Goal: Task Accomplishment & Management: Manage account settings

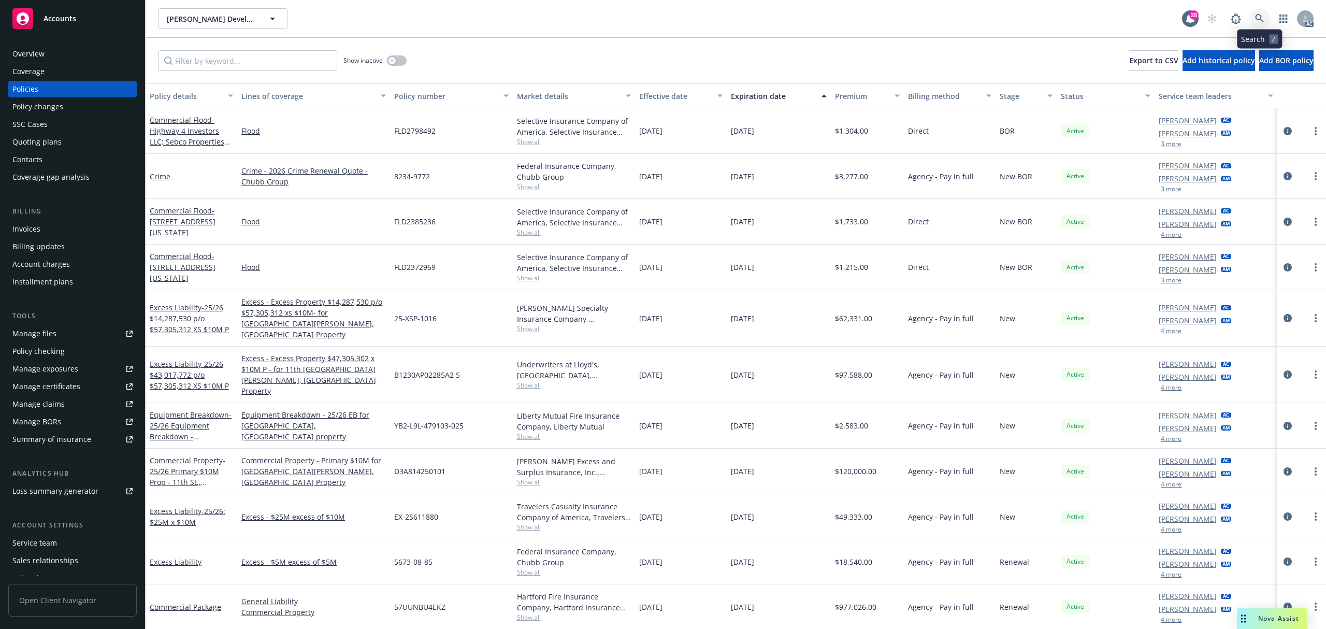
click at [1258, 11] on link at bounding box center [1259, 18] width 21 height 21
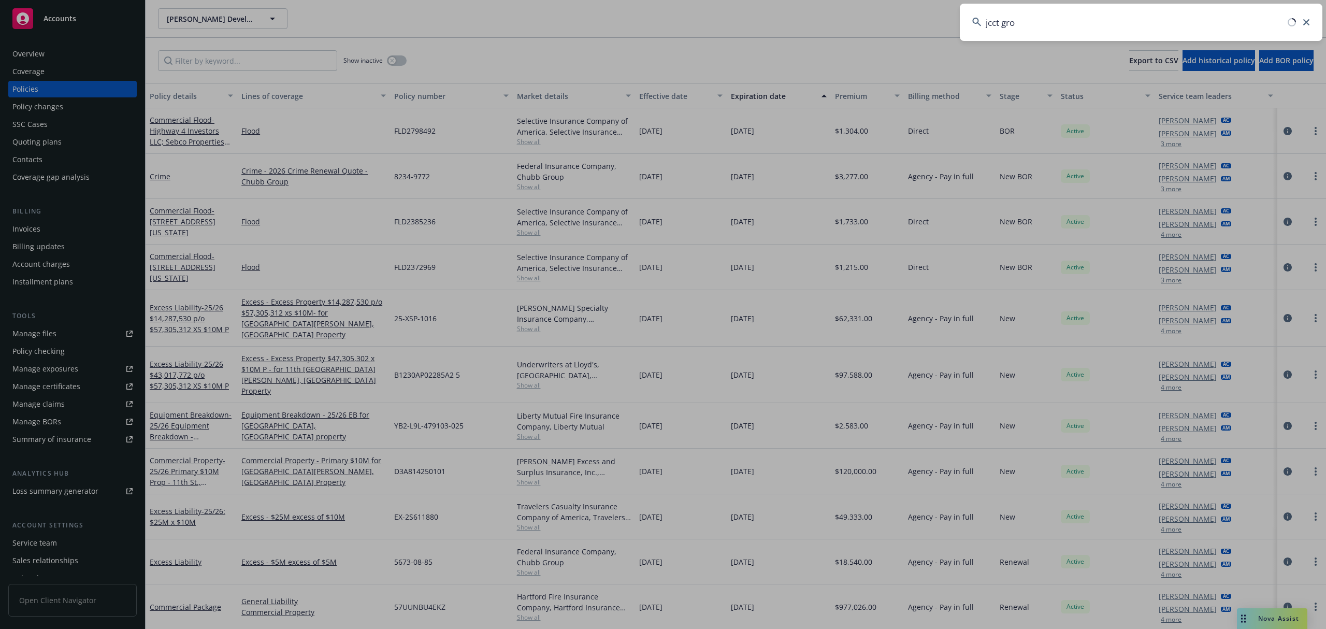
type input "jcct grou"
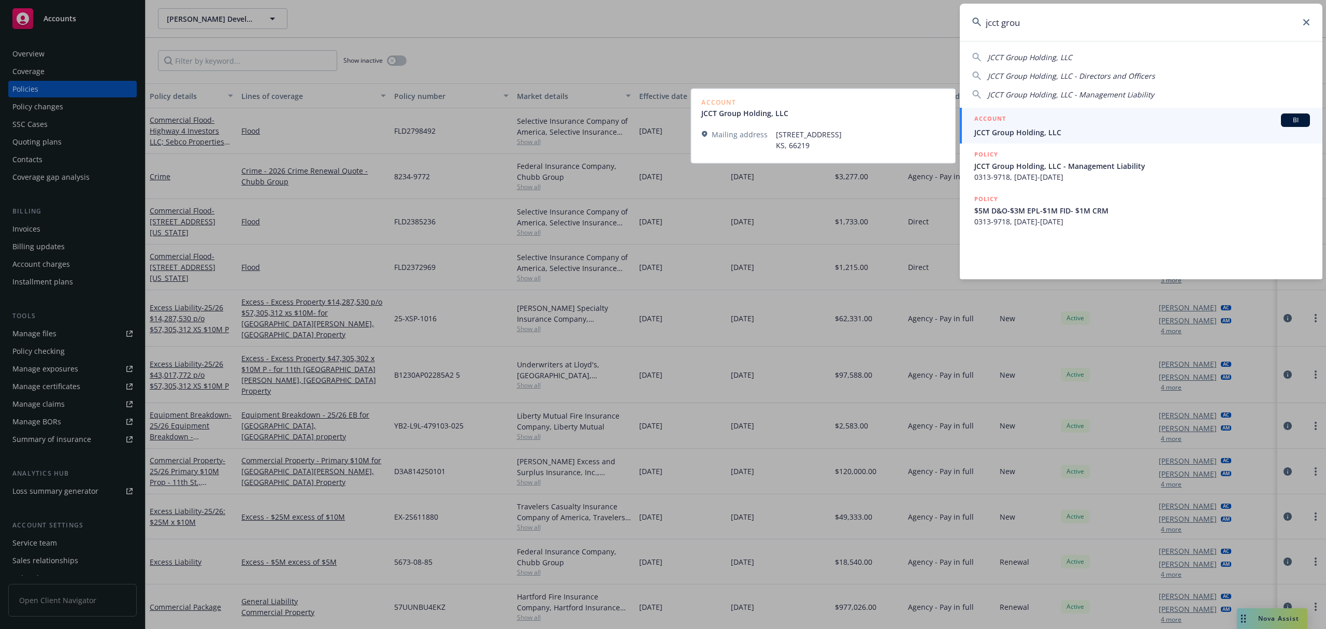
click at [1015, 132] on span "JCCT Group Holding, LLC" at bounding box center [1142, 132] width 336 height 11
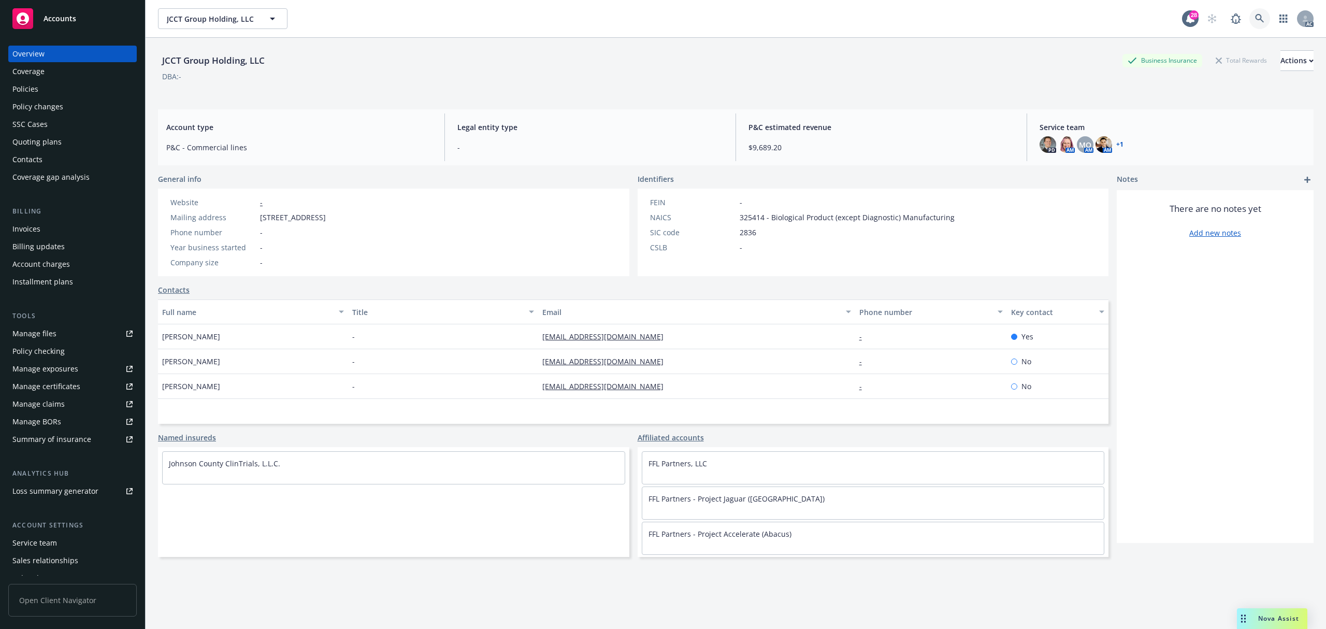
click at [1249, 19] on link at bounding box center [1259, 18] width 21 height 21
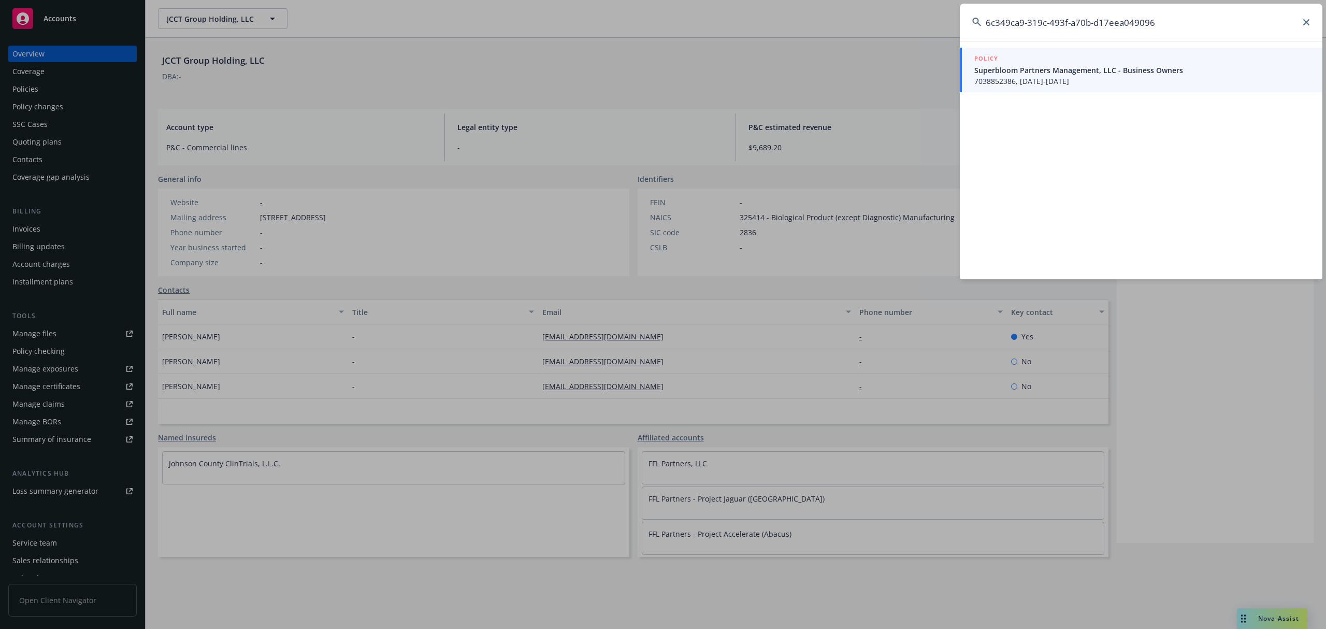
click at [1057, 65] on span "Superbloom Partners Management, LLC - Business Owners" at bounding box center [1142, 70] width 336 height 11
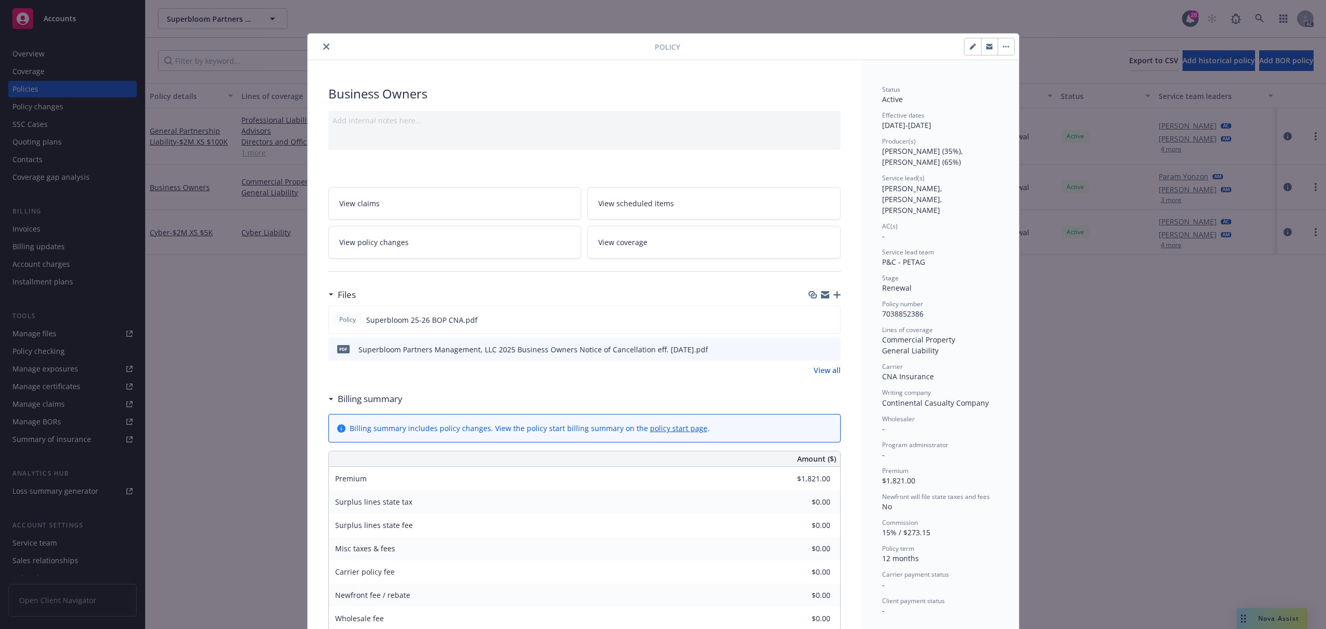
click at [324, 46] on icon "close" at bounding box center [326, 46] width 6 height 6
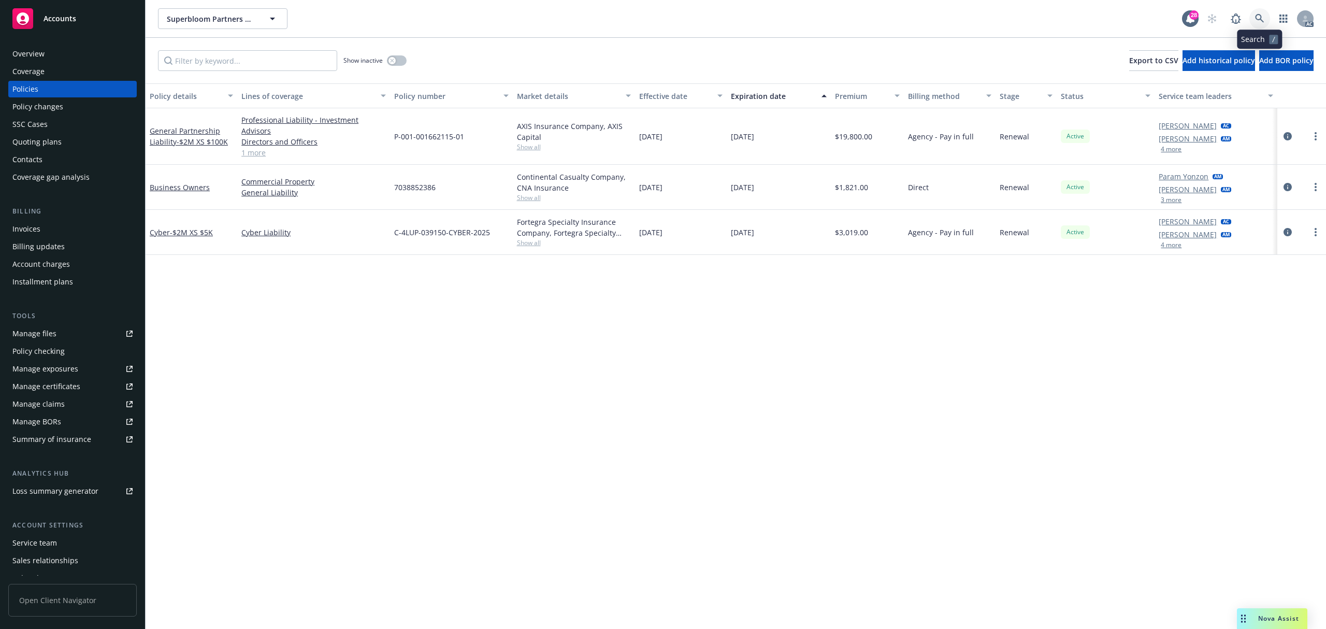
click at [1253, 13] on link at bounding box center [1259, 18] width 21 height 21
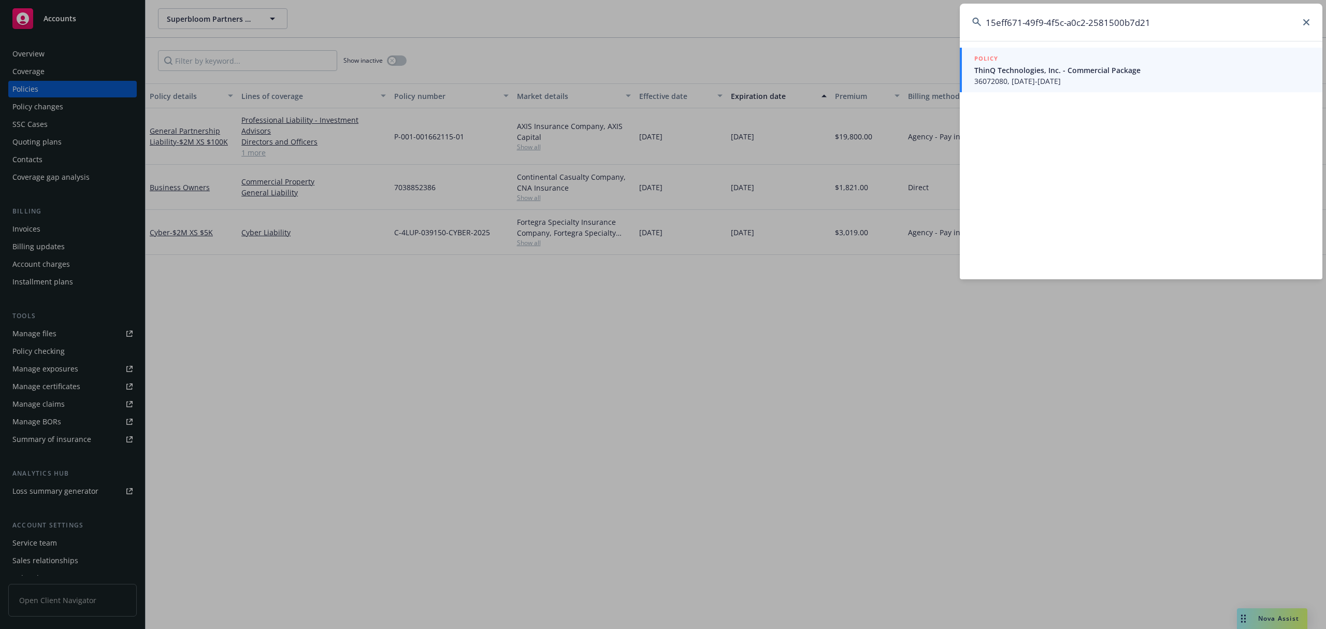
type input "15eff671-49f9-4f5c-a0c2-2581500b7d21"
click at [1014, 59] on div "POLICY" at bounding box center [1142, 58] width 336 height 11
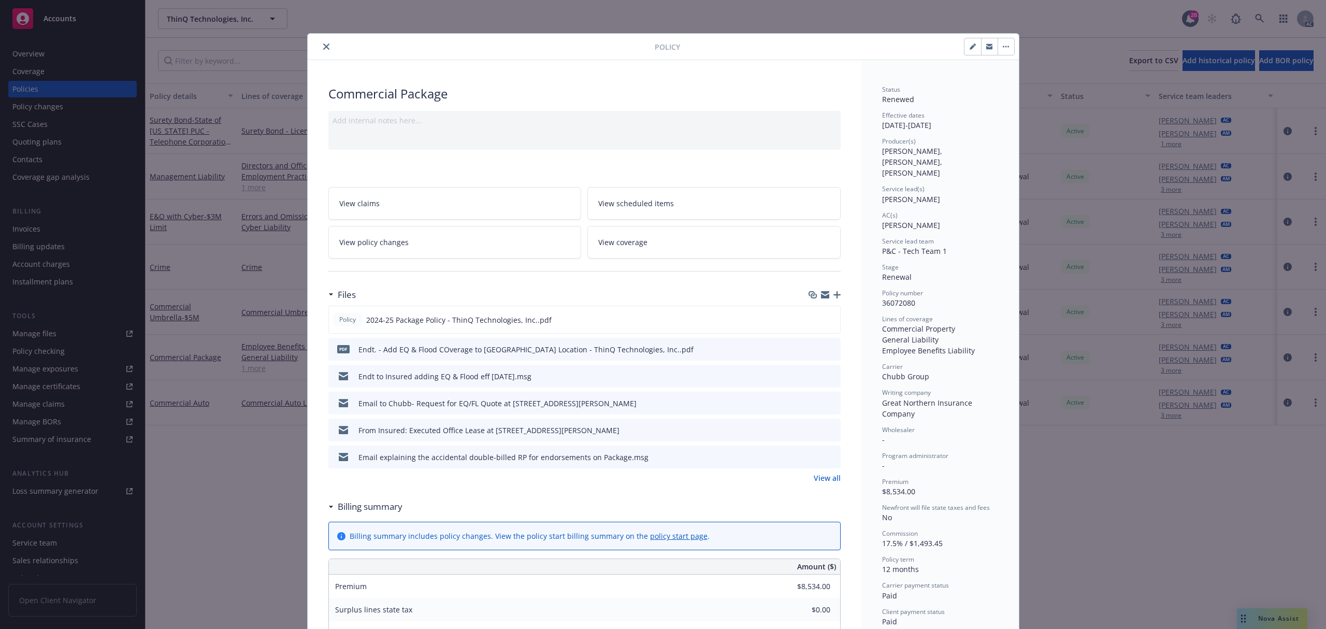
click at [320, 42] on button "close" at bounding box center [326, 46] width 12 height 12
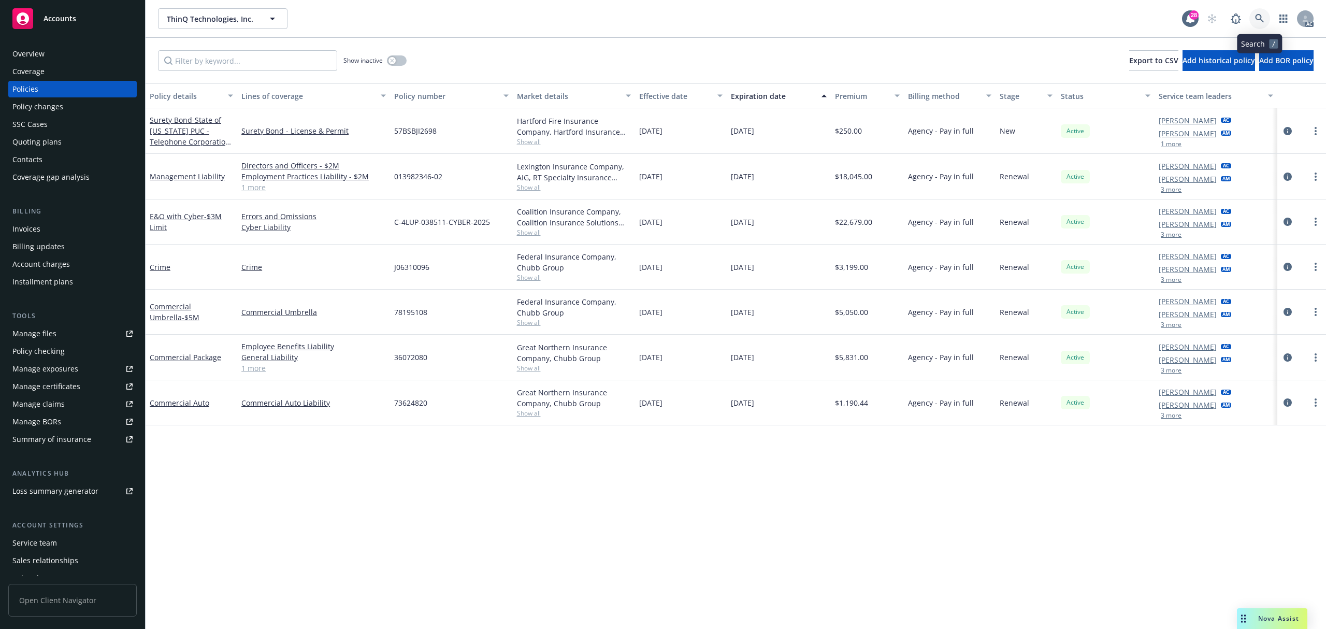
click at [1264, 17] on link at bounding box center [1259, 18] width 21 height 21
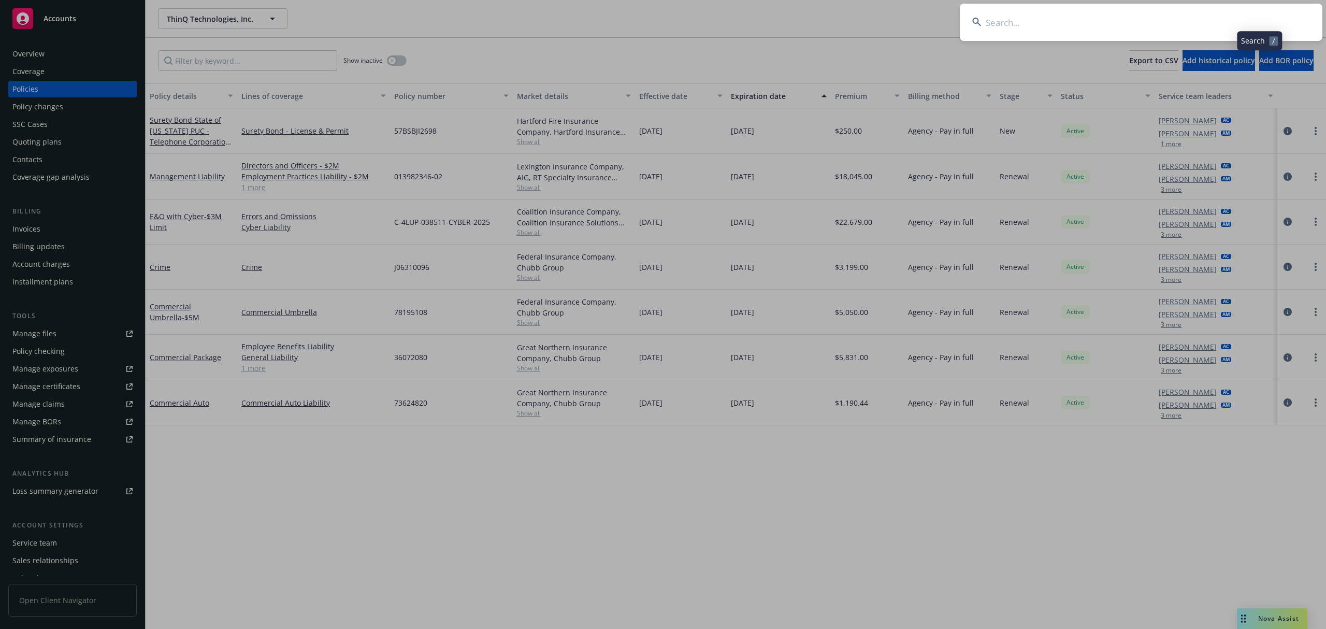
type input "1379a7f5-13ef-4997-b5e3-06fbf25b72b6"
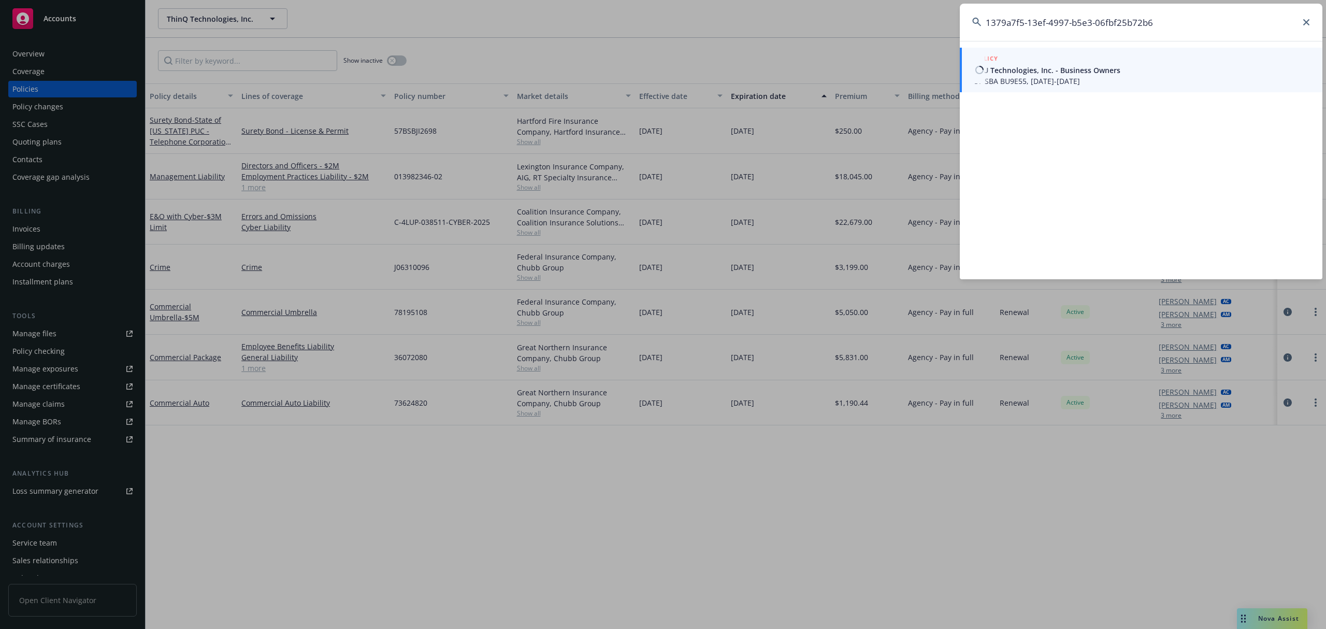
click at [1015, 67] on span "1AU Technologies, Inc. - Business Owners" at bounding box center [1142, 70] width 336 height 11
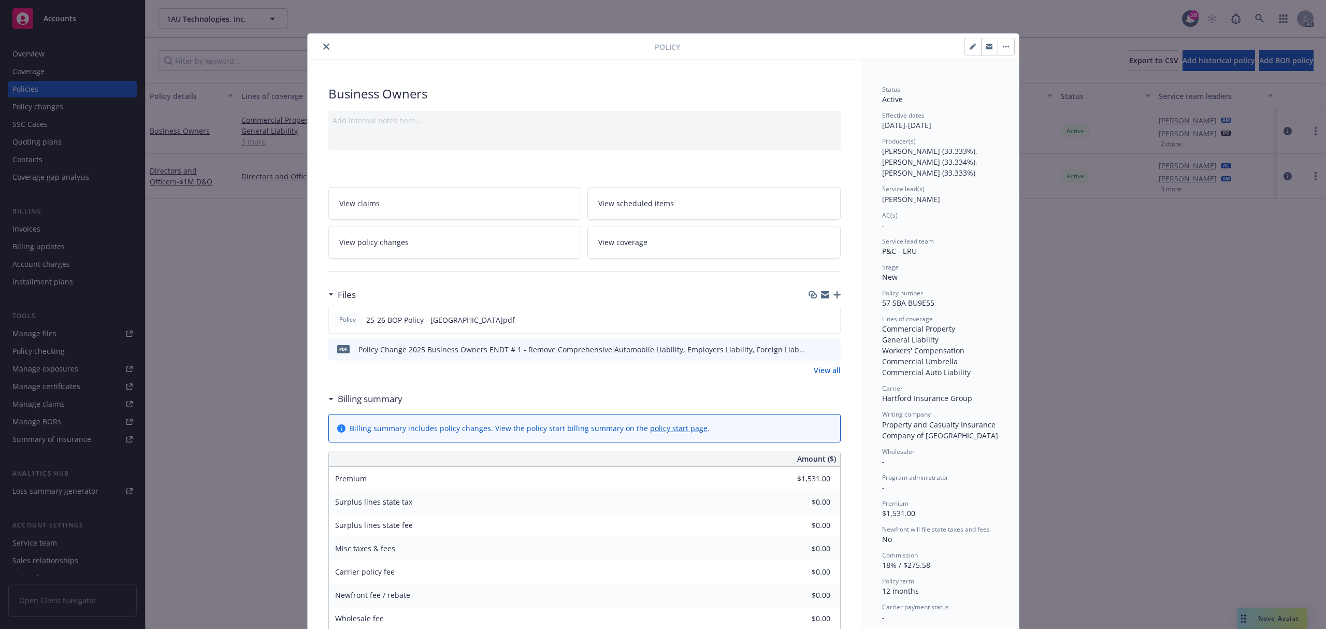
click at [323, 47] on icon "close" at bounding box center [326, 46] width 6 height 6
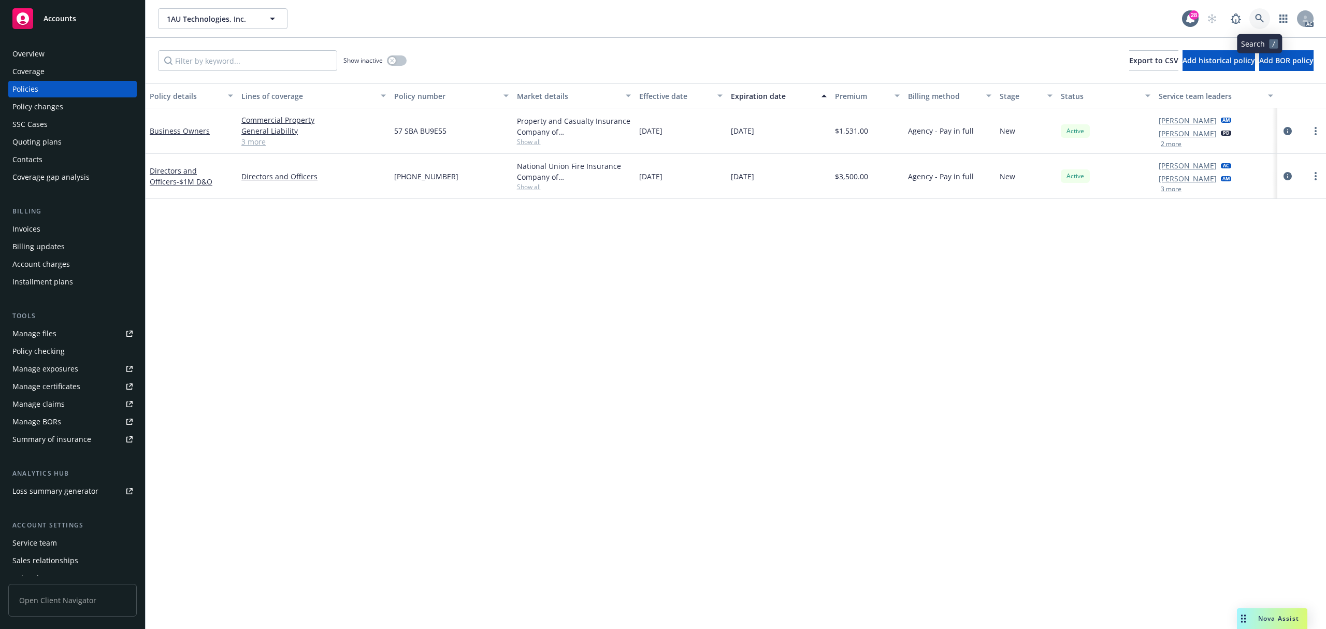
click at [1258, 19] on icon at bounding box center [1259, 18] width 9 height 9
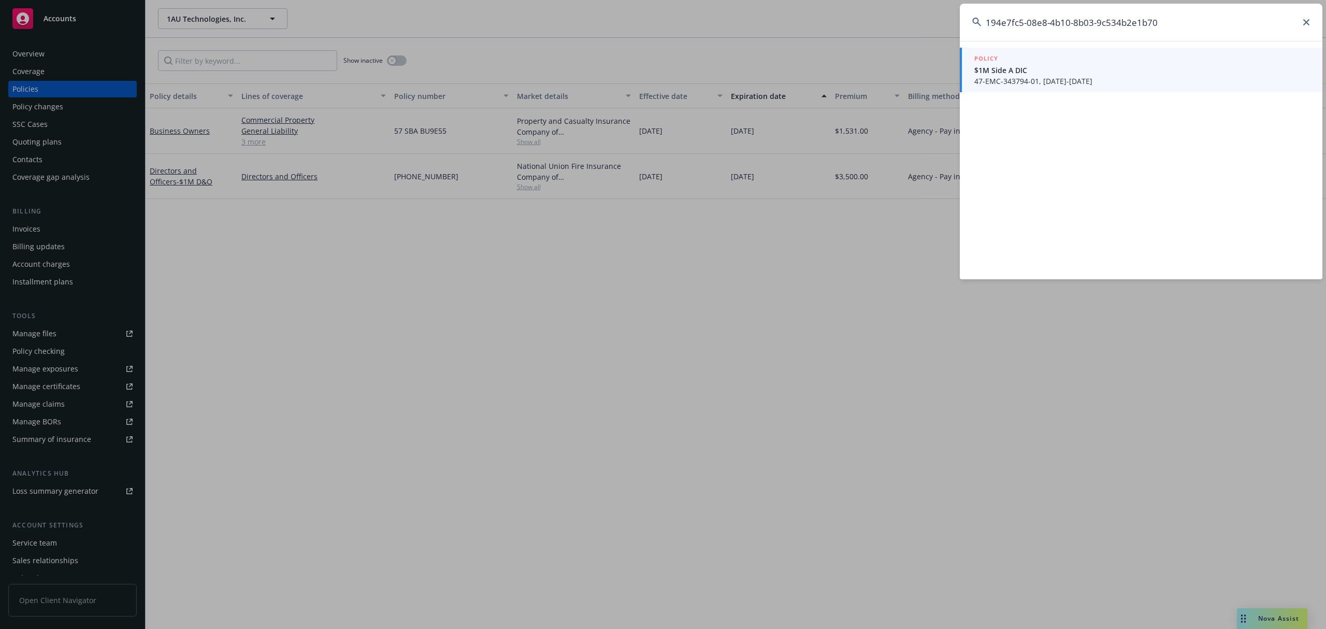
type input "194e7fc5-08e8-4b10-8b03-9c534b2e1b70"
click at [1055, 69] on span "$1M Side A DIC" at bounding box center [1142, 70] width 336 height 11
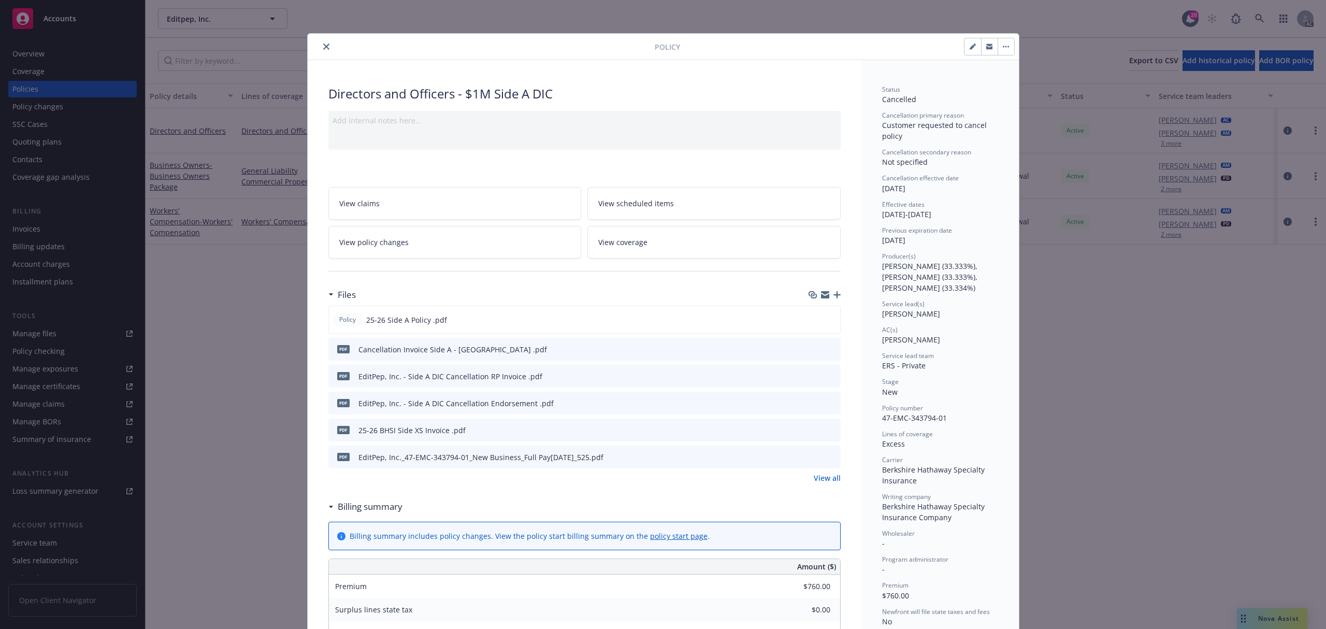
click at [324, 52] on button "close" at bounding box center [326, 46] width 12 height 12
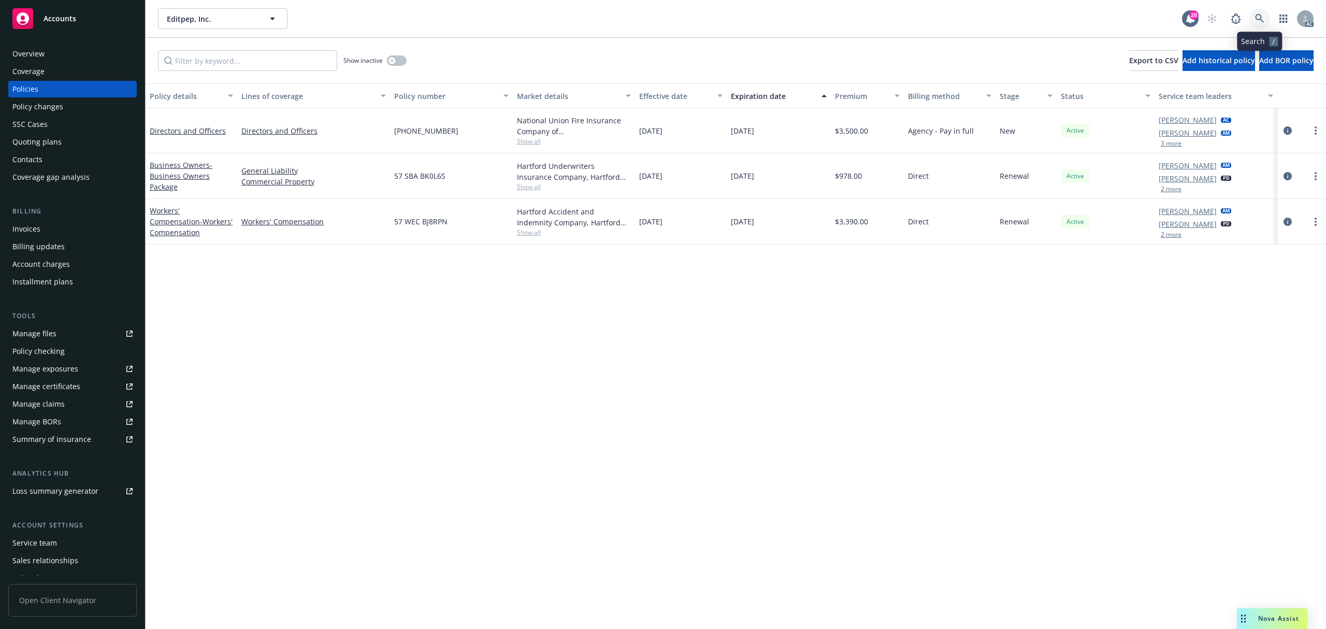
click at [1260, 17] on icon at bounding box center [1259, 18] width 9 height 9
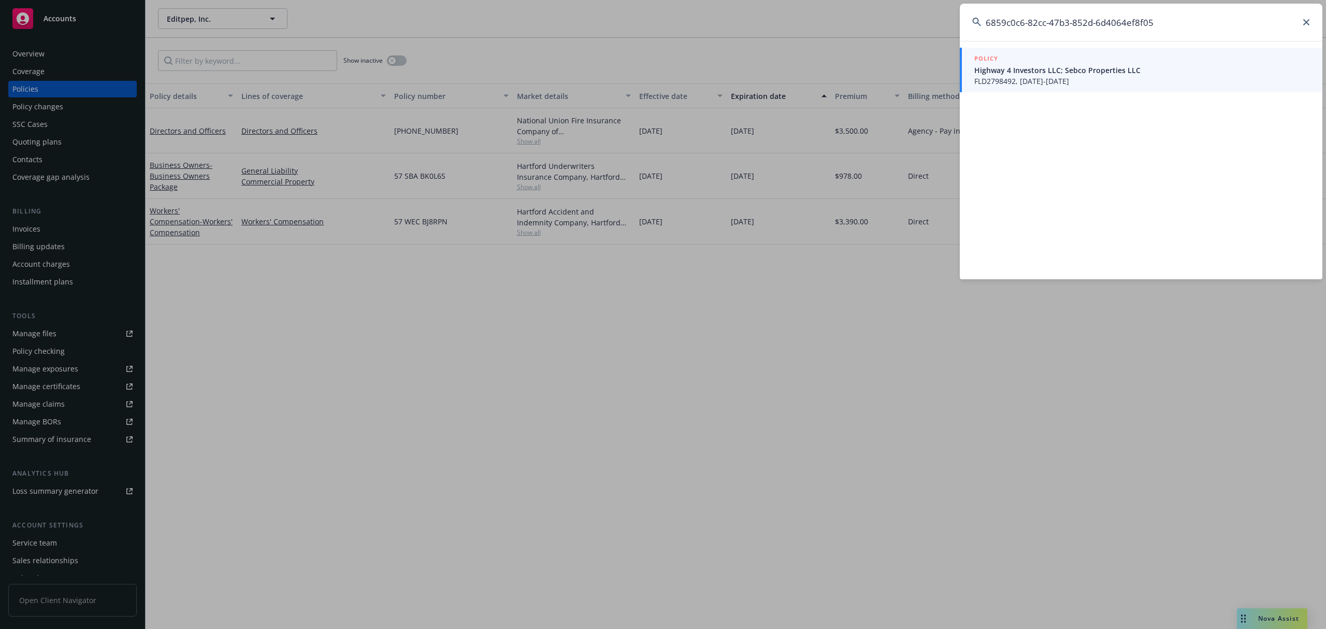
type input "6859c0c6-82cc-47b3-852d-6d4064ef8f05"
click at [1036, 69] on span "Highway 4 Investors LLC; Sebco Properties LLC" at bounding box center [1142, 70] width 336 height 11
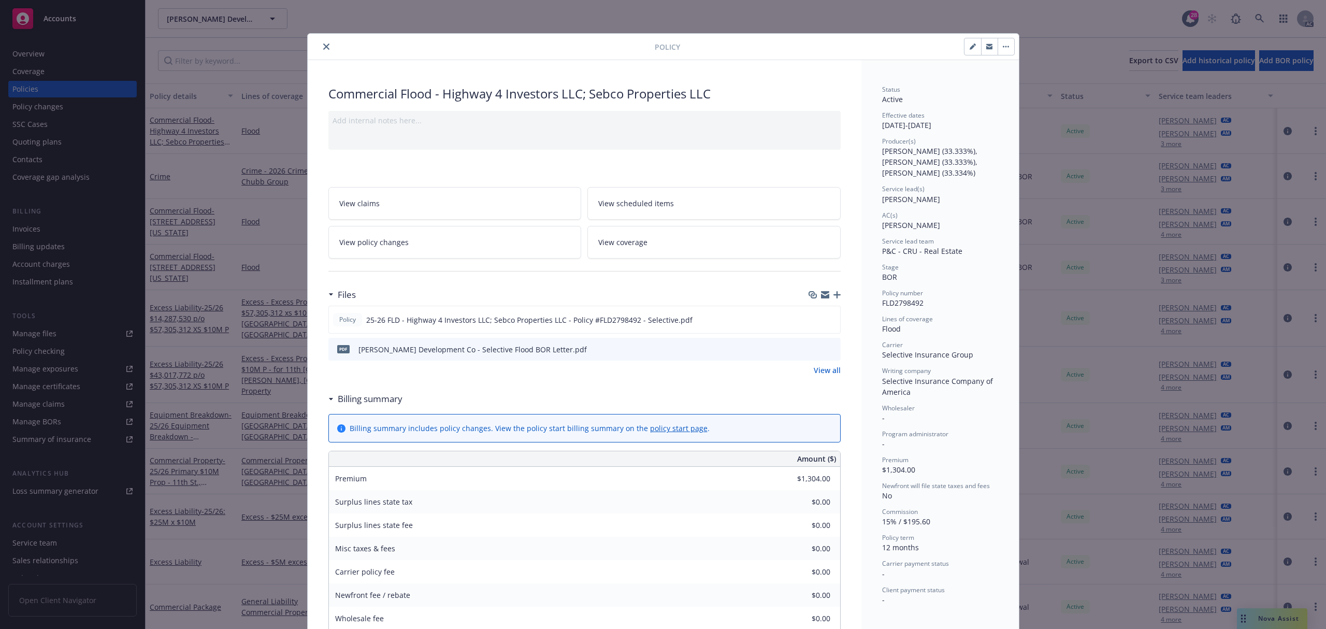
click at [323, 49] on icon "close" at bounding box center [326, 46] width 6 height 6
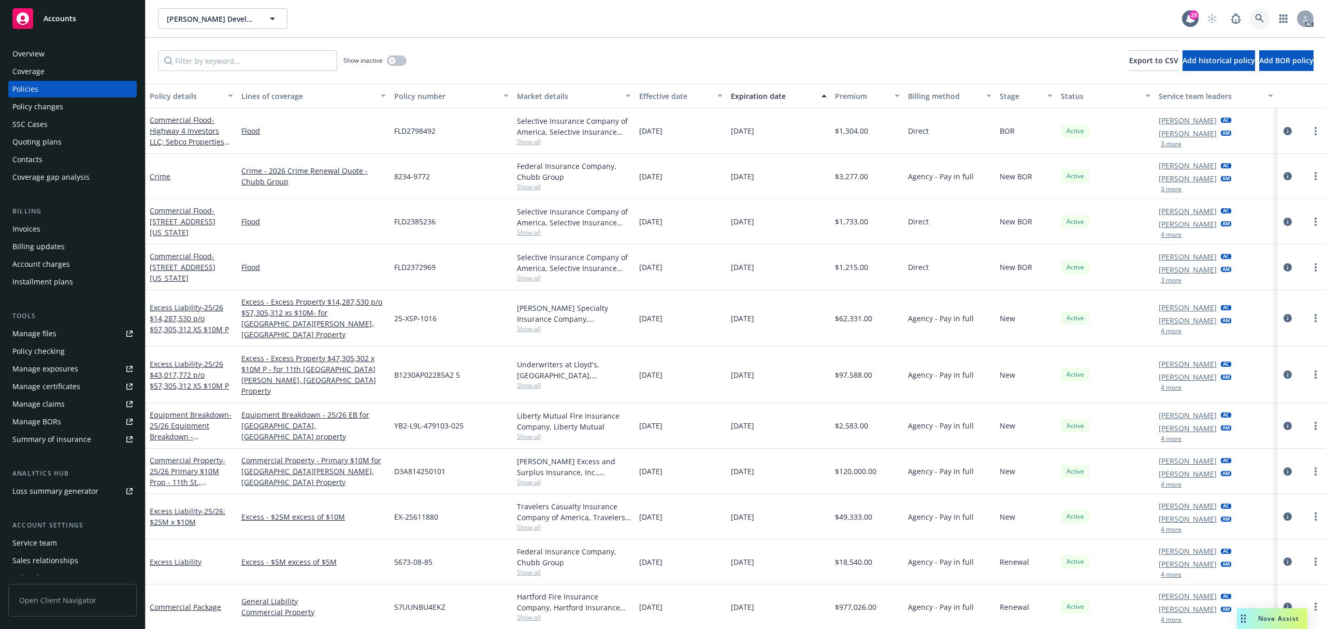
click at [1249, 18] on link at bounding box center [1259, 18] width 21 height 21
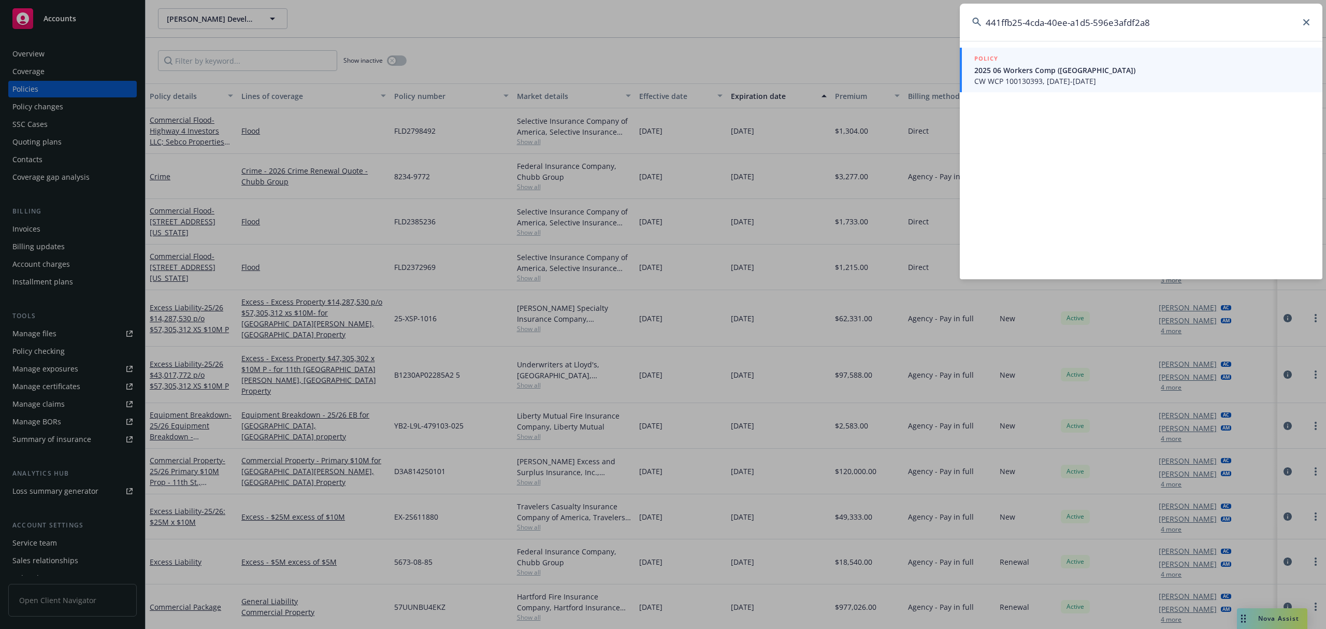
type input "441ffb25-4cda-40ee-a1d5-596e3afdf2a8"
click at [1006, 80] on span "CW WCP 100130393, 06/16/2025-06/16/2026" at bounding box center [1142, 81] width 336 height 11
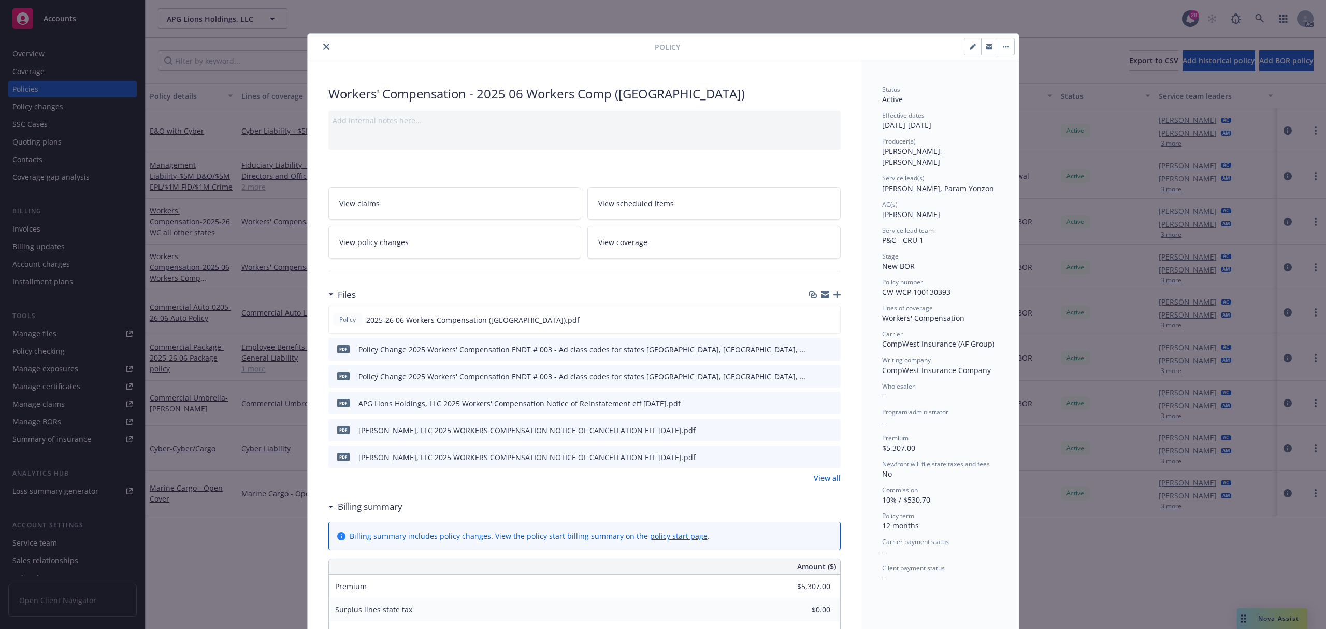
click at [323, 45] on icon "close" at bounding box center [326, 46] width 6 height 6
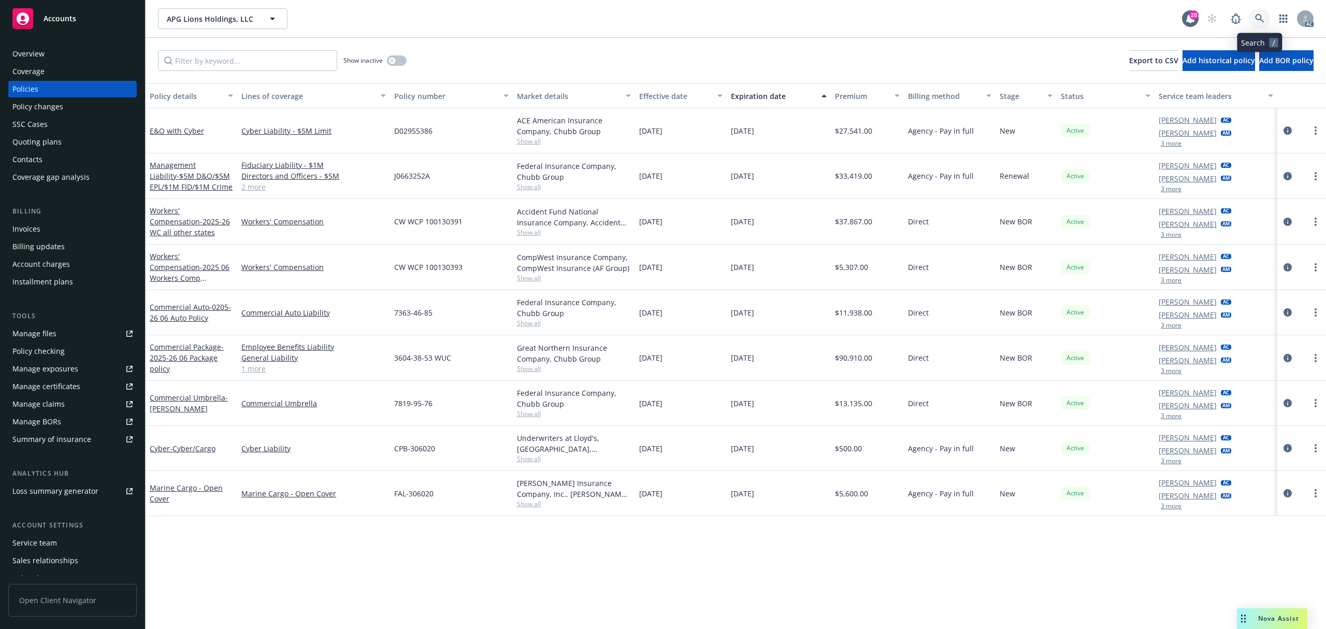
click at [1259, 16] on icon at bounding box center [1259, 18] width 9 height 9
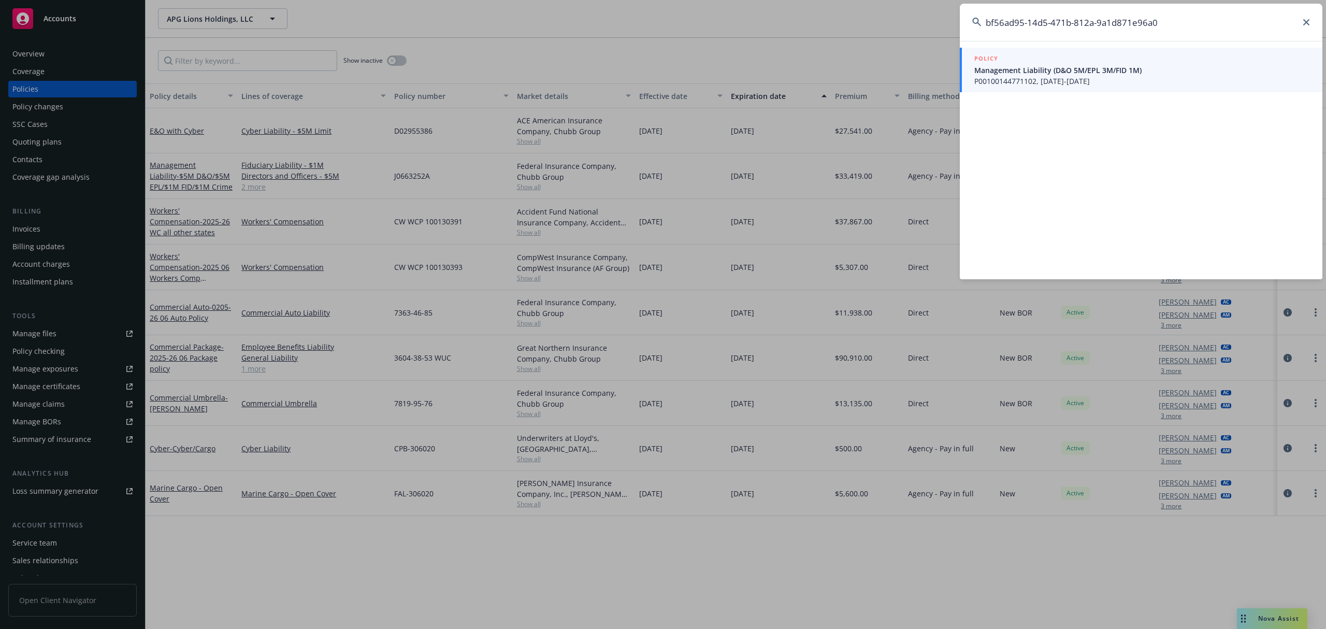
type input "bf56ad95-14d5-471b-812a-9a1d871e96a0"
click at [1029, 76] on span "P00100144771102, 09/30/2025-09/30/2026" at bounding box center [1142, 81] width 336 height 11
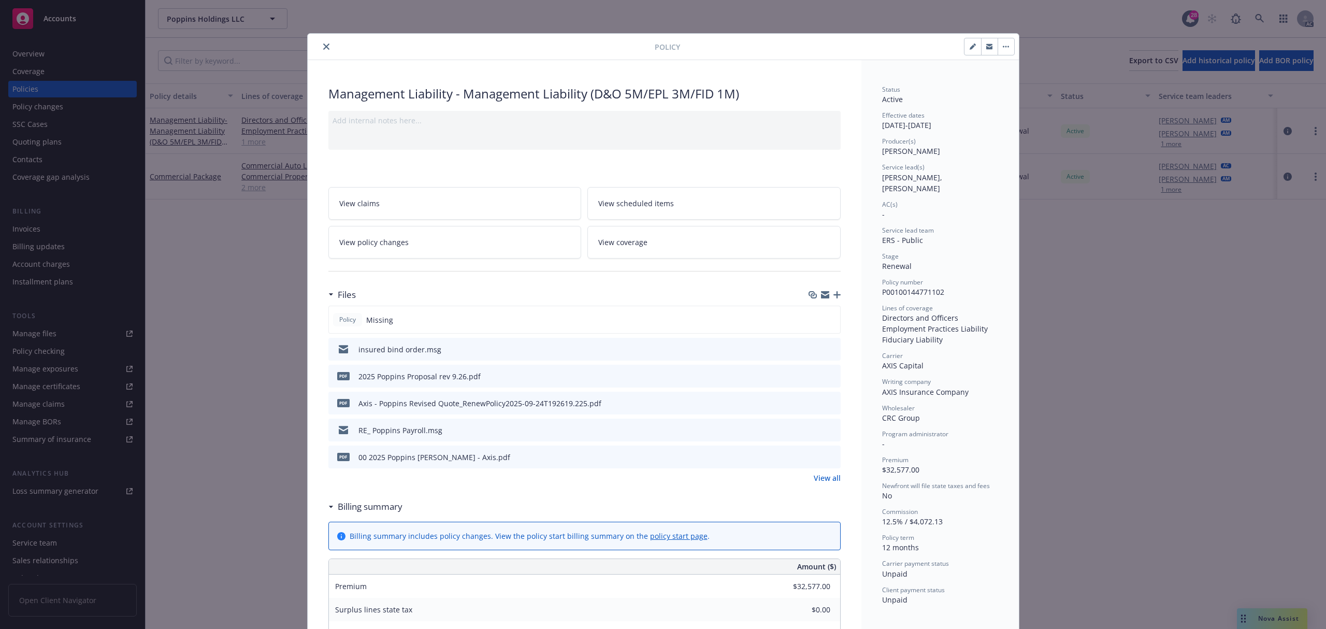
click at [966, 50] on button "button" at bounding box center [972, 46] width 17 height 17
select select "RENEWAL"
select select "12"
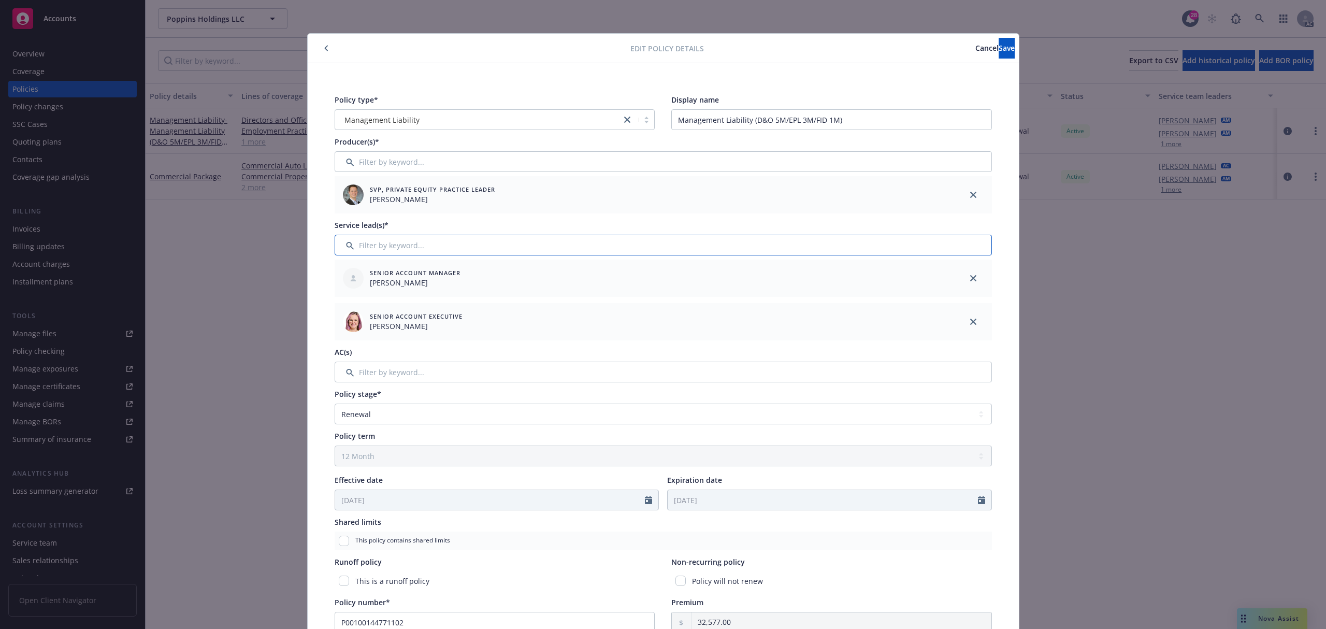
click at [388, 238] on input "Filter by keyword..." at bounding box center [662, 245] width 657 height 21
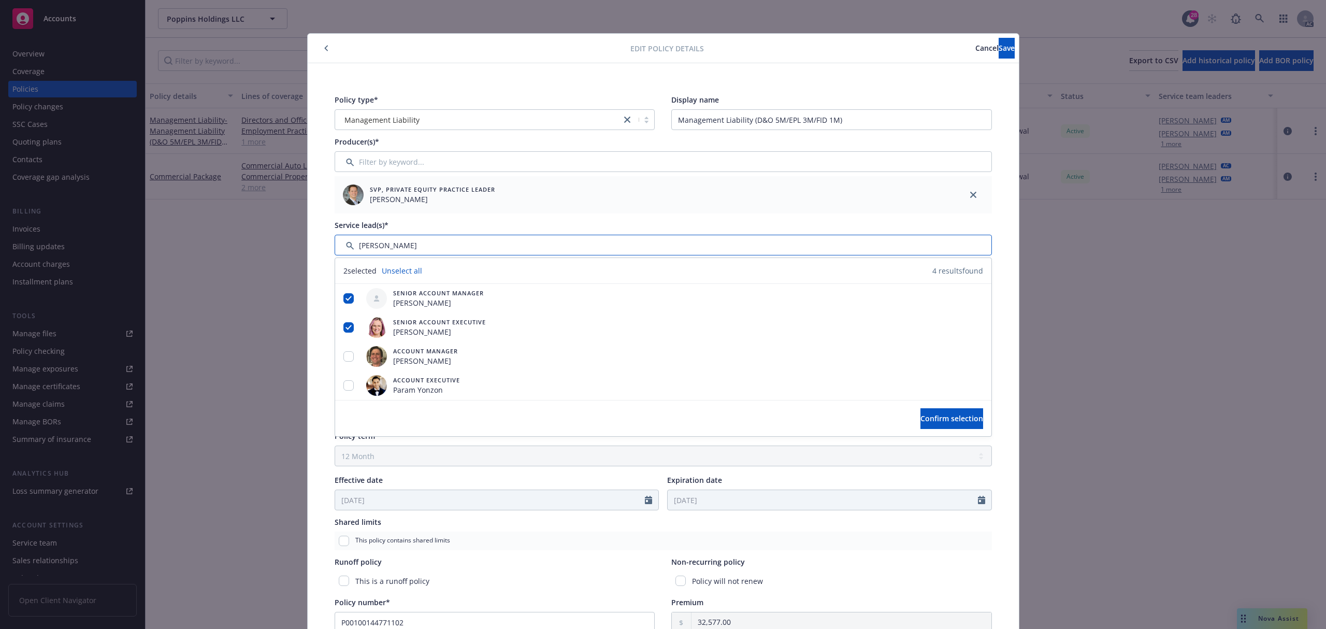
type input "dobos"
click at [396, 162] on input "Filter by keyword..." at bounding box center [662, 161] width 657 height 21
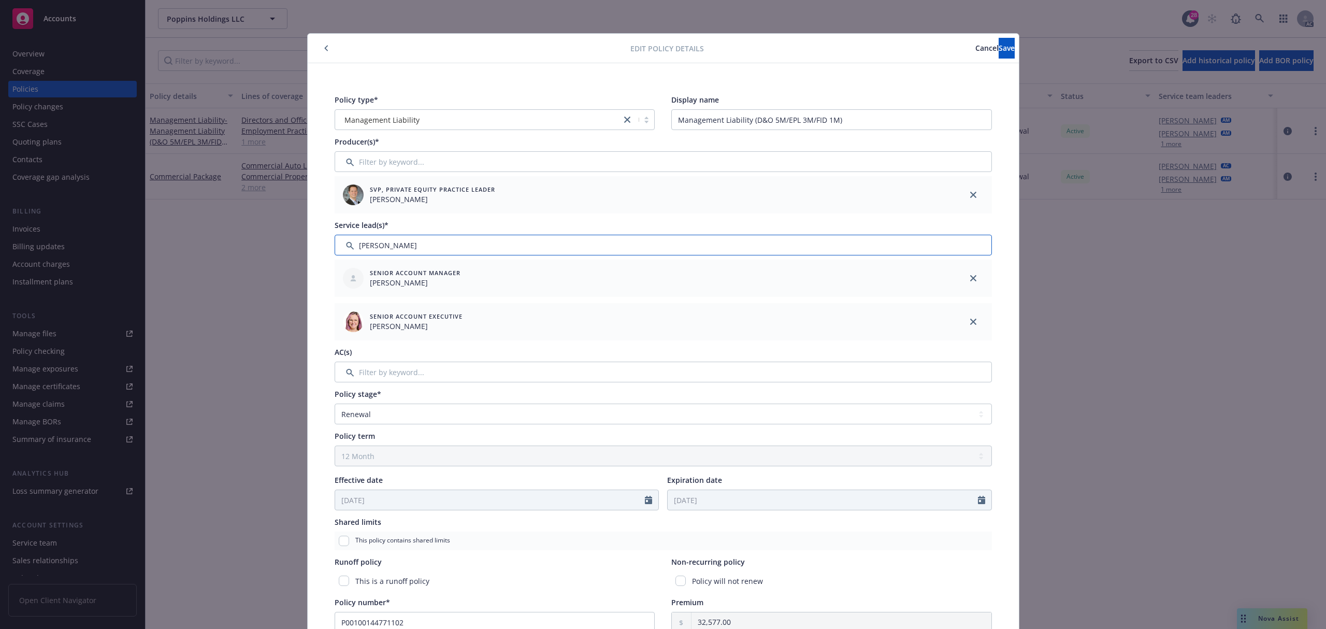
drag, startPoint x: 383, startPoint y: 241, endPoint x: 338, endPoint y: 241, distance: 45.6
click at [338, 241] on input "Filter by keyword..." at bounding box center [662, 245] width 657 height 21
click at [413, 156] on input "Filter by keyword..." at bounding box center [662, 161] width 657 height 21
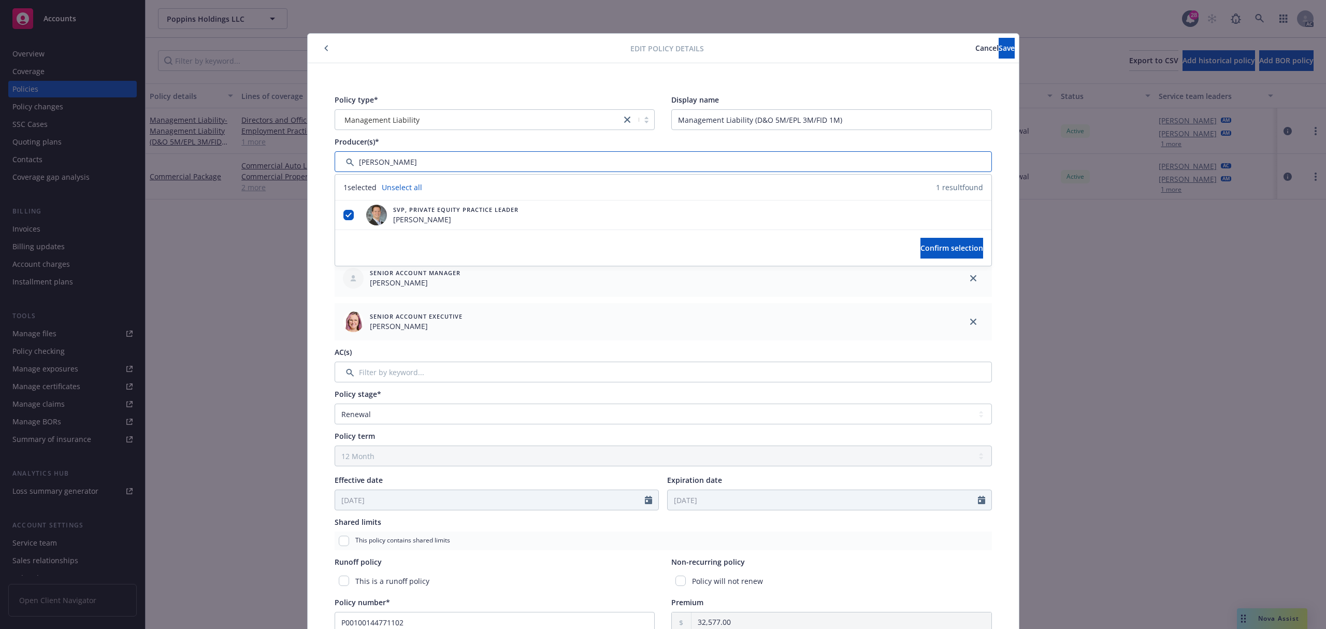
drag, startPoint x: 400, startPoint y: 166, endPoint x: 280, endPoint y: 164, distance: 119.6
click at [280, 164] on div "Edit policy details Cancel Save Policy type* Management Liability Display name …" at bounding box center [663, 314] width 1326 height 629
type input "dobo"
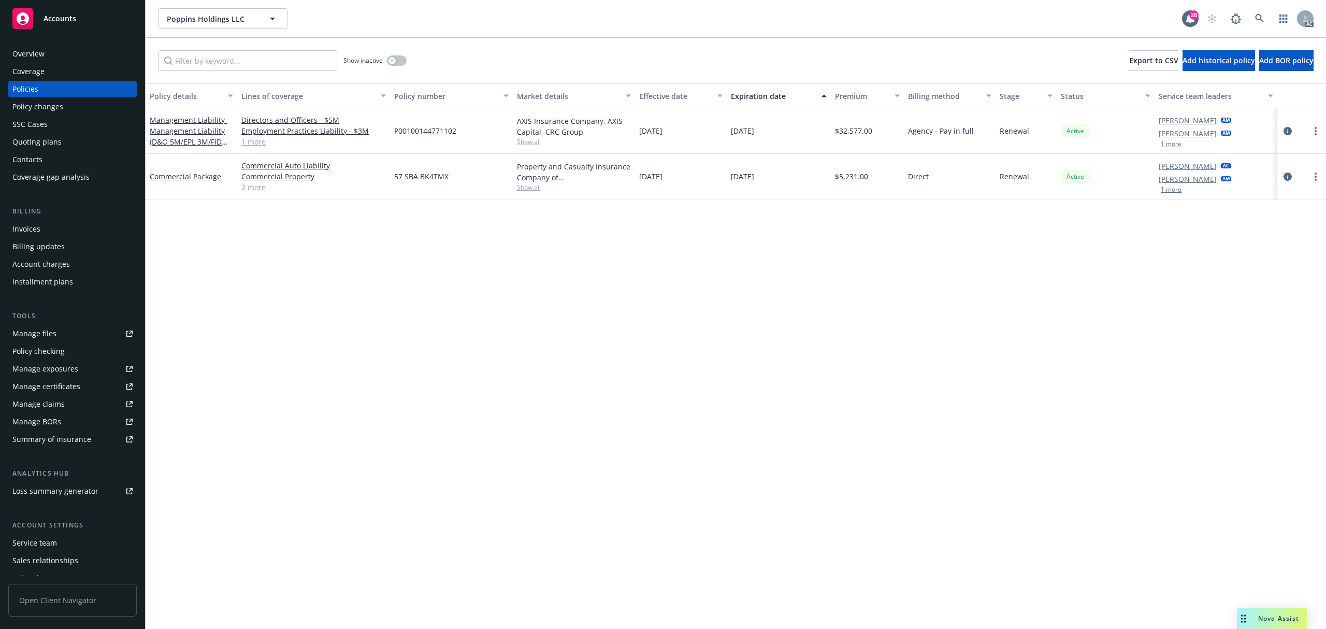
click at [915, 47] on div "Show inactive Export to CSV Add historical policy Add BOR policy" at bounding box center [736, 61] width 1180 height 46
click at [1171, 143] on button "1 more" at bounding box center [1170, 144] width 21 height 6
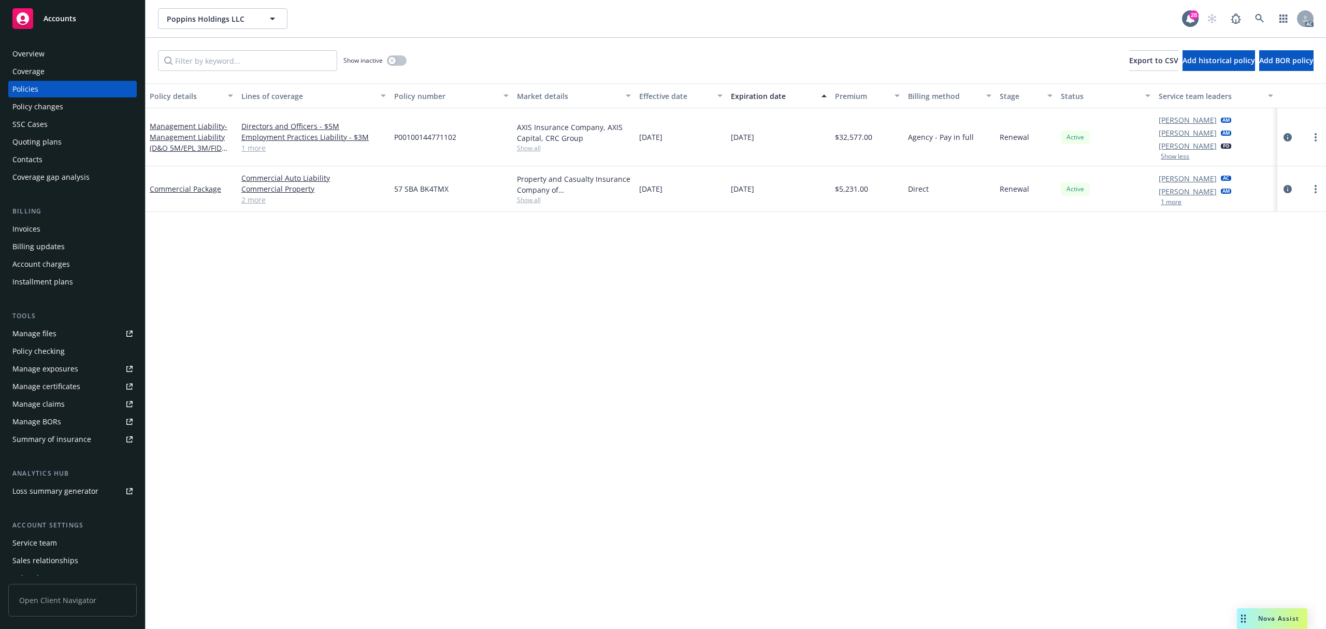
click at [1175, 204] on button "1 more" at bounding box center [1170, 202] width 21 height 6
click at [1264, 18] on link at bounding box center [1259, 18] width 21 height 21
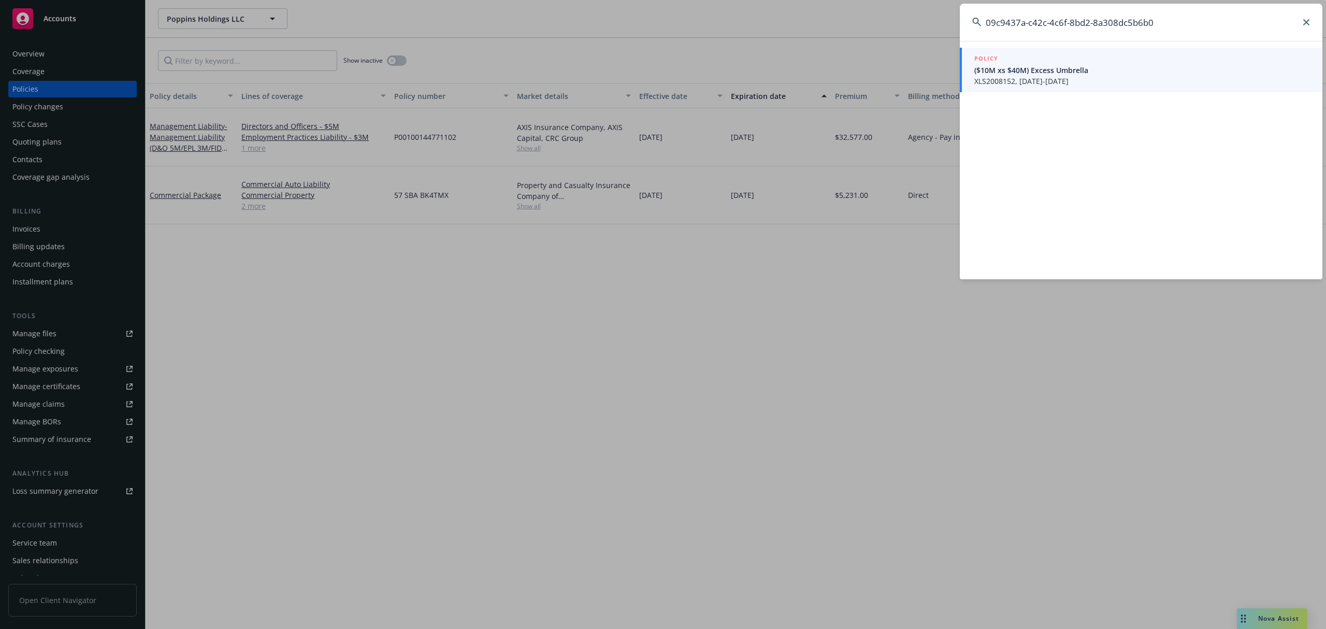
type input "09c9437a-c42c-4c6f-8bd2-8a308dc5b6b0"
click at [1015, 76] on span "XLS2008152, 09/12/2025-08/31/2026" at bounding box center [1142, 81] width 336 height 11
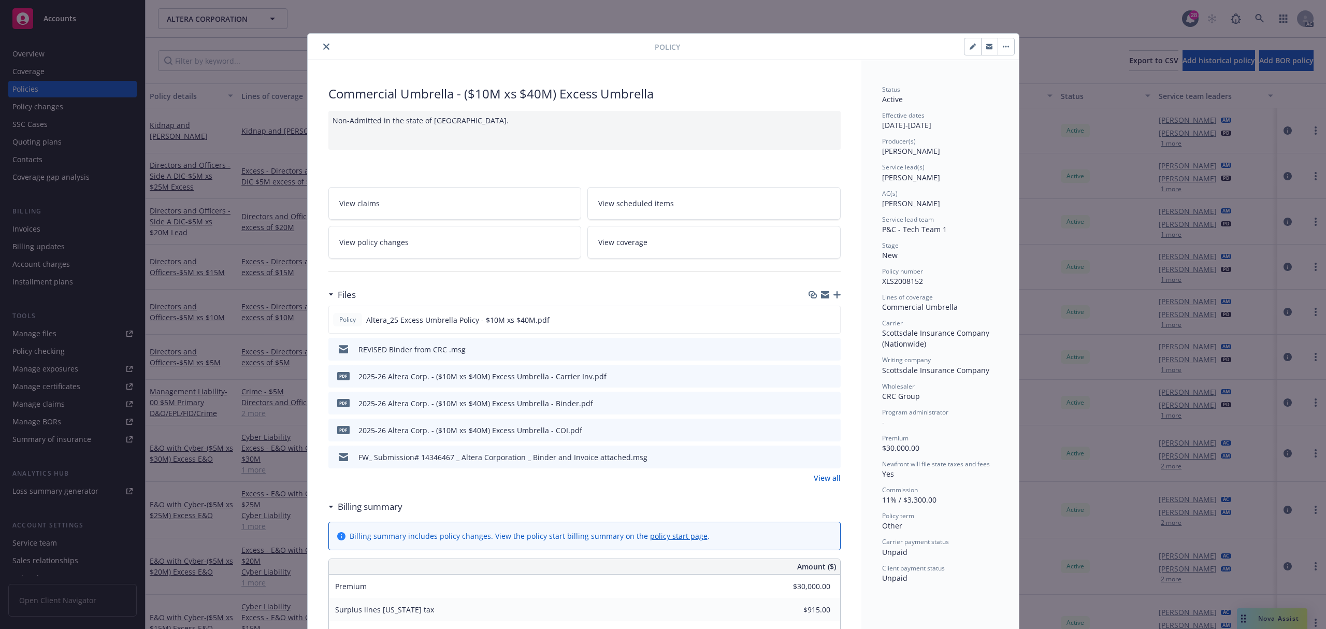
click at [964, 48] on button "button" at bounding box center [972, 46] width 17 height 17
select select "NEW"
select select "other"
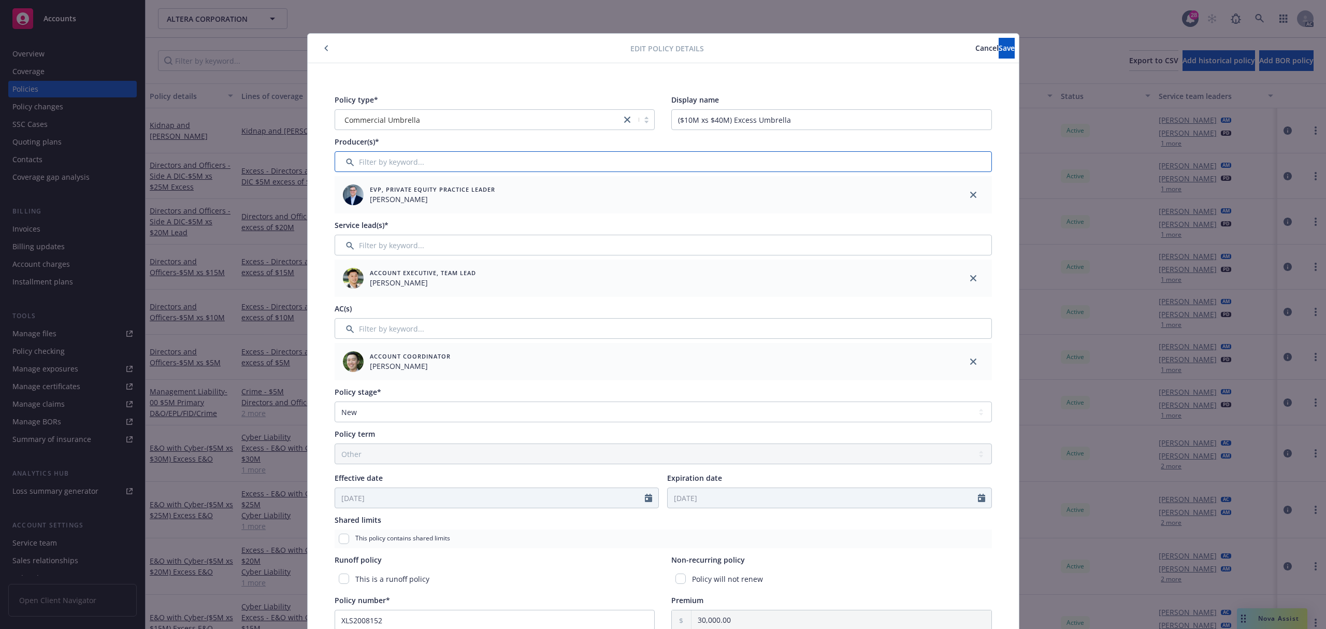
click at [476, 165] on input "Filter by keyword..." at bounding box center [662, 161] width 657 height 21
type input "a"
click at [344, 214] on input "checkbox" at bounding box center [348, 215] width 10 height 10
checkbox input "true"
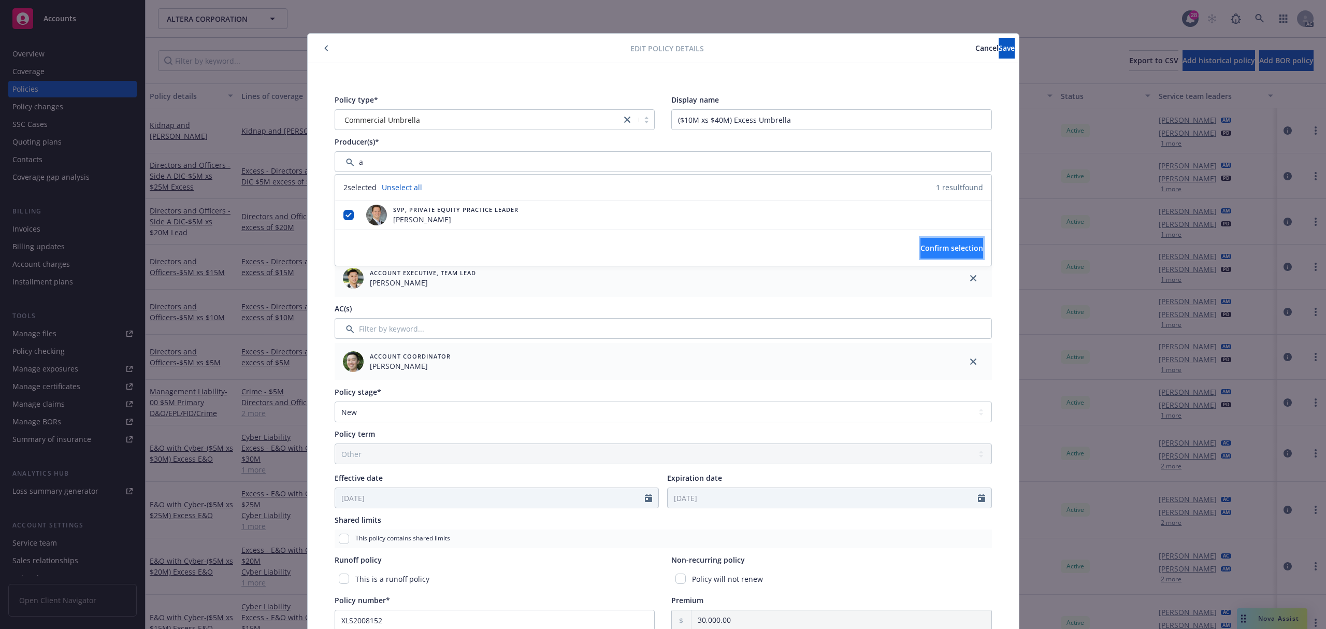
click at [920, 247] on span "Confirm selection" at bounding box center [951, 248] width 63 height 10
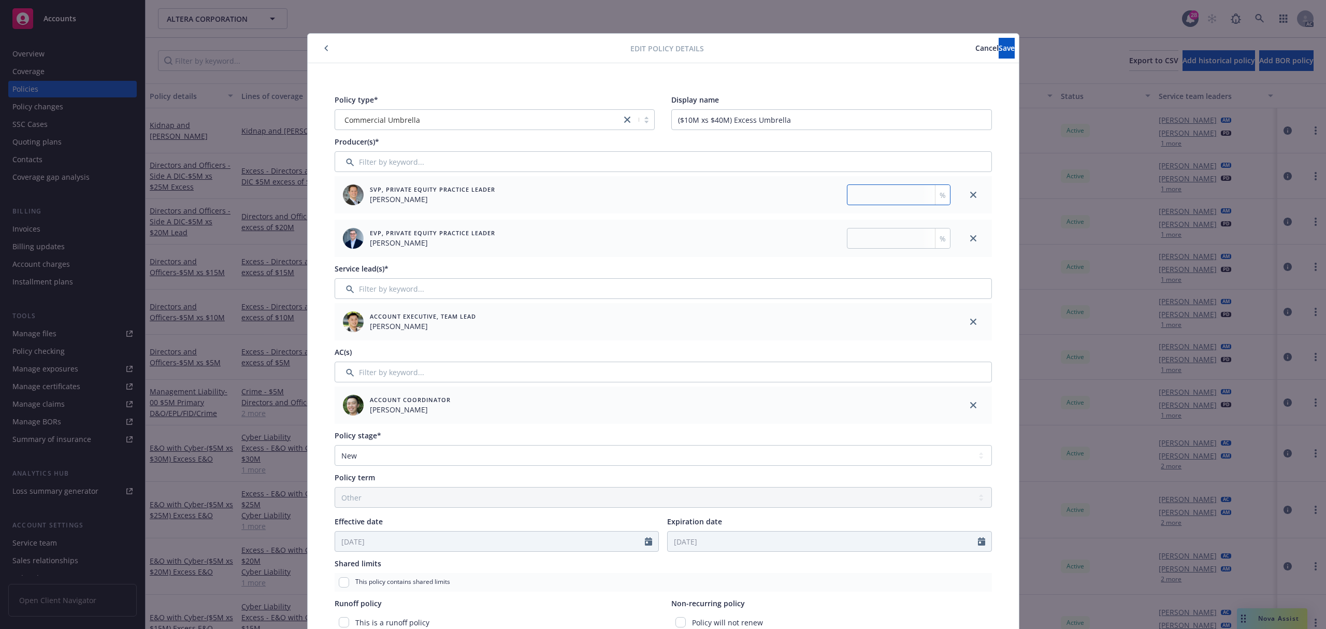
click at [910, 193] on input "number" at bounding box center [899, 194] width 104 height 21
type input "35"
click at [883, 232] on input "number" at bounding box center [899, 238] width 104 height 21
type input "65"
click at [998, 41] on button "Save" at bounding box center [1006, 48] width 16 height 21
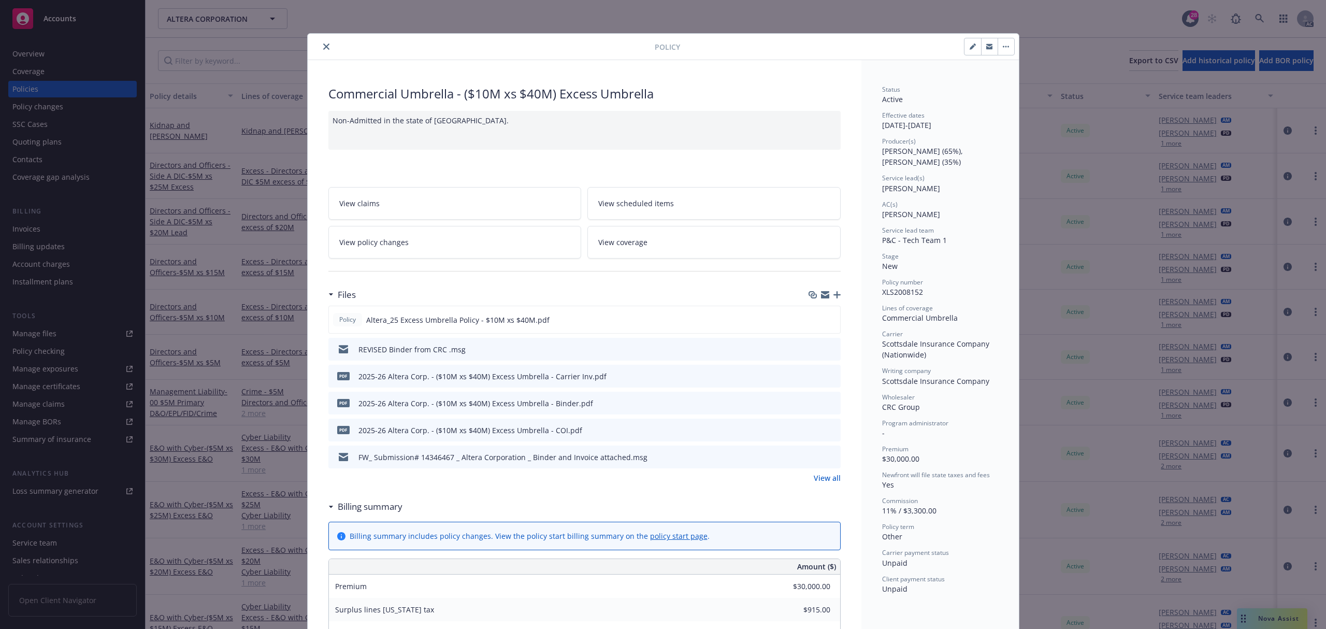
click at [323, 46] on icon "close" at bounding box center [326, 46] width 6 height 6
click at [1261, 21] on div "Policy Commercial Umbrella - ($10M xs $40M) Excess Umbrella Non-Admitted in the…" at bounding box center [663, 314] width 1326 height 629
click at [1259, 19] on div "Policy Commercial Umbrella - ($10M xs $40M) Excess Umbrella Non-Admitted in the…" at bounding box center [663, 314] width 1326 height 629
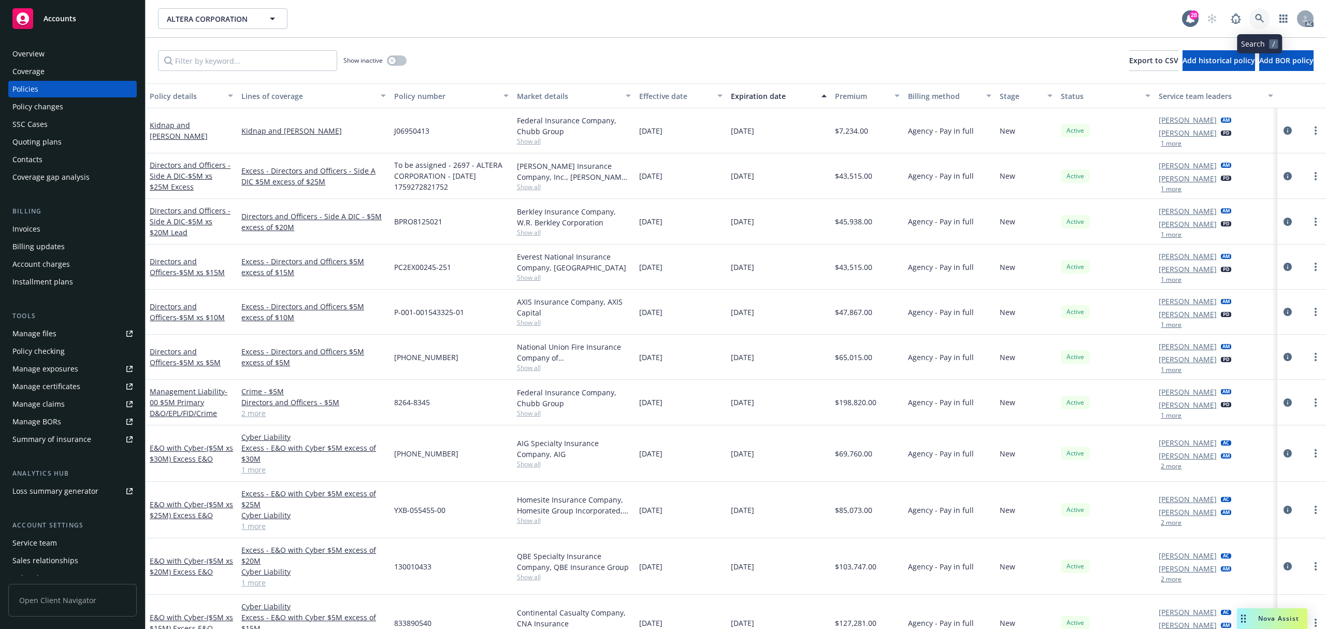
click at [1260, 15] on icon at bounding box center [1259, 18] width 9 height 9
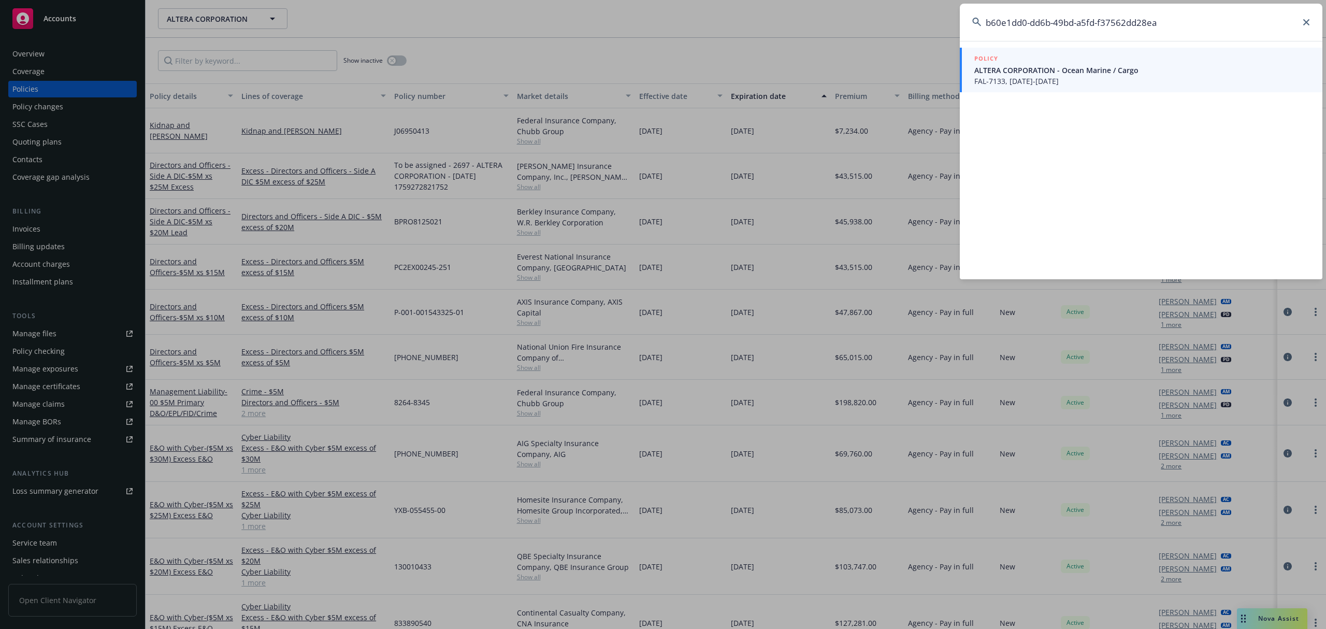
type input "b60e1dd0-dd6b-49bd-a5fd-f37562dd28ea"
click at [1006, 62] on div "POLICY" at bounding box center [1142, 58] width 336 height 11
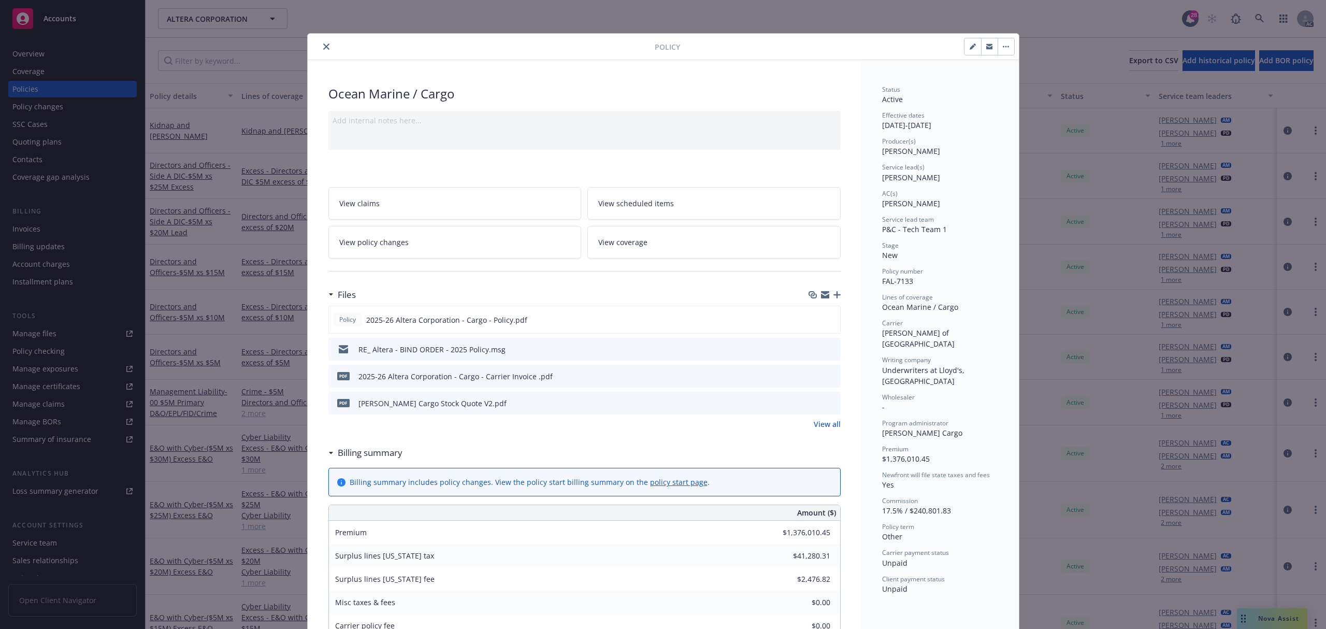
click at [964, 47] on button "button" at bounding box center [972, 46] width 17 height 17
select select "NEW"
select select "other"
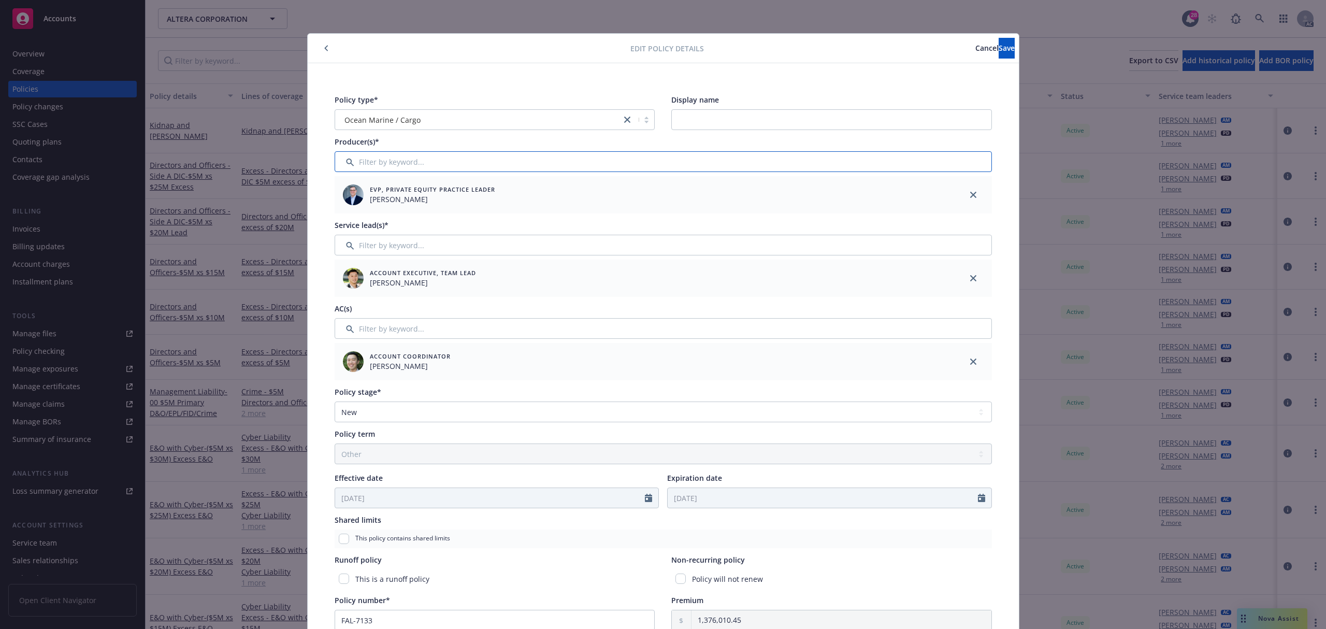
click at [436, 165] on input "Filter by keyword..." at bounding box center [662, 161] width 657 height 21
type input "a"
click at [348, 218] on div at bounding box center [348, 215] width 27 height 11
click at [343, 214] on input "checkbox" at bounding box center [348, 215] width 10 height 10
checkbox input "true"
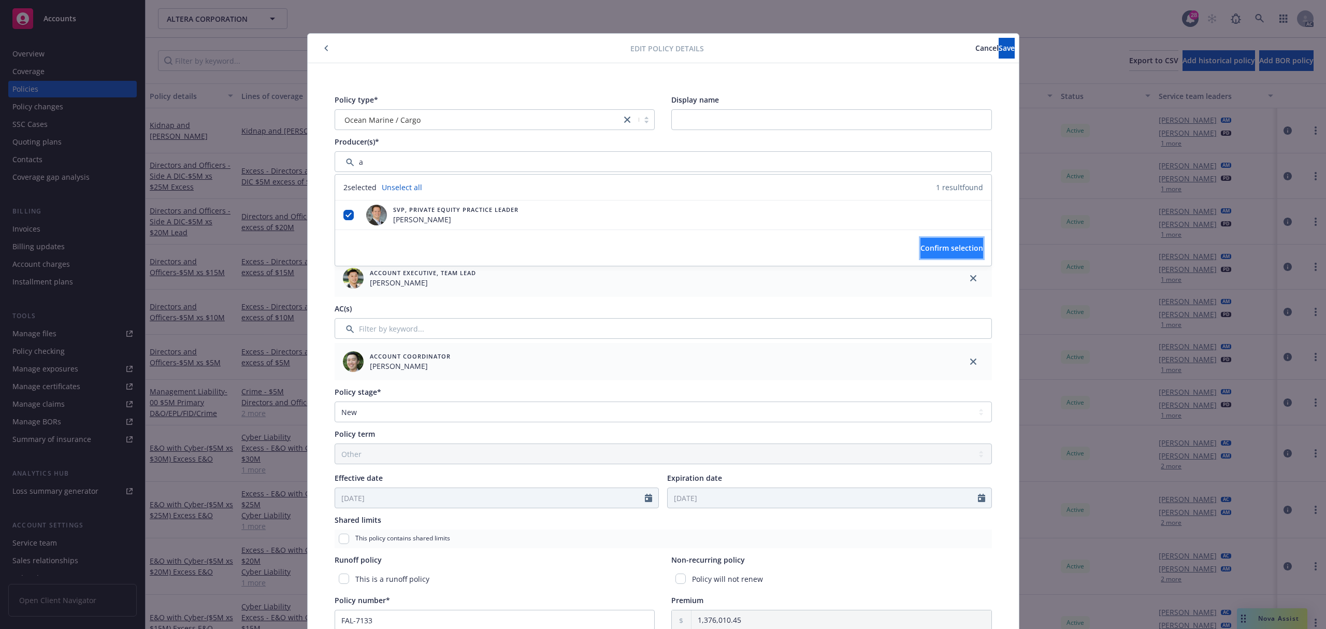
click at [920, 239] on button "Confirm selection" at bounding box center [951, 248] width 63 height 21
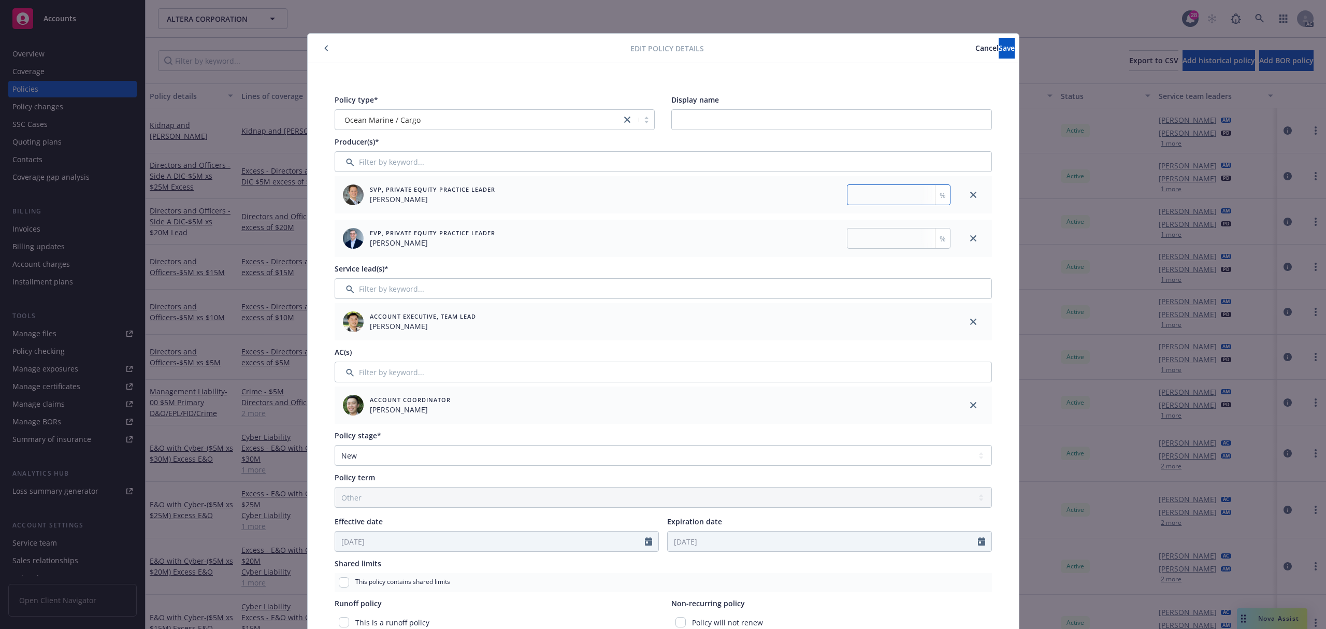
click at [883, 190] on input "number" at bounding box center [899, 194] width 104 height 21
type input "35"
click at [869, 236] on input "number" at bounding box center [899, 238] width 104 height 21
type input "65"
click at [981, 65] on div "Policy type* Ocean Marine / Cargo Display name Producer(s)* SVP, Private Equity…" at bounding box center [663, 481] width 711 height 836
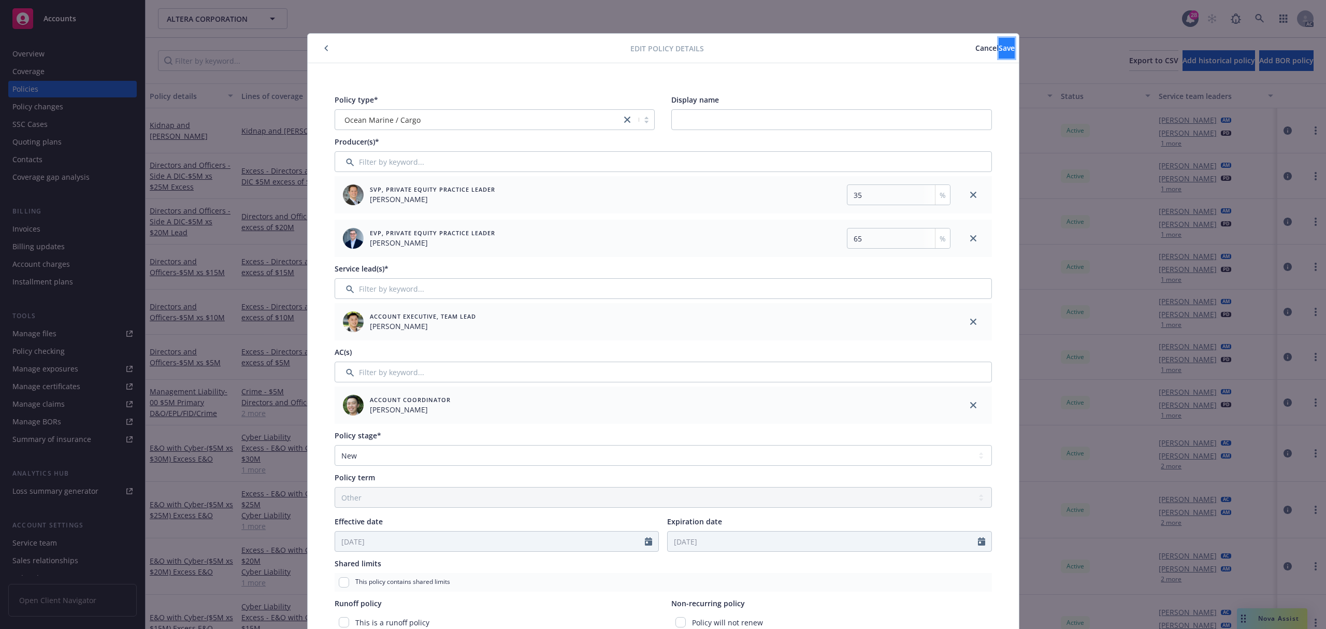
click at [998, 56] on button "Save" at bounding box center [1006, 48] width 16 height 21
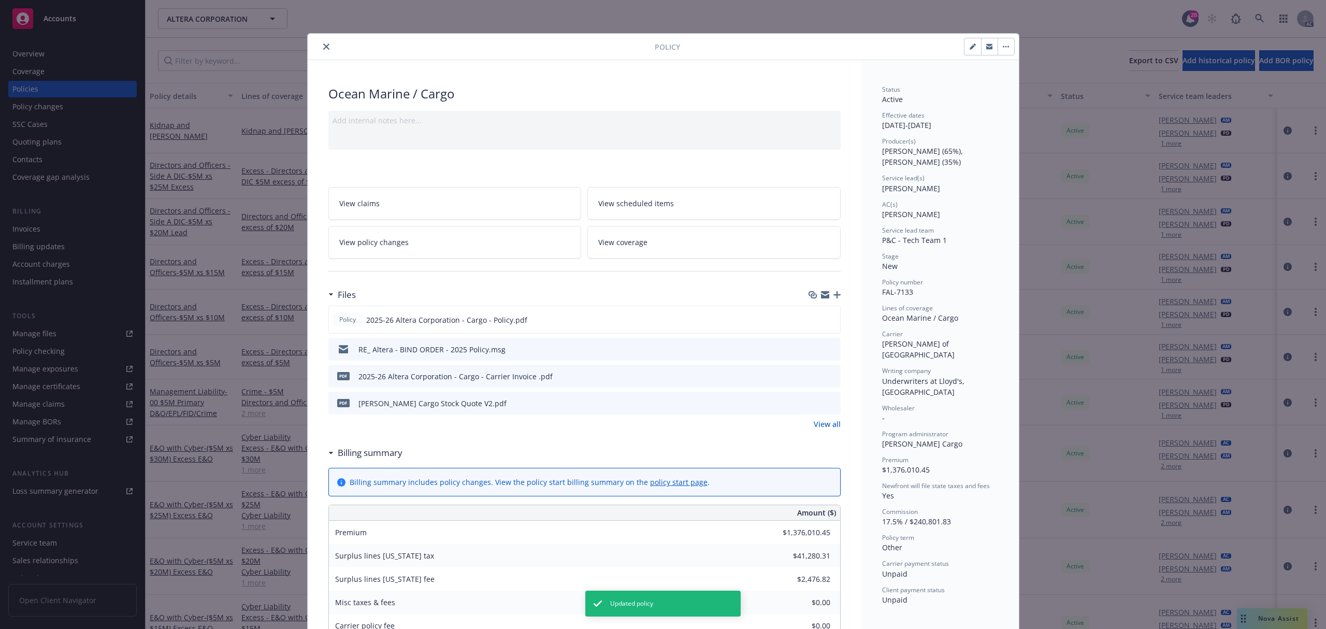
click at [321, 51] on button "close" at bounding box center [326, 46] width 12 height 12
click at [1270, 17] on div "Policy Ocean Marine / Cargo Add internal notes here... View claims View schedul…" at bounding box center [663, 314] width 1326 height 629
click at [1252, 20] on div "Policy Ocean Marine / Cargo Add internal notes here... View claims View schedul…" at bounding box center [663, 314] width 1326 height 629
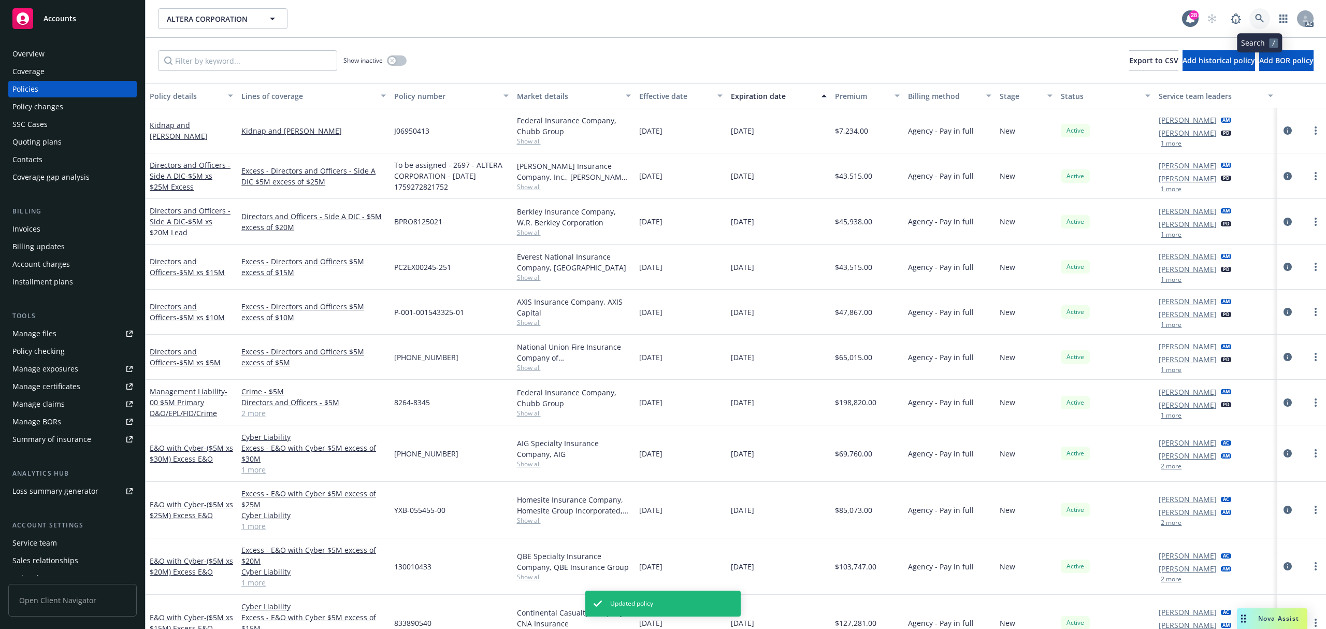
click at [1259, 17] on icon at bounding box center [1259, 18] width 9 height 9
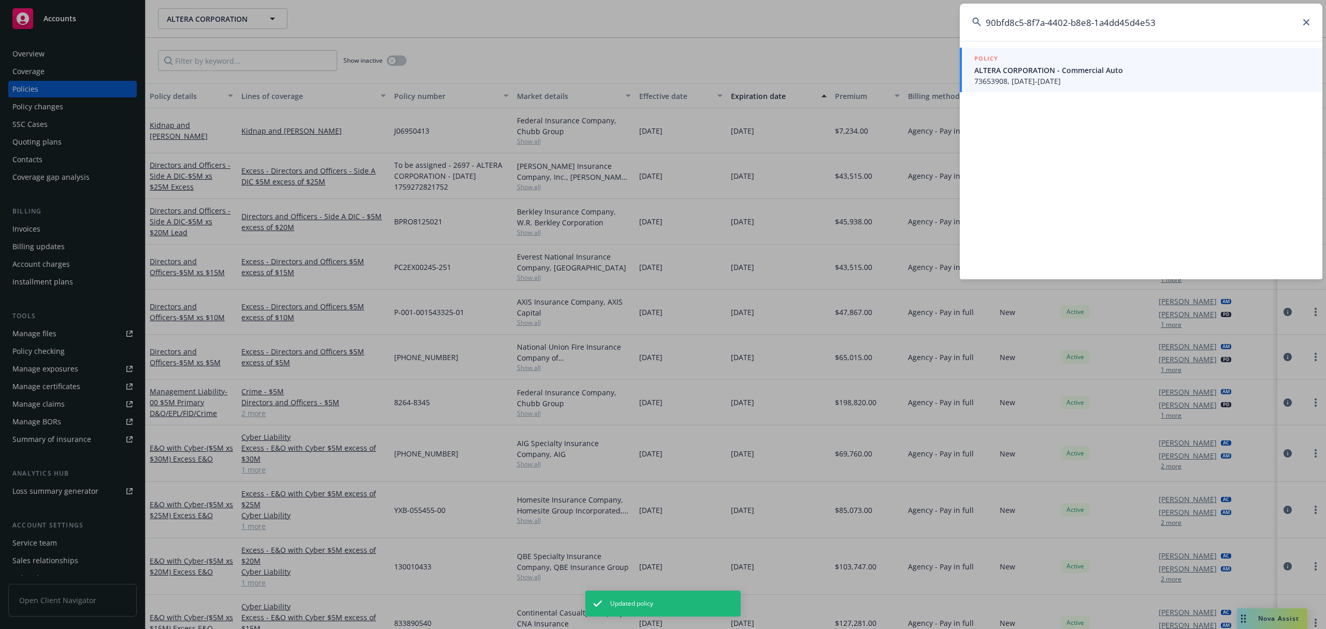
type input "90bfd8c5-8f7a-4402-b8e8-1a4dd45d4e53"
click at [1010, 62] on div "POLICY" at bounding box center [1142, 58] width 336 height 11
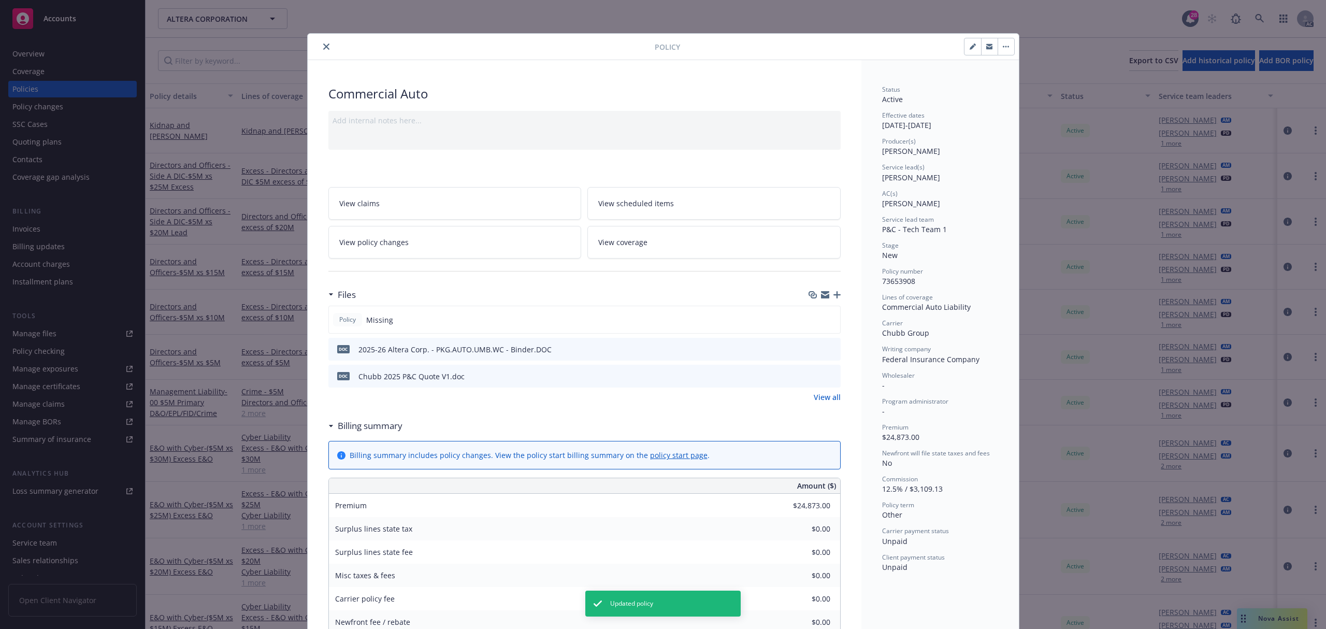
click at [964, 51] on button "button" at bounding box center [972, 46] width 17 height 17
select select "NEW"
select select "other"
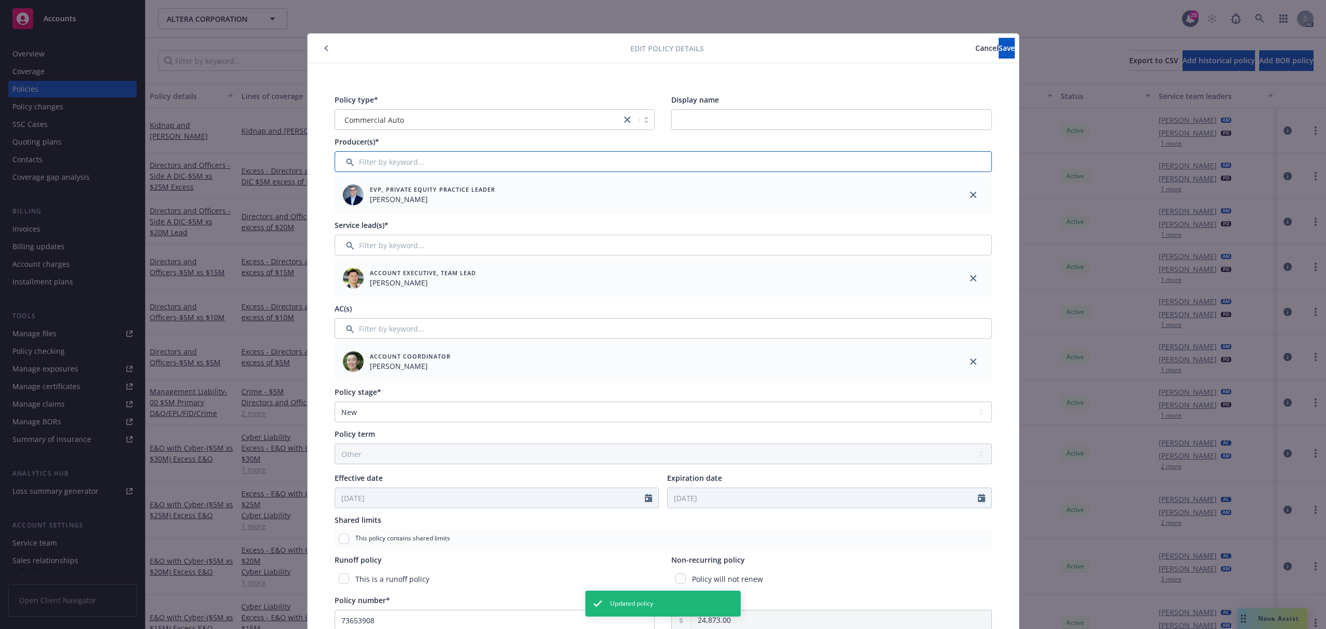
click at [410, 158] on input "Filter by keyword..." at bounding box center [662, 161] width 657 height 21
type input "as"
click at [343, 220] on input "checkbox" at bounding box center [348, 215] width 10 height 10
checkbox input "true"
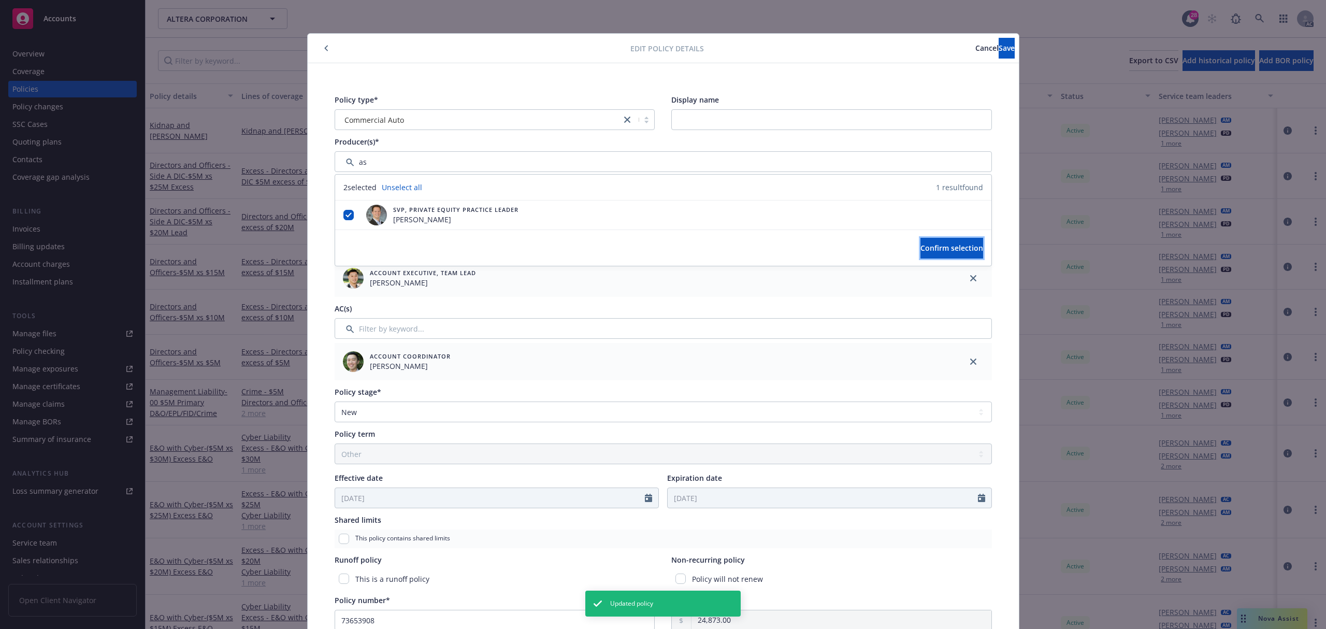
click at [920, 252] on span "Confirm selection" at bounding box center [951, 248] width 63 height 10
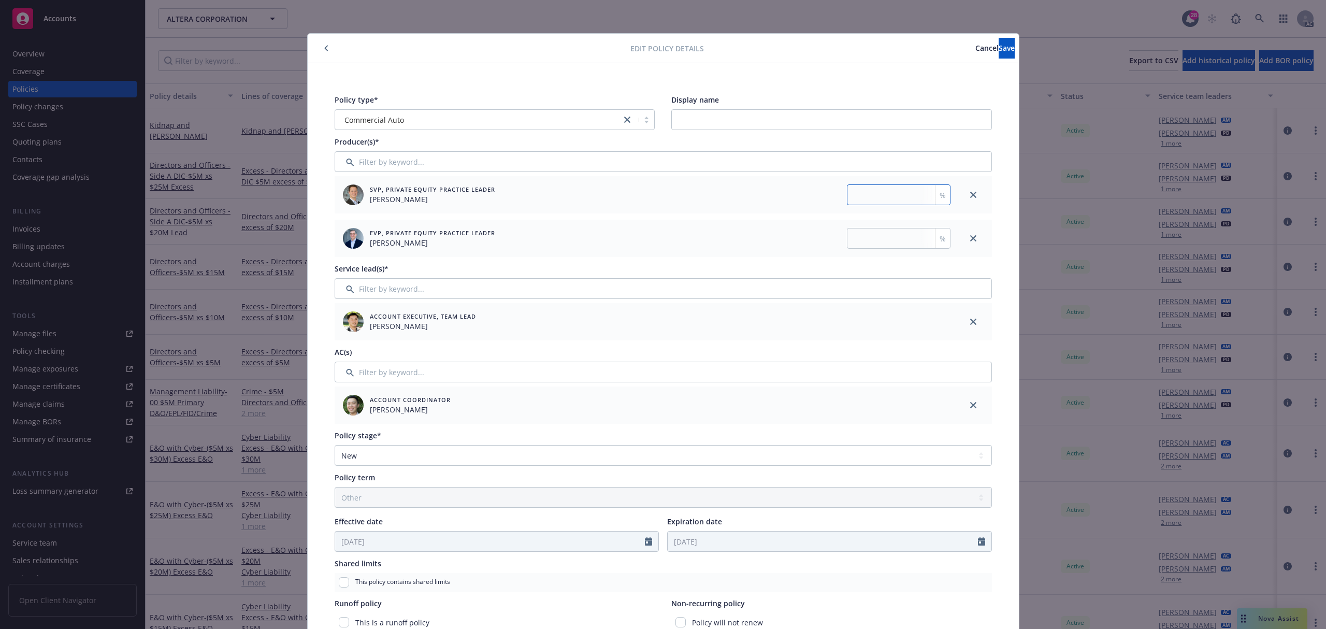
click at [871, 191] on input "number" at bounding box center [899, 194] width 104 height 21
type input "35"
click at [875, 236] on input "number" at bounding box center [899, 238] width 104 height 21
type input "65"
click at [998, 51] on span "Save" at bounding box center [1006, 48] width 16 height 10
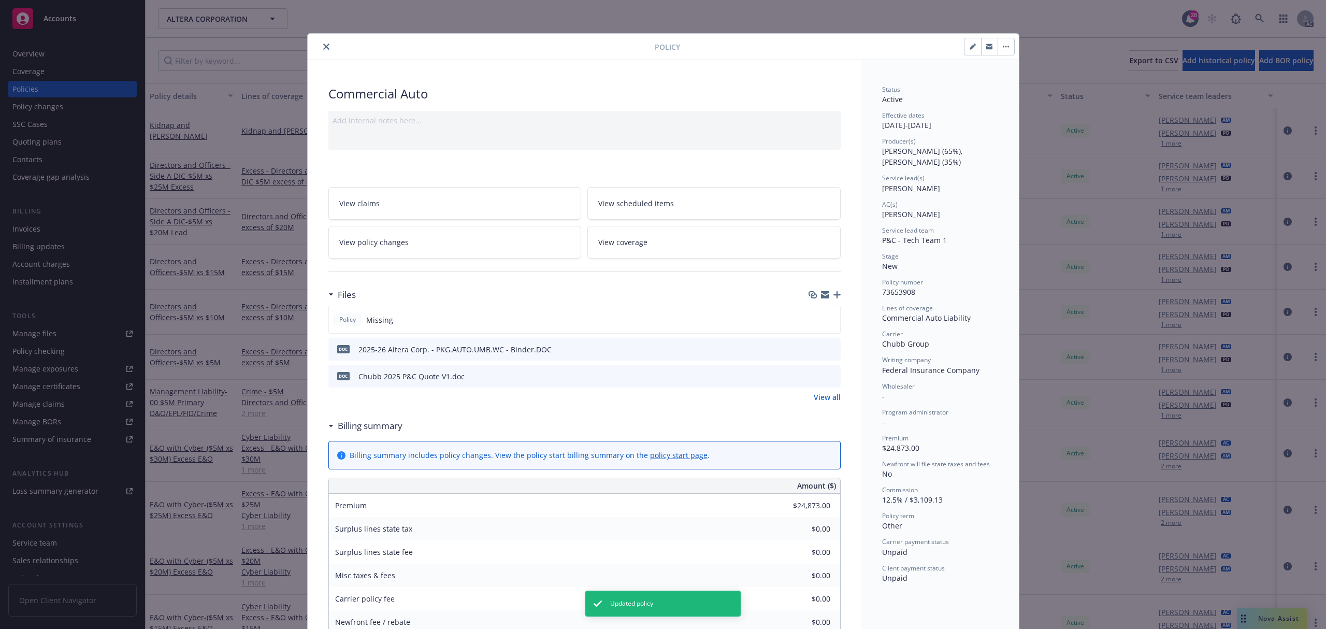
drag, startPoint x: 321, startPoint y: 45, endPoint x: 413, endPoint y: 43, distance: 91.7
click at [323, 44] on icon "close" at bounding box center [326, 46] width 6 height 6
click at [1267, 25] on div "Policy Commercial Auto Add internal notes here... View claims View scheduled it…" at bounding box center [663, 314] width 1326 height 629
click at [1259, 19] on div "Policy Commercial Auto Add internal notes here... View claims View scheduled it…" at bounding box center [663, 314] width 1326 height 629
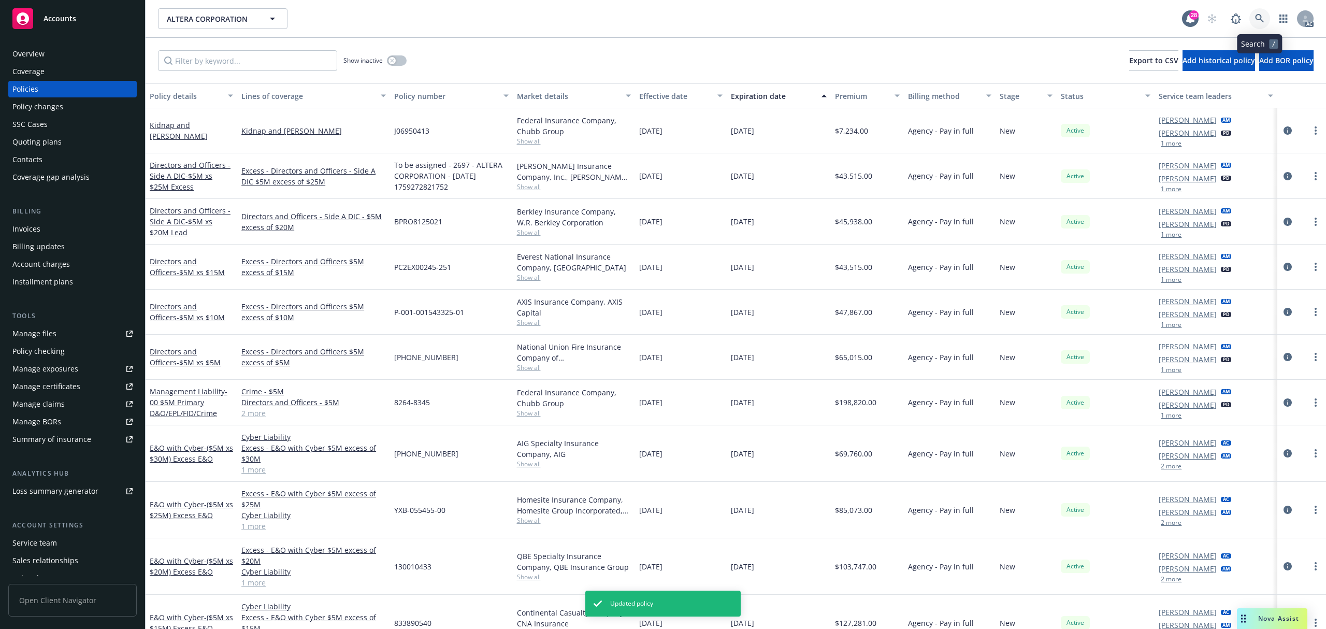
click at [1258, 19] on icon at bounding box center [1259, 18] width 9 height 9
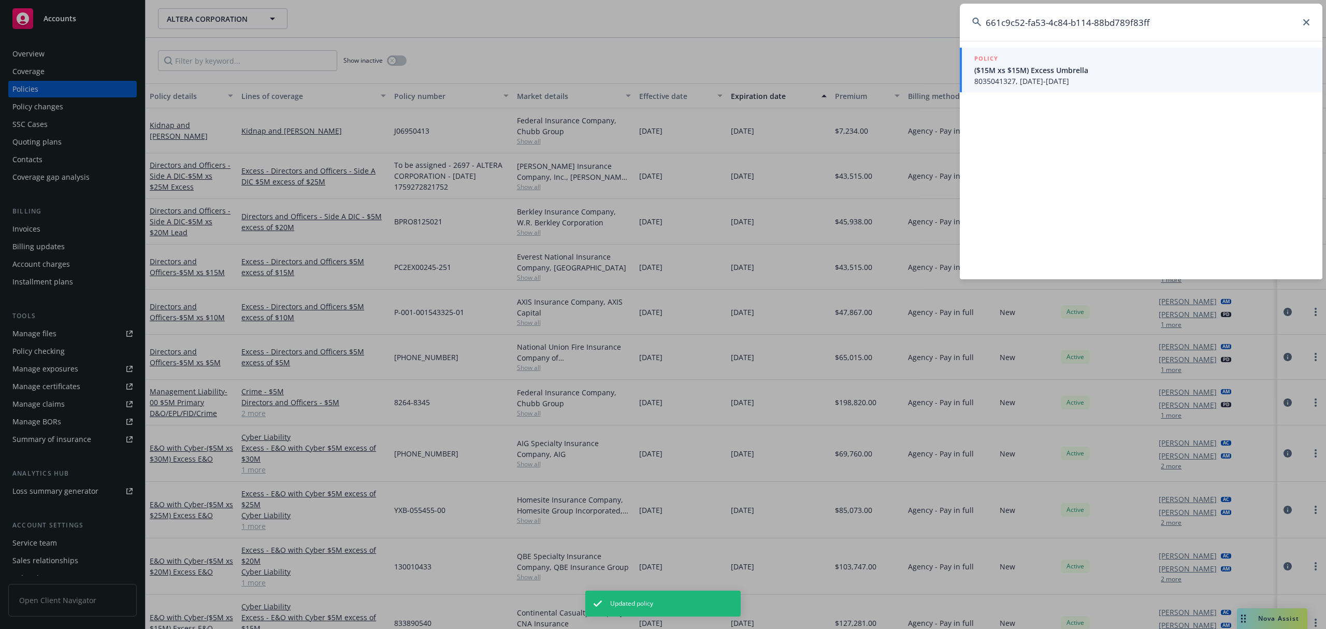
type input "661c9c52-fa53-4c84-b114-88bd789f83ff"
click at [995, 76] on span "8035041327, 09/12/2025-08/31/2026" at bounding box center [1142, 81] width 336 height 11
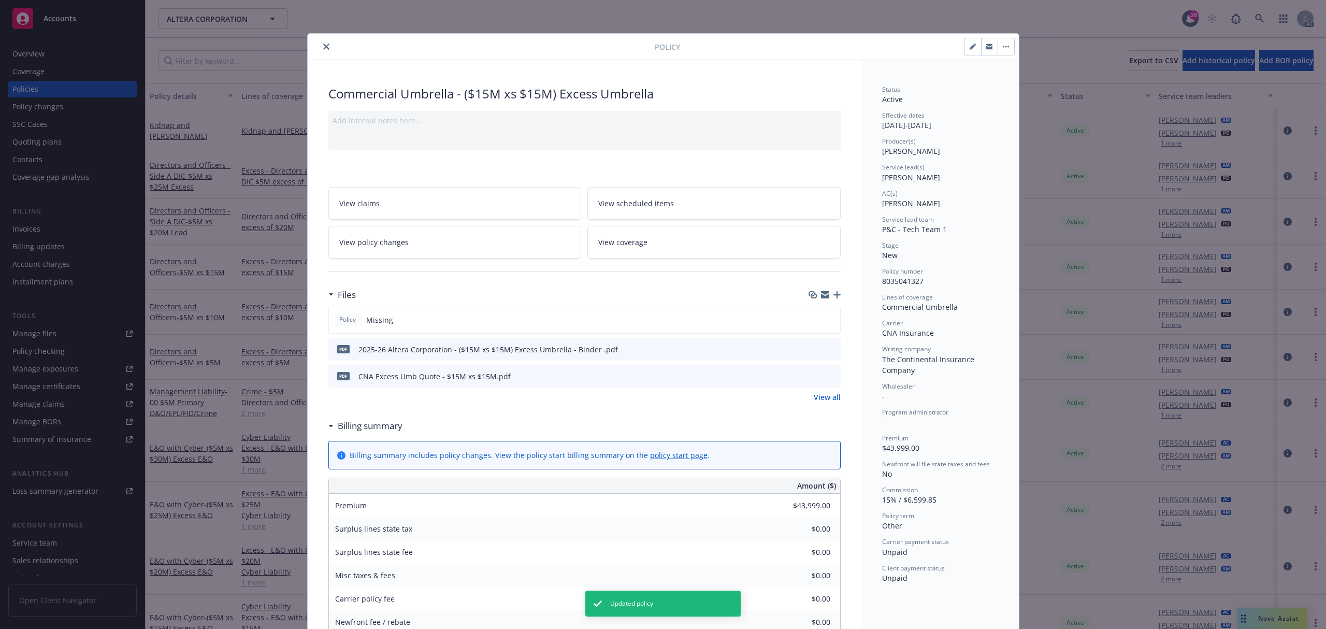
click at [964, 52] on button "button" at bounding box center [972, 46] width 17 height 17
select select "NEW"
select select "other"
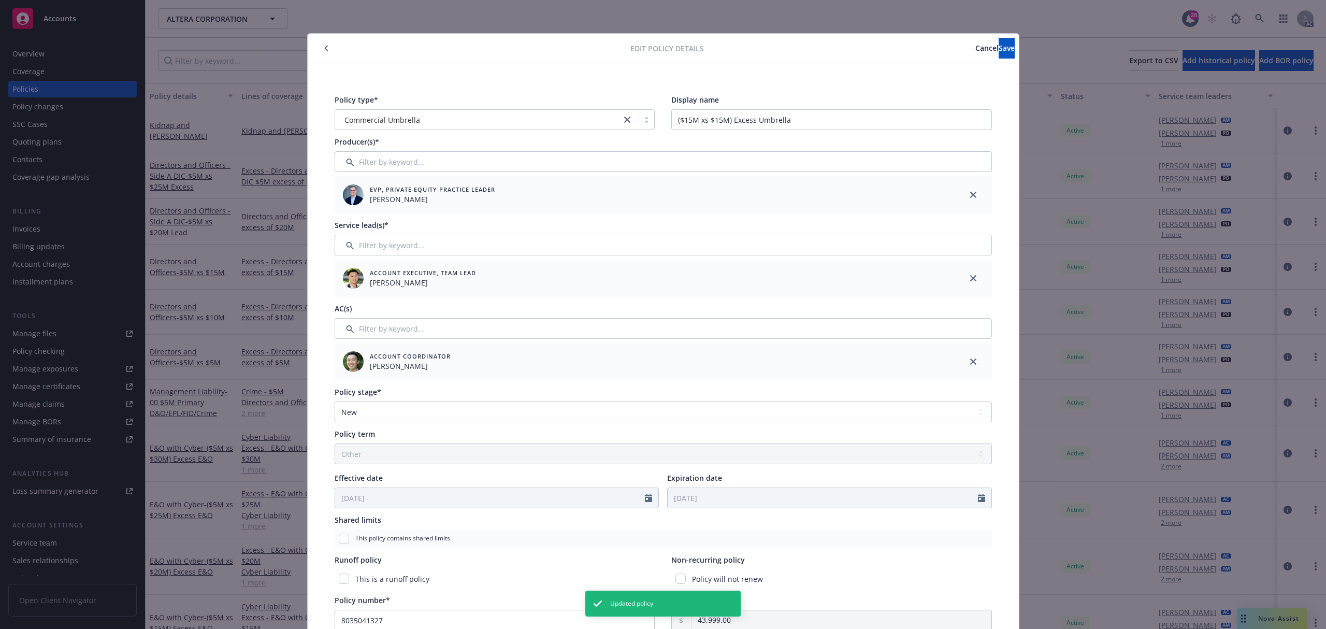
click at [388, 172] on div at bounding box center [662, 174] width 657 height 4
click at [386, 162] on input "Filter by keyword..." at bounding box center [662, 161] width 657 height 21
type input "a"
click at [343, 219] on input "checkbox" at bounding box center [348, 215] width 10 height 10
checkbox input "true"
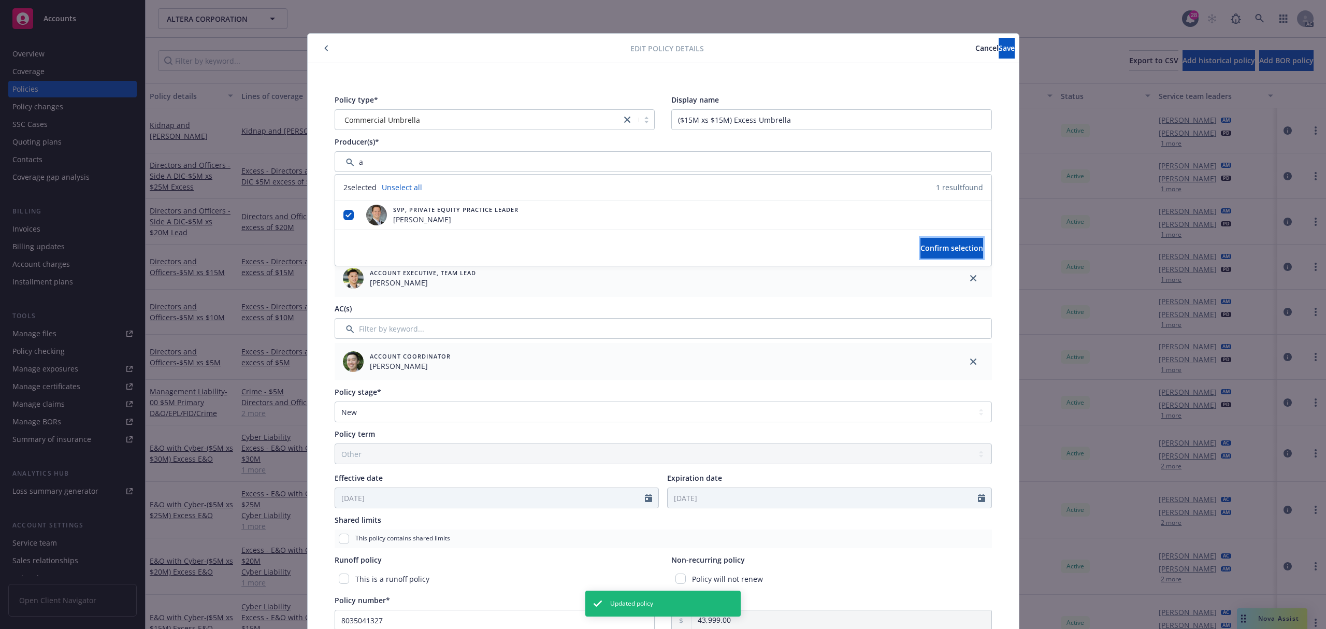
click at [930, 242] on button "Confirm selection" at bounding box center [951, 248] width 63 height 21
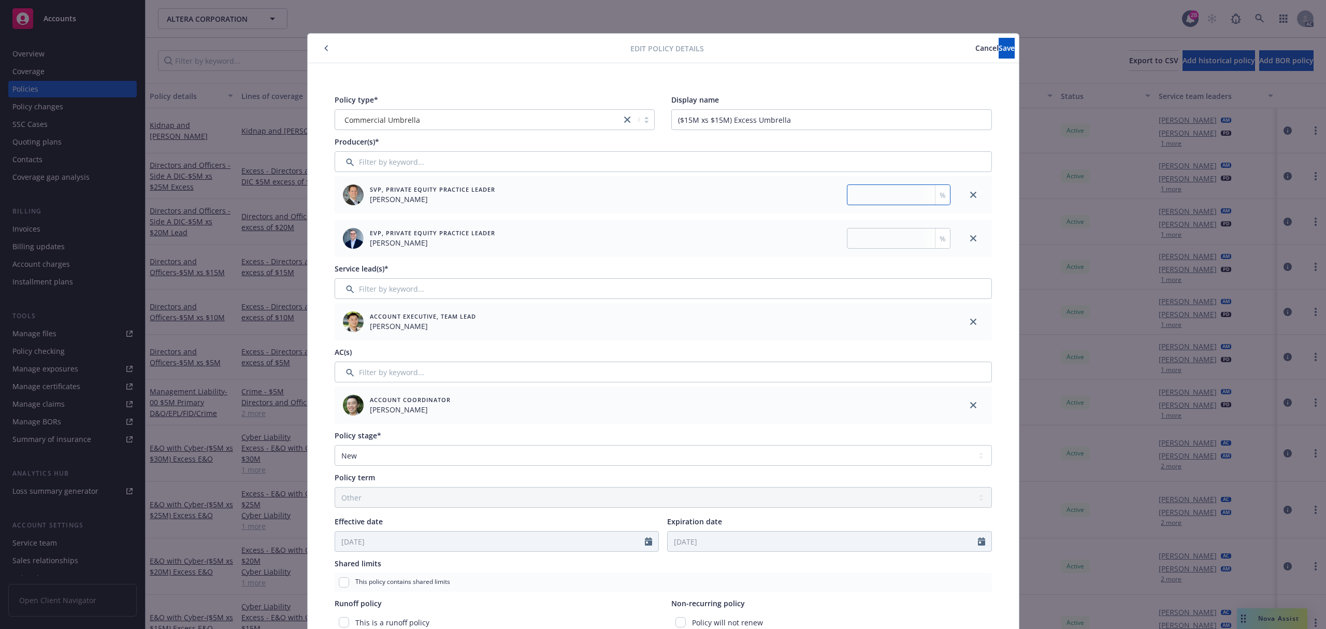
click at [899, 200] on input "number" at bounding box center [899, 194] width 104 height 21
click at [901, 202] on input "32" at bounding box center [899, 194] width 104 height 21
type input "35"
click at [894, 230] on input "number" at bounding box center [899, 238] width 104 height 21
type input "65"
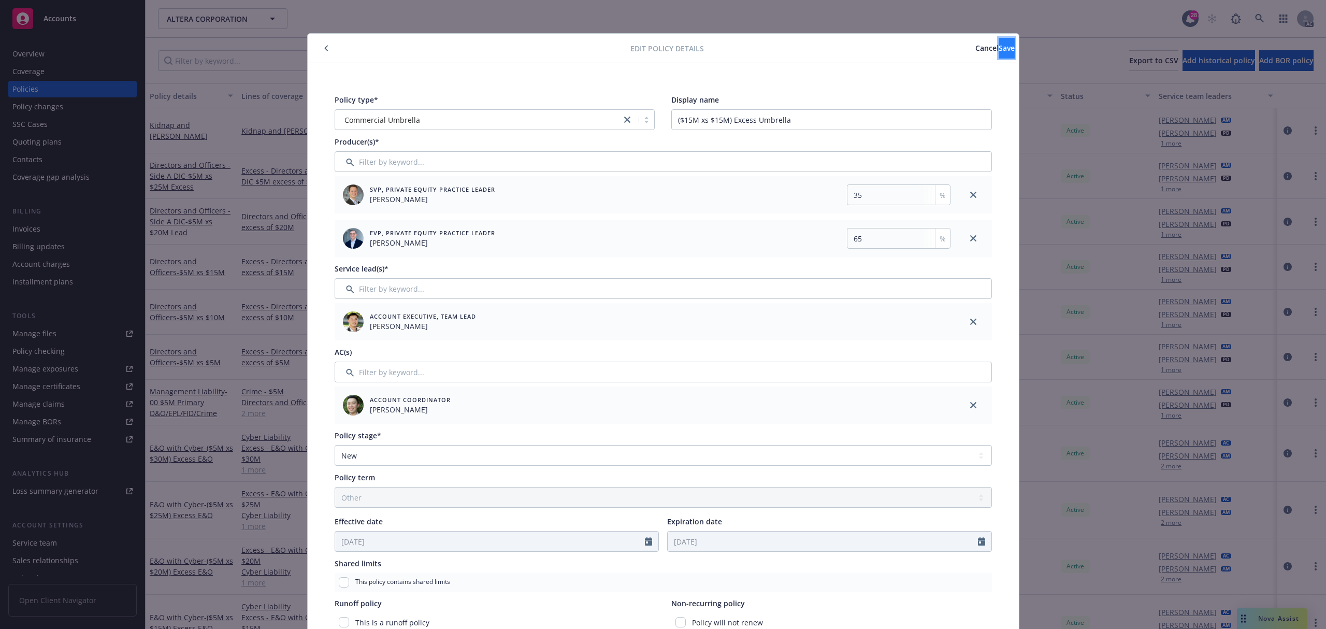
click at [998, 56] on button "Save" at bounding box center [1006, 48] width 16 height 21
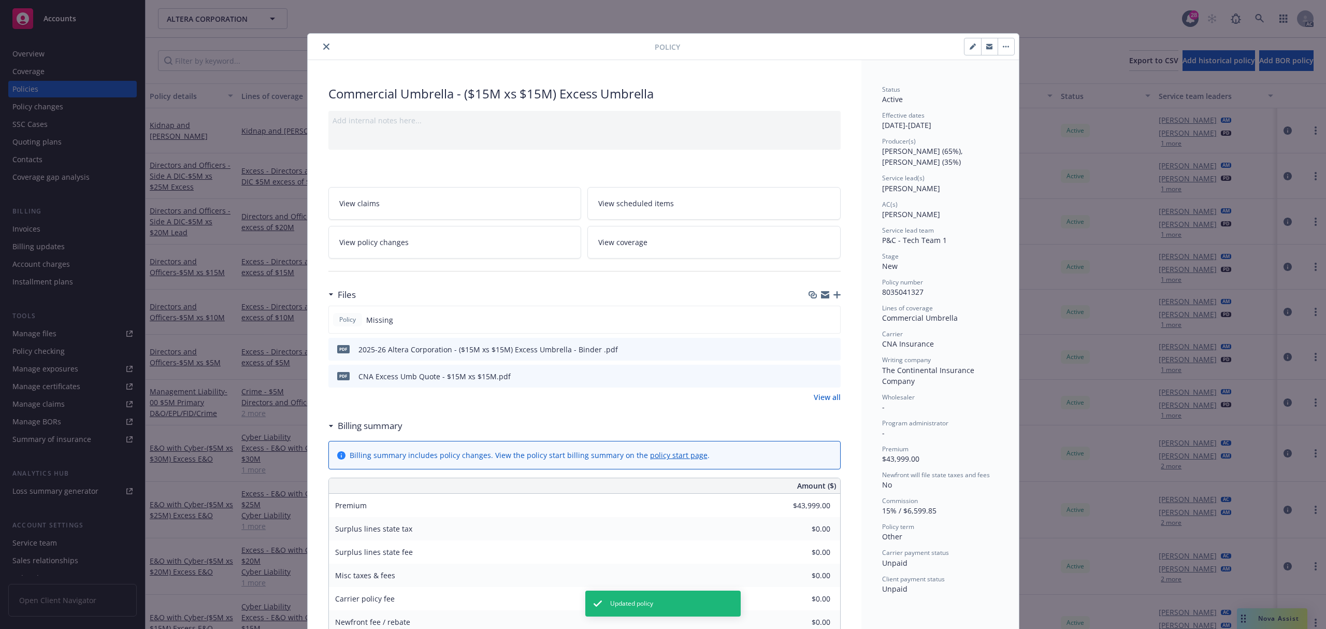
drag, startPoint x: 319, startPoint y: 46, endPoint x: 1287, endPoint y: 25, distance: 968.5
click at [323, 46] on icon "close" at bounding box center [326, 46] width 6 height 6
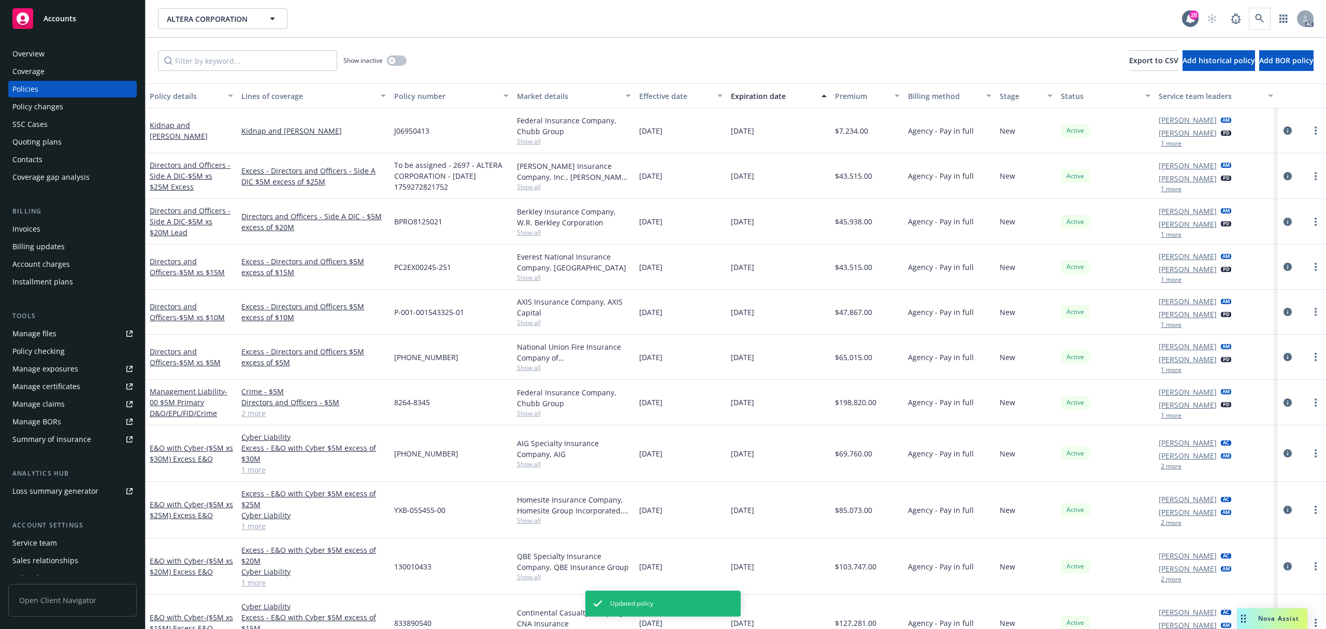
click at [1268, 23] on span at bounding box center [1259, 18] width 21 height 21
click at [1258, 18] on icon at bounding box center [1259, 18] width 9 height 9
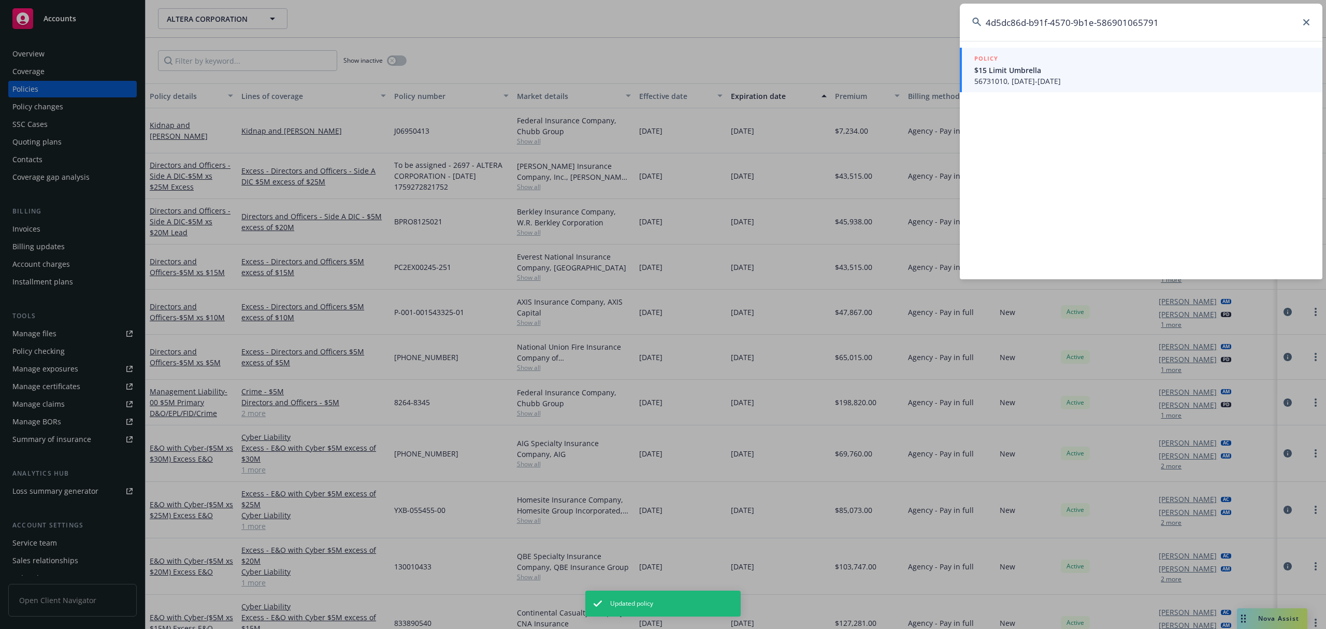
type input "4d5dc86d-b91f-4570-9b1e-586901065791"
click at [1024, 79] on span "56731010, 09/12/2025-08/31/2026" at bounding box center [1142, 81] width 336 height 11
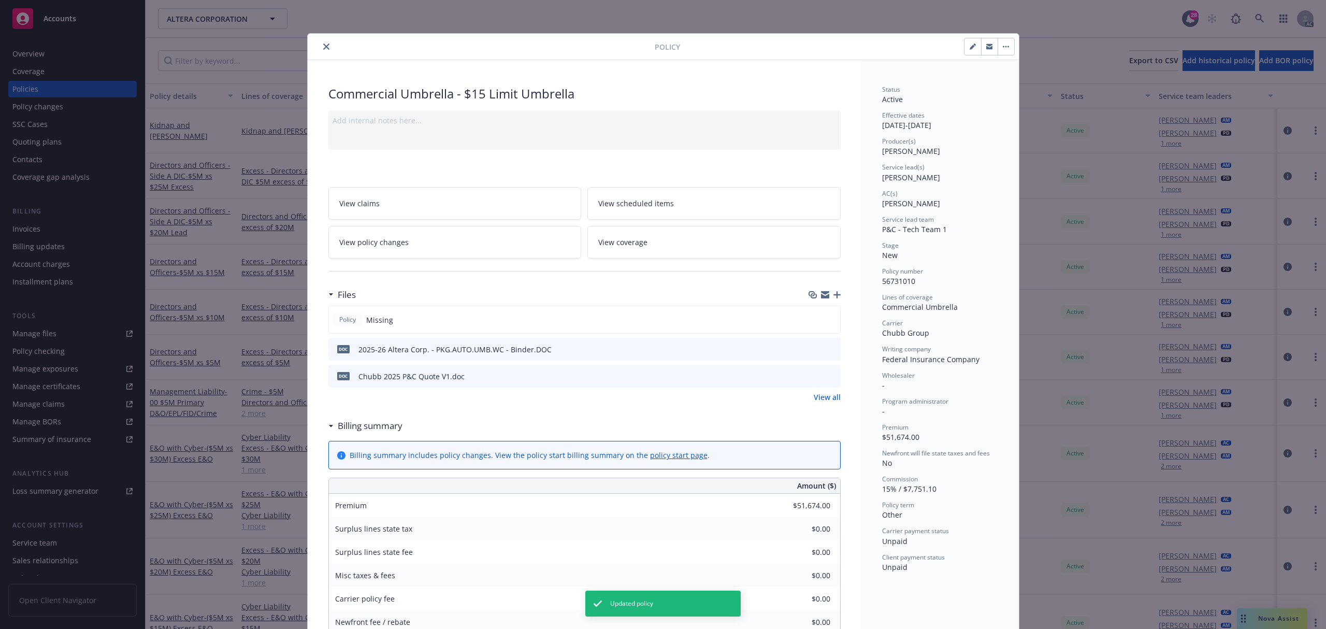
click at [966, 51] on button "button" at bounding box center [972, 46] width 17 height 17
select select "NEW"
select select "other"
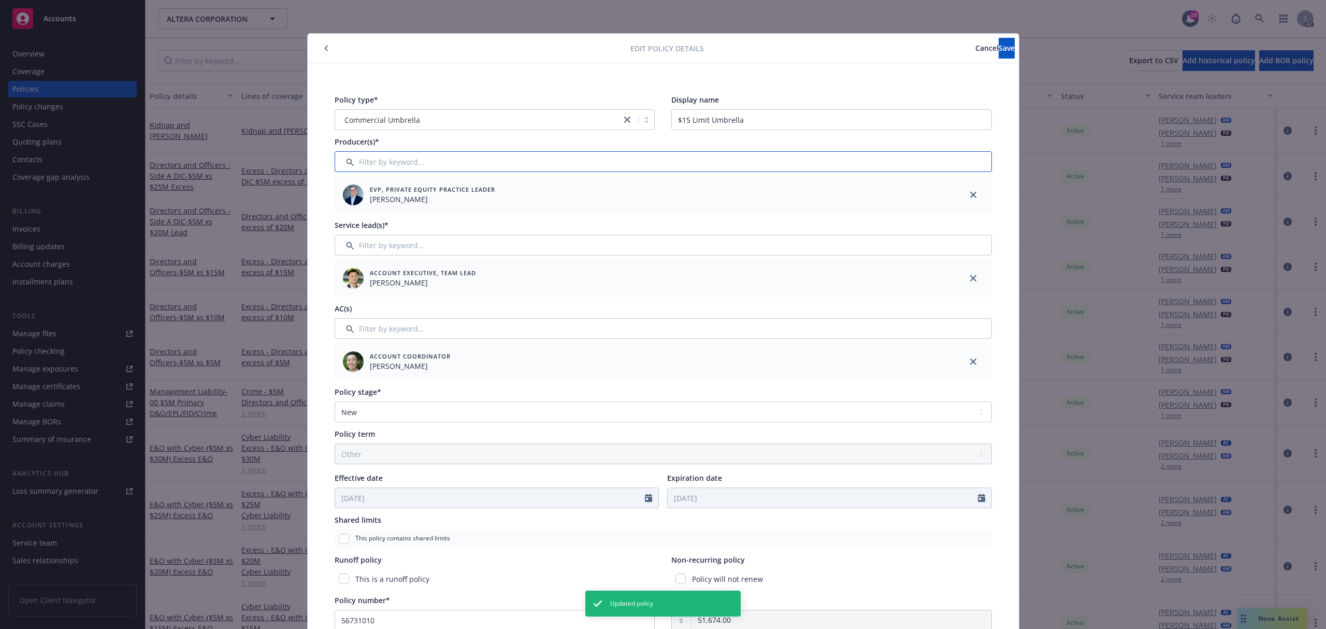
click at [481, 162] on input "Filter by keyword..." at bounding box center [662, 161] width 657 height 21
type input "as"
click at [348, 214] on input "checkbox" at bounding box center [348, 215] width 10 height 10
checkbox input "true"
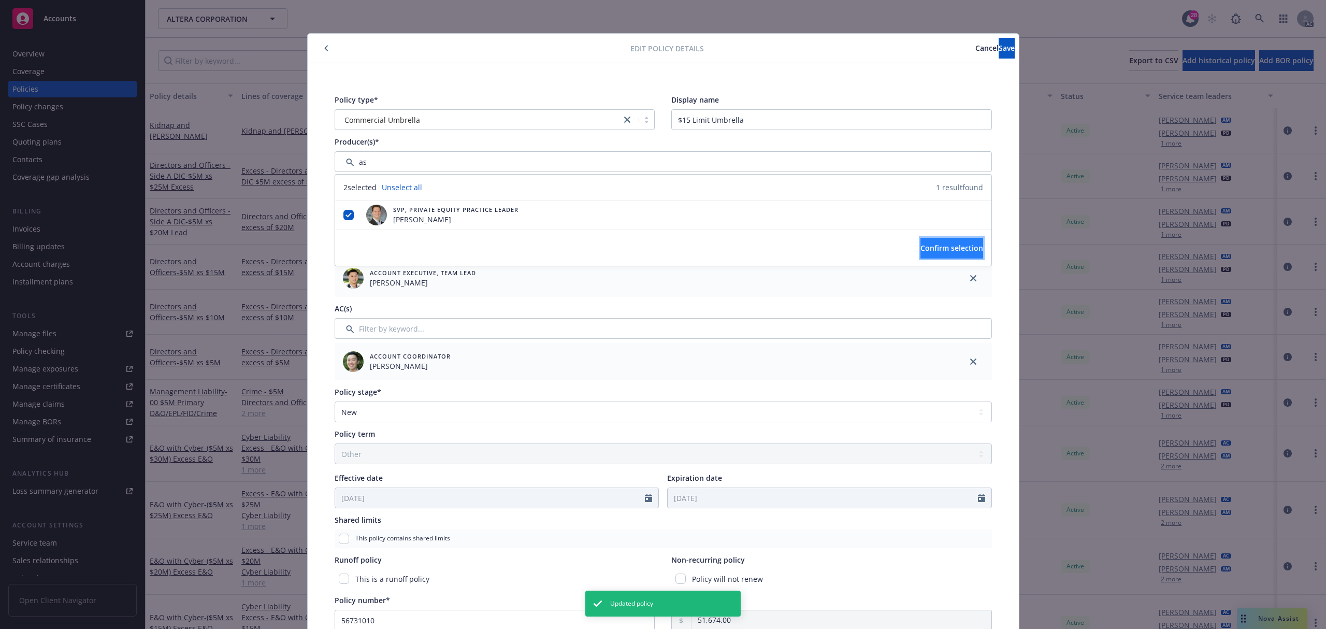
click at [924, 252] on span "Confirm selection" at bounding box center [951, 248] width 63 height 10
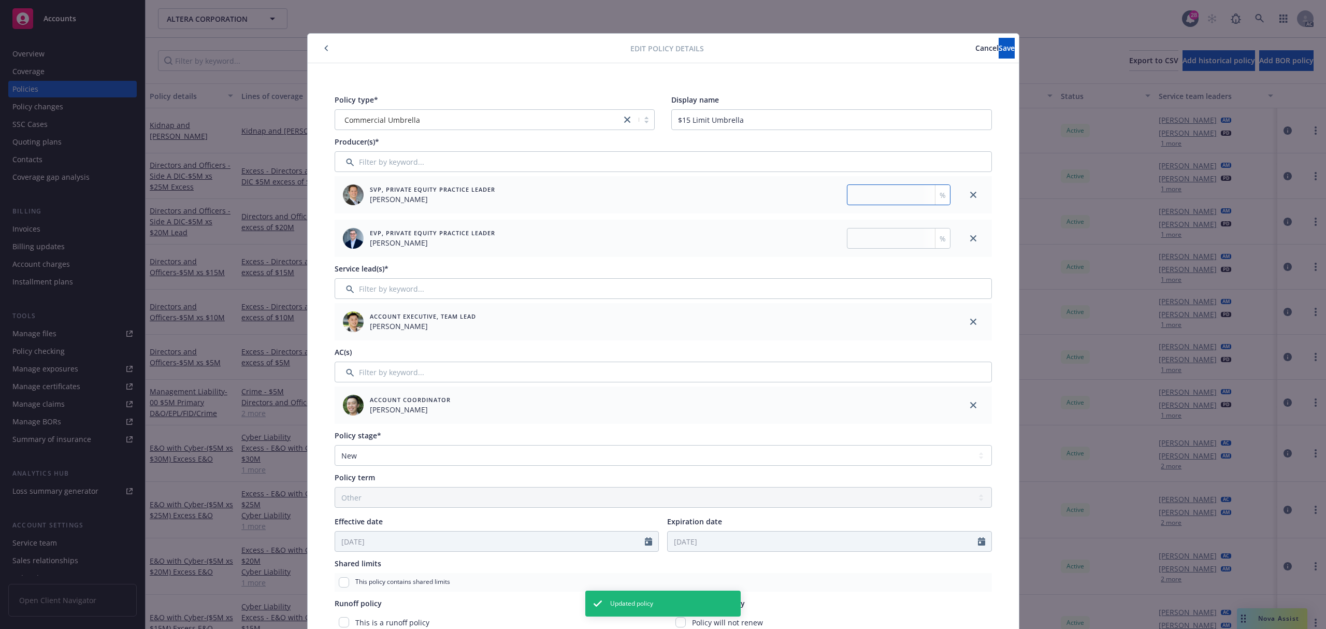
click at [901, 197] on input "number" at bounding box center [899, 194] width 104 height 21
type input "35"
click at [885, 231] on input "number" at bounding box center [899, 238] width 104 height 21
type input "6"
type input "65"
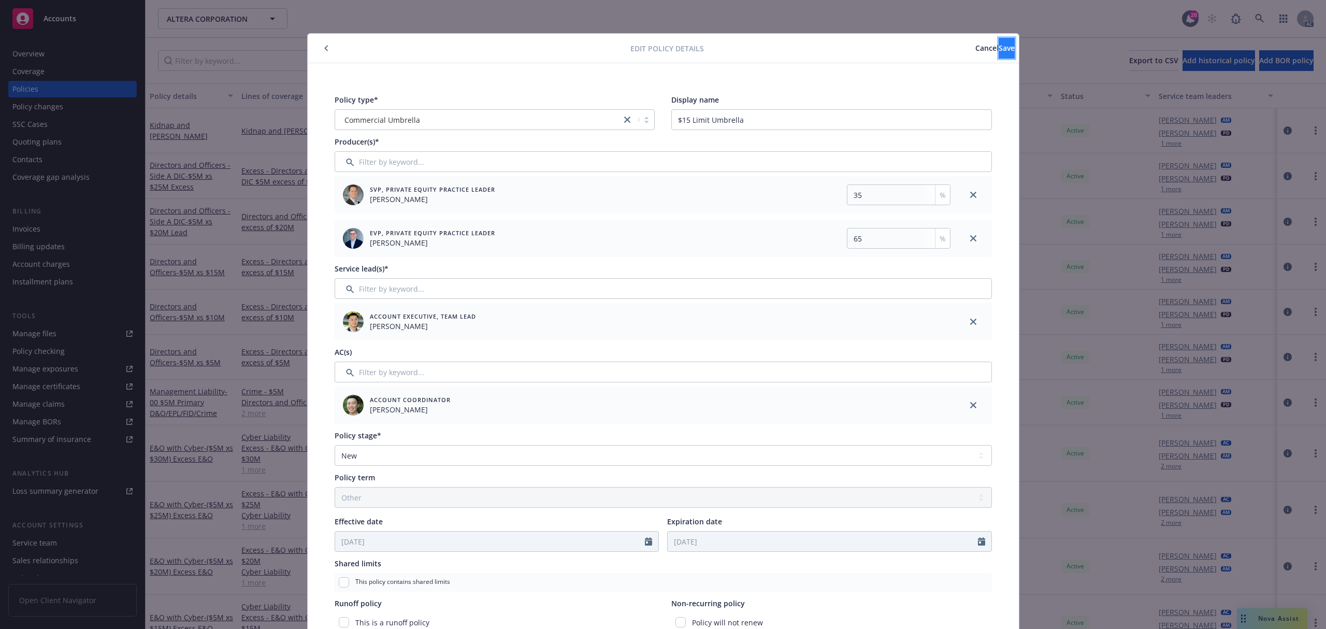
click at [998, 48] on span "Save" at bounding box center [1006, 48] width 16 height 10
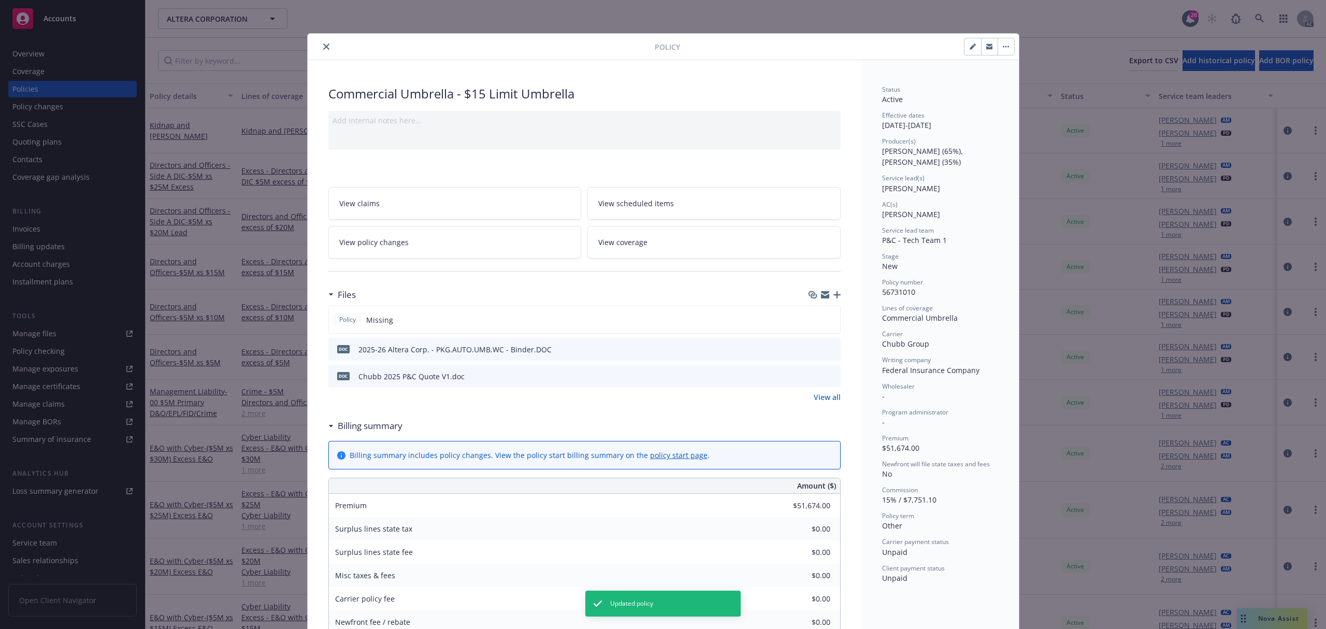
drag, startPoint x: 966, startPoint y: 47, endPoint x: 927, endPoint y: 70, distance: 45.6
click at [969, 46] on icon "button" at bounding box center [971, 47] width 5 height 5
select select "NEW"
select select "other"
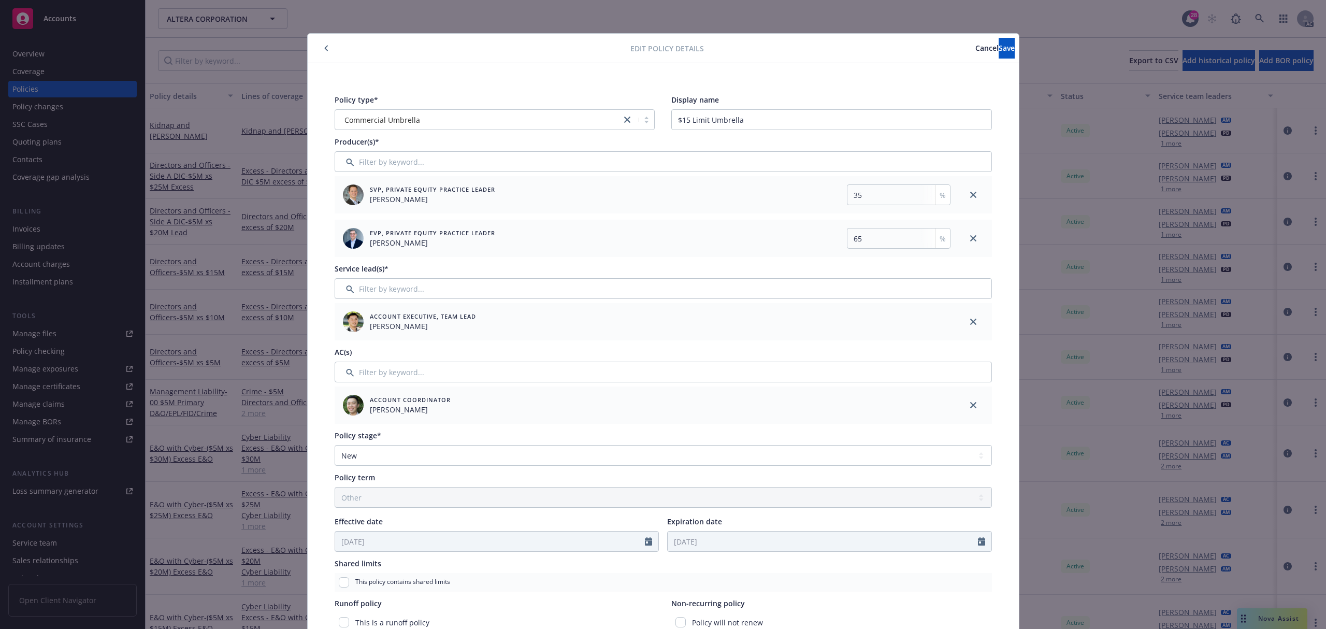
click at [975, 44] on span "Cancel" at bounding box center [986, 48] width 23 height 10
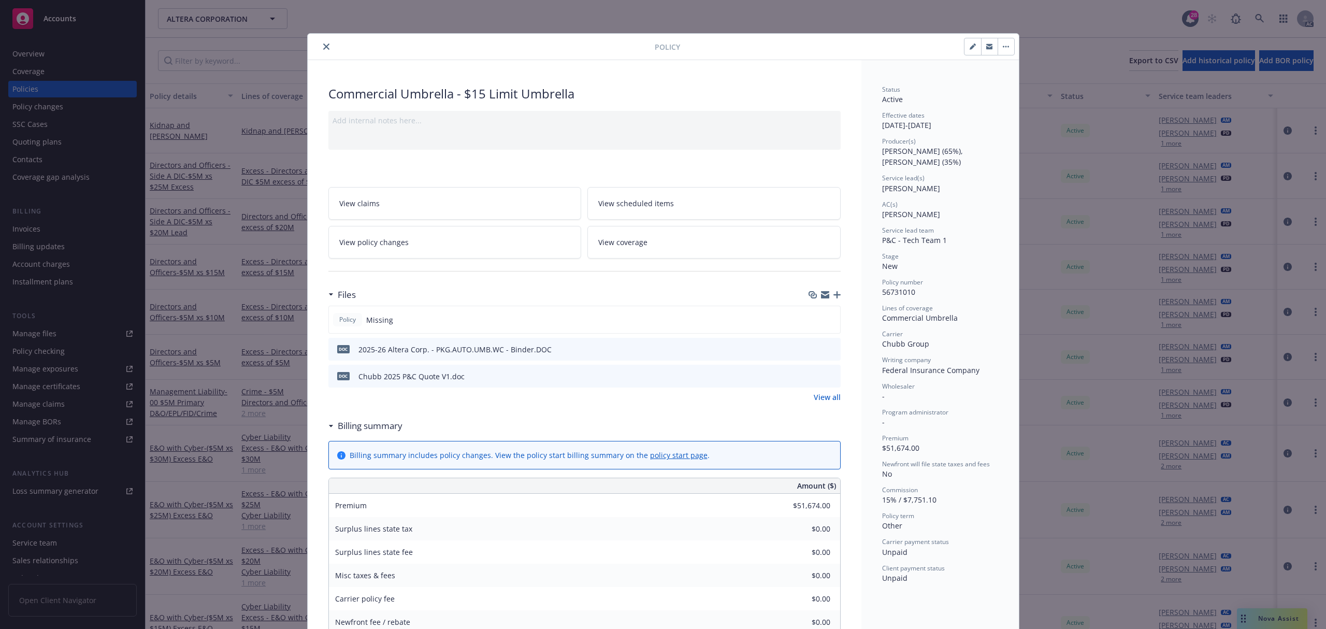
click at [323, 46] on icon "close" at bounding box center [326, 46] width 6 height 6
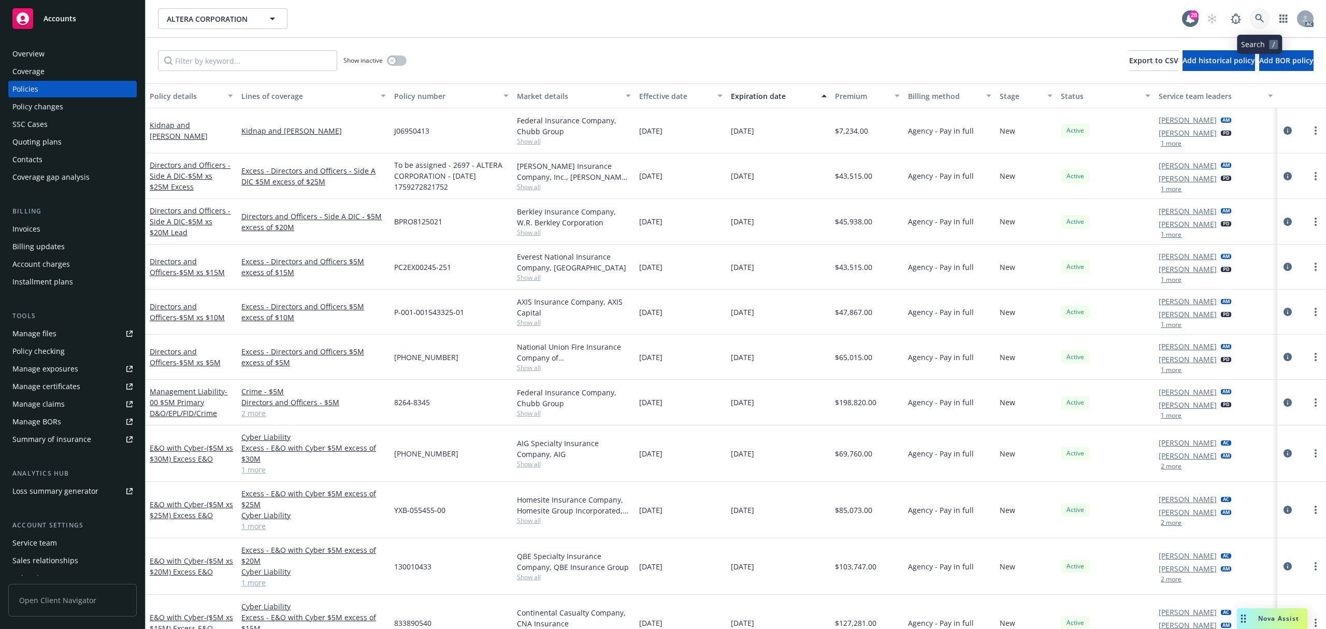
click at [1264, 19] on link at bounding box center [1259, 18] width 21 height 21
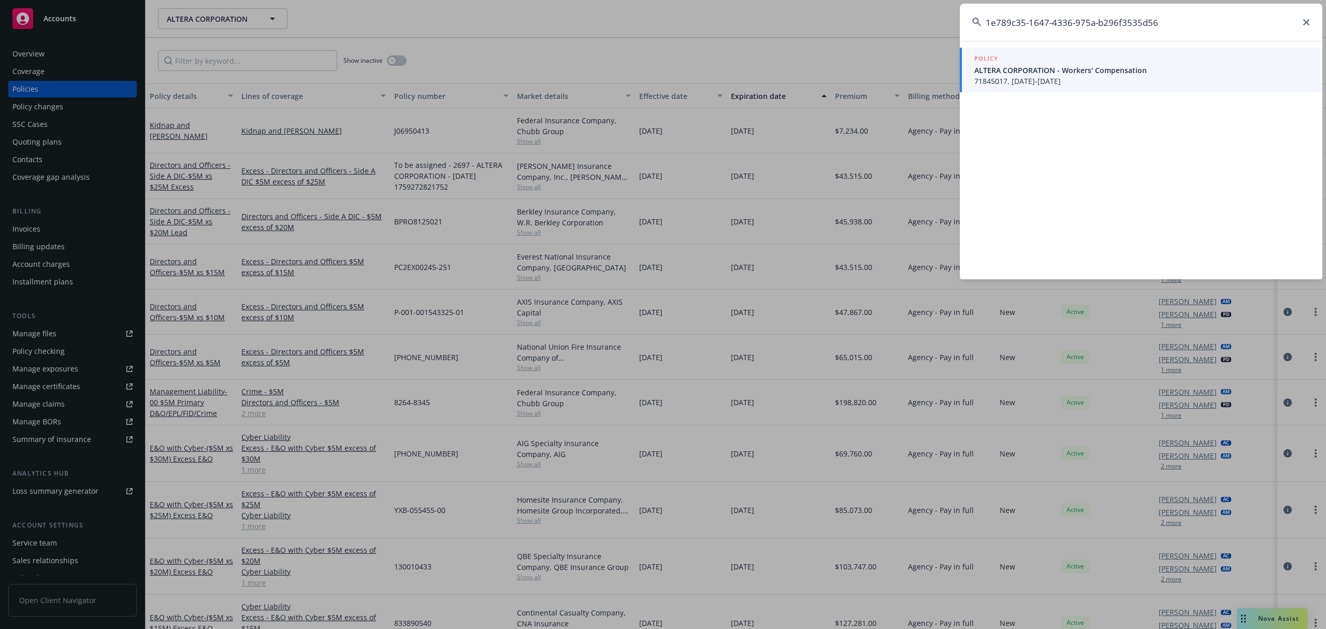
type input "1e789c35-1647-4336-975a-b296f3535d56"
click at [1034, 76] on span "71845017, 09/12/2025-08/31/2026" at bounding box center [1142, 81] width 336 height 11
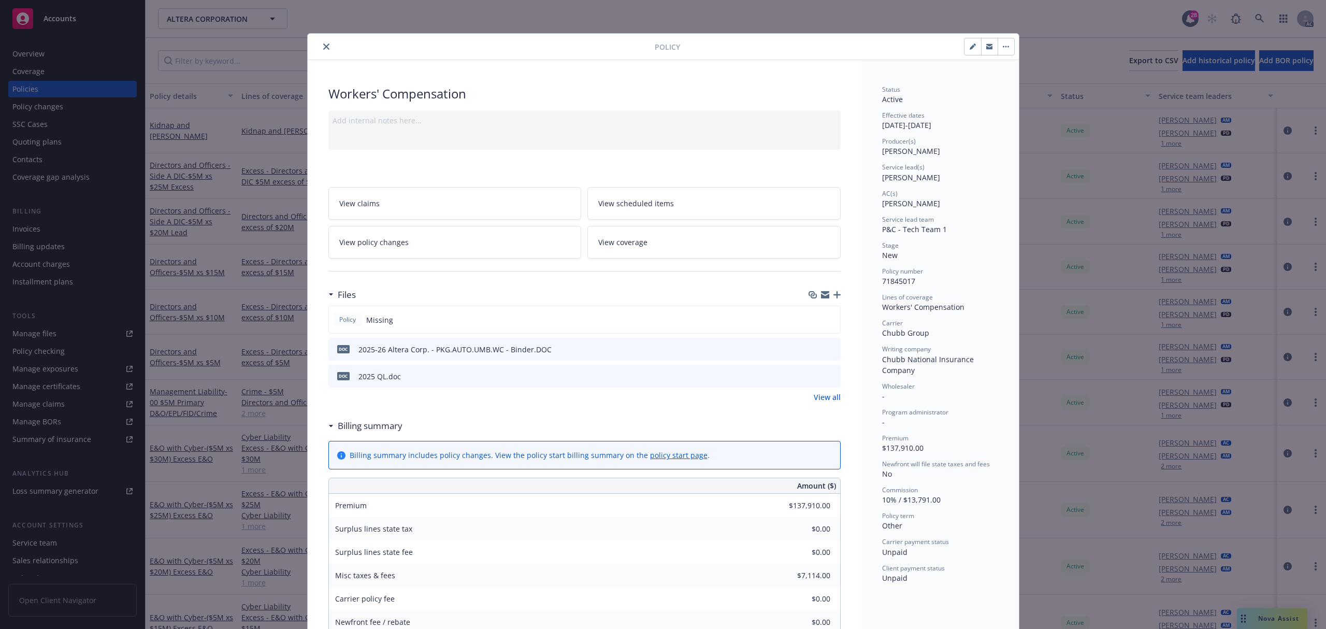
click at [964, 44] on button "button" at bounding box center [972, 46] width 17 height 17
select select "NEW"
select select "other"
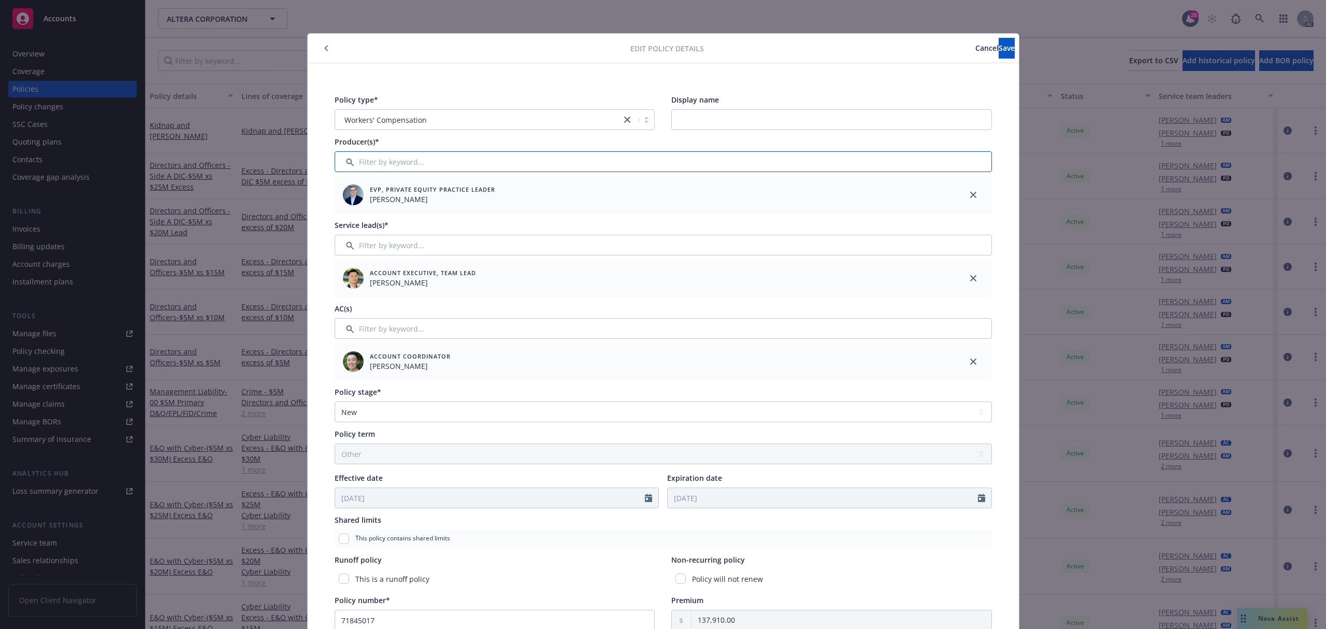
click at [432, 162] on input "Filter by keyword..." at bounding box center [662, 161] width 657 height 21
type input "a"
click at [343, 214] on input "checkbox" at bounding box center [348, 215] width 10 height 10
checkbox input "true"
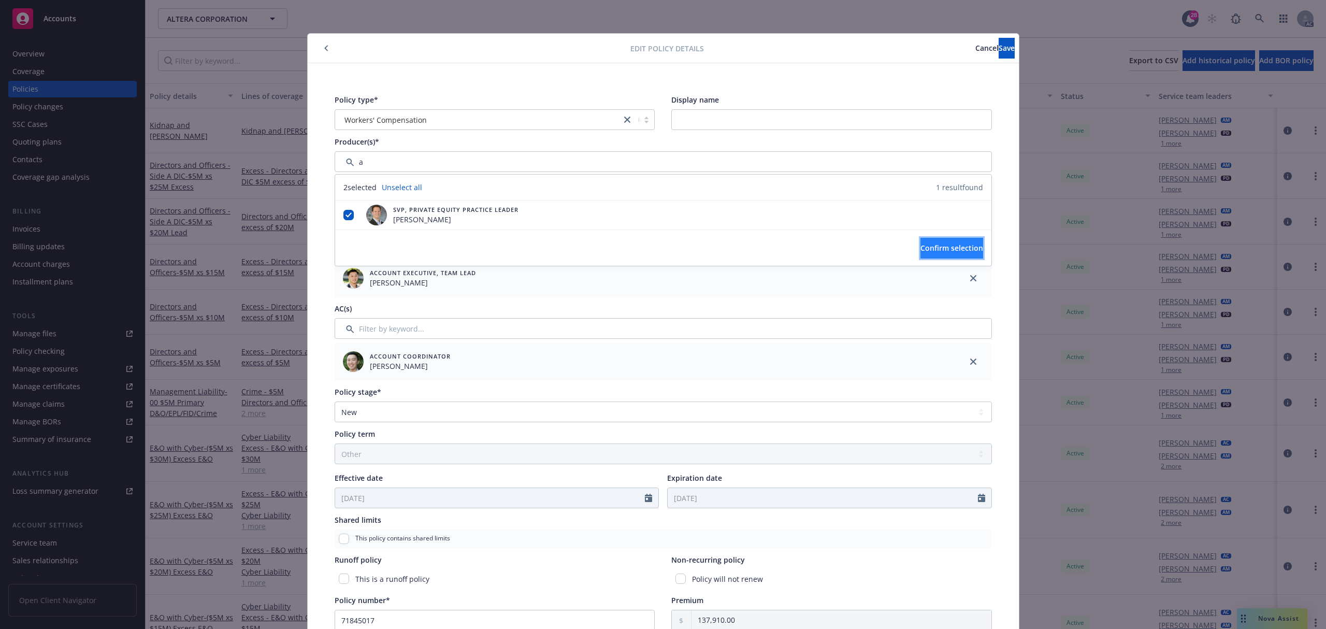
click at [920, 251] on span "Confirm selection" at bounding box center [951, 248] width 63 height 10
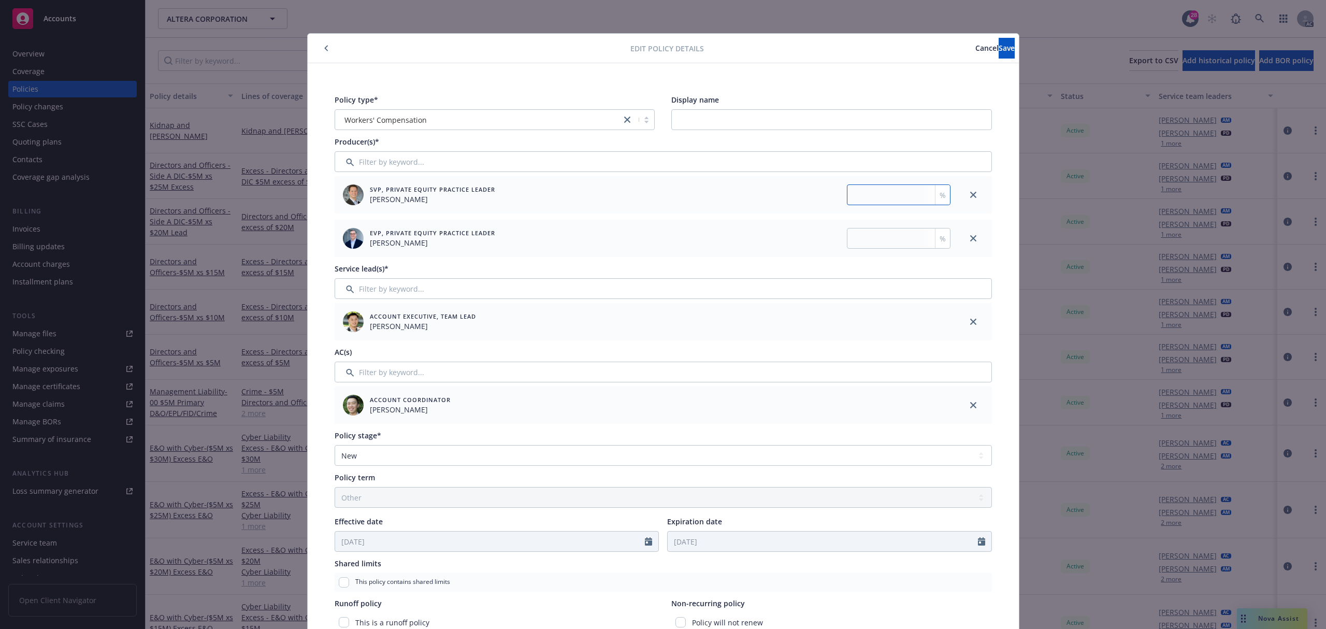
click at [881, 196] on input "number" at bounding box center [899, 194] width 104 height 21
type input "35"
click at [873, 225] on div "EVP, Private Equity Practice Leader Ted Dobos %" at bounding box center [644, 238] width 620 height 37
click at [873, 226] on div "EVP, Private Equity Practice Leader Ted Dobos %" at bounding box center [644, 238] width 620 height 37
click at [873, 241] on input "number" at bounding box center [899, 238] width 104 height 21
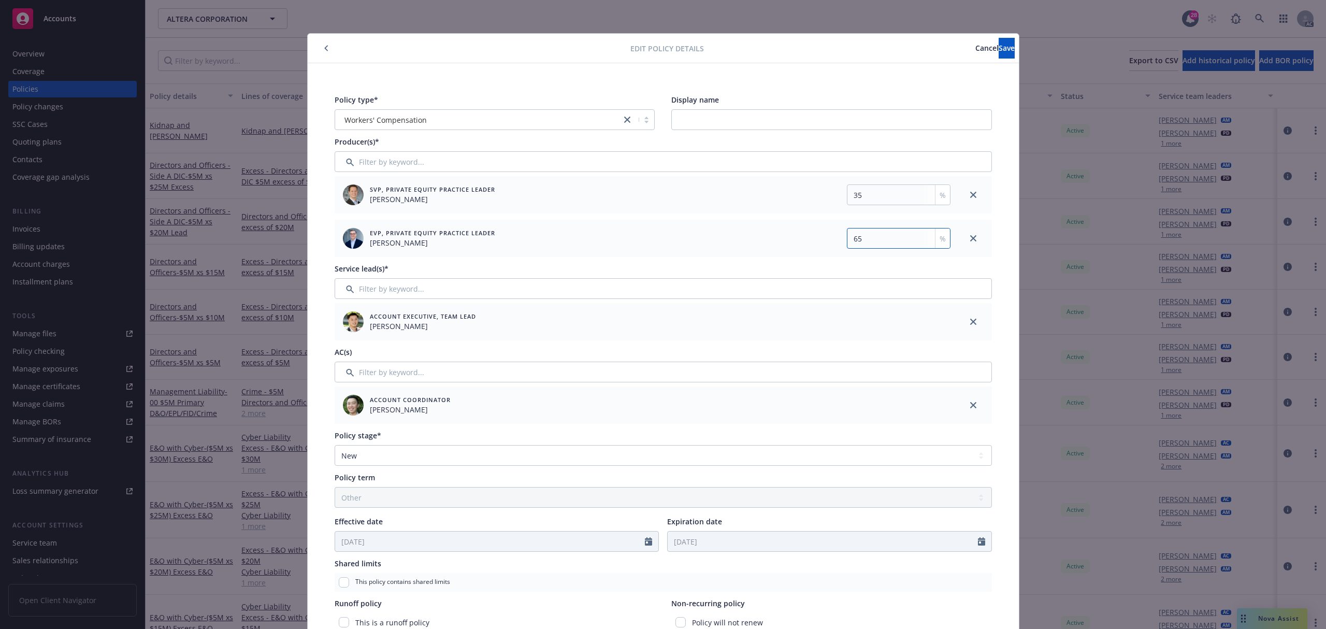
type input "65"
click at [984, 36] on div "Edit policy details Cancel Save" at bounding box center [663, 49] width 711 height 30
click at [998, 44] on span "Save" at bounding box center [1006, 48] width 16 height 10
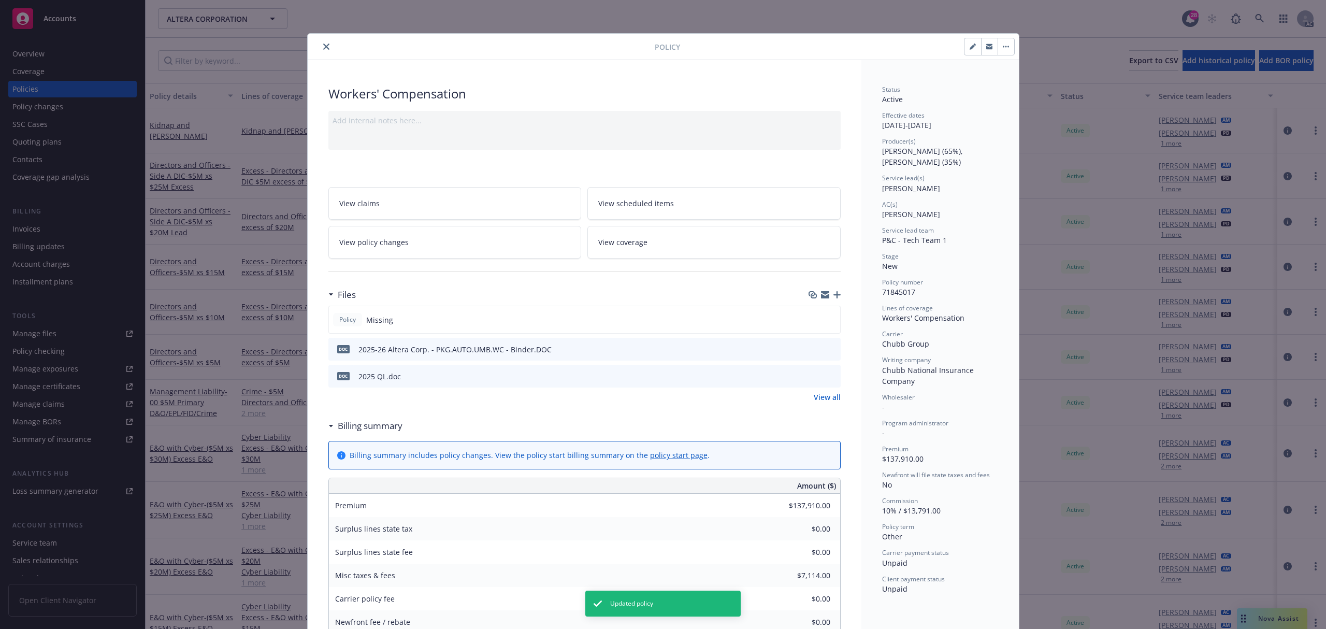
click at [322, 50] on button "close" at bounding box center [326, 46] width 12 height 12
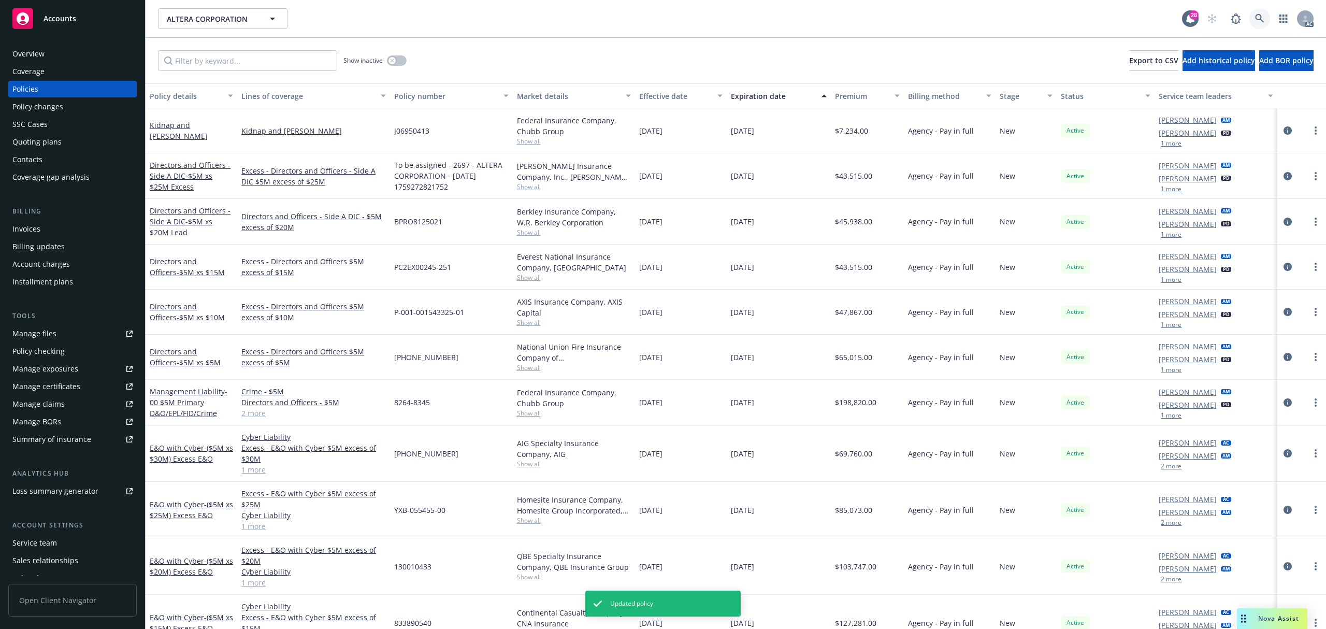
click at [1266, 20] on link at bounding box center [1259, 18] width 21 height 21
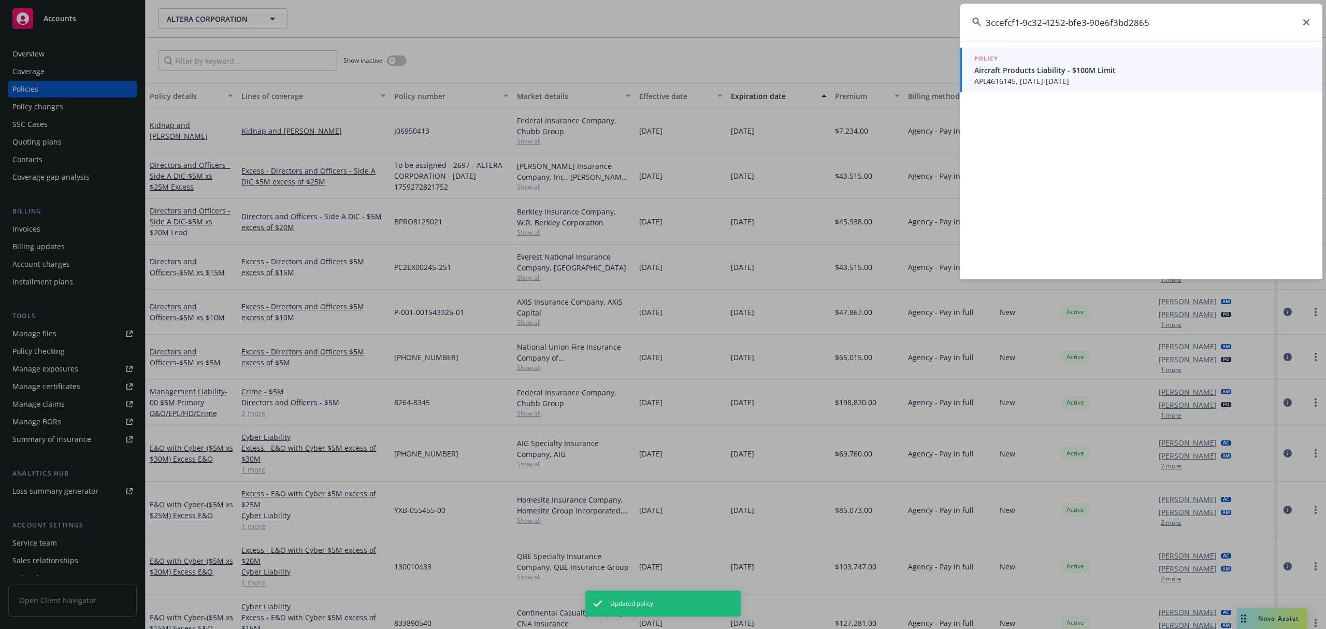
type input "3ccefcf1-9c32-4252-bfe3-90e6f3bd2865"
click at [1055, 67] on span "Aircraft Products Liability - $100M Limit" at bounding box center [1142, 70] width 336 height 11
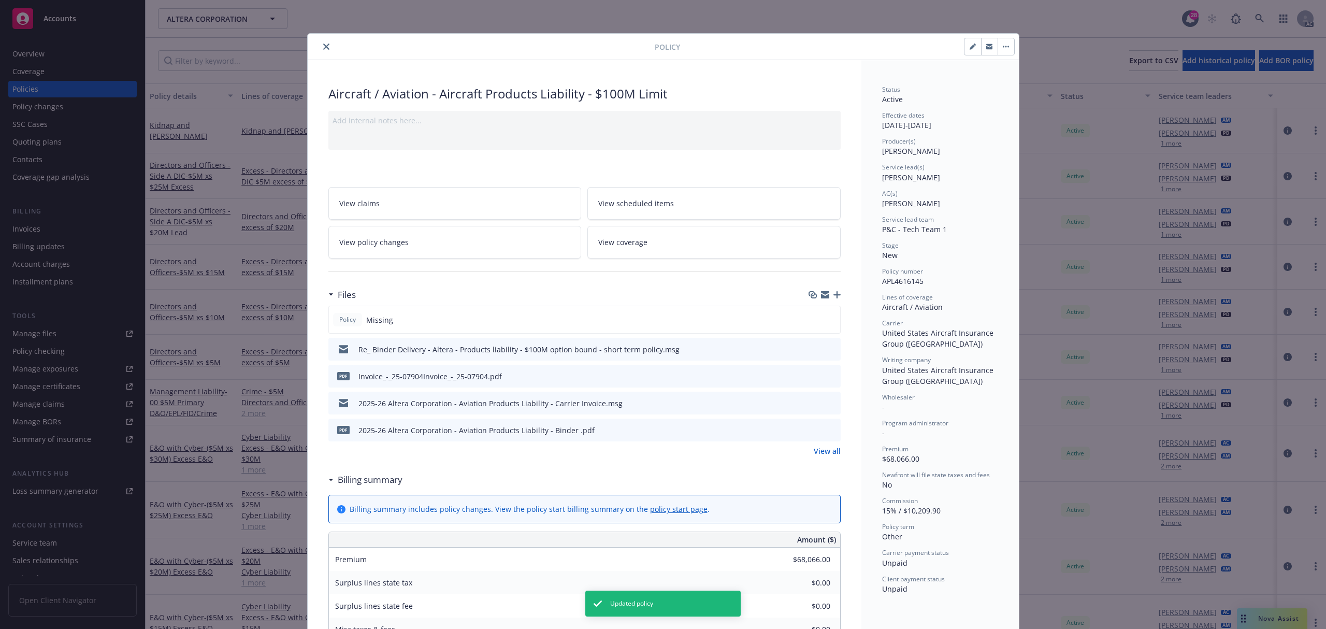
click at [969, 50] on icon "button" at bounding box center [972, 46] width 6 height 6
select select "NEW"
select select "other"
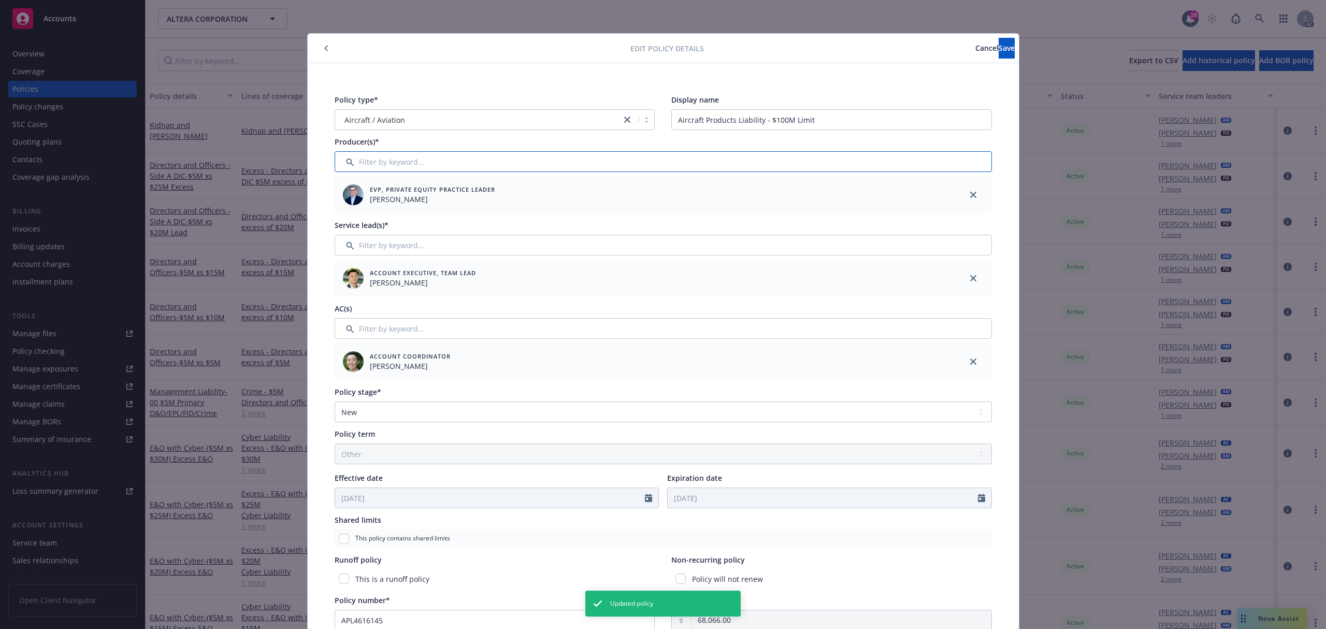
click at [421, 158] on input "Filter by keyword..." at bounding box center [662, 161] width 657 height 21
type input "as"
click at [343, 217] on input "checkbox" at bounding box center [348, 215] width 10 height 10
checkbox input "true"
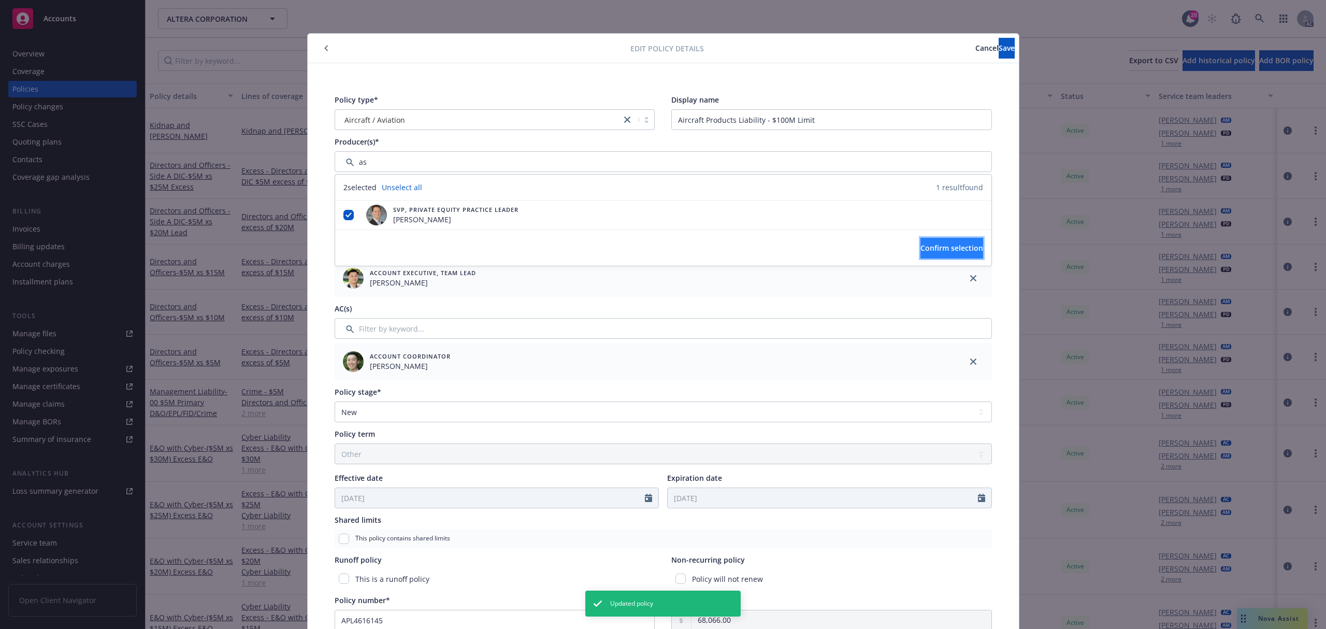
click at [925, 241] on button "Confirm selection" at bounding box center [951, 248] width 63 height 21
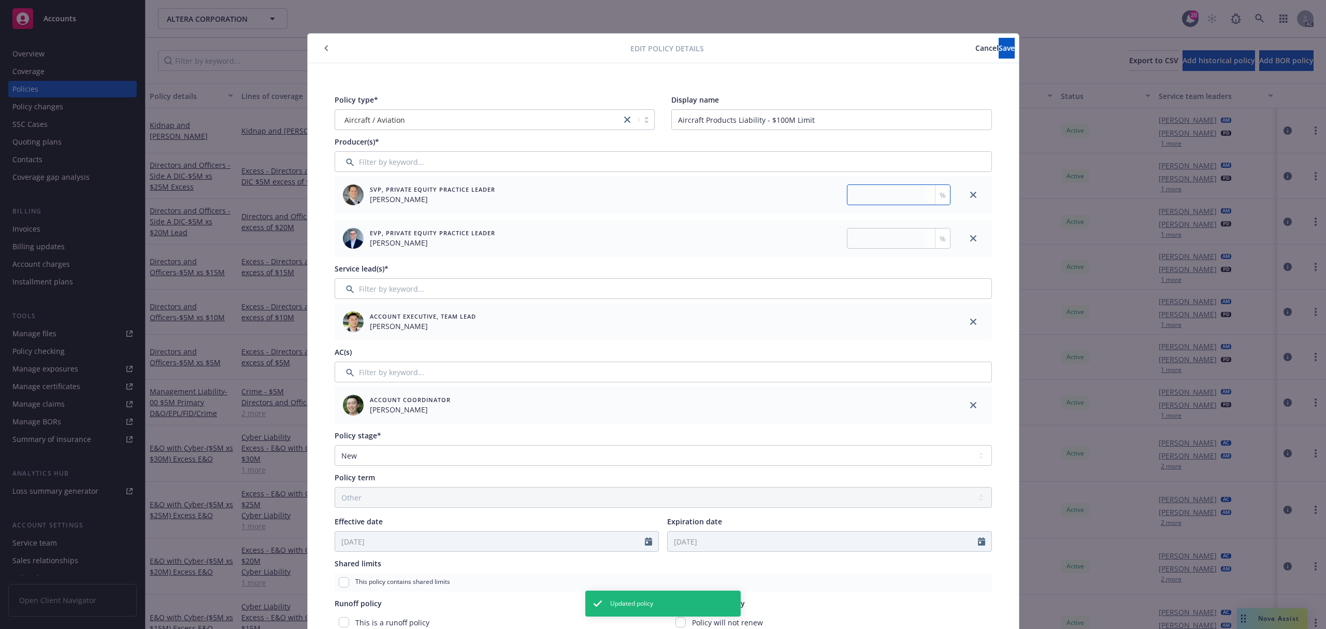
click at [894, 193] on input "number" at bounding box center [899, 194] width 104 height 21
type input "35"
click at [878, 250] on div "EVP, Private Equity Practice Leader Ted Dobos %" at bounding box center [644, 238] width 620 height 37
click at [885, 241] on input "number" at bounding box center [899, 238] width 104 height 21
type input "65"
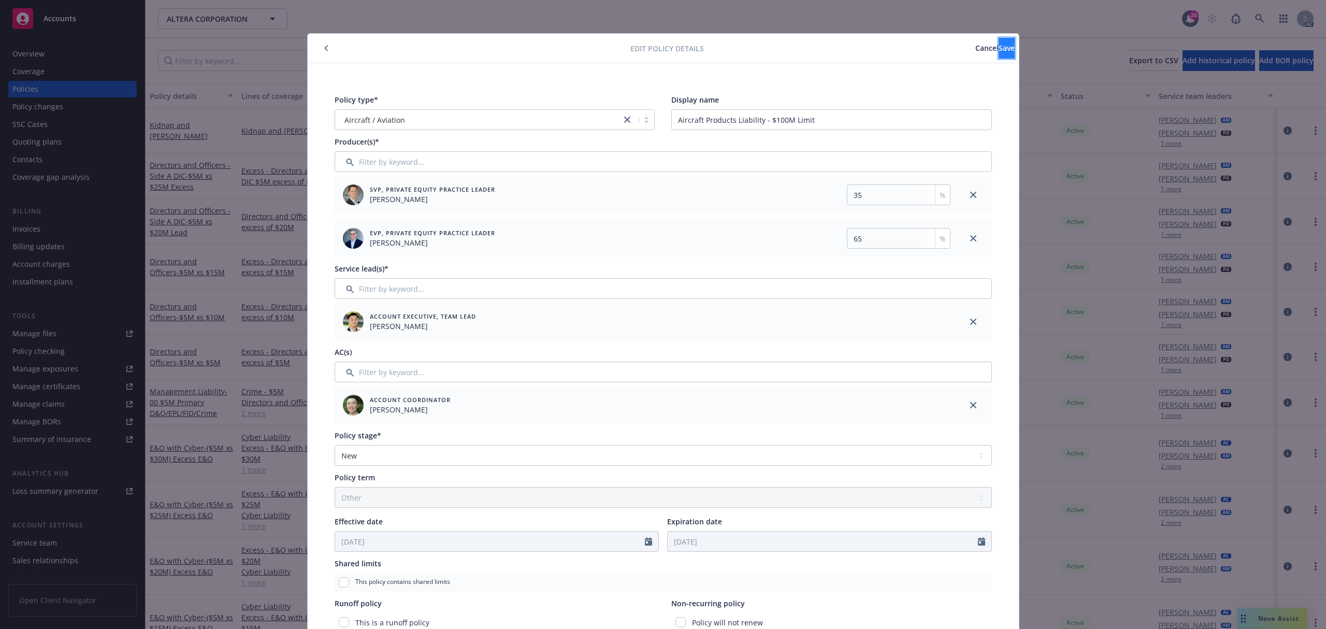
click at [998, 47] on button "Save" at bounding box center [1006, 48] width 16 height 21
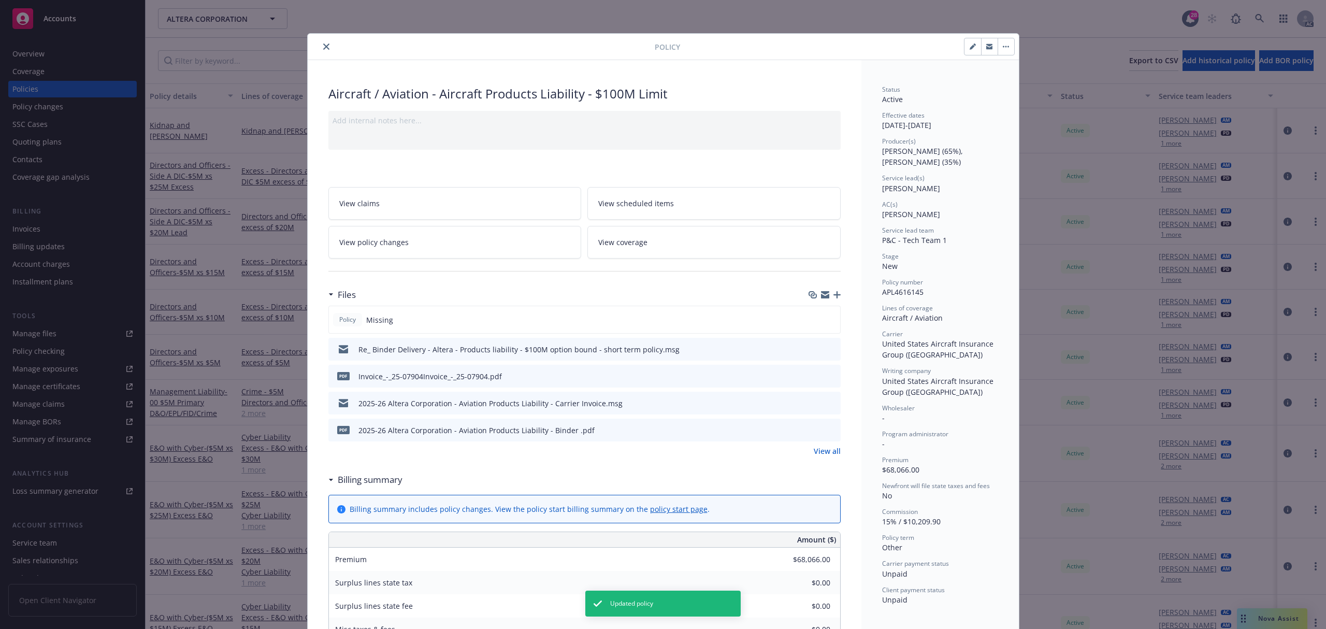
click at [323, 43] on icon "close" at bounding box center [326, 46] width 6 height 6
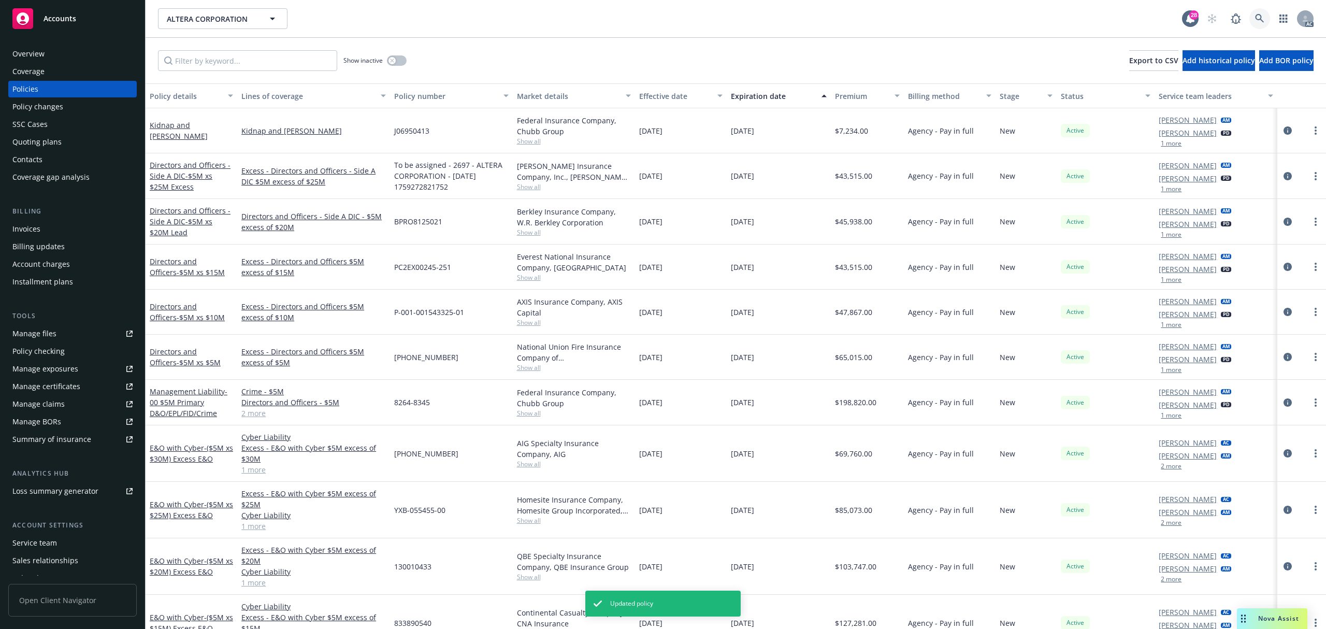
click at [1264, 17] on link at bounding box center [1259, 18] width 21 height 21
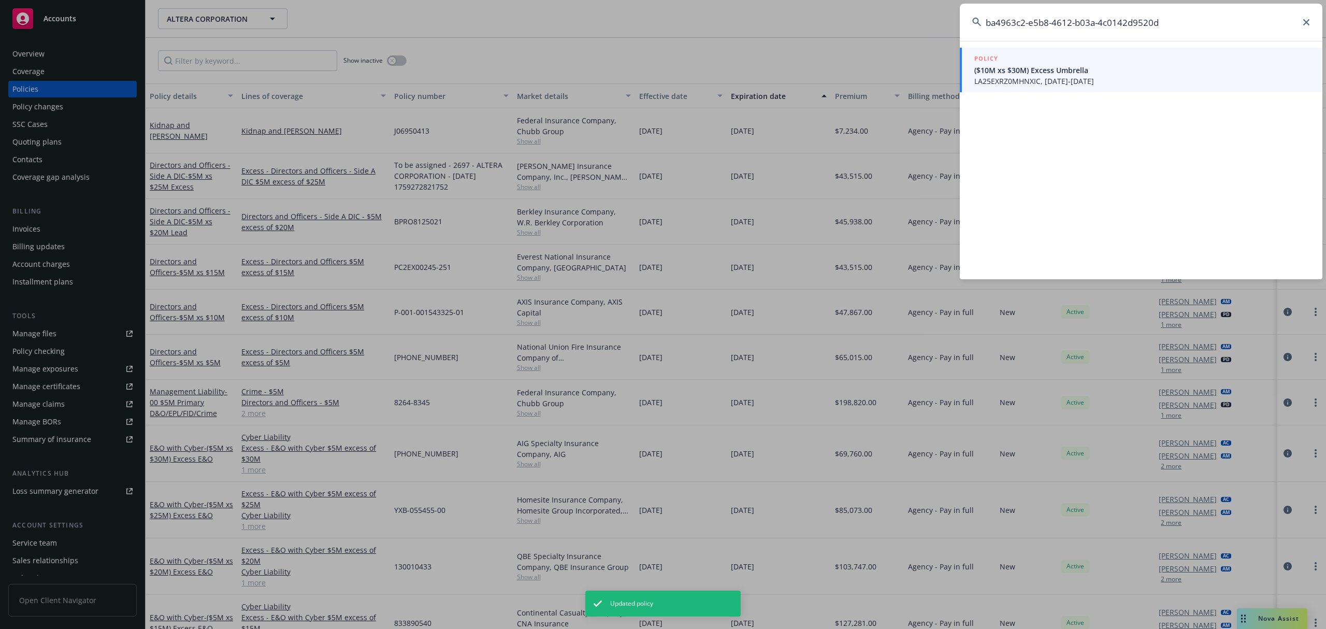
type input "ba4963c2-e5b8-4612-b03a-4c0142d9520d"
click at [1013, 76] on span "LA25EXRZ0MHNXIC, 09/12/2025-08/31/2026" at bounding box center [1142, 81] width 336 height 11
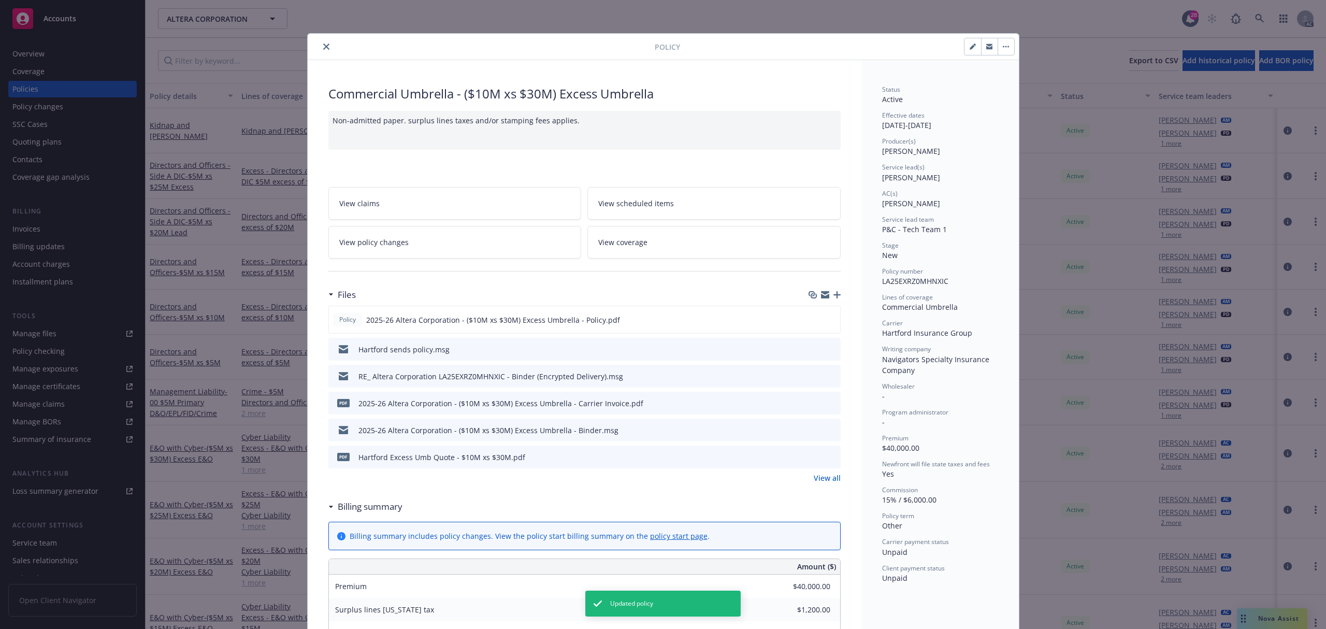
click at [969, 45] on icon "button" at bounding box center [972, 46] width 6 height 6
select select "NEW"
select select "other"
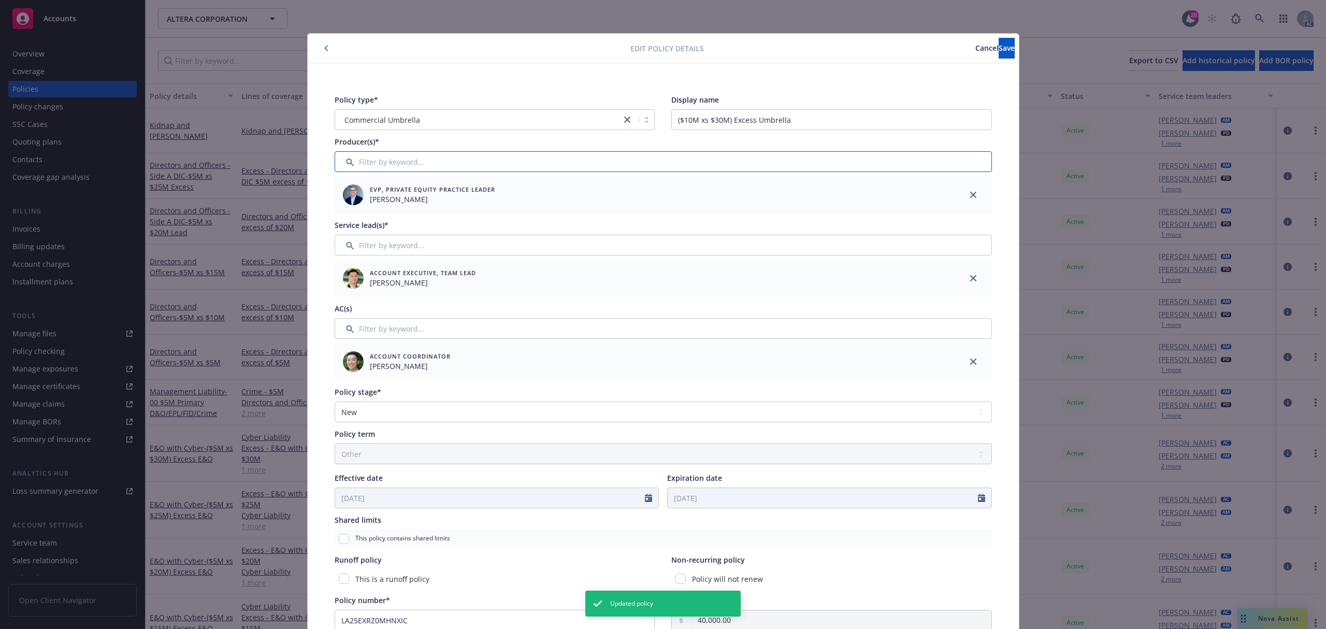
click at [442, 162] on input "Filter by keyword..." at bounding box center [662, 161] width 657 height 21
type input "as"
click at [343, 216] on input "checkbox" at bounding box center [348, 215] width 10 height 10
checkbox input "true"
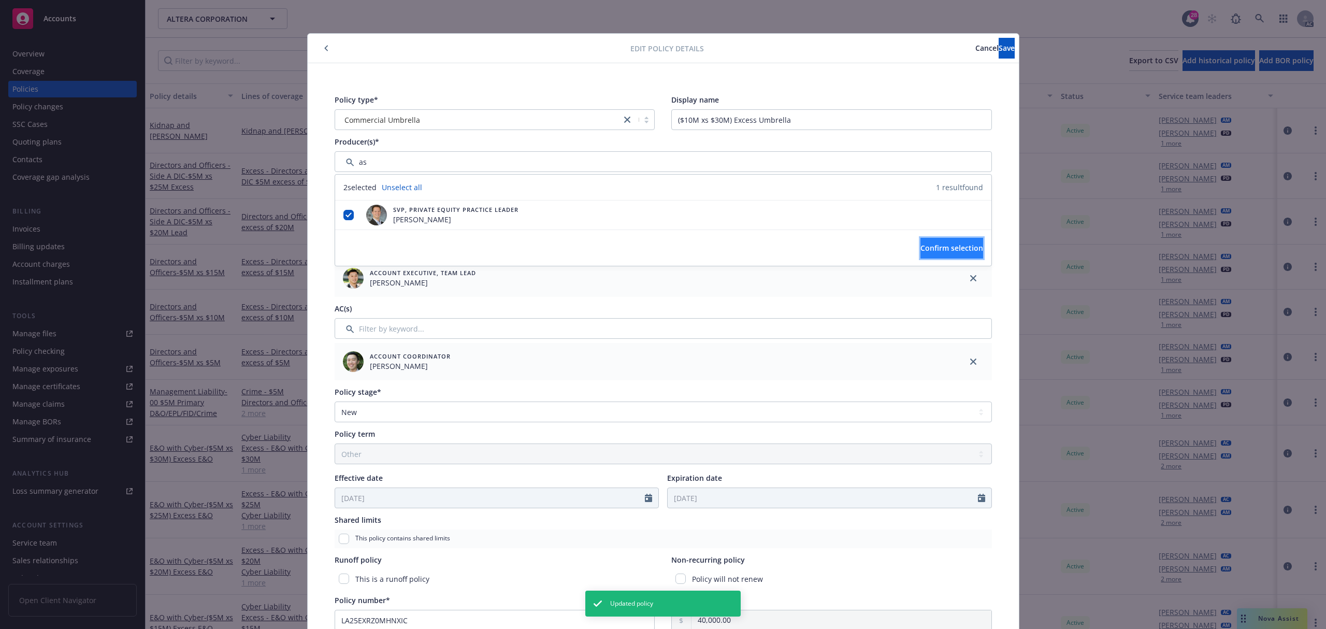
click at [923, 250] on span "Confirm selection" at bounding box center [951, 248] width 63 height 10
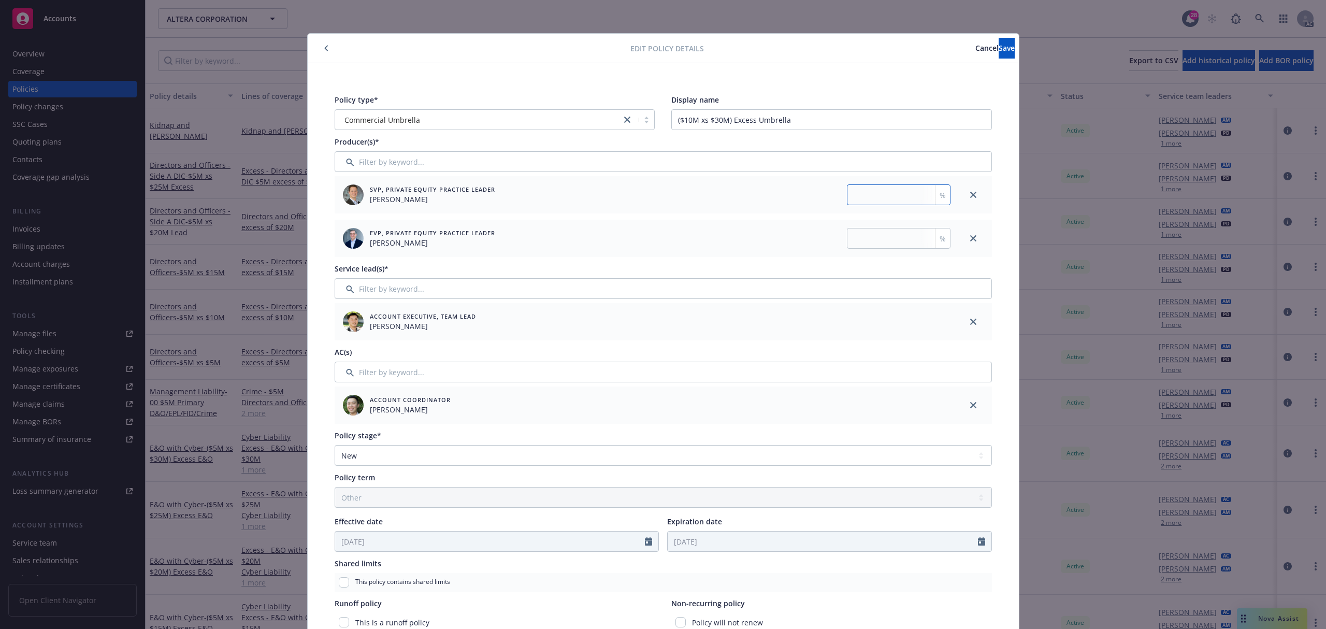
click at [886, 195] on input "number" at bounding box center [899, 194] width 104 height 21
type input "35"
click at [881, 225] on div "EVP, Private Equity Practice Leader Ted Dobos %" at bounding box center [644, 238] width 620 height 37
click at [878, 233] on input "number" at bounding box center [899, 238] width 104 height 21
type input "65"
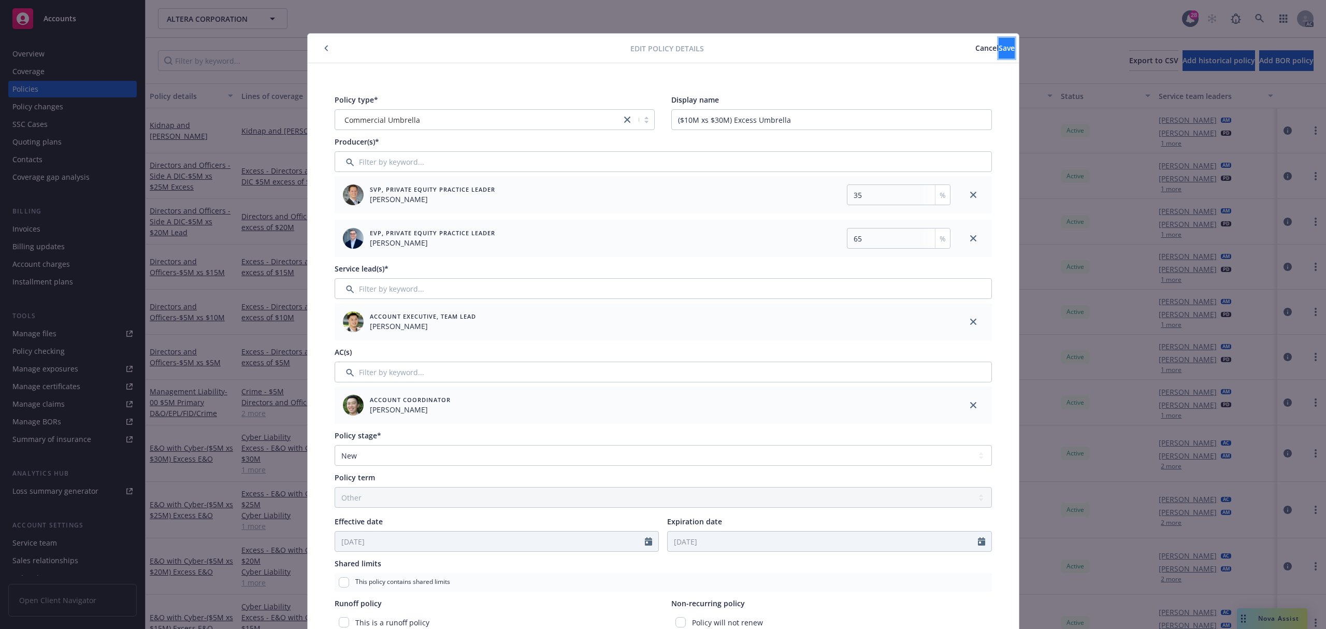
click at [998, 53] on button "Save" at bounding box center [1006, 48] width 16 height 21
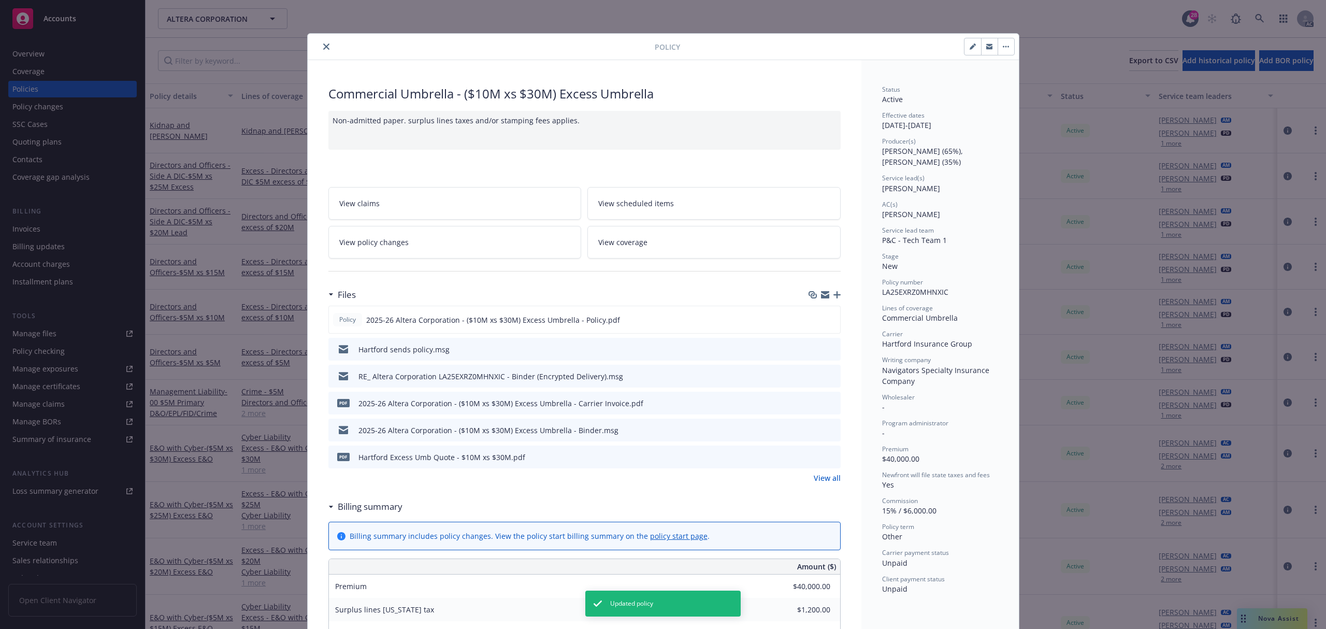
drag, startPoint x: 320, startPoint y: 46, endPoint x: 1254, endPoint y: 20, distance: 934.0
click at [323, 46] on icon "close" at bounding box center [326, 46] width 6 height 6
click at [1254, 20] on div "Policy Commercial Umbrella - ($10M xs $30M) Excess Umbrella Non-admitted paper.…" at bounding box center [663, 314] width 1326 height 629
click at [1255, 20] on div "Policy Commercial Umbrella - ($10M xs $30M) Excess Umbrella Non-admitted paper.…" at bounding box center [663, 314] width 1326 height 629
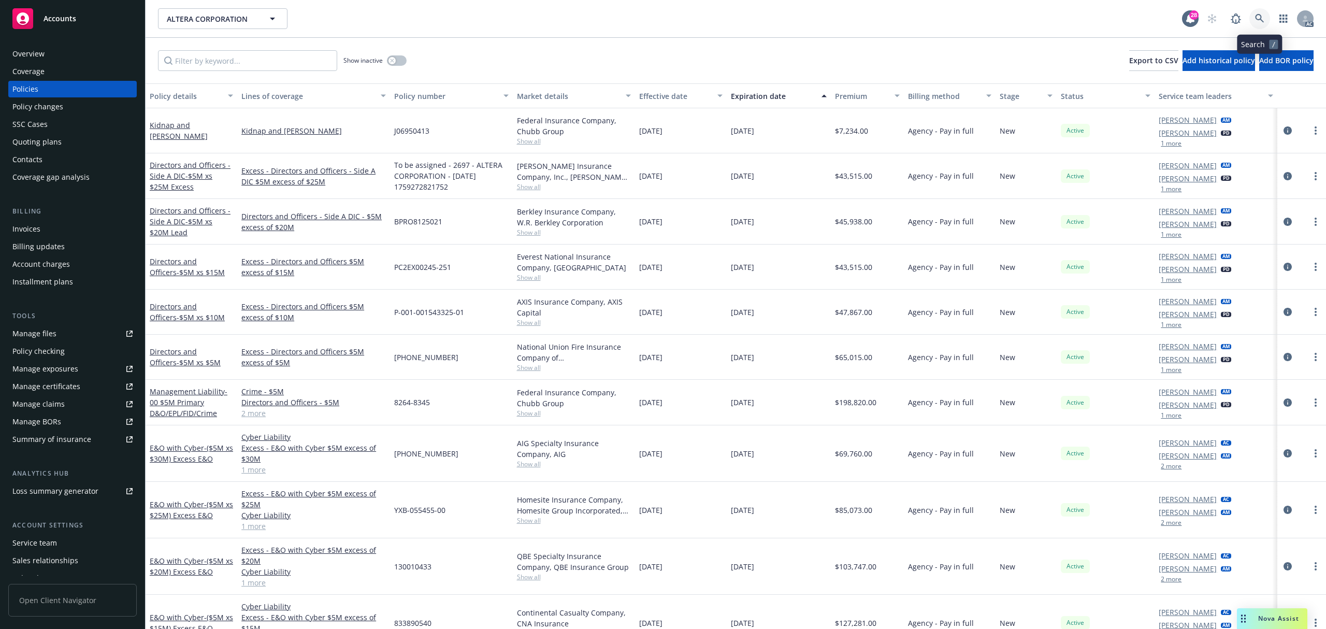
click at [1259, 19] on icon at bounding box center [1259, 18] width 9 height 9
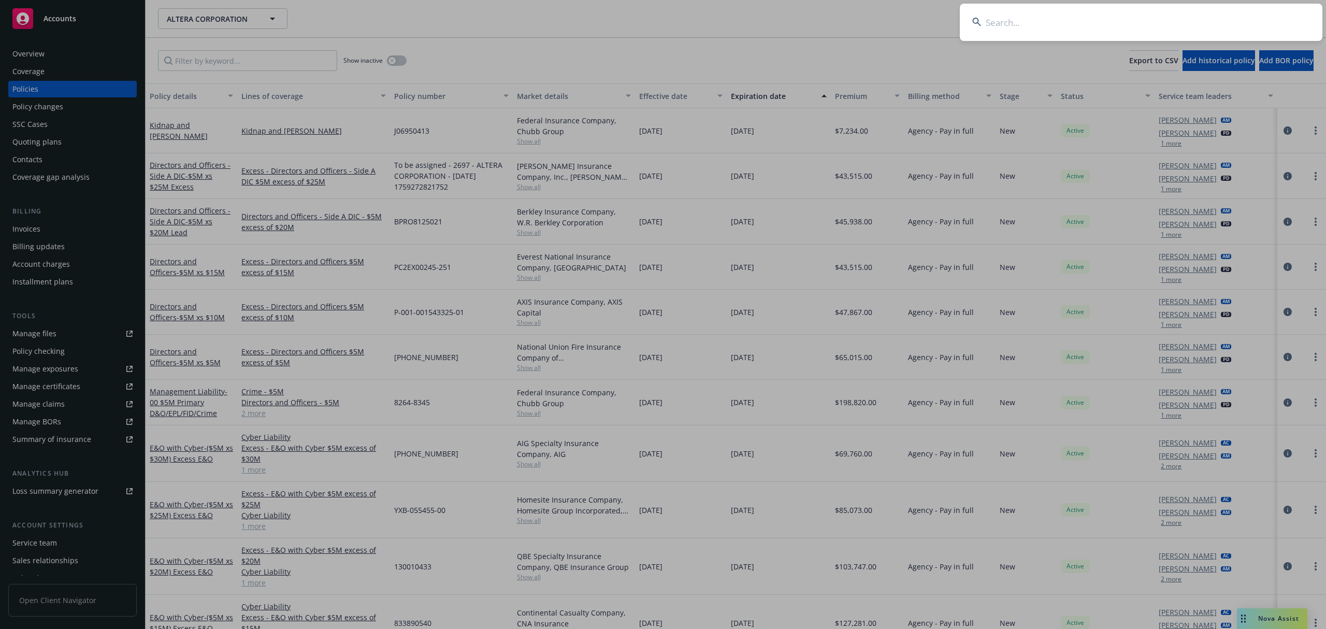
type input "fc27638f-b81e-4694-979b-fe20480d96fa"
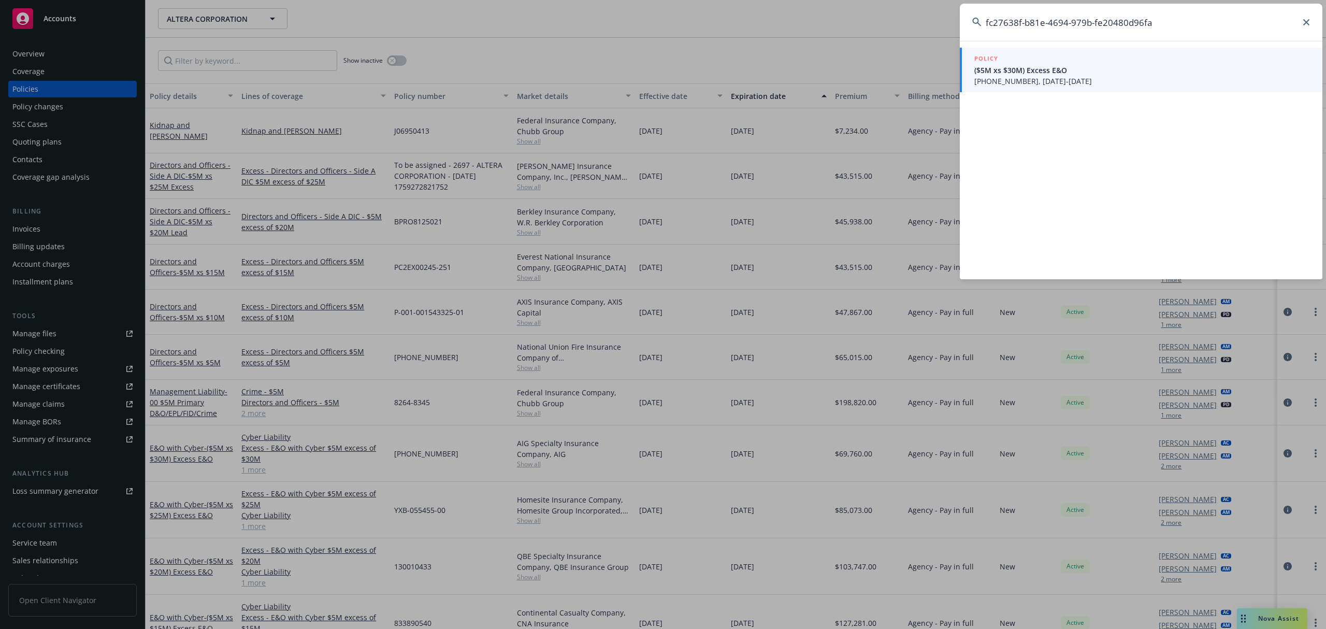
drag, startPoint x: 1040, startPoint y: 74, endPoint x: 1014, endPoint y: 79, distance: 26.9
click at [1014, 79] on span "01-507-82-99, 09/12/2025-09/12/2031" at bounding box center [1142, 81] width 336 height 11
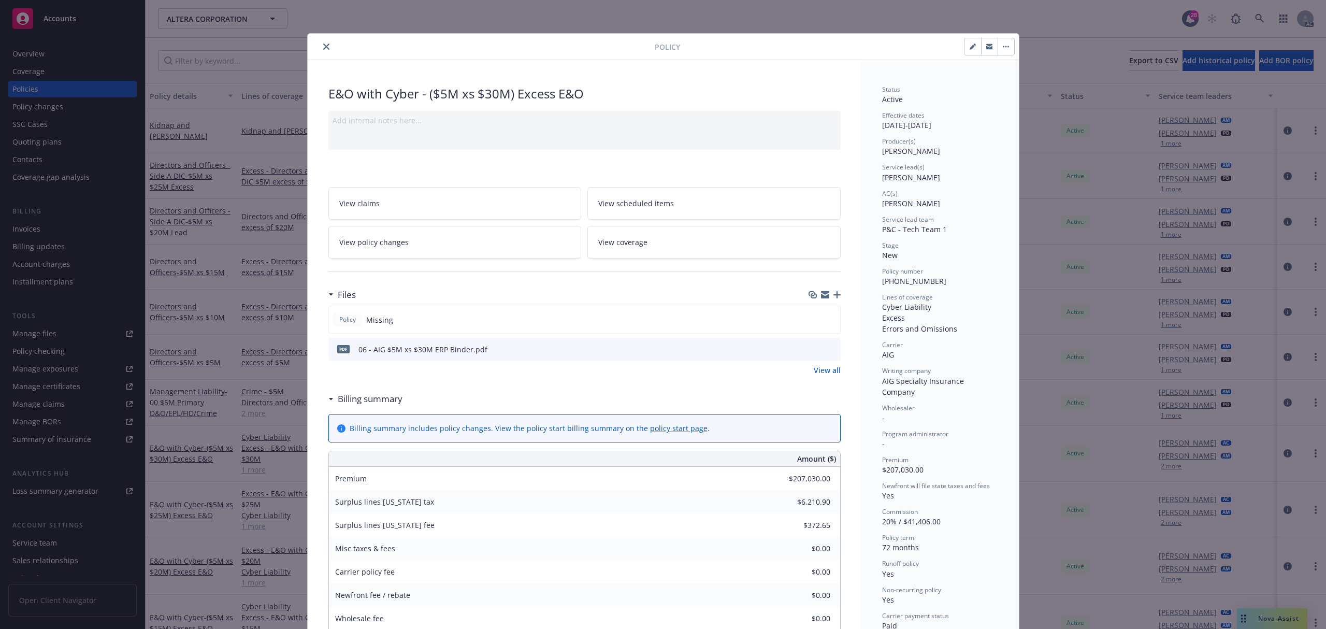
click at [964, 48] on button "button" at bounding box center [972, 46] width 17 height 17
select select "NEW"
select select "72"
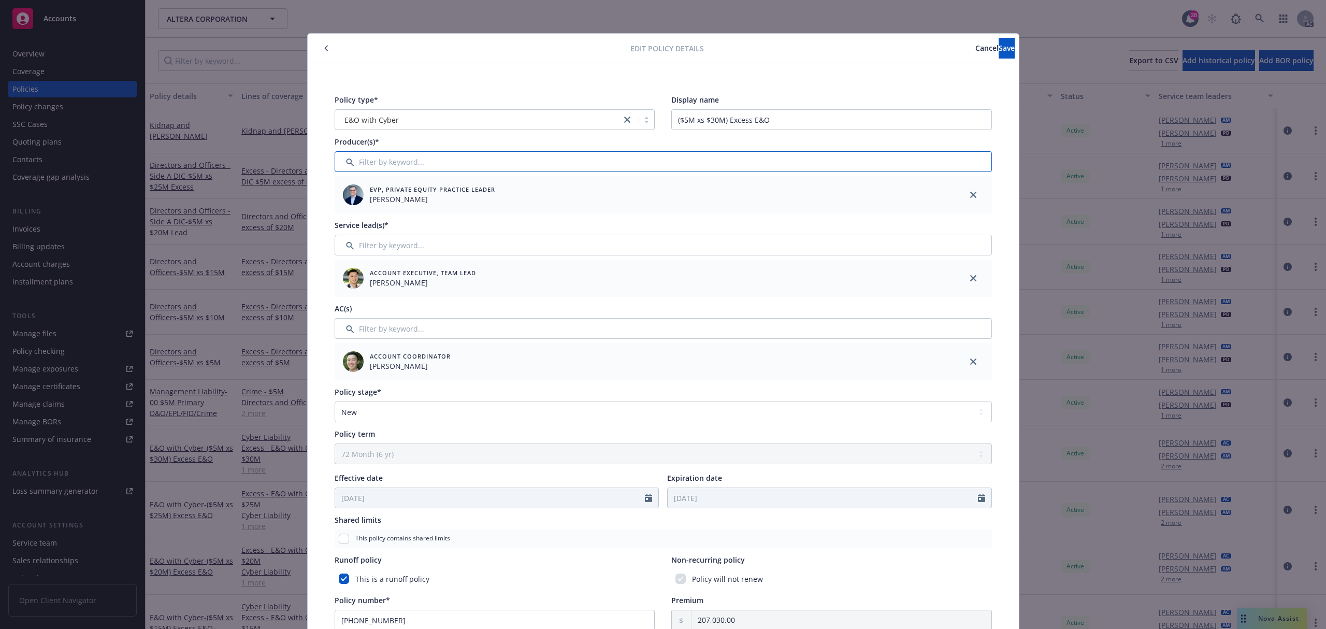
click at [367, 162] on input "Filter by keyword..." at bounding box center [662, 161] width 657 height 21
type input "as"
click at [343, 211] on input "checkbox" at bounding box center [348, 215] width 10 height 10
checkbox input "true"
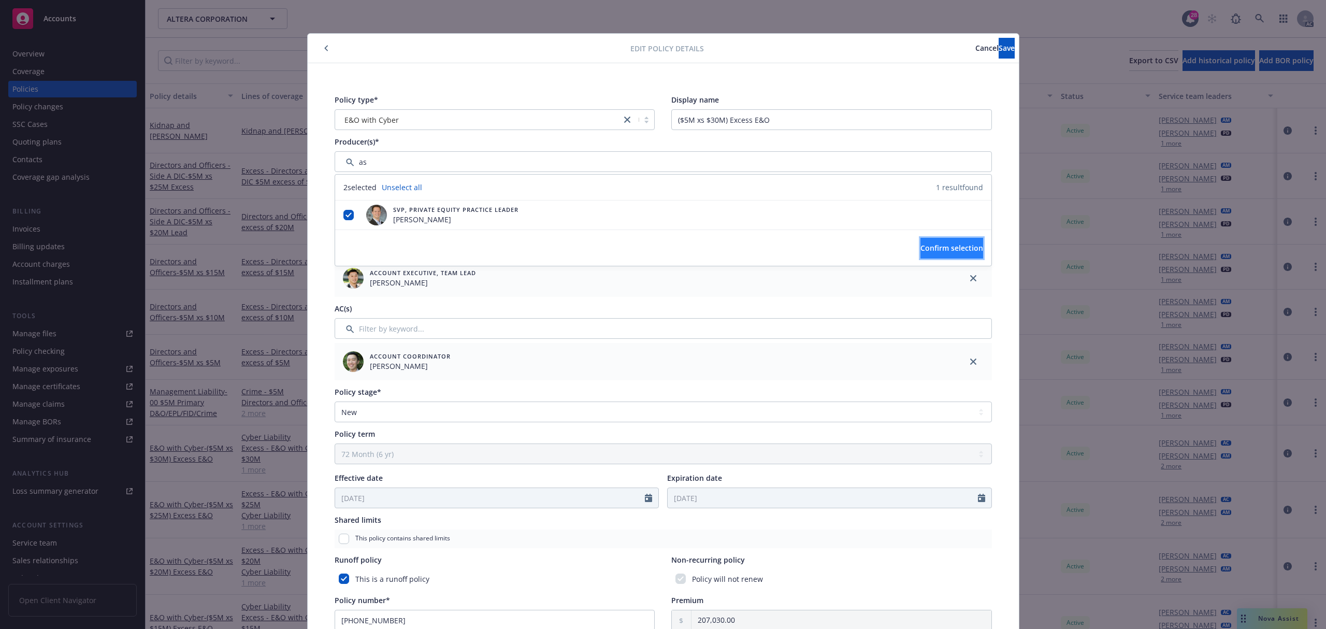
click at [920, 241] on button "Confirm selection" at bounding box center [951, 248] width 63 height 21
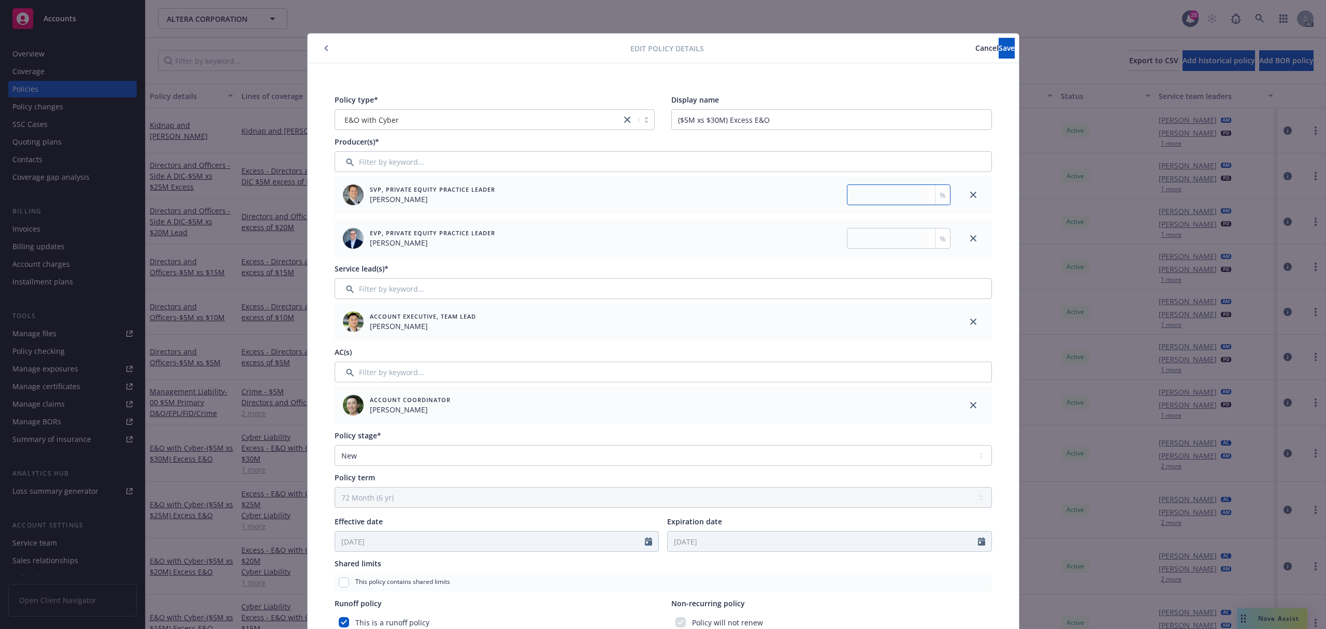
click at [903, 191] on input "number" at bounding box center [899, 194] width 104 height 21
type input "35"
click at [889, 241] on input "number" at bounding box center [899, 238] width 104 height 21
type input "65"
click at [998, 46] on span "Save" at bounding box center [1006, 48] width 16 height 10
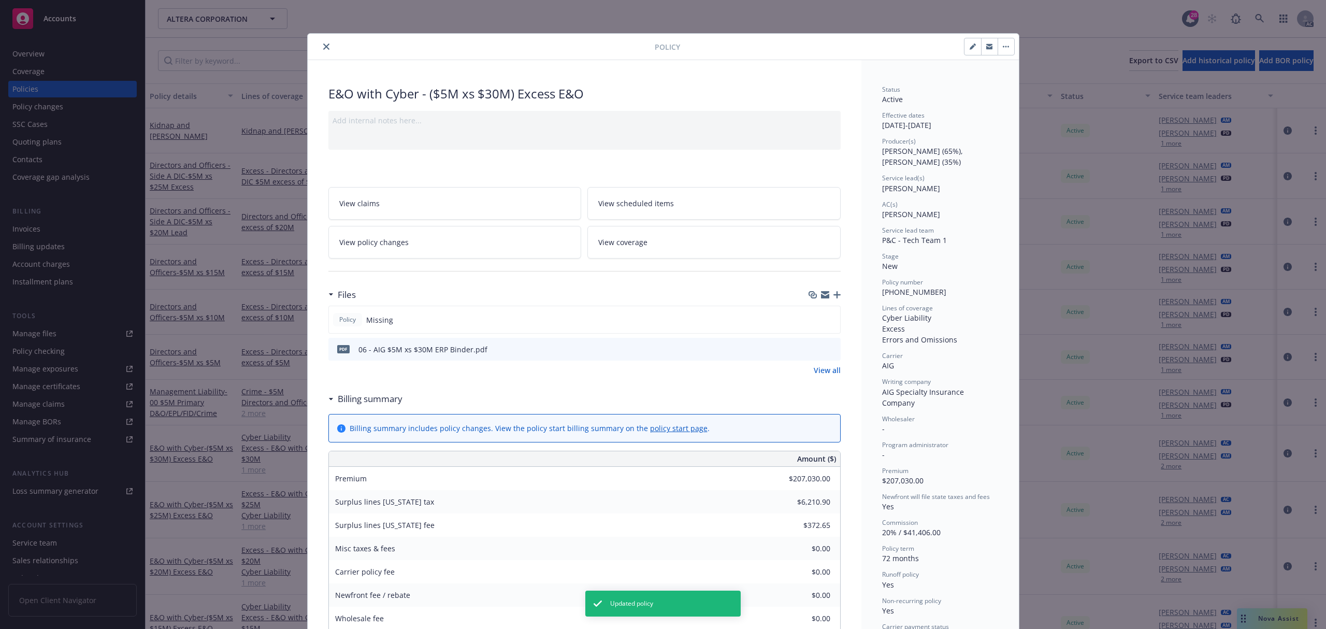
drag, startPoint x: 324, startPoint y: 48, endPoint x: 353, endPoint y: 52, distance: 28.8
click at [324, 48] on button "close" at bounding box center [326, 46] width 12 height 12
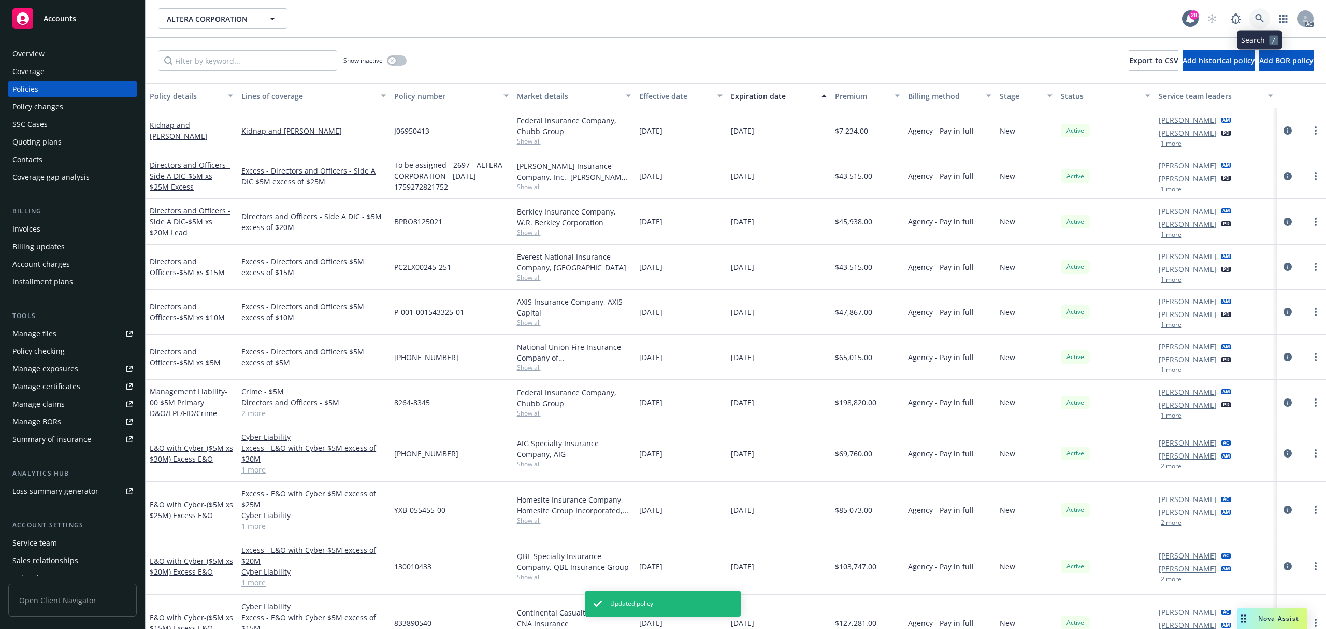
click at [1262, 19] on icon at bounding box center [1259, 18] width 9 height 9
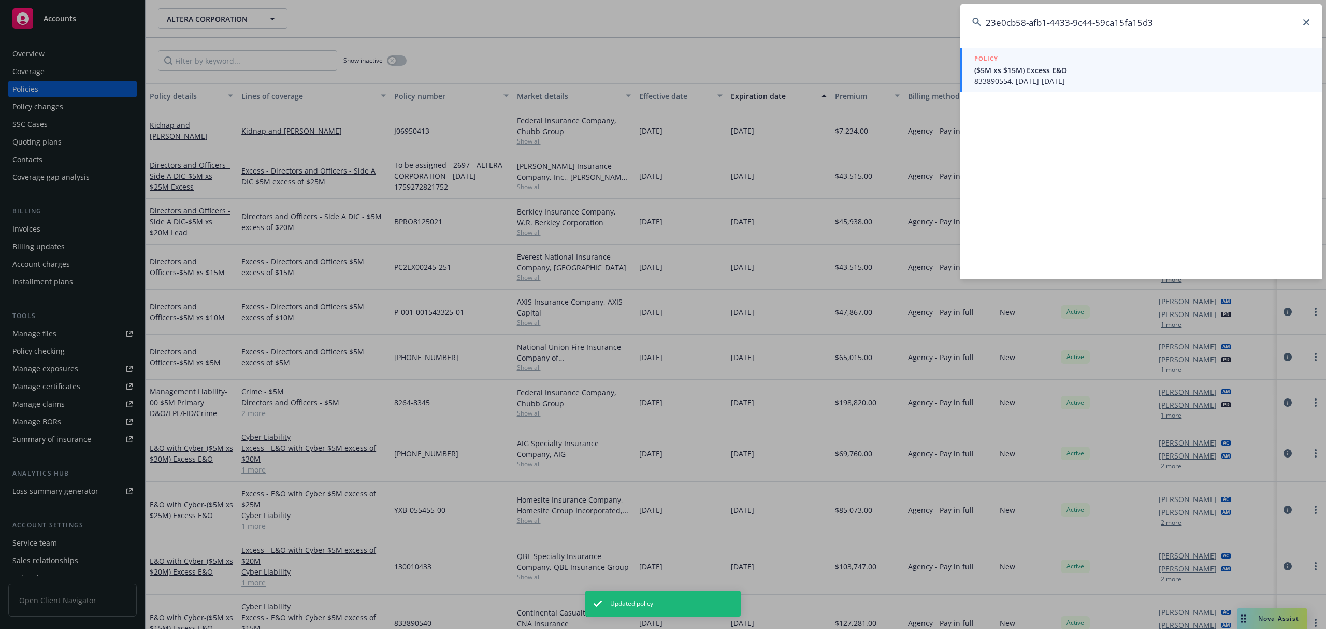
type input "23e0cb58-afb1-4433-9c44-59ca15fa15d3"
click at [1042, 76] on span "833890554, 09/12/2025-09/12/2031" at bounding box center [1142, 81] width 336 height 11
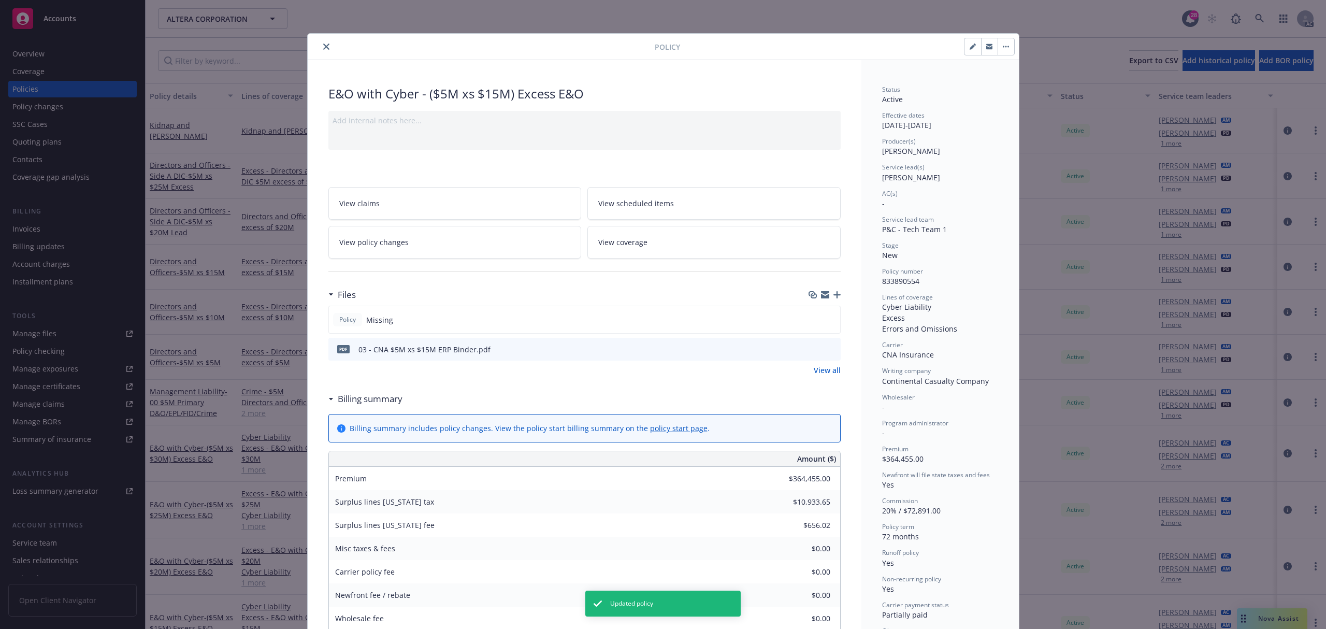
click at [965, 51] on button "button" at bounding box center [972, 46] width 17 height 17
select select "NEW"
select select "72"
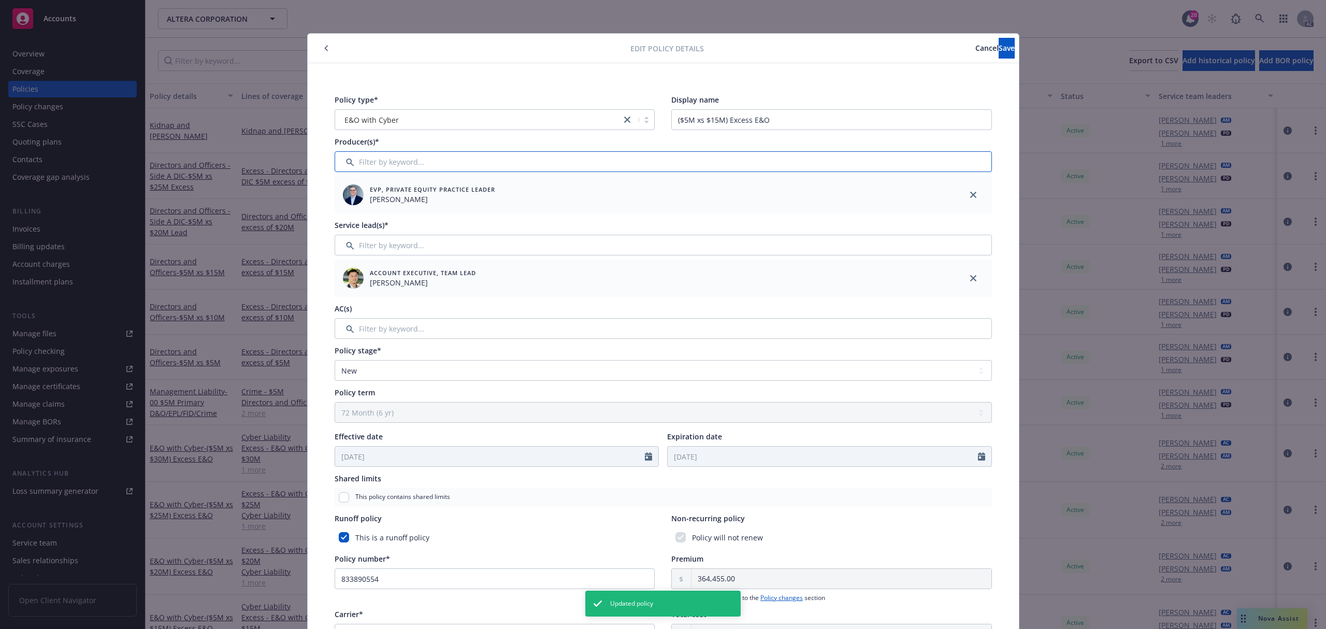
click at [402, 163] on input "Filter by keyword..." at bounding box center [662, 161] width 657 height 21
type input "as"
click at [346, 212] on input "checkbox" at bounding box center [348, 215] width 10 height 10
checkbox input "true"
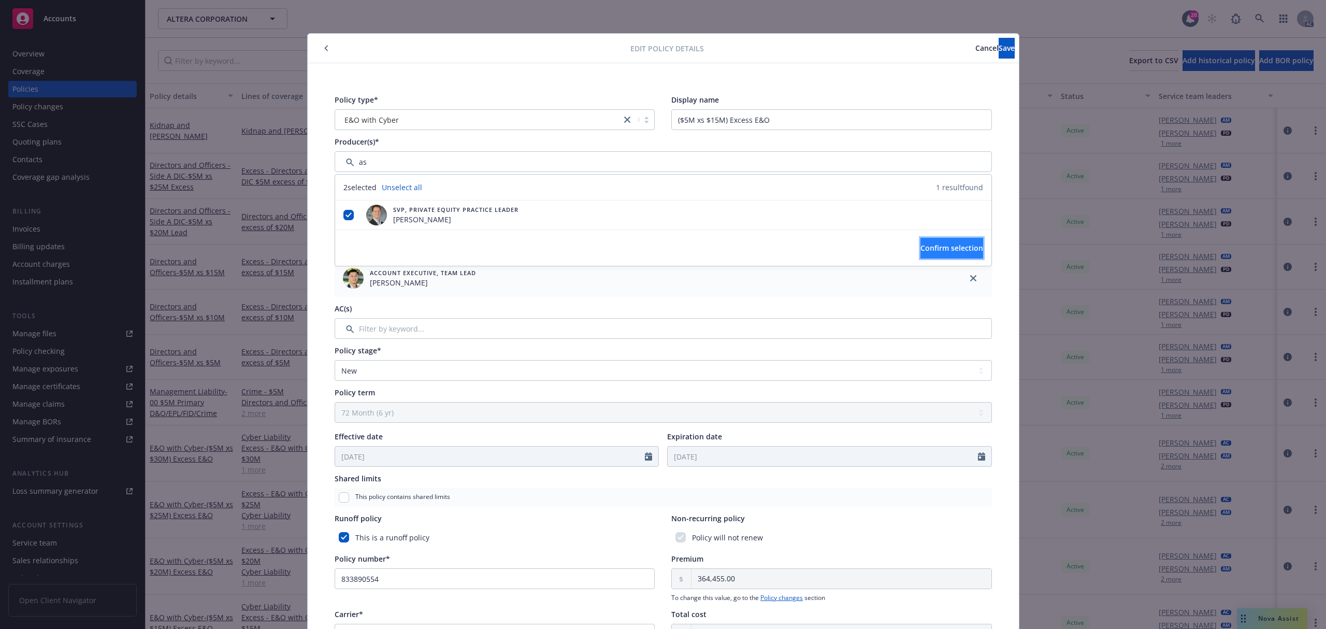
click at [920, 246] on button "Confirm selection" at bounding box center [951, 248] width 63 height 21
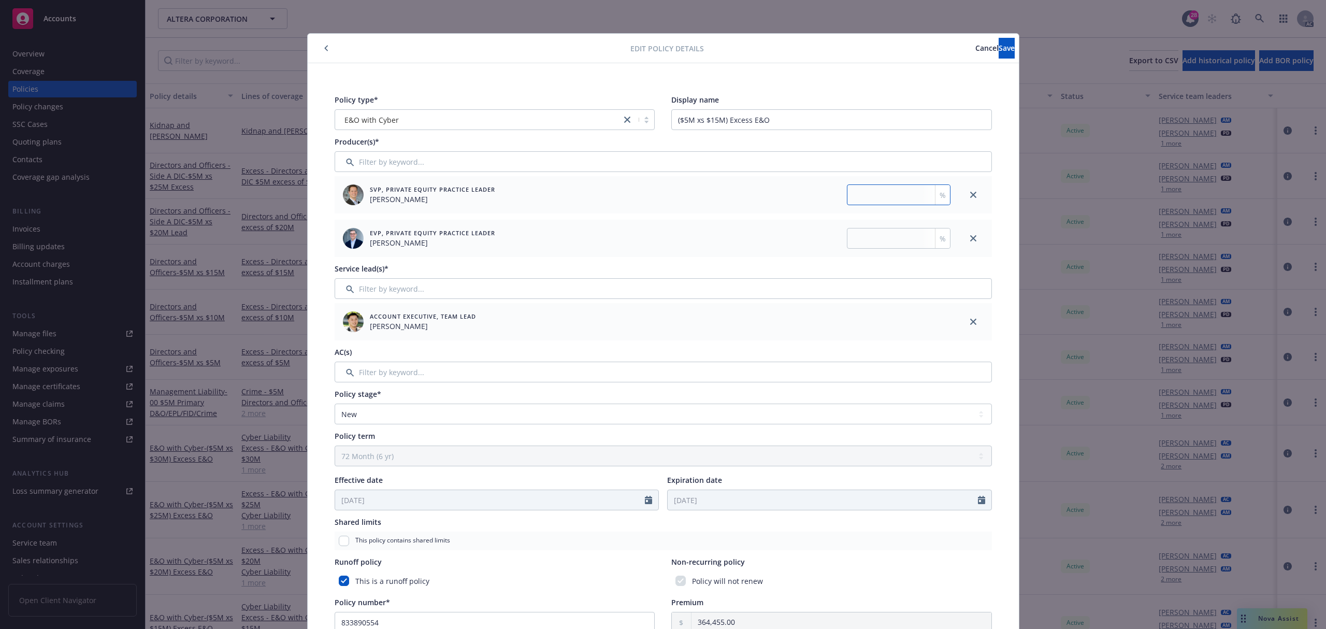
click at [890, 193] on input "number" at bounding box center [899, 194] width 104 height 21
type input "35"
click at [847, 246] on input "number" at bounding box center [899, 238] width 104 height 21
type input "65"
click at [998, 54] on button "Save" at bounding box center [1006, 48] width 16 height 21
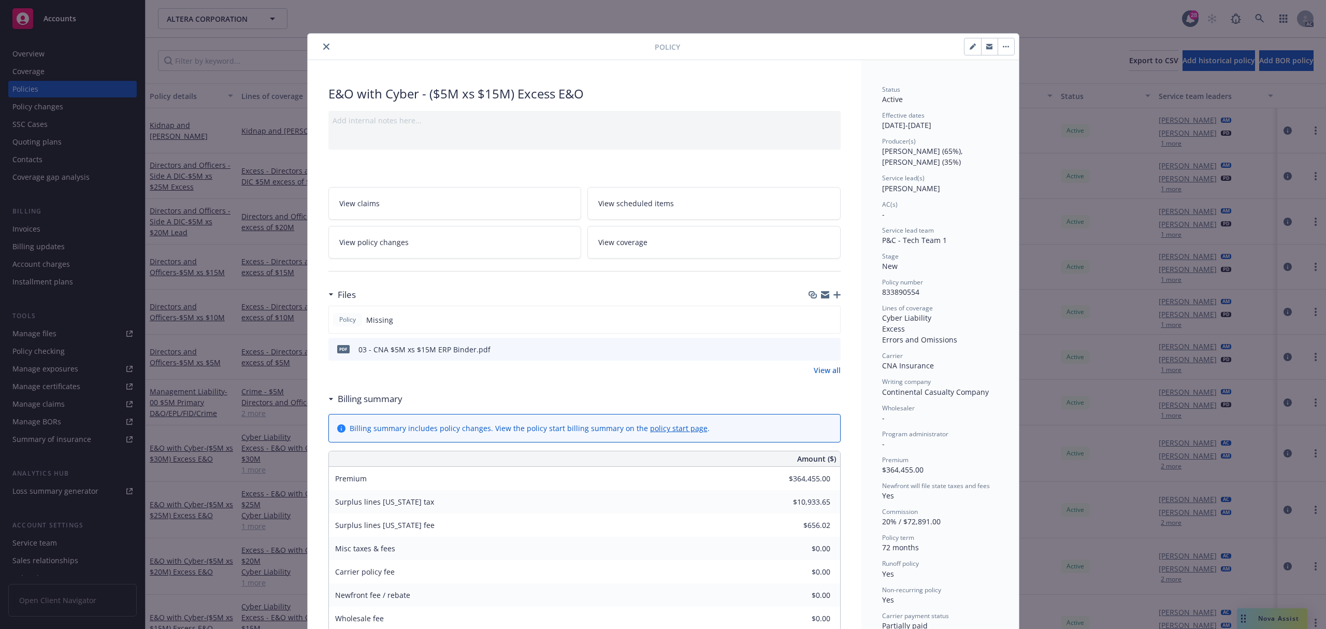
click at [323, 46] on icon "close" at bounding box center [326, 46] width 6 height 6
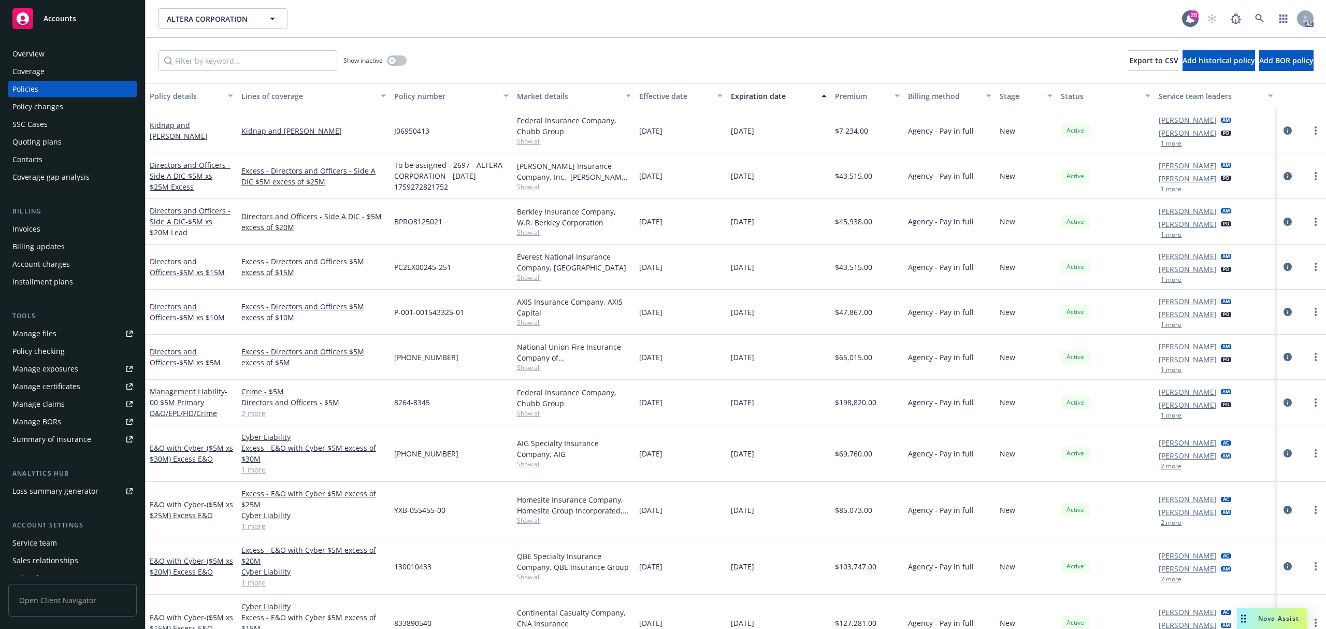
click at [1167, 417] on button "1 more" at bounding box center [1170, 415] width 21 height 6
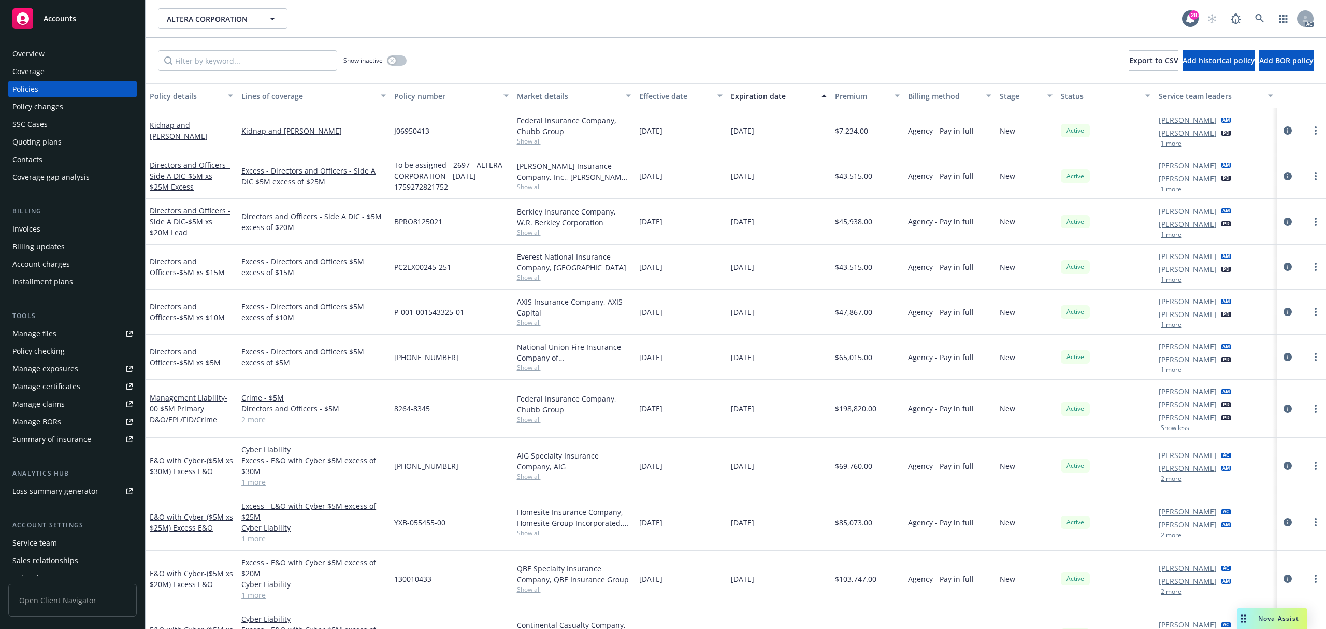
click at [1165, 429] on button "Show less" at bounding box center [1174, 428] width 28 height 6
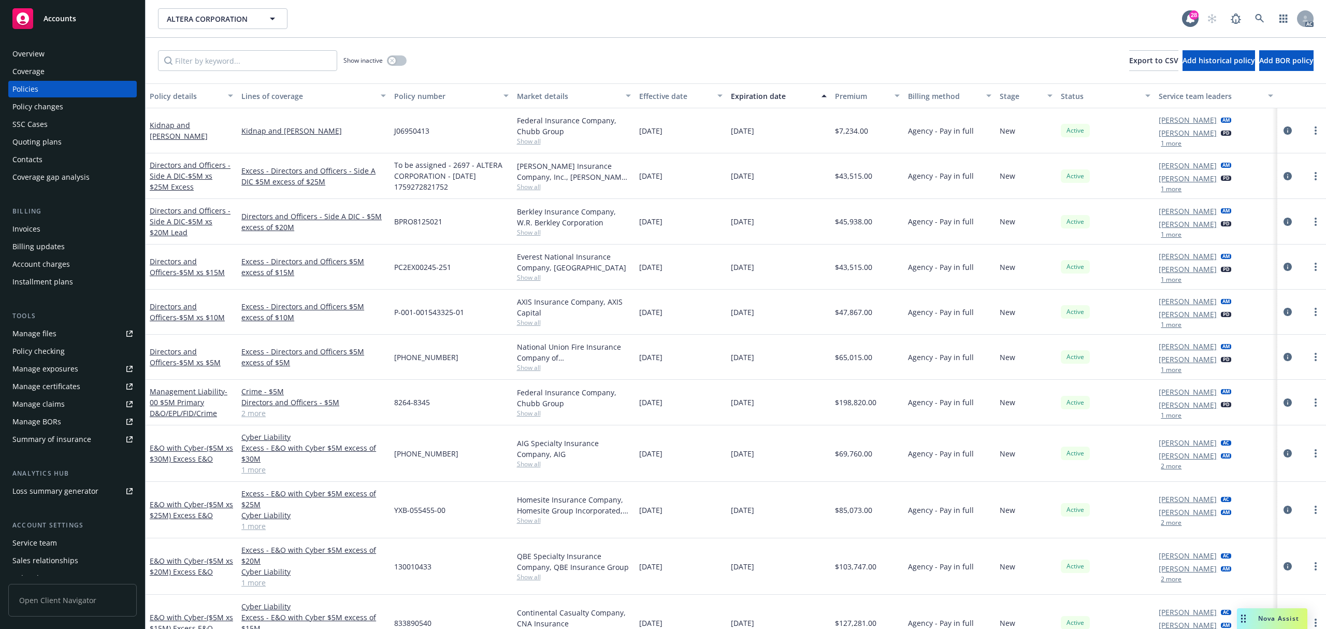
click at [1162, 369] on button "1 more" at bounding box center [1170, 370] width 21 height 6
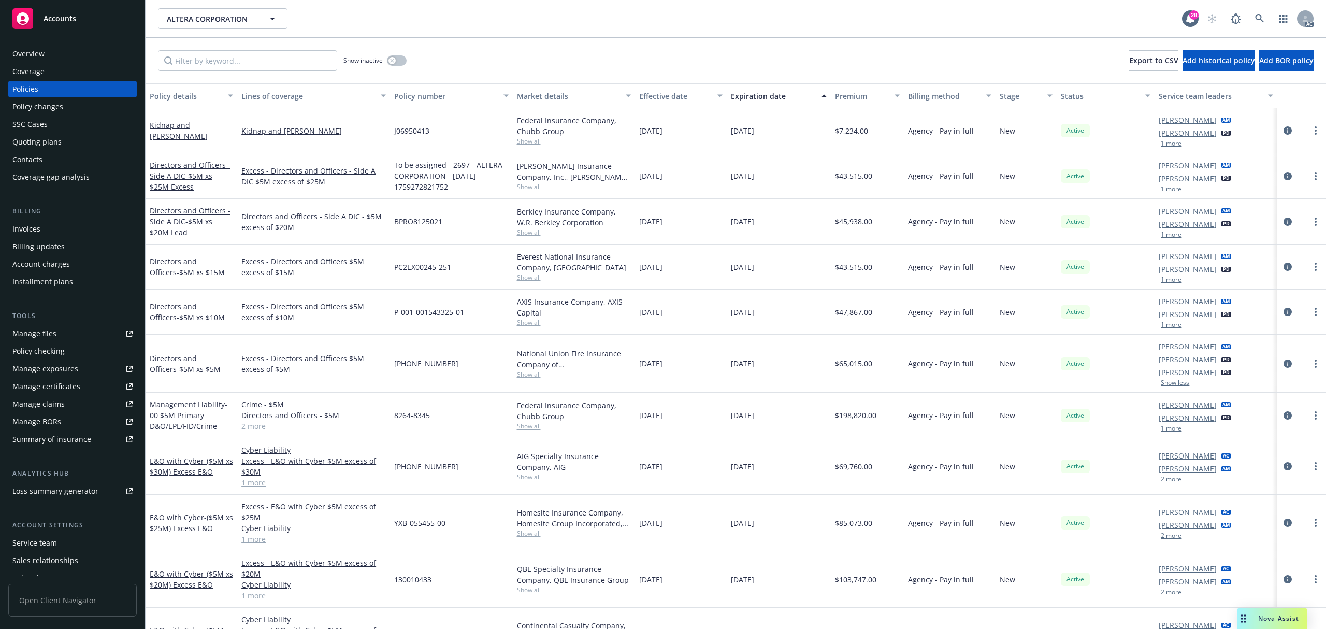
click at [1160, 386] on button "Show less" at bounding box center [1174, 383] width 28 height 6
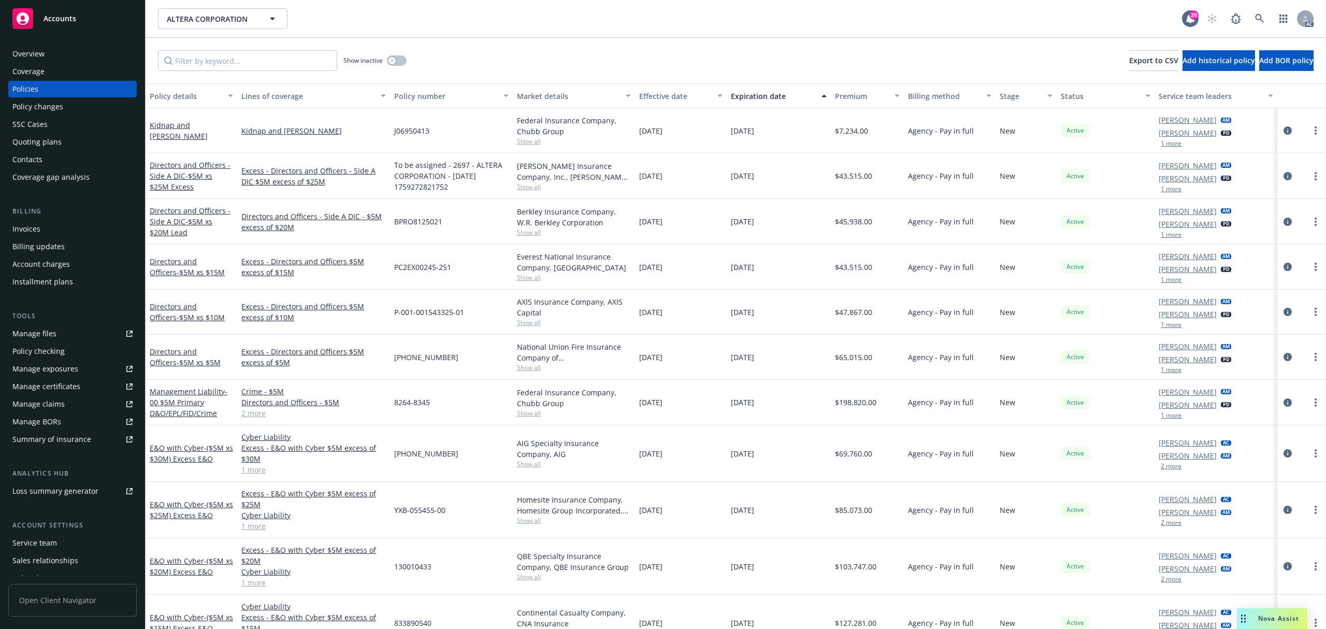
click at [1164, 147] on button "1 more" at bounding box center [1170, 143] width 21 height 6
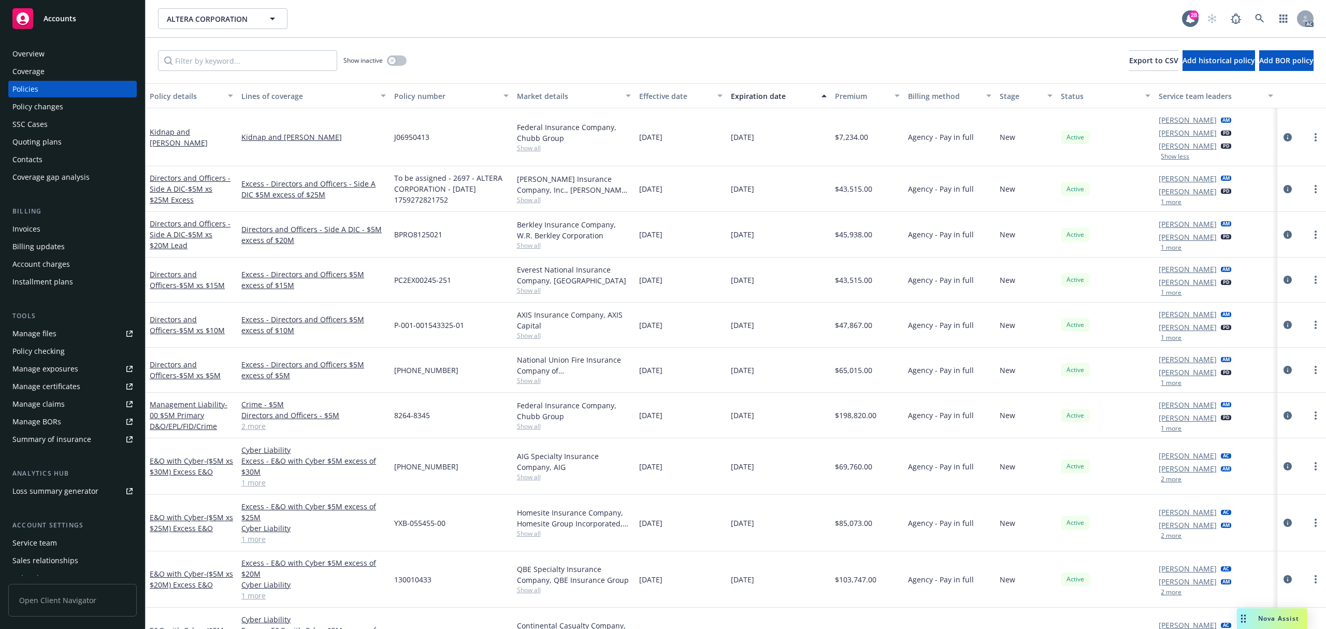
click at [1165, 156] on button "Show less" at bounding box center [1174, 156] width 28 height 6
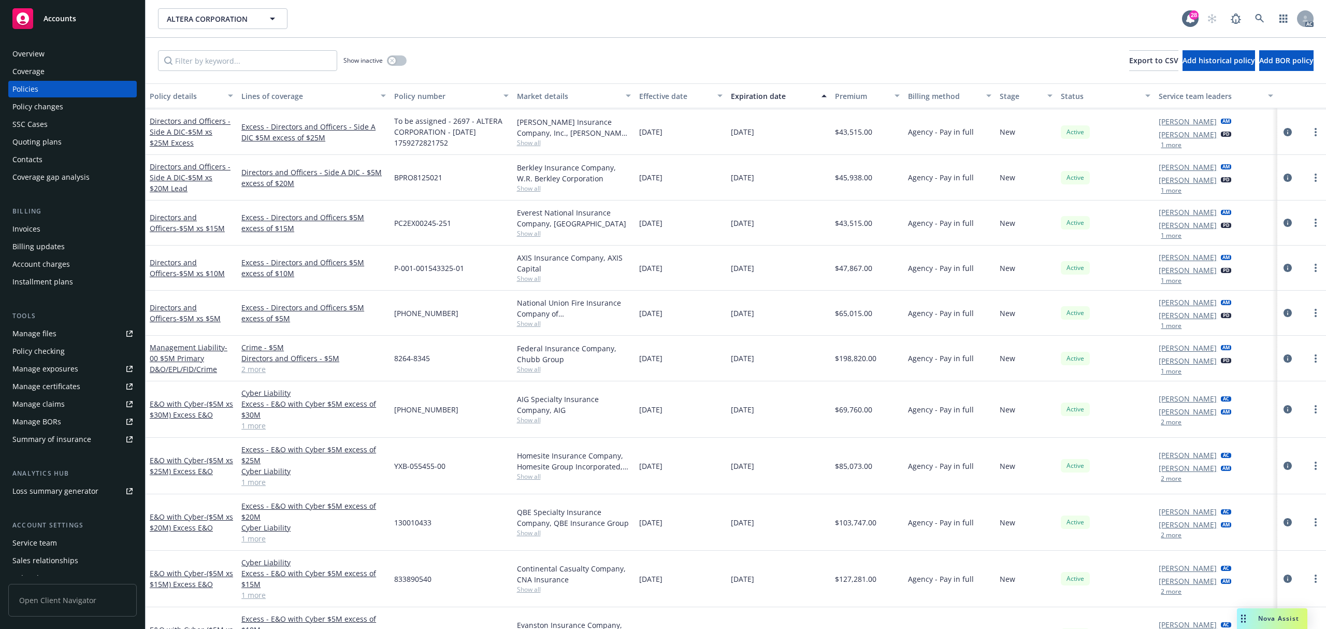
scroll to position [69, 0]
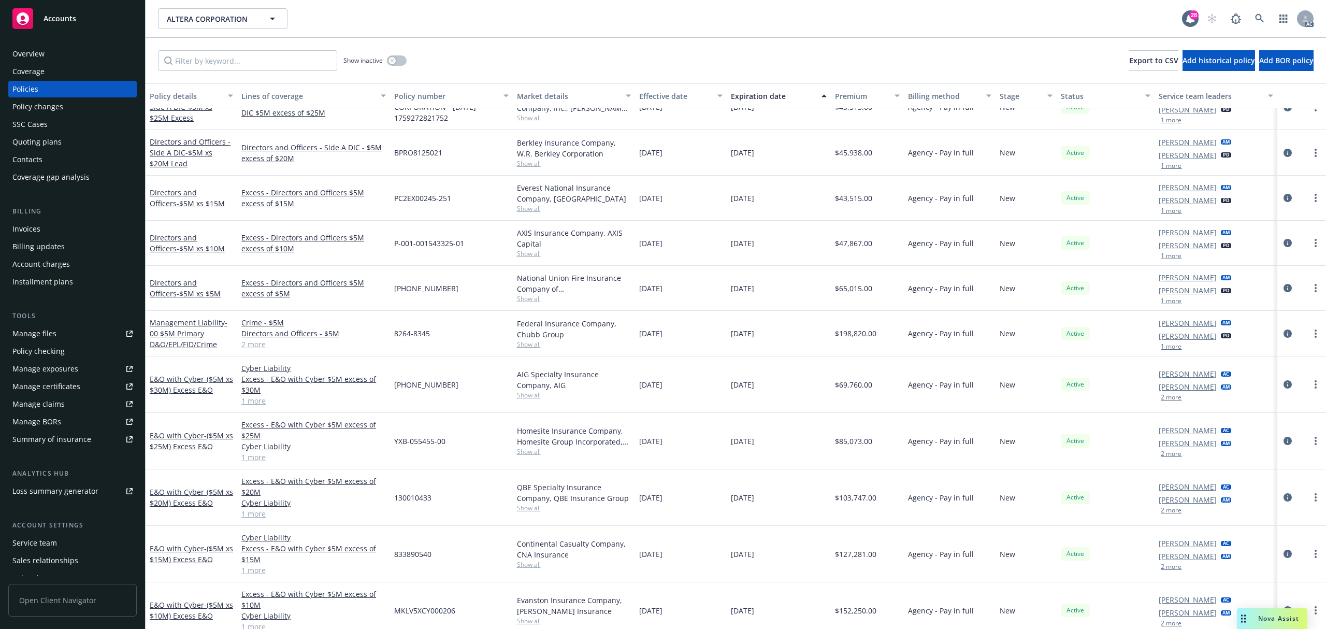
click at [1167, 348] on button "1 more" at bounding box center [1170, 346] width 21 height 6
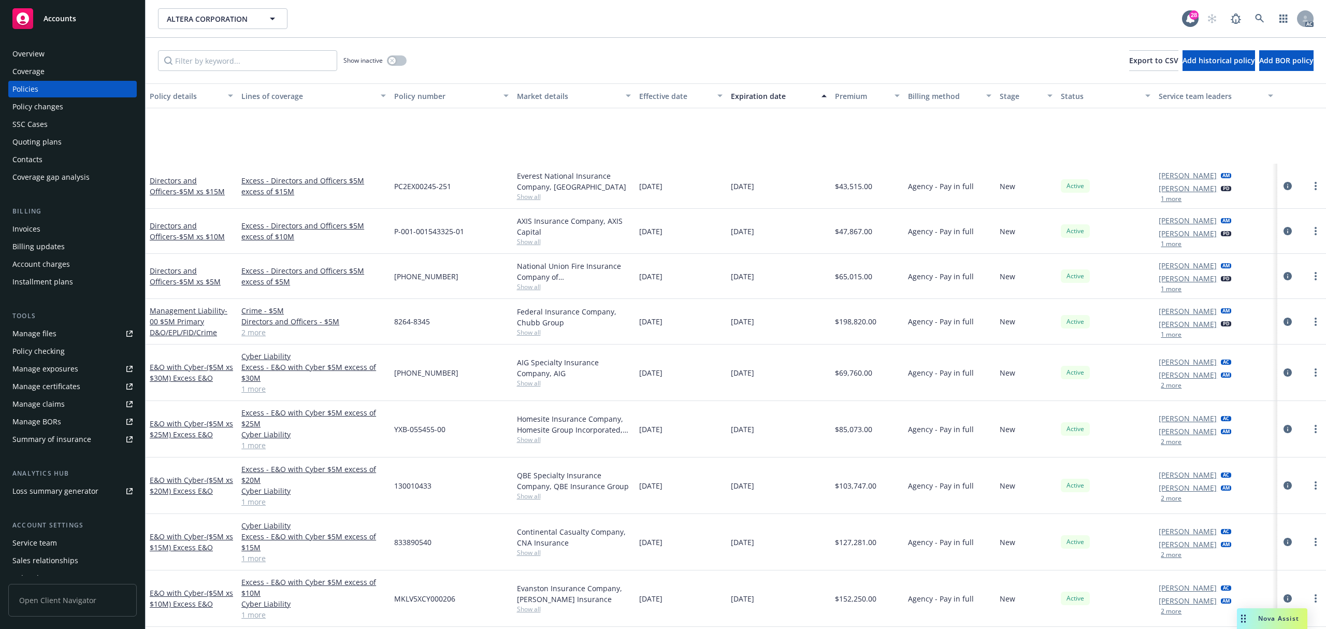
scroll to position [187, 0]
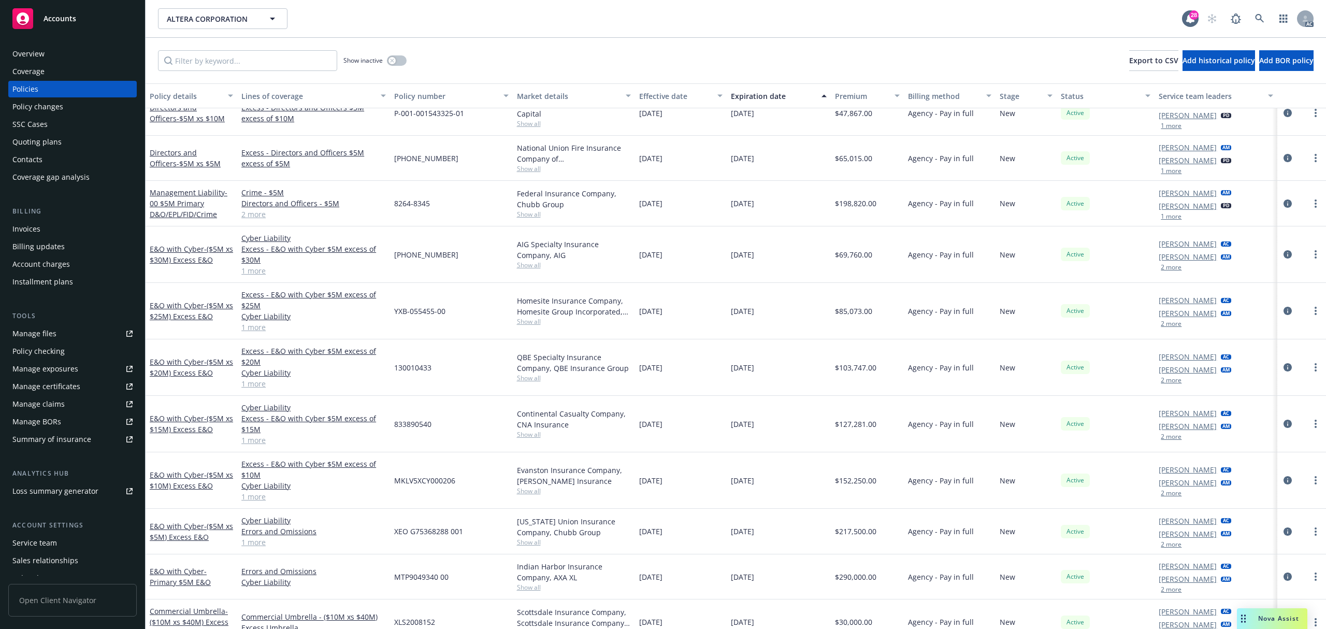
click at [1163, 494] on button "2 more" at bounding box center [1170, 493] width 21 height 6
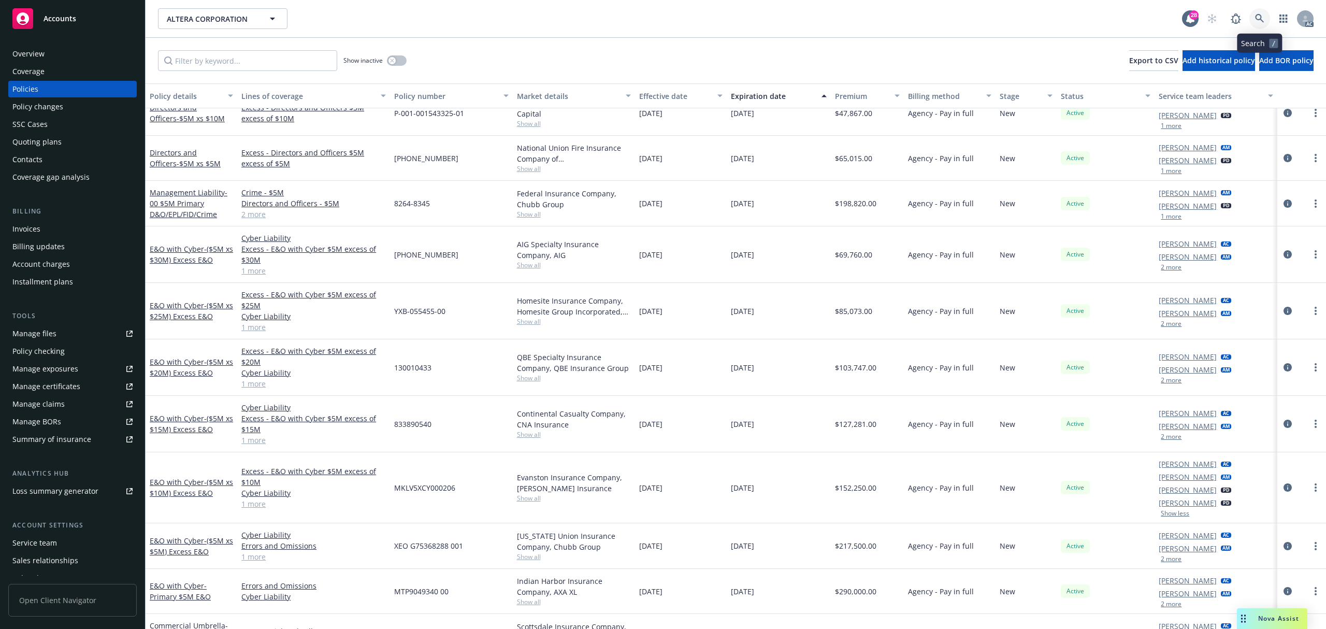
click at [1258, 16] on icon at bounding box center [1259, 18] width 9 height 9
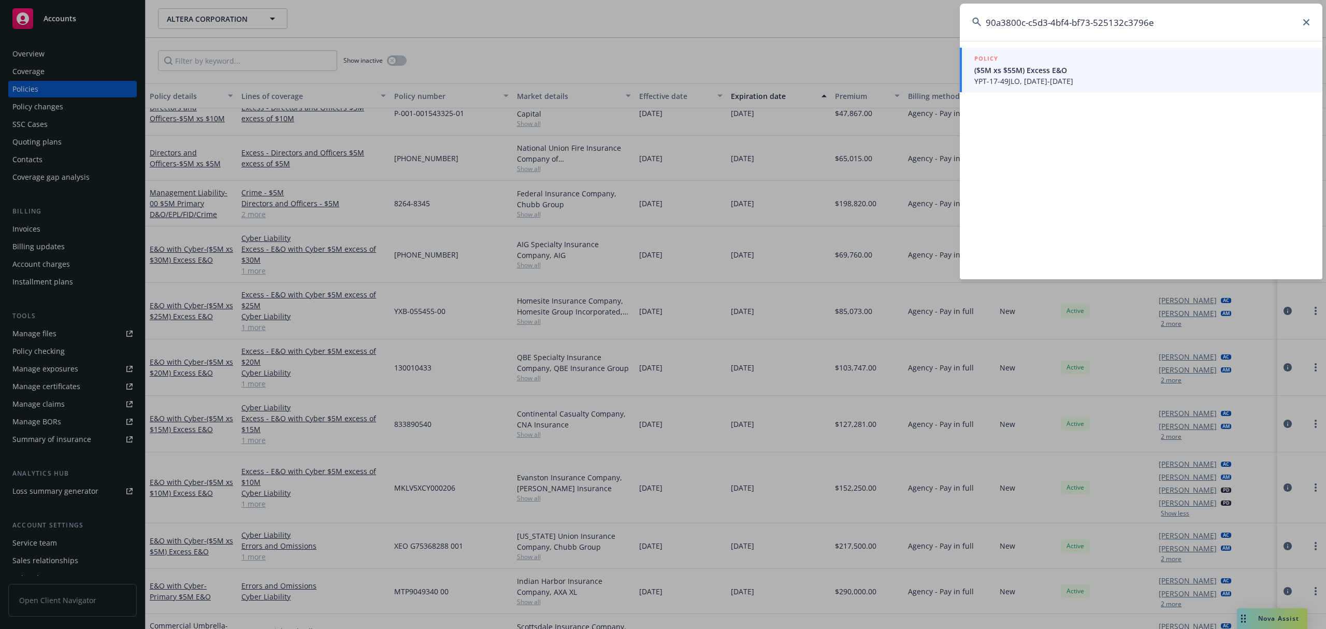
type input "90a3800c-c5d3-4bf4-bf73-525132c3796e"
click at [1009, 76] on span "YPT-17-49JLO, 09/12/2025-09/12/2031" at bounding box center [1142, 81] width 336 height 11
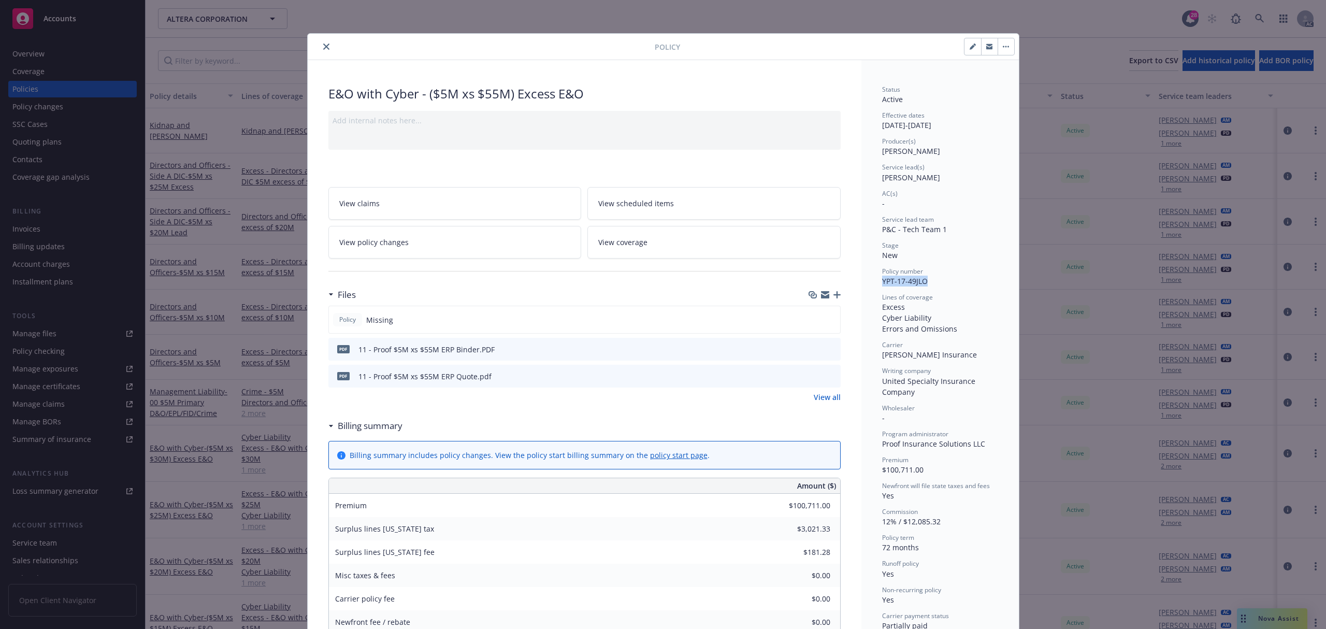
drag, startPoint x: 938, startPoint y: 281, endPoint x: 878, endPoint y: 282, distance: 60.1
click at [882, 282] on div "Policy number YPT-17-49JLO" at bounding box center [940, 277] width 116 height 20
copy span "YPT-17-49JLO"
click at [323, 47] on icon "close" at bounding box center [326, 46] width 6 height 6
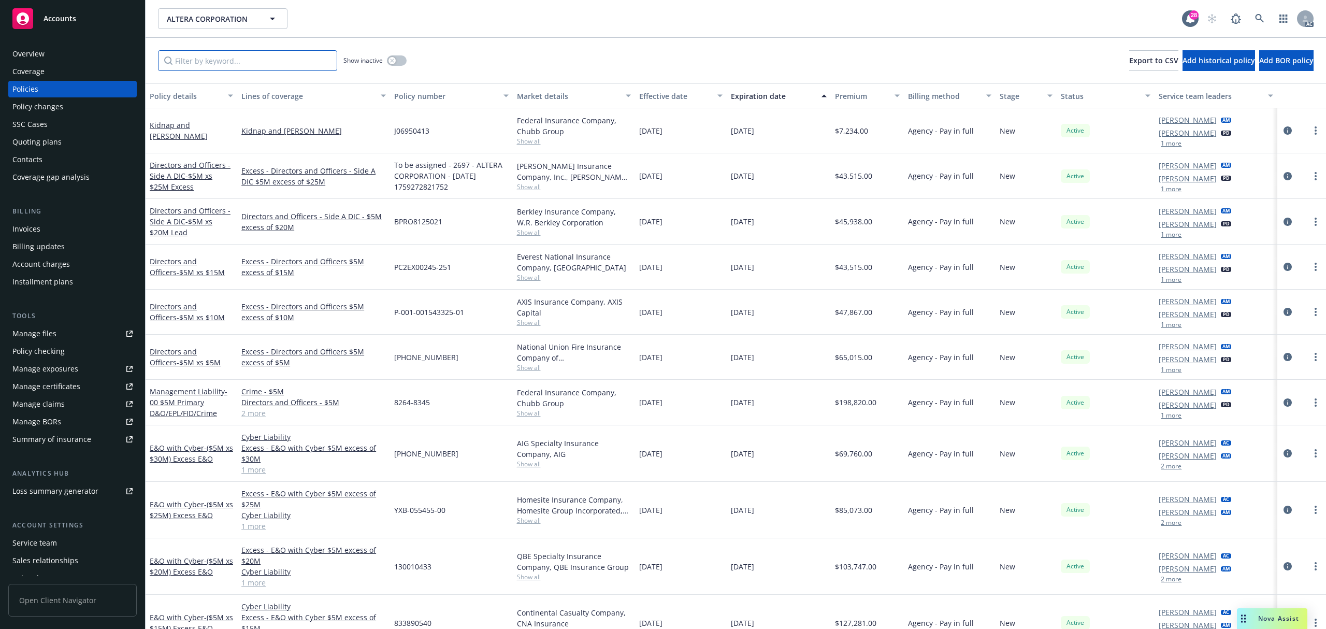
click at [213, 59] on input "Filter by keyword..." at bounding box center [247, 60] width 179 height 21
paste input "YPT-17-49JLO"
type input "YPT-17-49JLO"
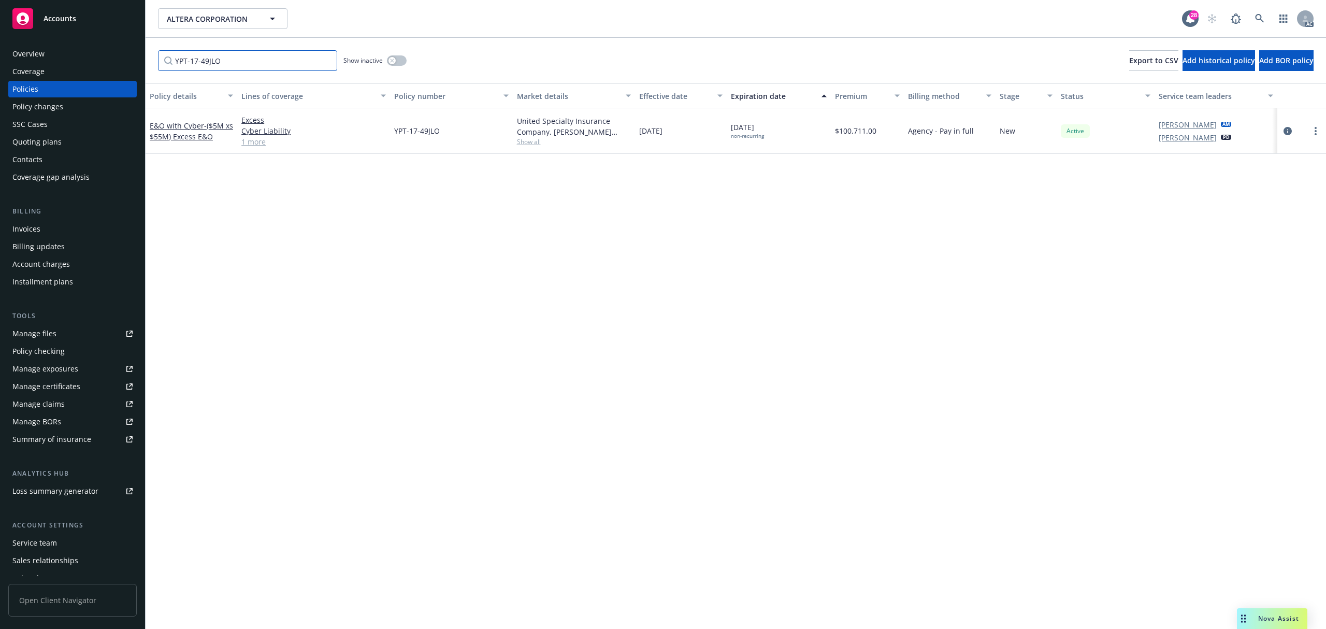
click at [324, 65] on input "YPT-17-49JLO" at bounding box center [247, 60] width 179 height 21
click at [324, 60] on input "YPT-17-49JLO" at bounding box center [247, 60] width 179 height 21
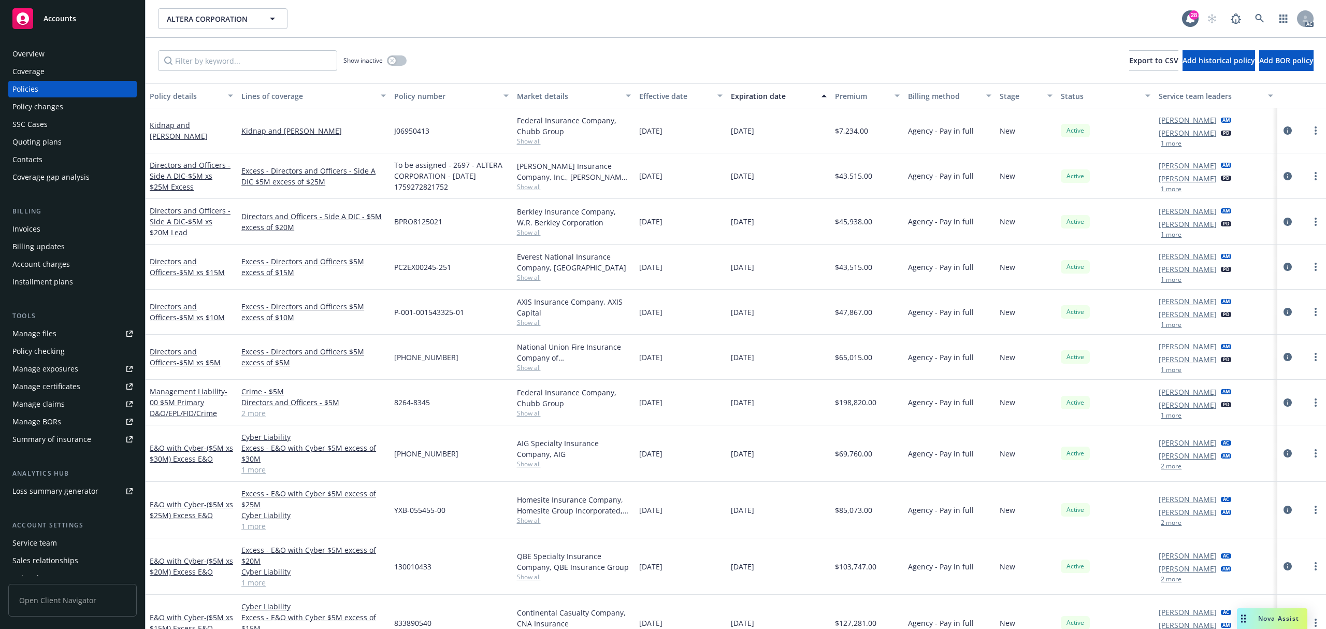
click at [462, 67] on div "Show inactive Export to CSV Add historical policy Add BOR policy" at bounding box center [736, 61] width 1180 height 46
click at [386, 54] on div "Show inactive" at bounding box center [374, 60] width 63 height 21
click at [392, 60] on icon "button" at bounding box center [392, 61] width 4 height 4
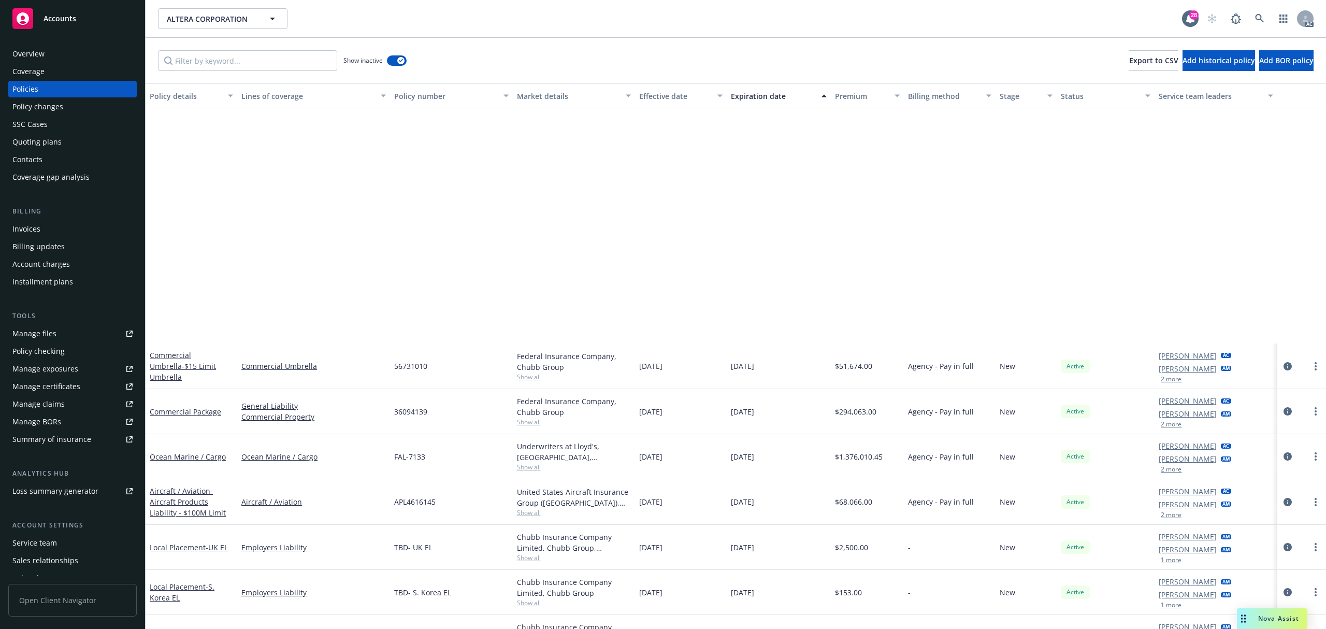
scroll to position [966, 0]
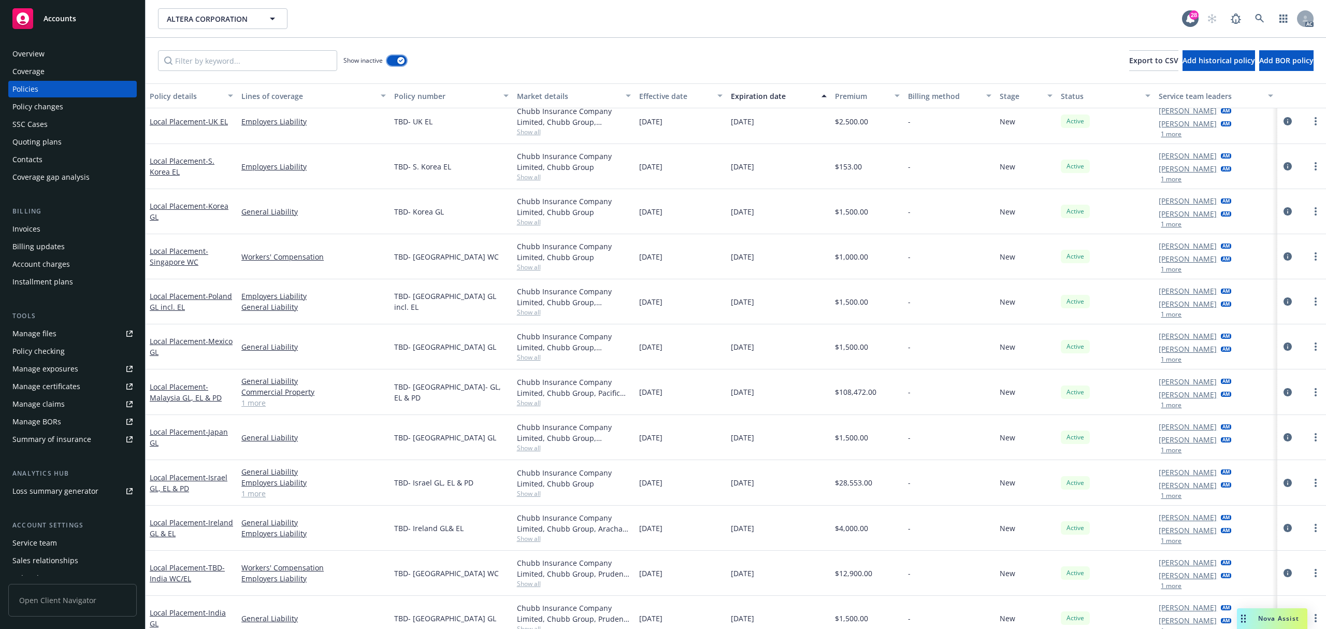
click at [403, 56] on button "button" at bounding box center [397, 60] width 20 height 10
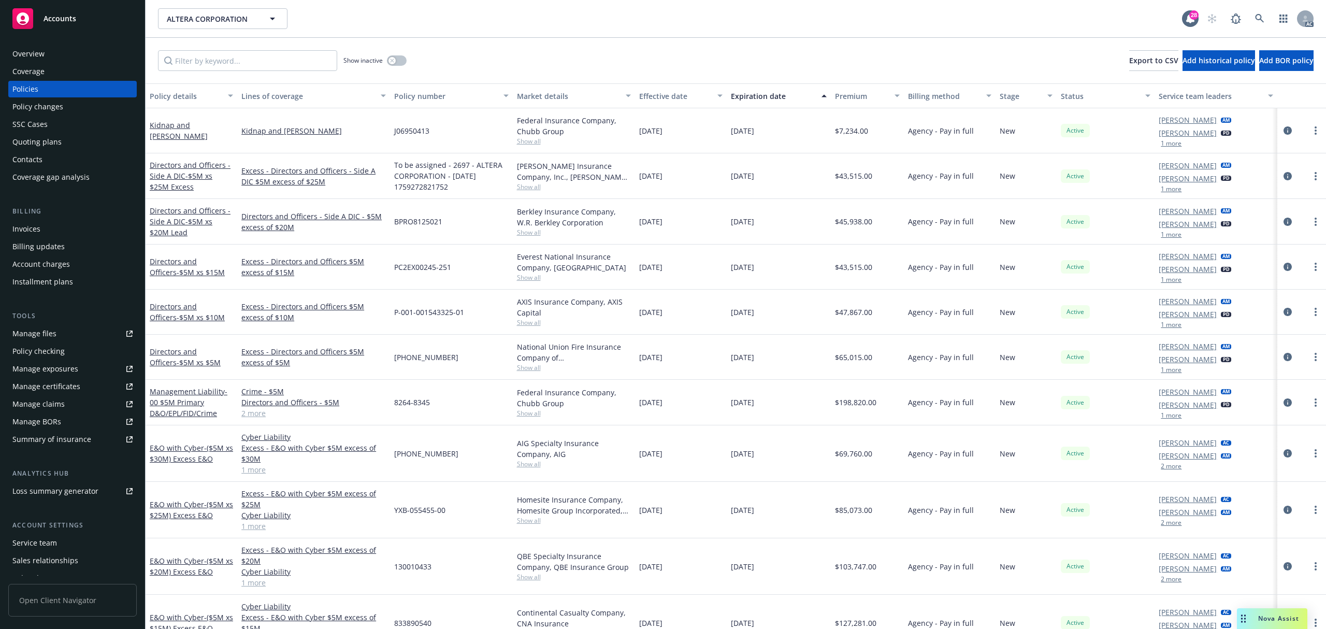
click at [1167, 191] on button "1 more" at bounding box center [1170, 189] width 21 height 6
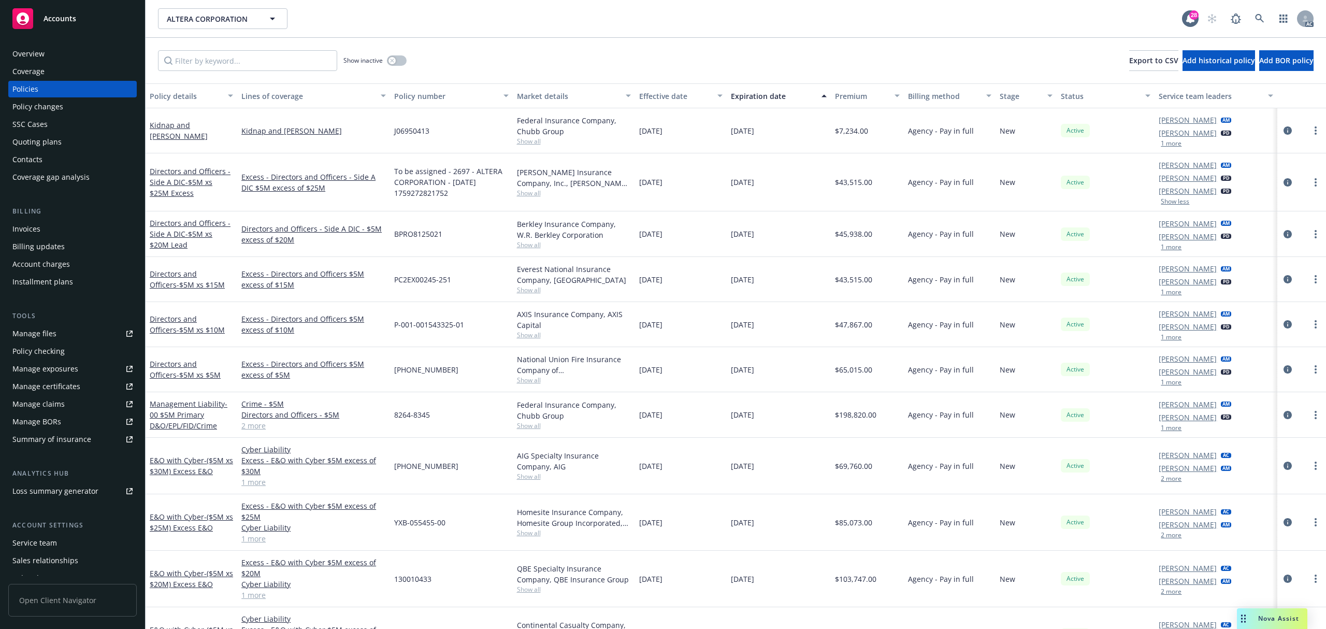
click at [1165, 147] on button "1 more" at bounding box center [1170, 143] width 21 height 6
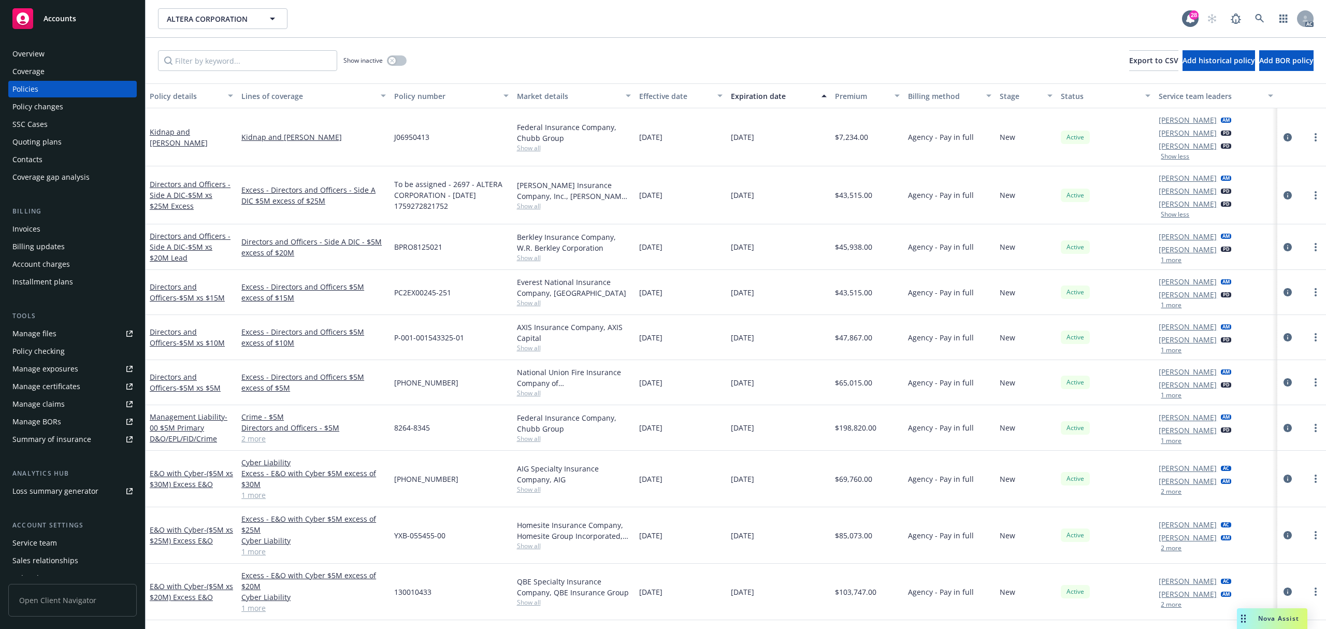
click at [1167, 307] on button "1 more" at bounding box center [1170, 305] width 21 height 6
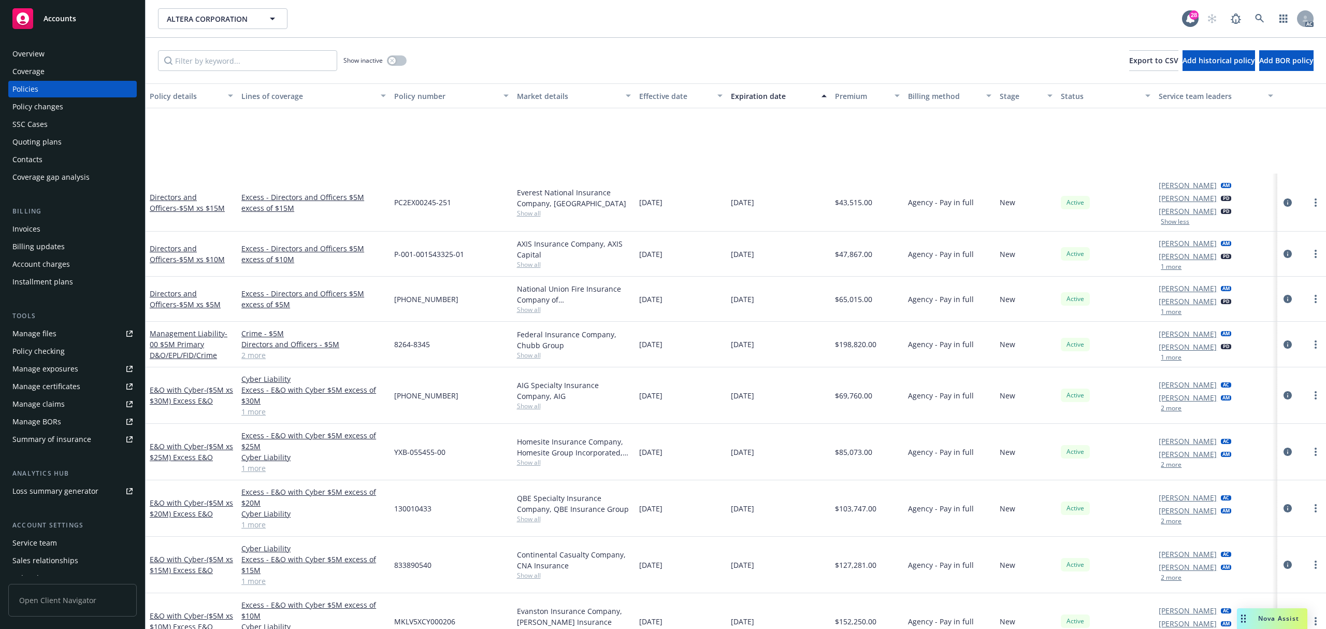
scroll to position [207, 0]
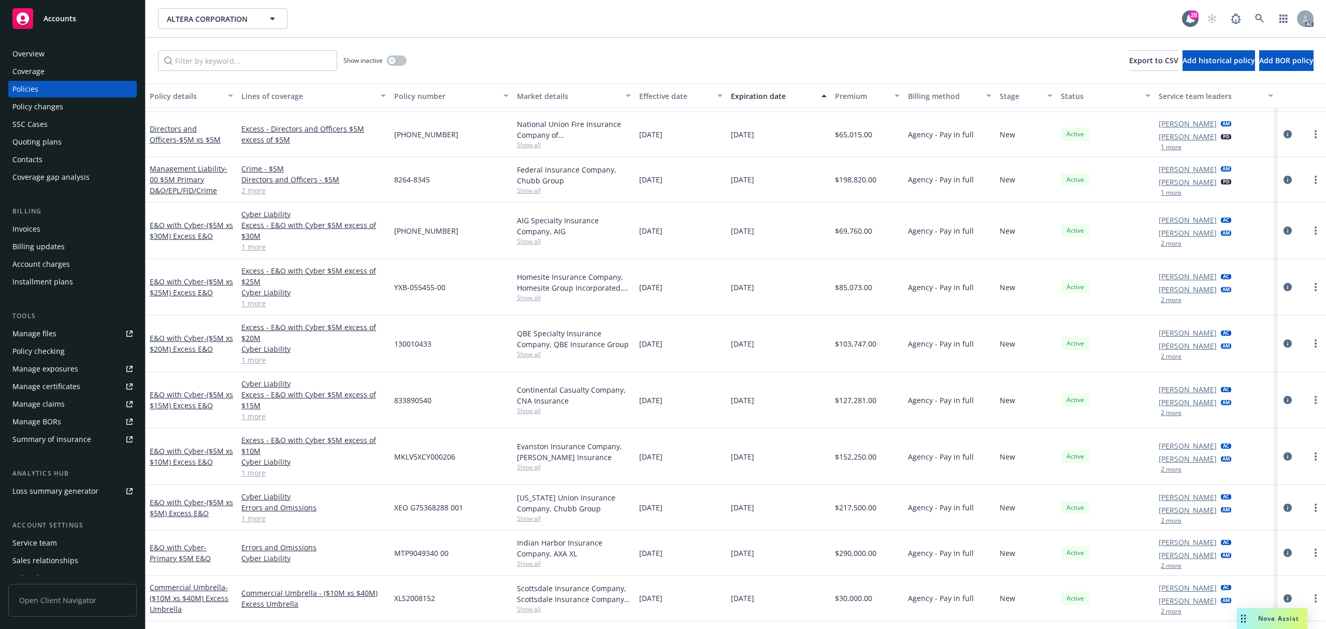
click at [1162, 359] on button "2 more" at bounding box center [1170, 356] width 21 height 6
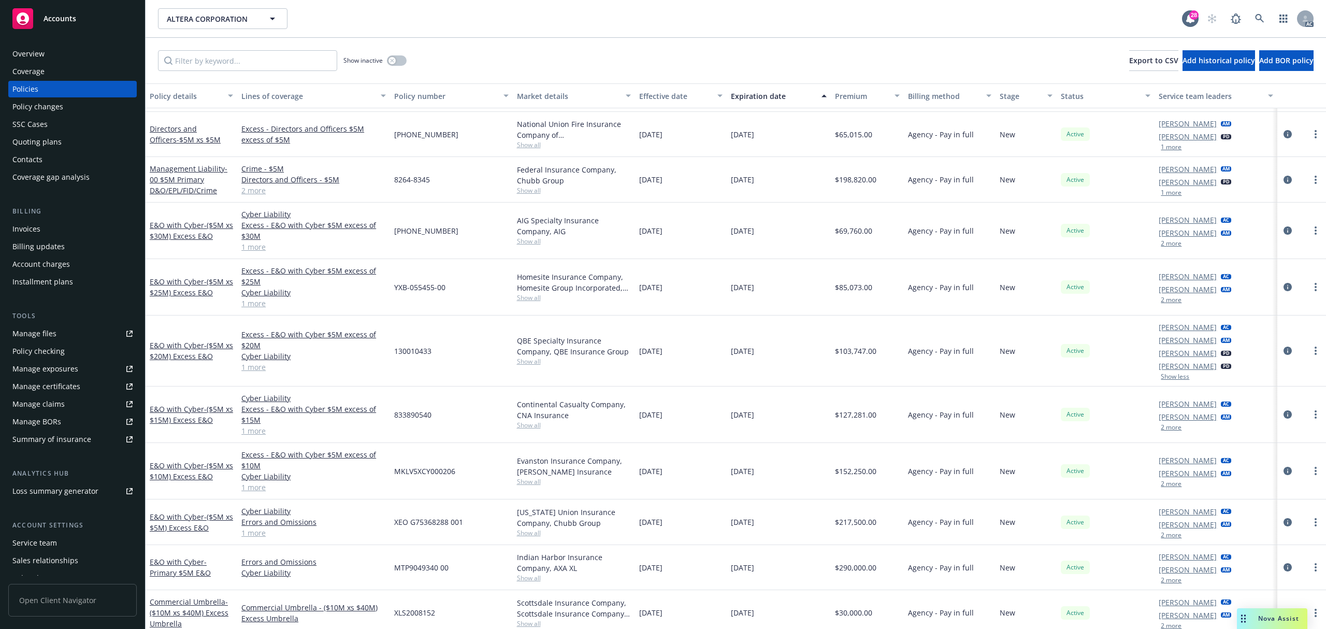
click at [1160, 303] on button "2 more" at bounding box center [1170, 300] width 21 height 6
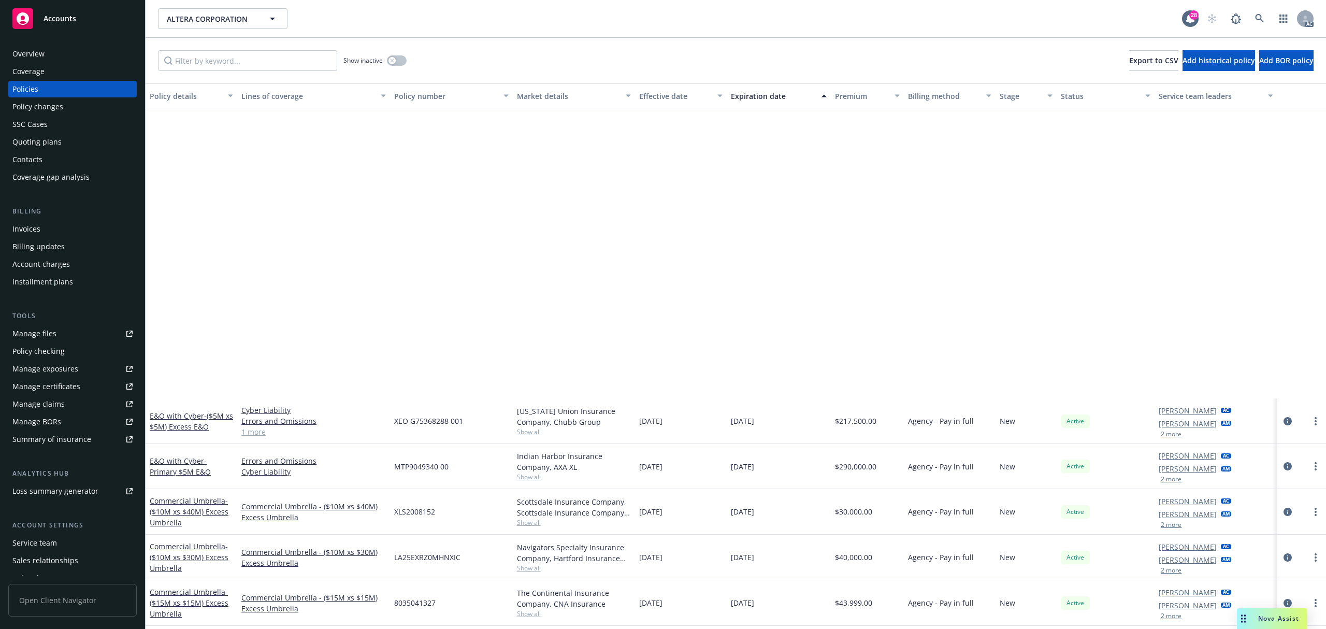
scroll to position [552, 0]
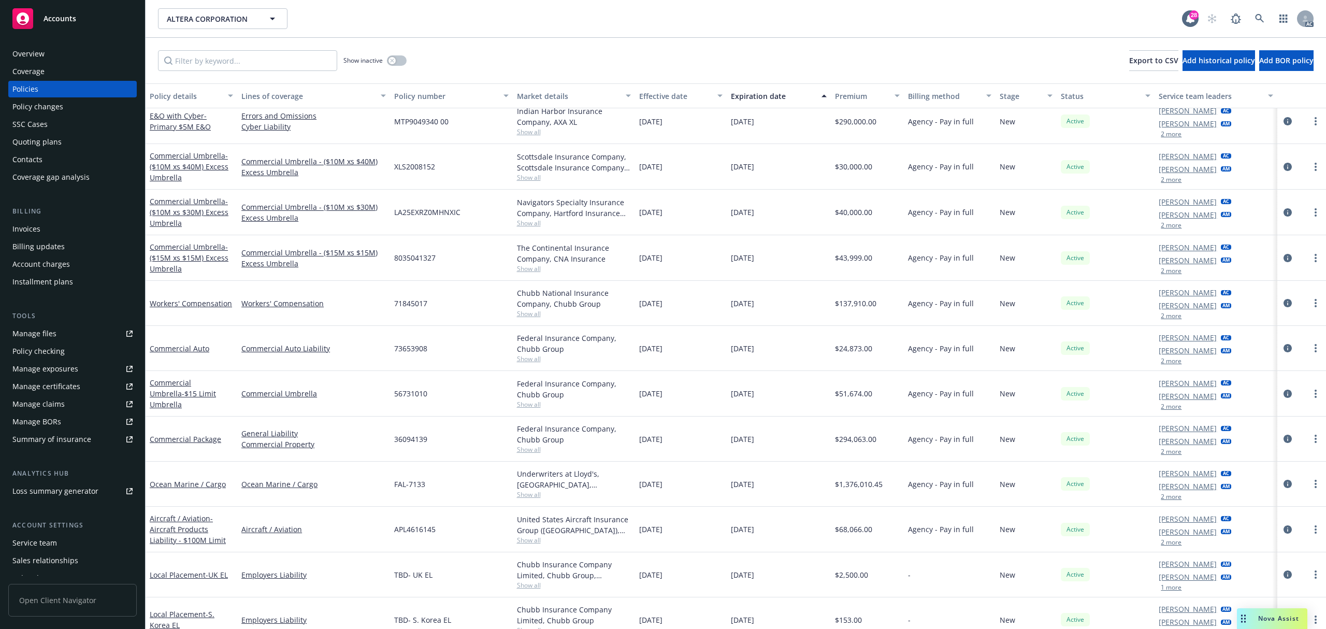
click at [1164, 407] on button "2 more" at bounding box center [1170, 406] width 21 height 6
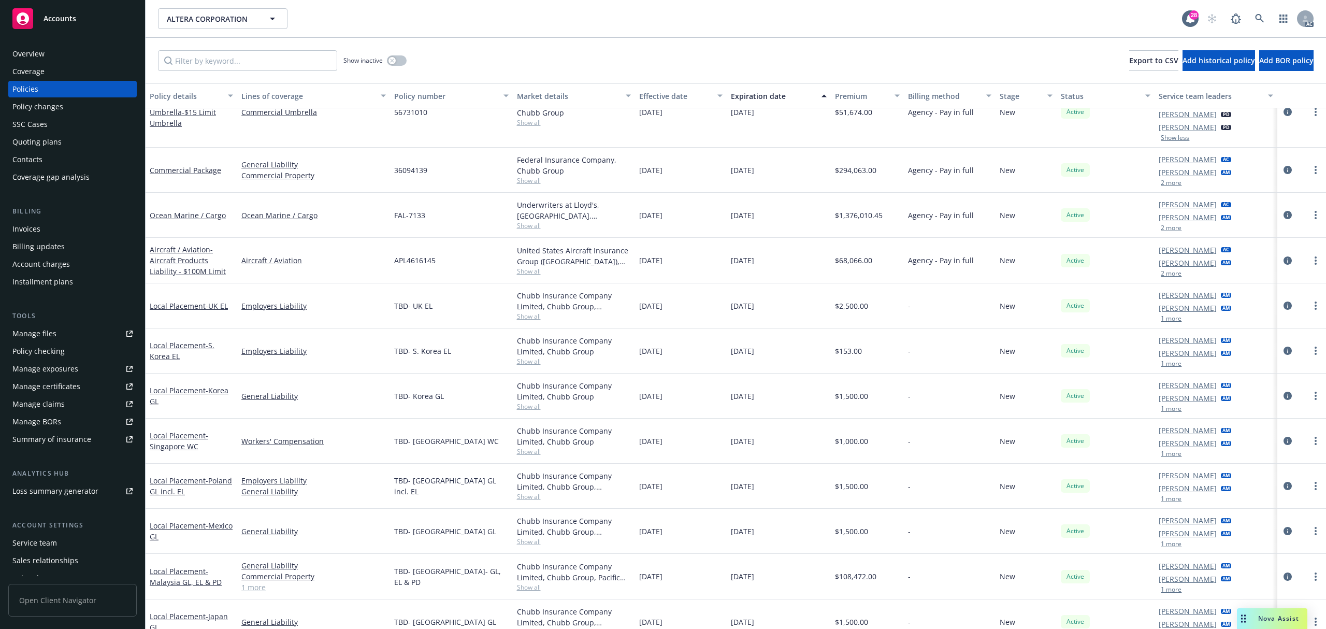
scroll to position [828, 0]
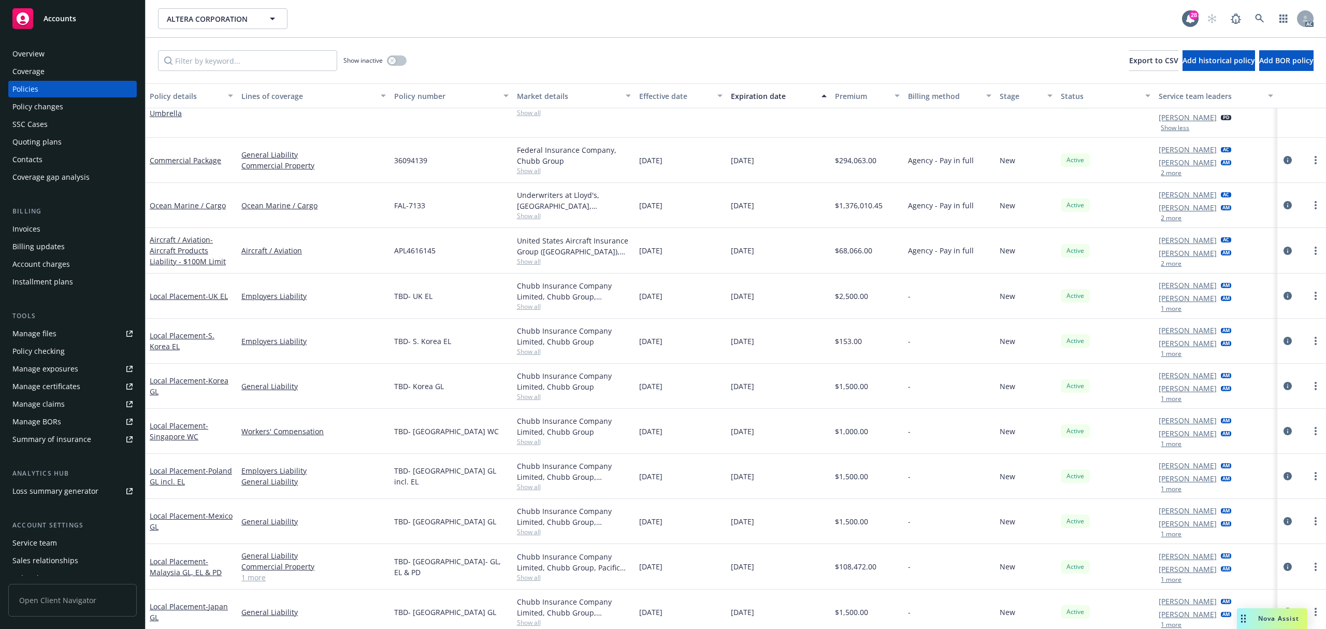
click at [1165, 489] on button "1 more" at bounding box center [1170, 489] width 21 height 6
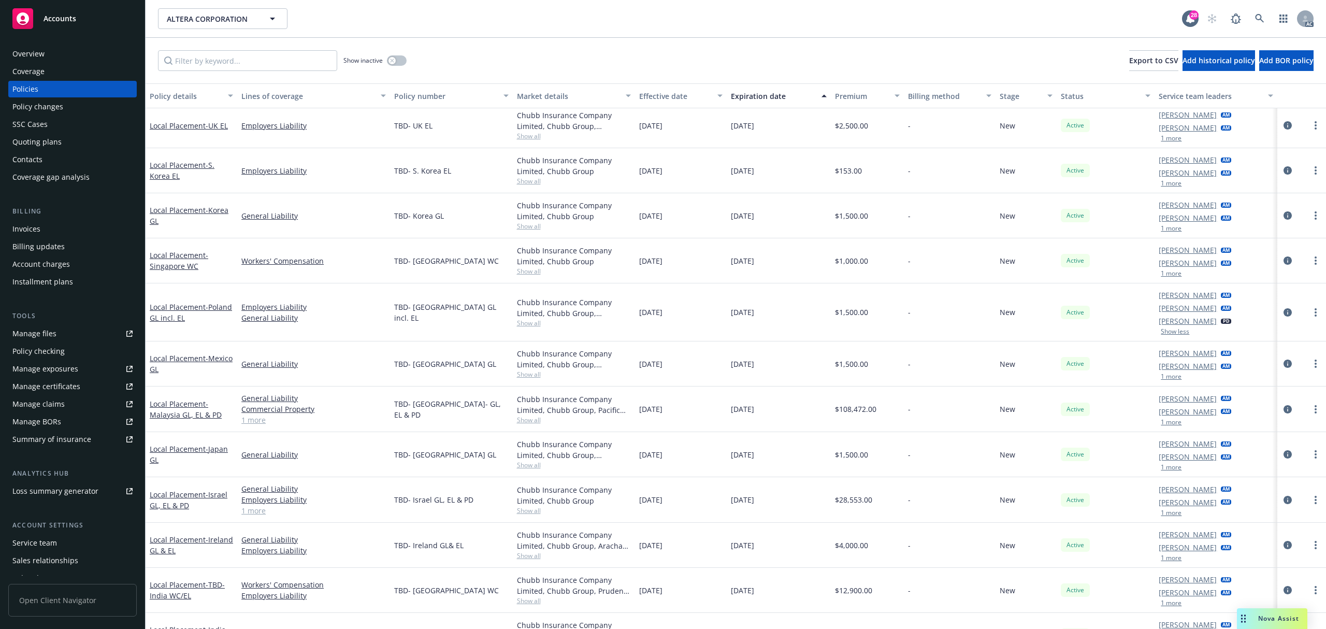
scroll to position [966, 0]
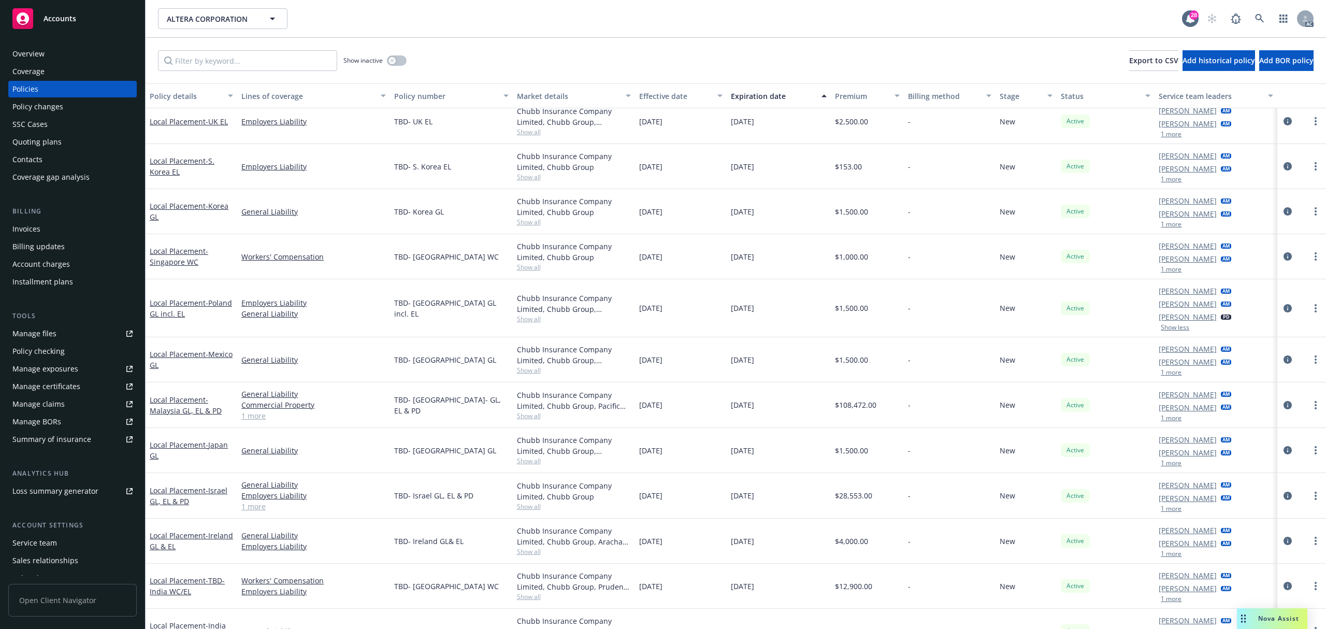
click at [1160, 372] on button "1 more" at bounding box center [1170, 372] width 21 height 6
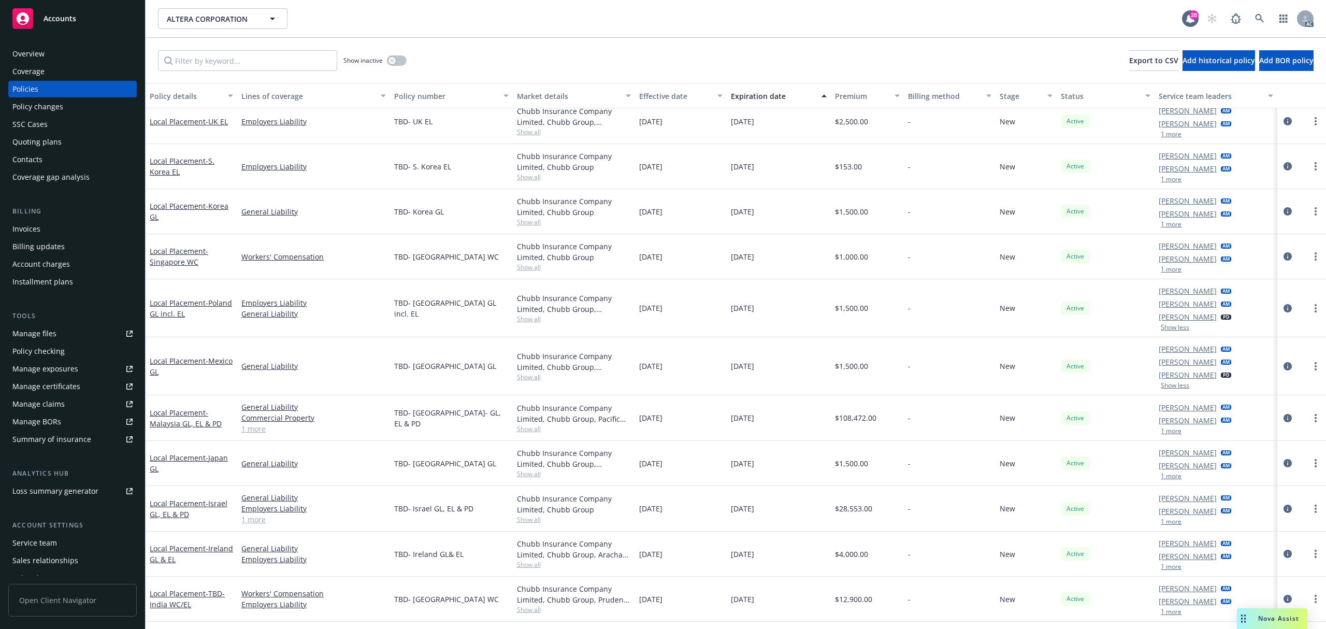
click at [1163, 270] on button "1 more" at bounding box center [1170, 269] width 21 height 6
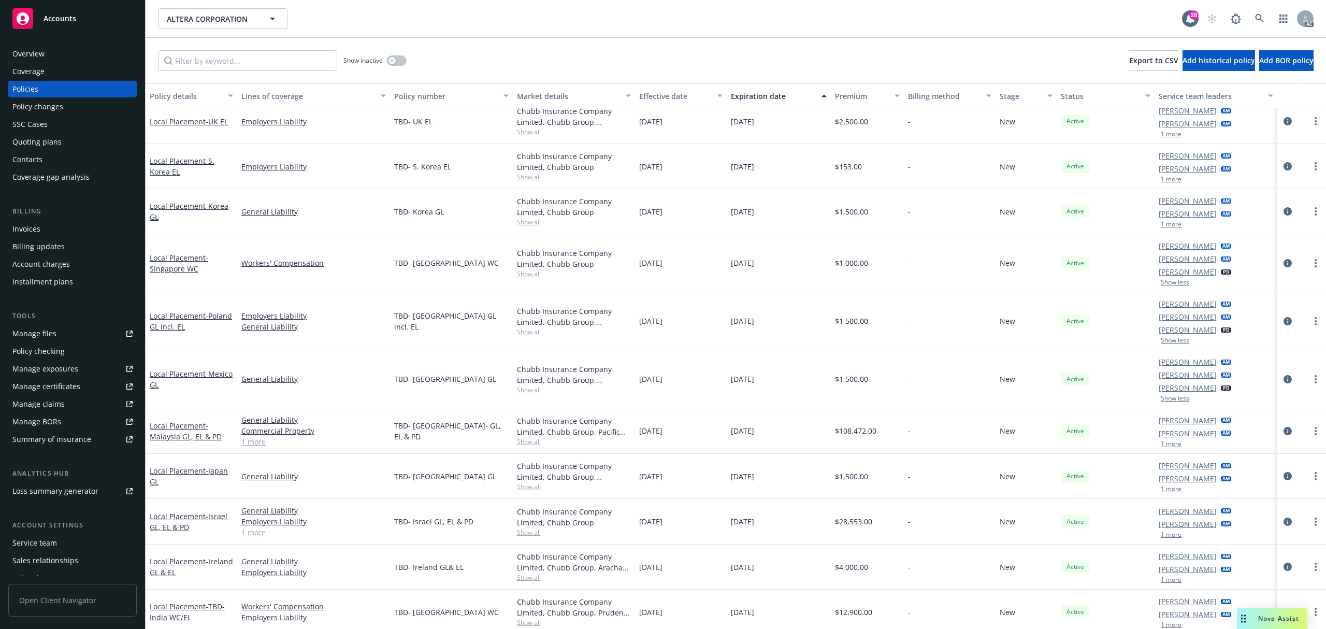
click at [1165, 224] on button "1 more" at bounding box center [1170, 224] width 21 height 6
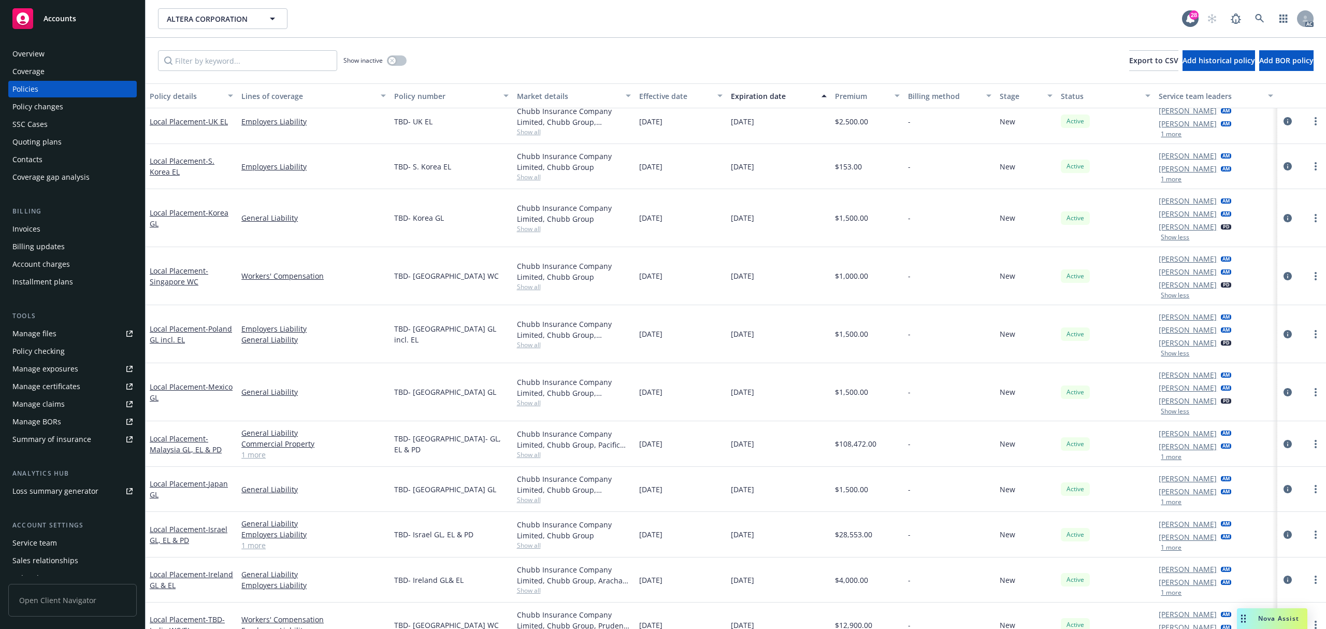
click at [1160, 179] on button "1 more" at bounding box center [1170, 179] width 21 height 6
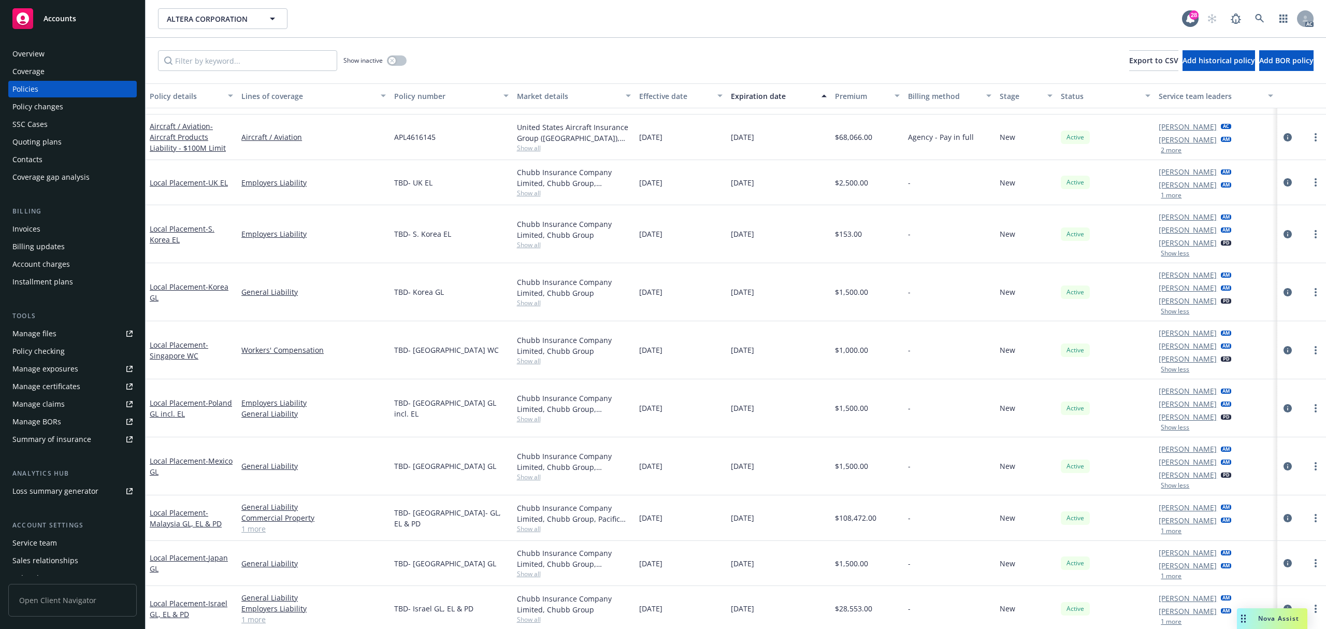
scroll to position [897, 0]
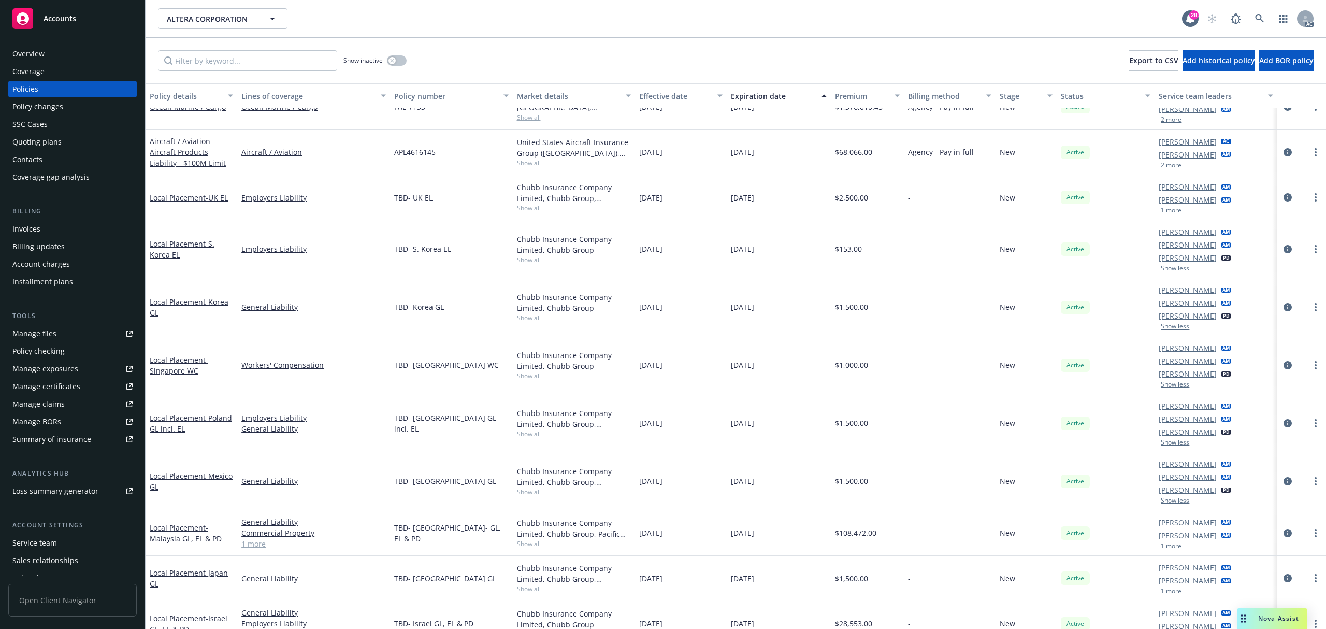
click at [1167, 212] on button "1 more" at bounding box center [1170, 210] width 21 height 6
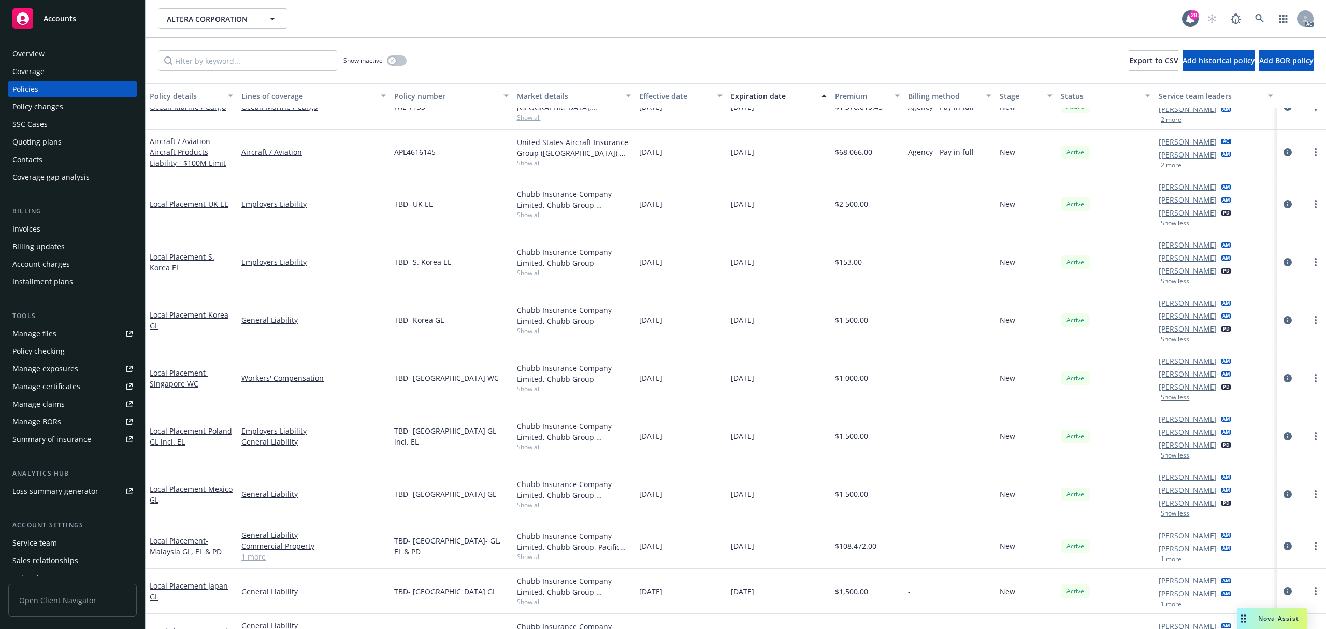
click at [1160, 164] on button "2 more" at bounding box center [1170, 165] width 21 height 6
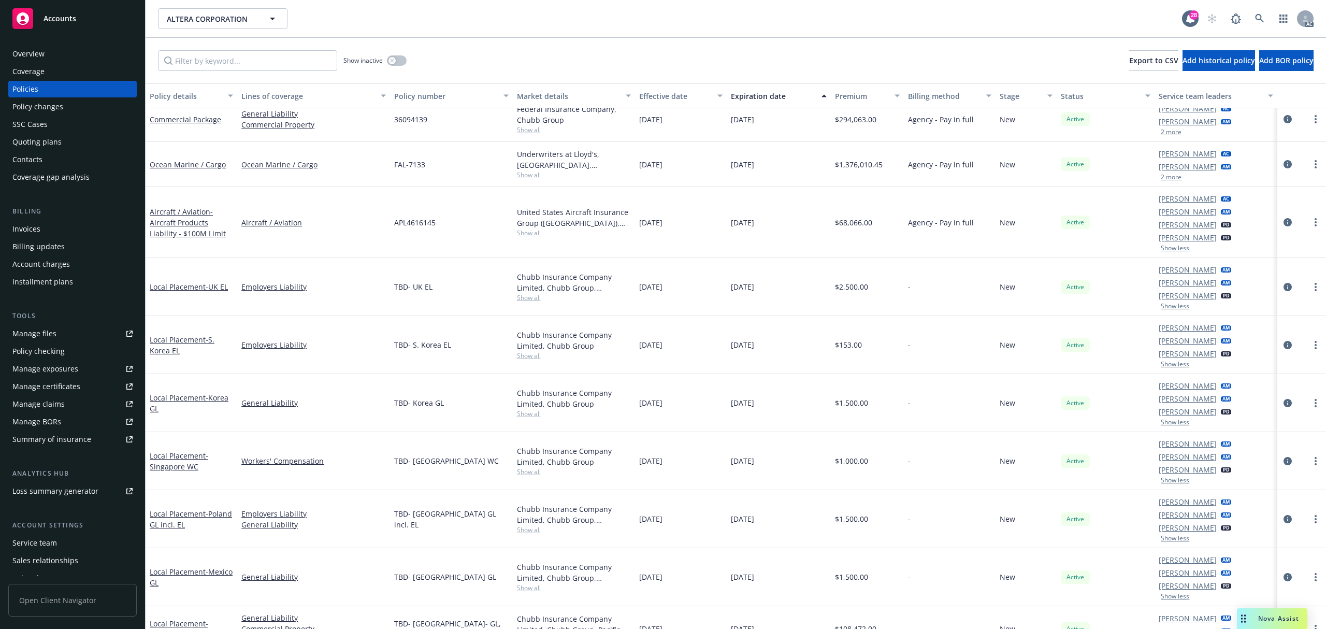
scroll to position [828, 0]
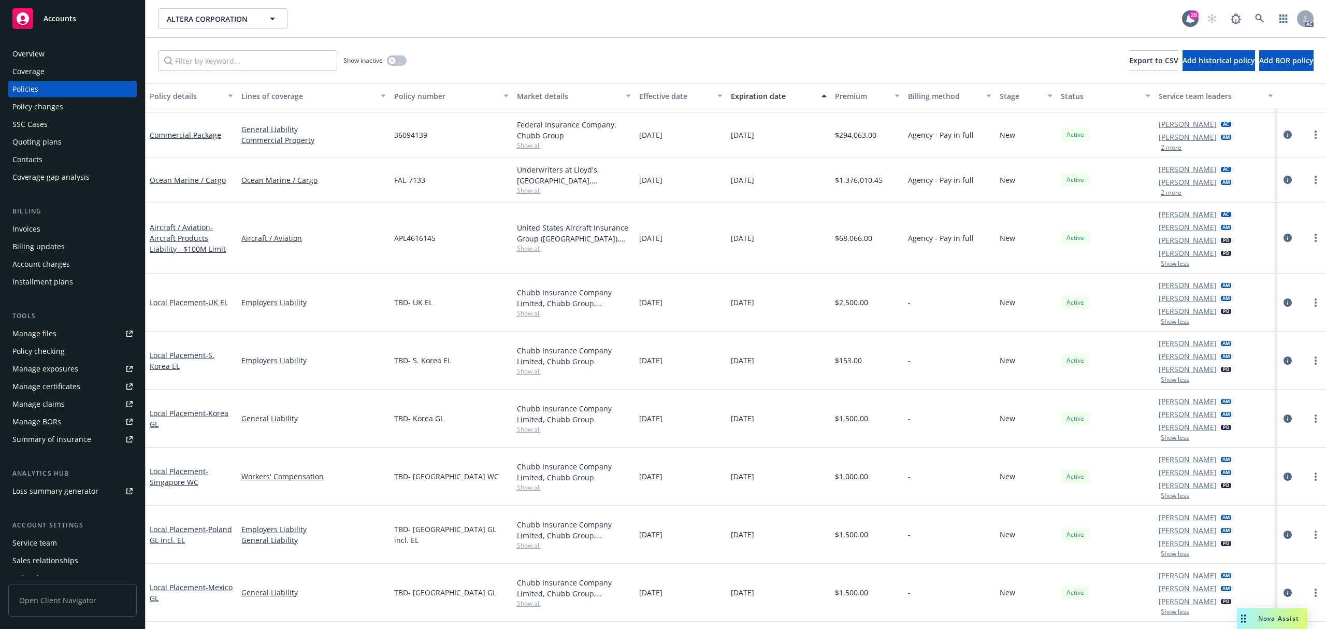
click at [1160, 193] on button "2 more" at bounding box center [1170, 193] width 21 height 6
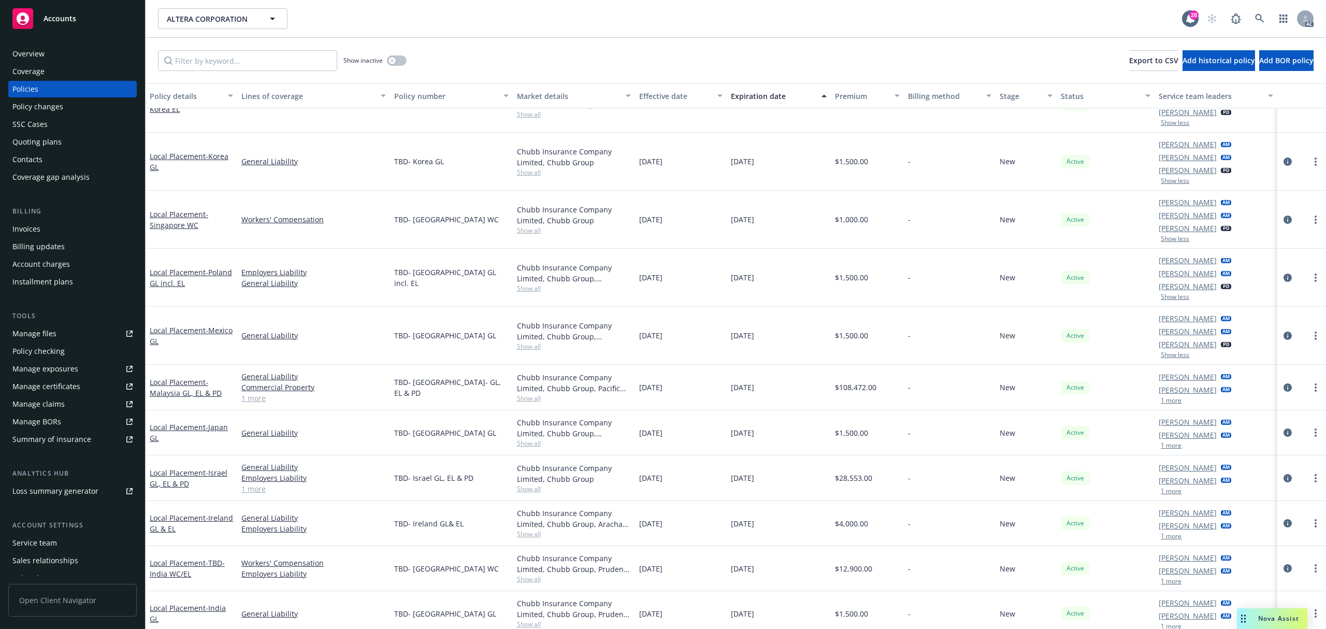
scroll to position [966, 0]
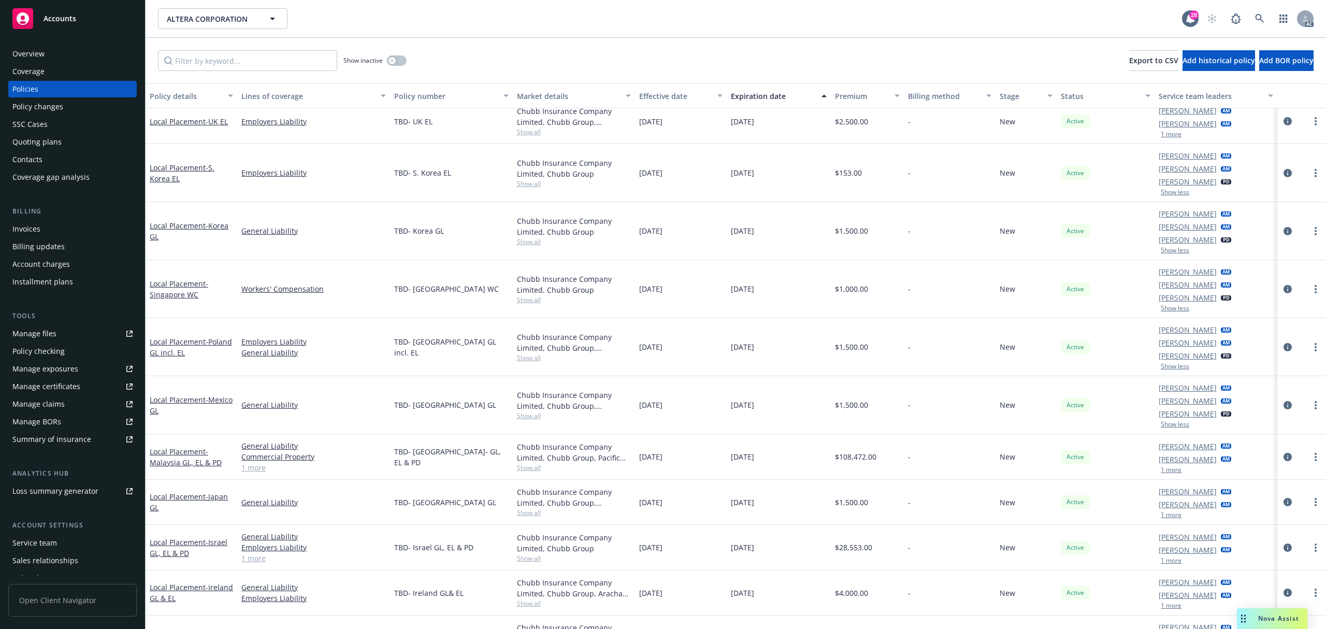
click at [1169, 471] on button "1 more" at bounding box center [1170, 470] width 21 height 6
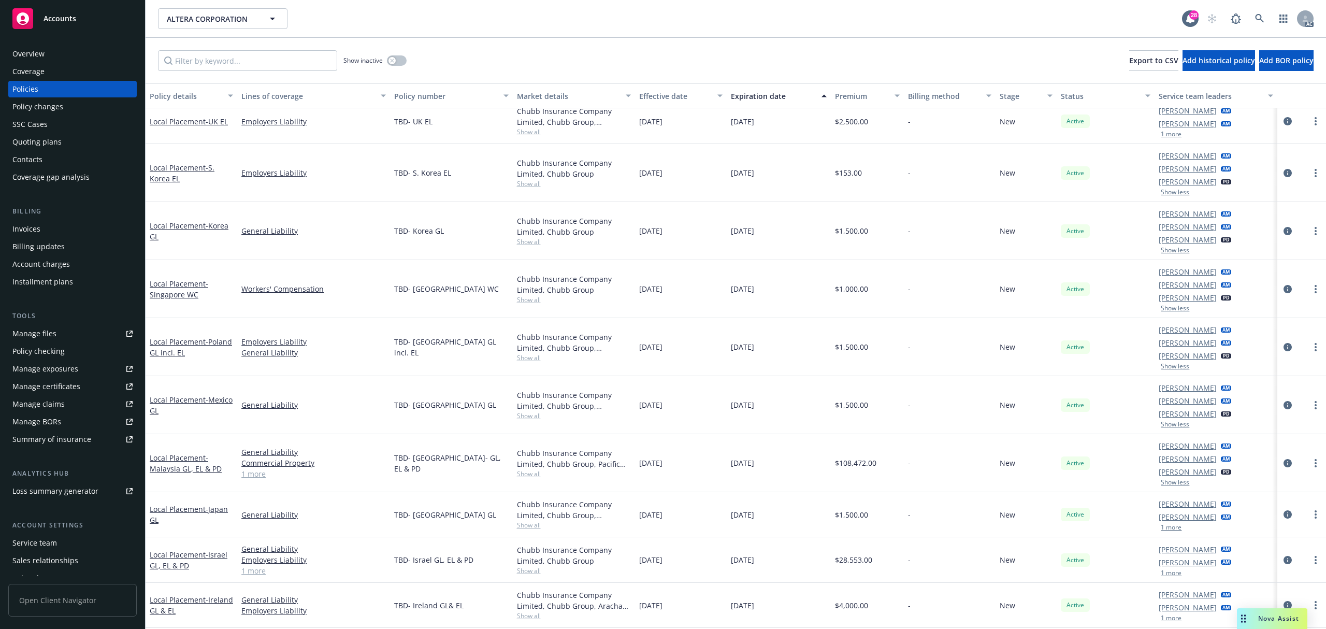
click at [1170, 525] on button "1 more" at bounding box center [1170, 527] width 21 height 6
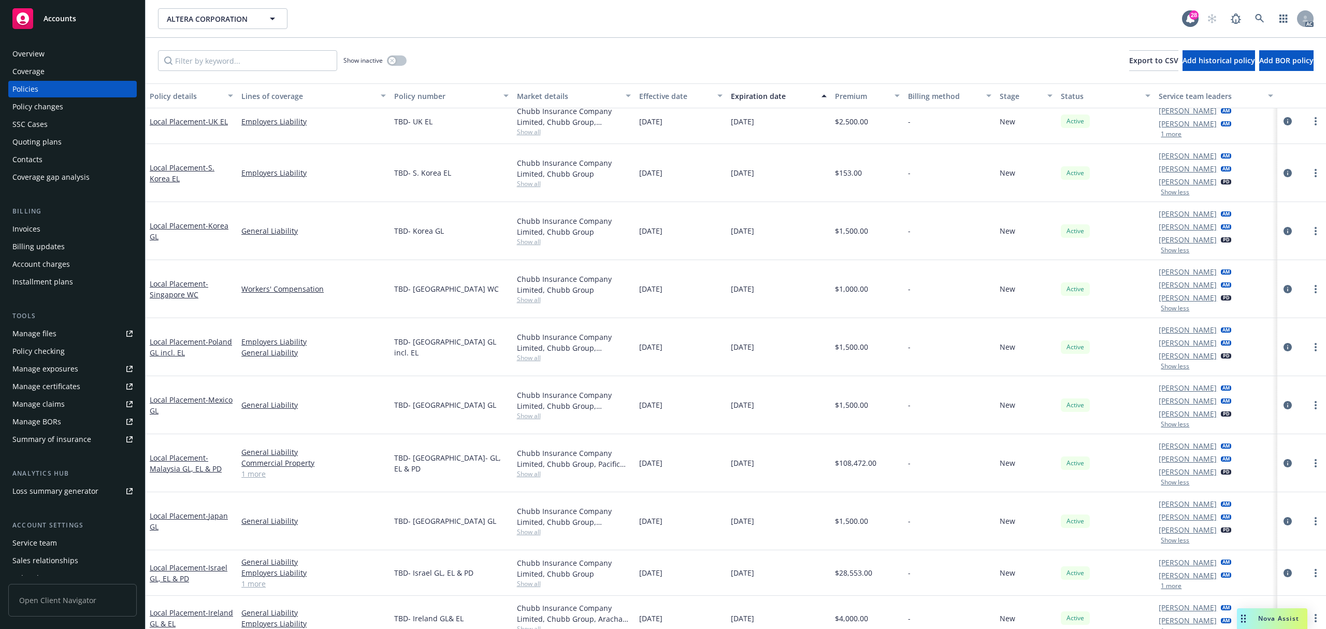
click at [1160, 589] on button "1 more" at bounding box center [1170, 586] width 21 height 6
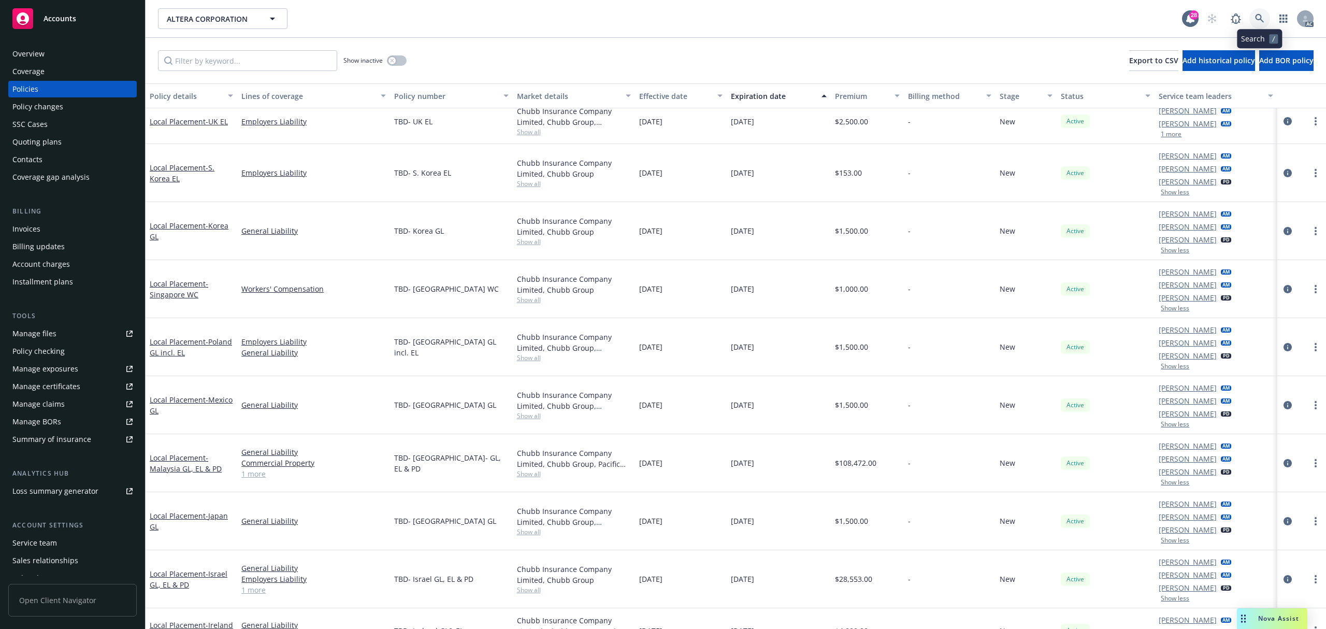
click at [1256, 18] on icon at bounding box center [1259, 18] width 9 height 9
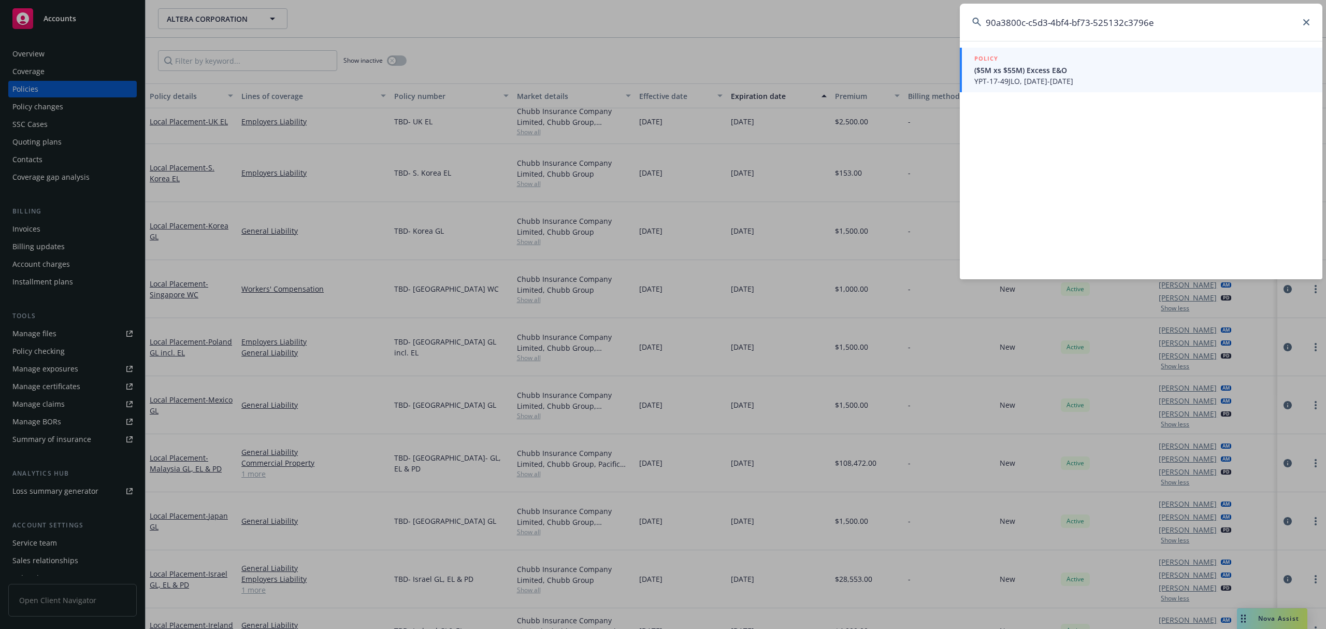
type input "90a3800c-c5d3-4bf4-bf73-525132c3796e"
click at [1040, 63] on div "POLICY" at bounding box center [1142, 58] width 336 height 11
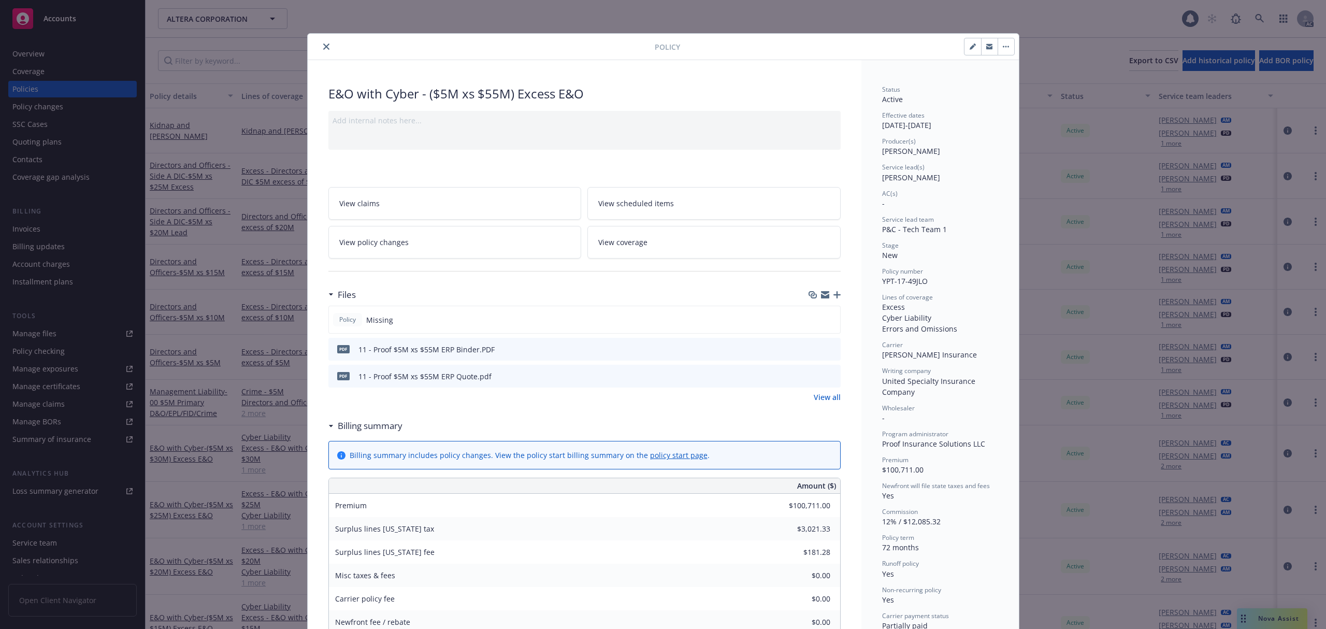
scroll to position [31, 0]
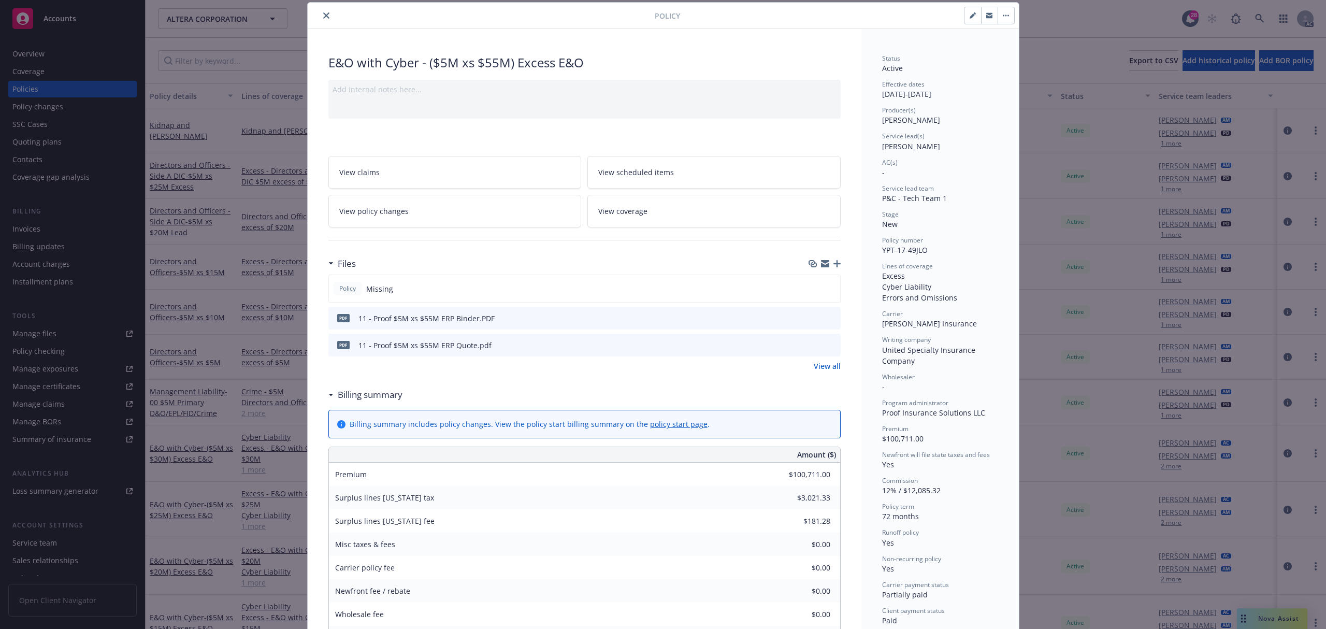
click at [969, 14] on icon "button" at bounding box center [972, 15] width 6 height 6
select select "NEW"
select select "72"
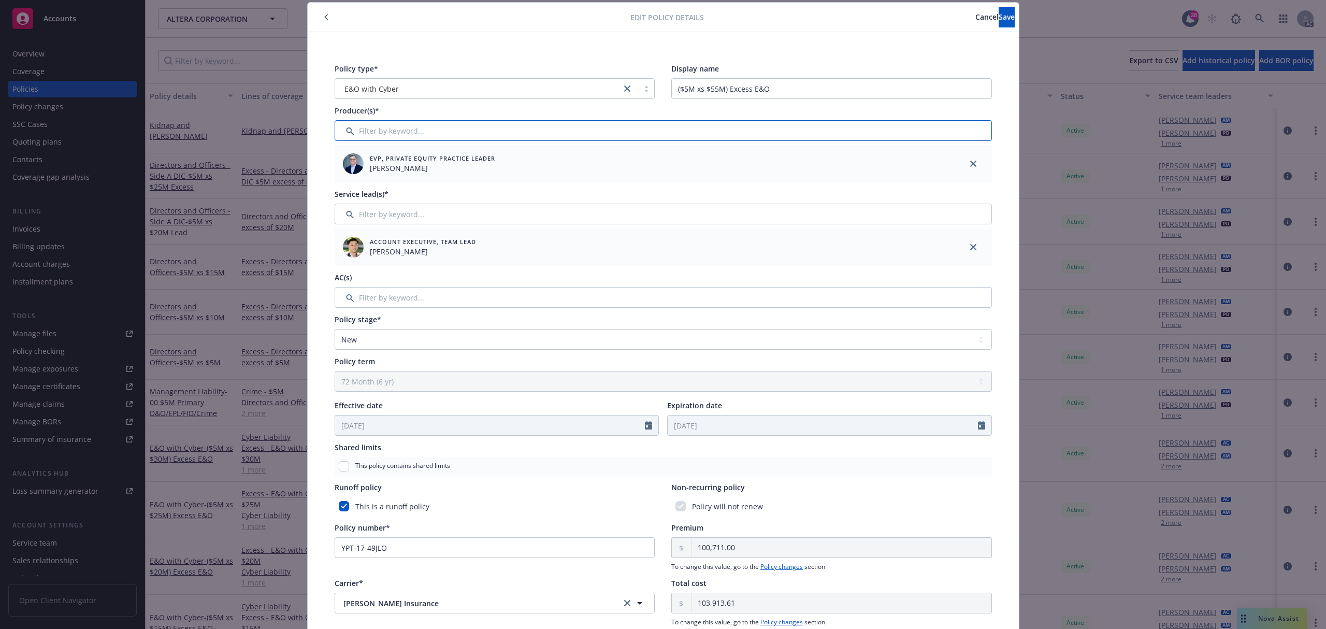
click at [401, 130] on input "Filter by keyword..." at bounding box center [662, 130] width 657 height 21
type input "as"
click at [344, 182] on input "checkbox" at bounding box center [348, 184] width 10 height 10
checkbox input "true"
click at [927, 216] on span "Confirm selection" at bounding box center [951, 217] width 63 height 10
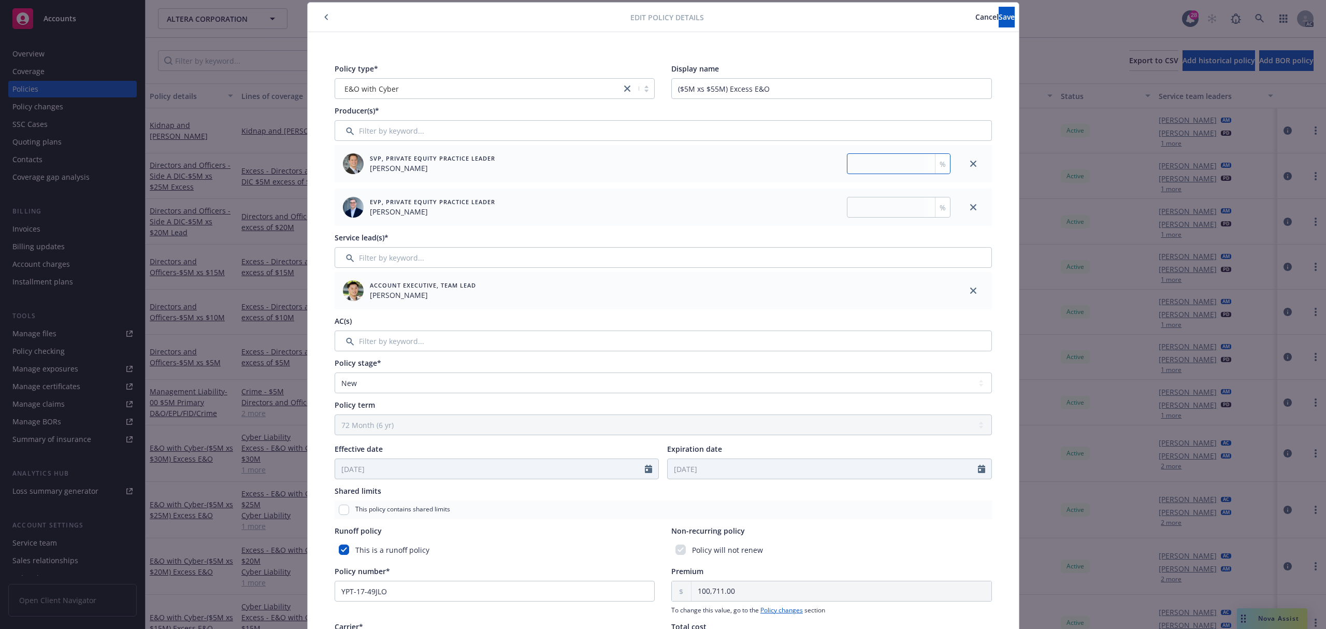
click at [869, 153] on input "number" at bounding box center [899, 163] width 104 height 21
type input "35"
click at [883, 215] on input "number" at bounding box center [899, 207] width 104 height 21
type input "65"
click at [998, 19] on span "Save" at bounding box center [1006, 17] width 16 height 10
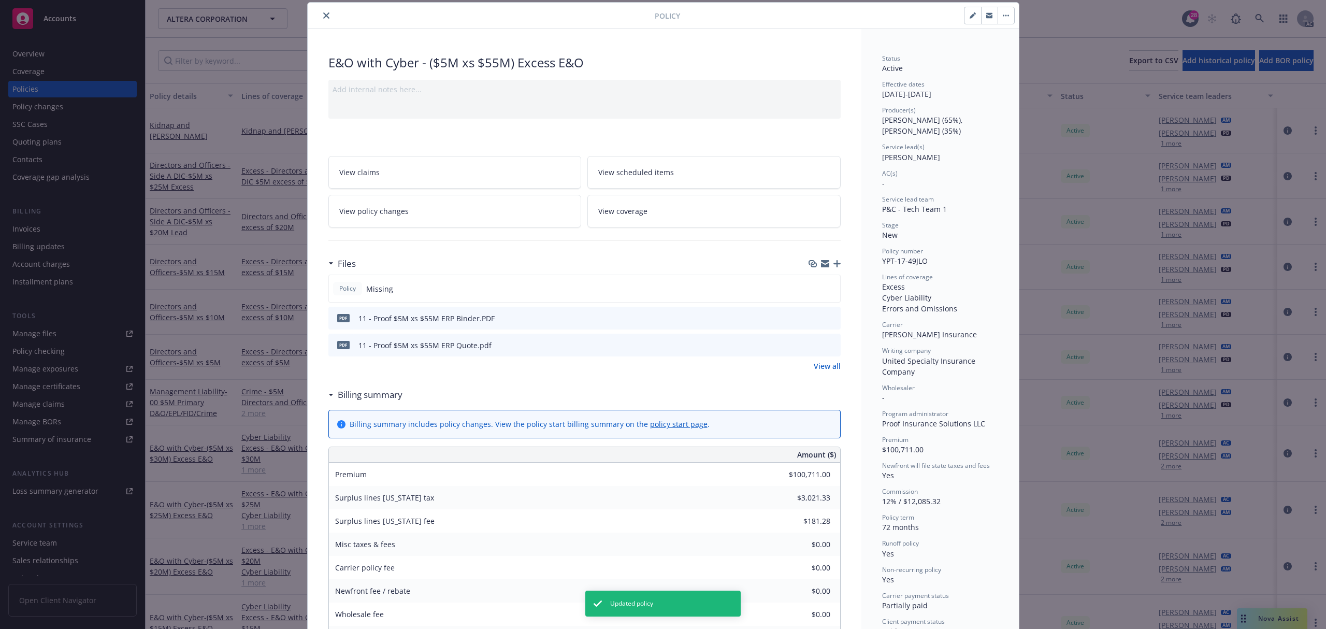
click at [323, 13] on icon "close" at bounding box center [326, 15] width 6 height 6
click at [1258, 21] on div "Policy E&O with Cyber - ($5M xs $55M) Excess E&O Add internal notes here... Vie…" at bounding box center [663, 314] width 1326 height 629
click at [1258, 18] on div "Policy E&O with Cyber - ($5M xs $55M) Excess E&O Add internal notes here... Vie…" at bounding box center [663, 314] width 1326 height 629
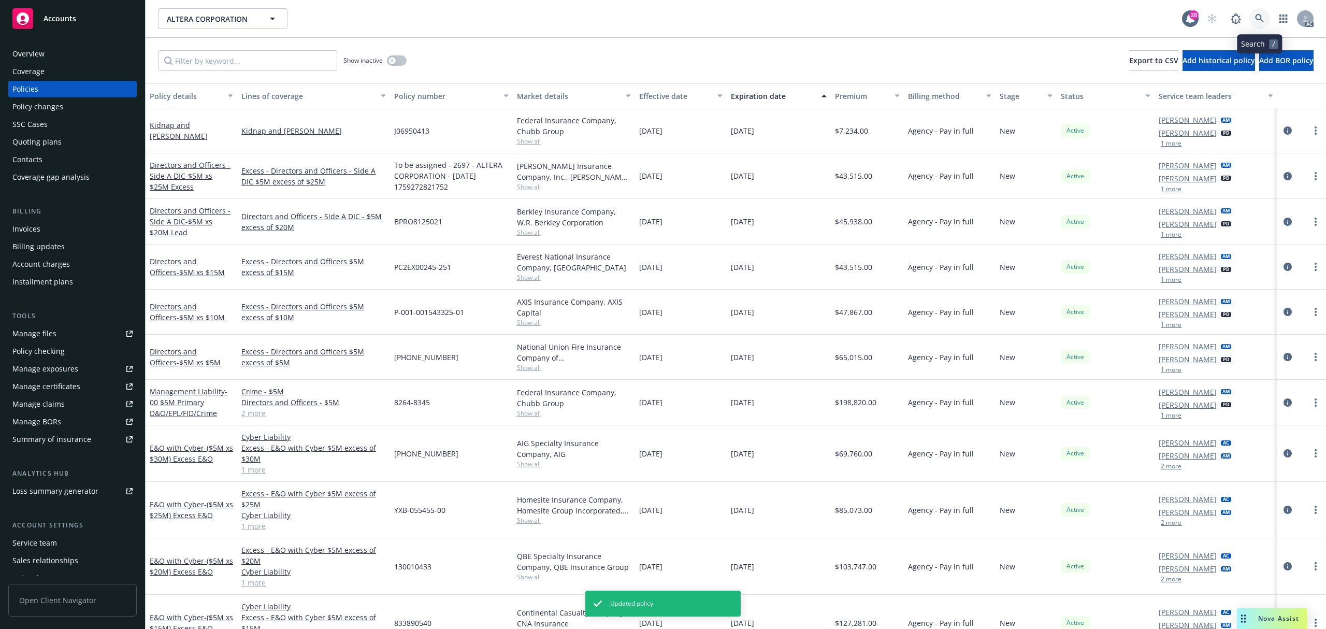
click at [1259, 17] on icon at bounding box center [1259, 18] width 9 height 9
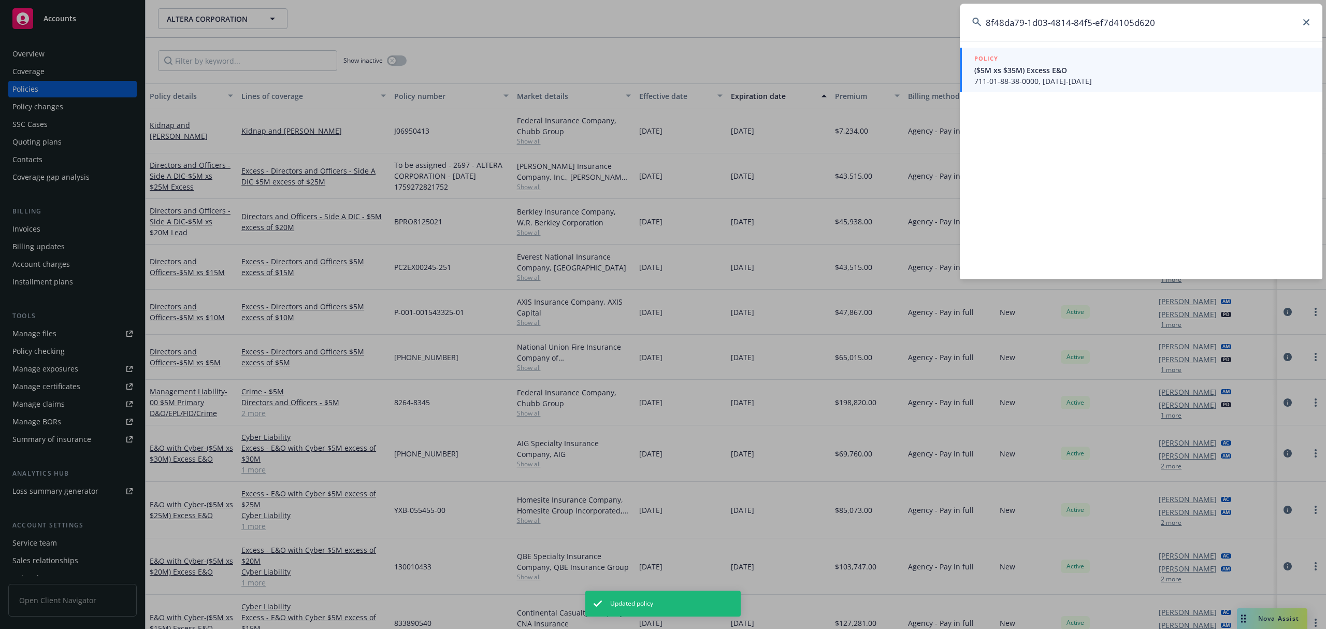
type input "8f48da79-1d03-4814-84f5-ef7d4105d620"
click at [1012, 71] on span "($5M xs $35M) Excess E&O" at bounding box center [1142, 70] width 336 height 11
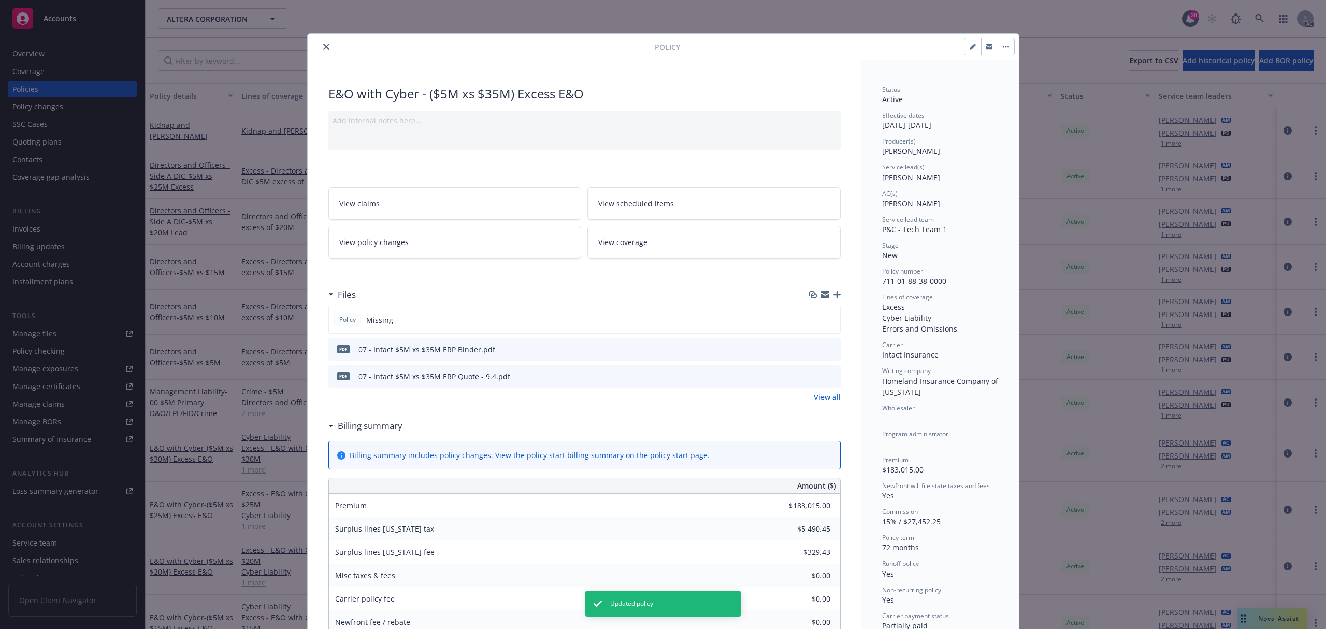
click at [969, 50] on icon "button" at bounding box center [972, 46] width 6 height 6
select select "NEW"
select select "72"
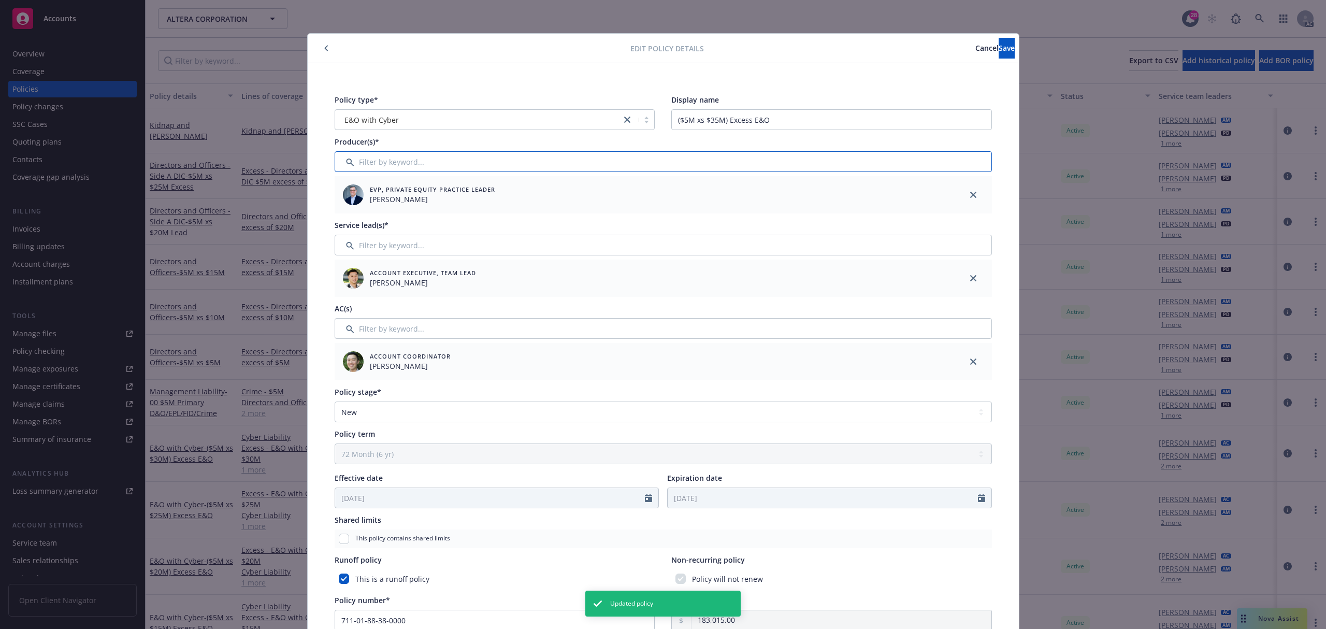
click at [389, 165] on input "Filter by keyword..." at bounding box center [662, 161] width 657 height 21
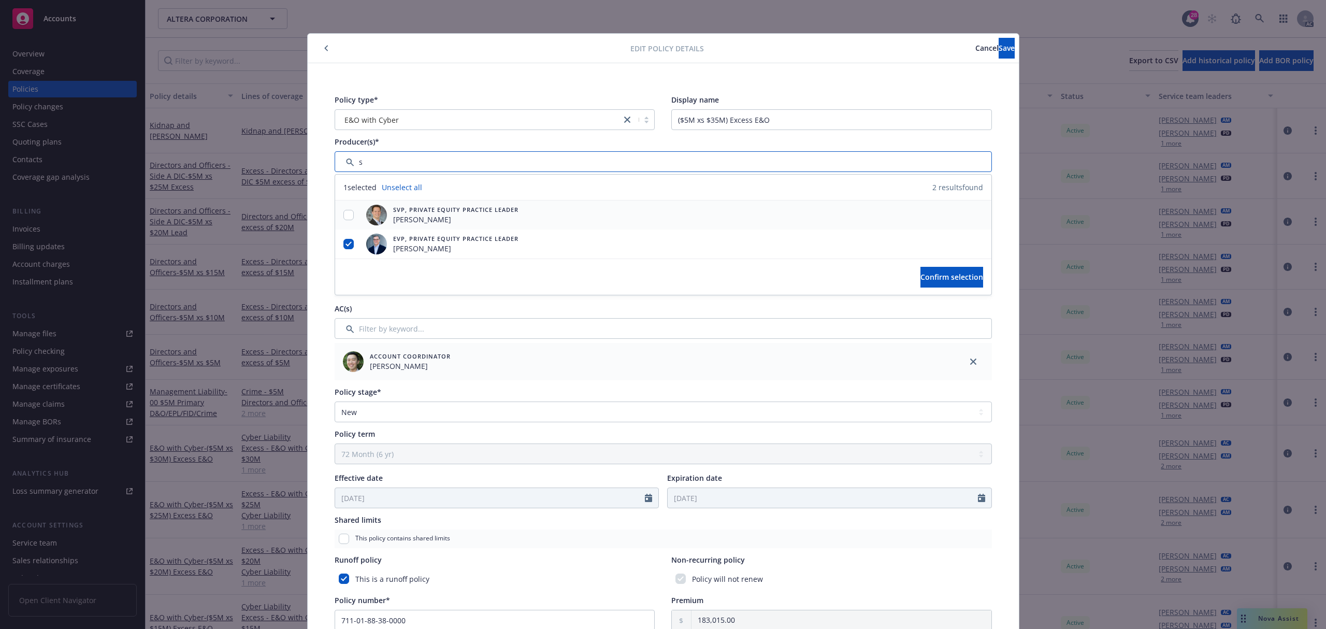
type input "s"
click at [345, 220] on input "checkbox" at bounding box center [348, 215] width 10 height 10
checkbox input "true"
click at [920, 277] on span "Confirm selection" at bounding box center [951, 277] width 63 height 10
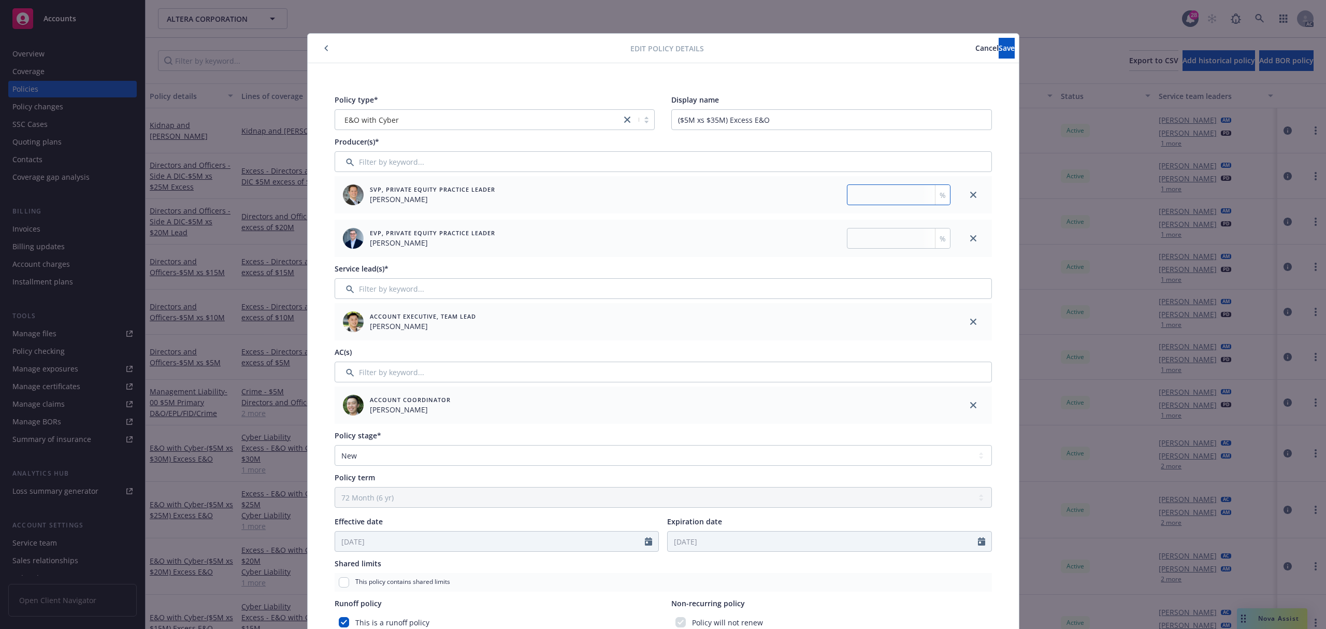
click at [873, 196] on input "number" at bounding box center [899, 194] width 104 height 21
type input "35"
click at [870, 225] on div "EVP, Private Equity Practice Leader Ted Dobos %" at bounding box center [644, 238] width 620 height 37
click at [870, 232] on input "number" at bounding box center [899, 238] width 104 height 21
type input "65"
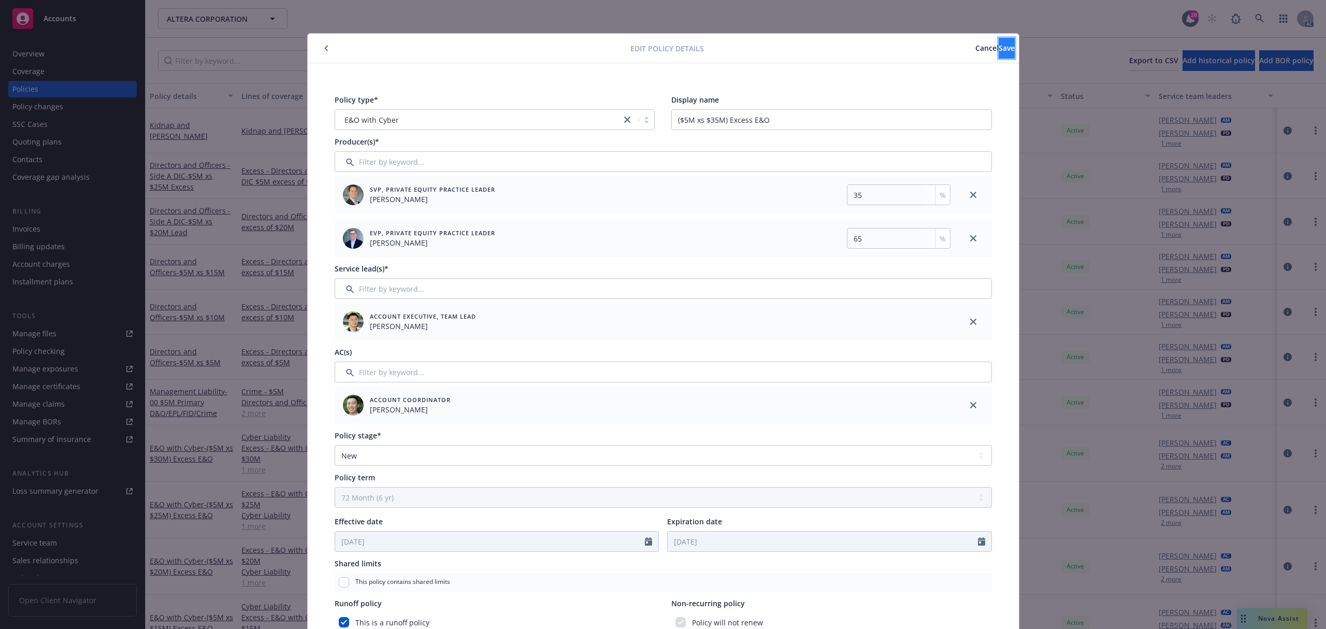
click at [998, 42] on button "Save" at bounding box center [1006, 48] width 16 height 21
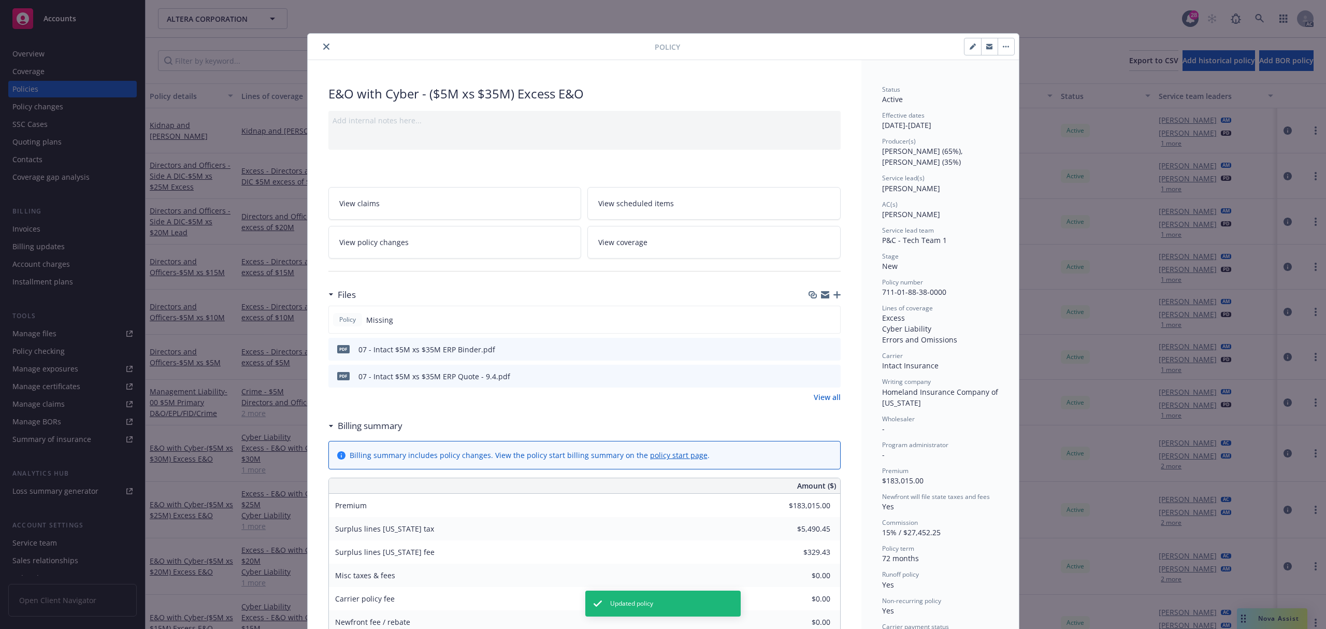
drag, startPoint x: 319, startPoint y: 47, endPoint x: 384, endPoint y: 59, distance: 65.8
click at [323, 47] on icon "close" at bounding box center [326, 46] width 6 height 6
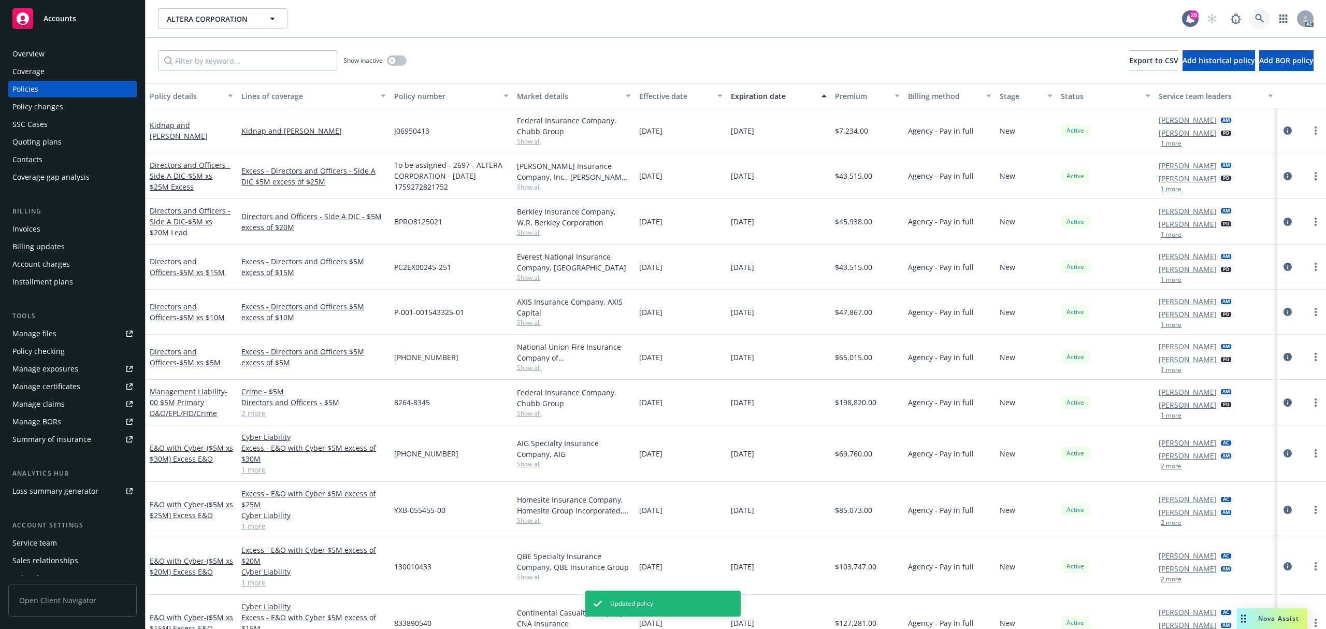
click at [1258, 26] on link at bounding box center [1259, 18] width 21 height 21
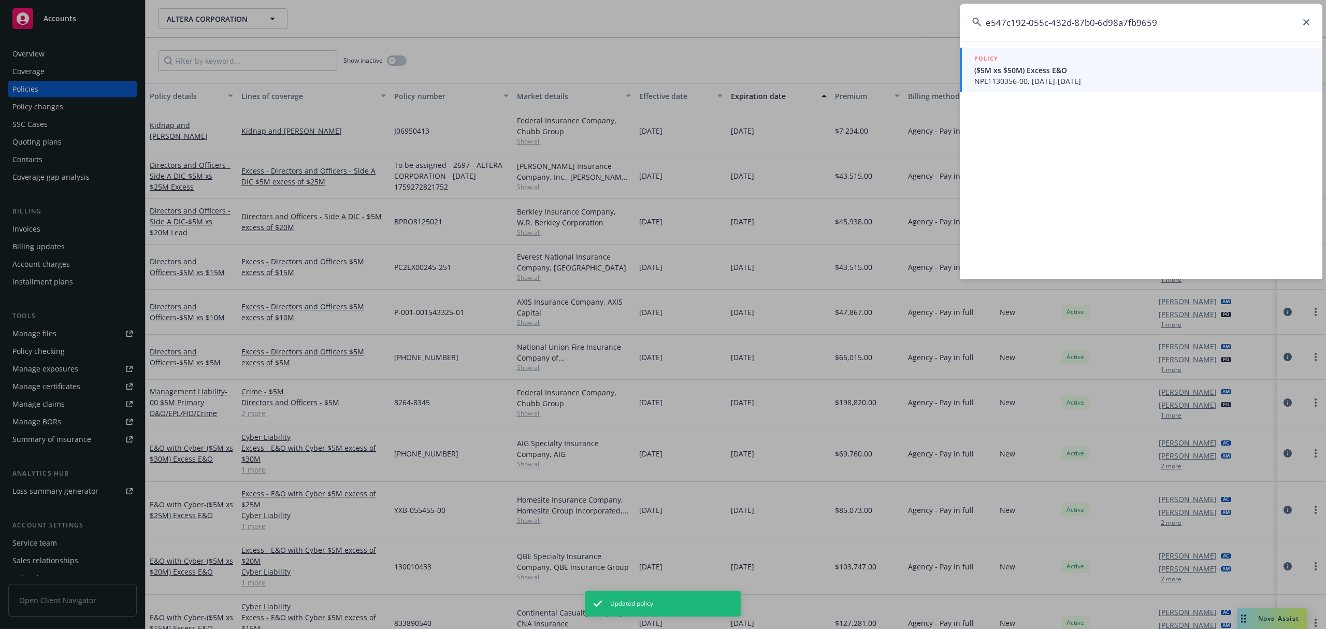
type input "e547c192-055c-432d-87b0-6d98a7fb9659"
click at [1009, 66] on span "($5M xs $50M) Excess E&O" at bounding box center [1142, 70] width 336 height 11
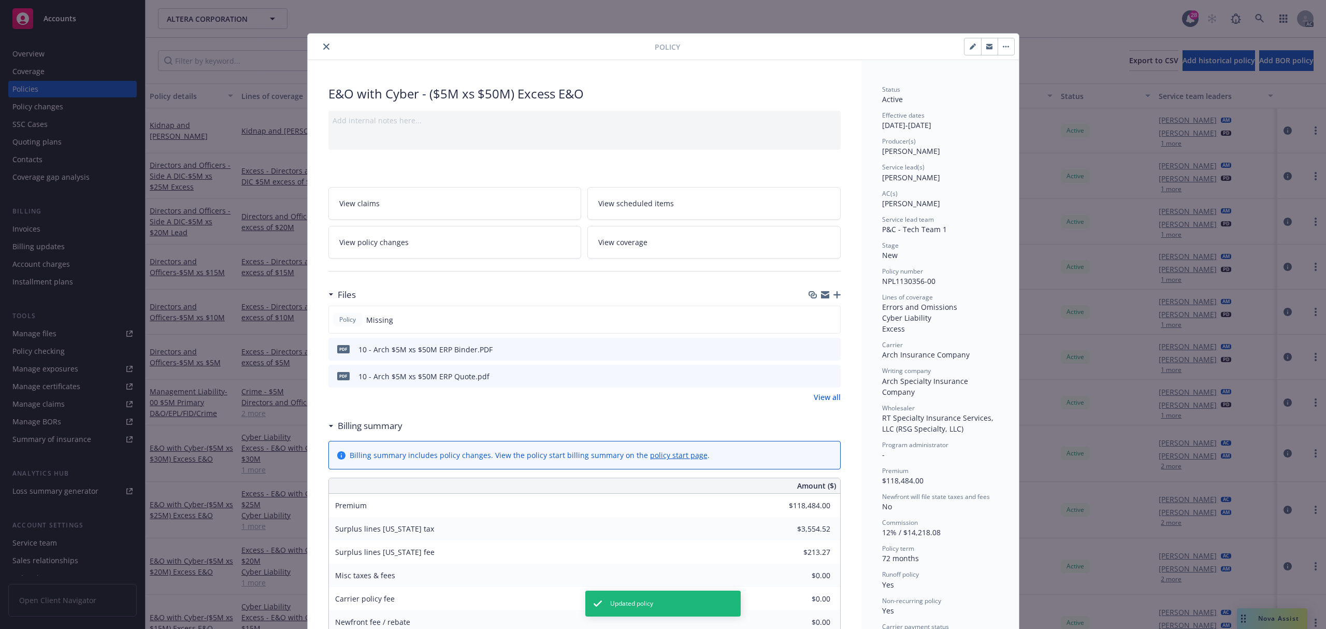
click at [964, 42] on button "button" at bounding box center [972, 46] width 17 height 17
select select "NEW"
select select "72"
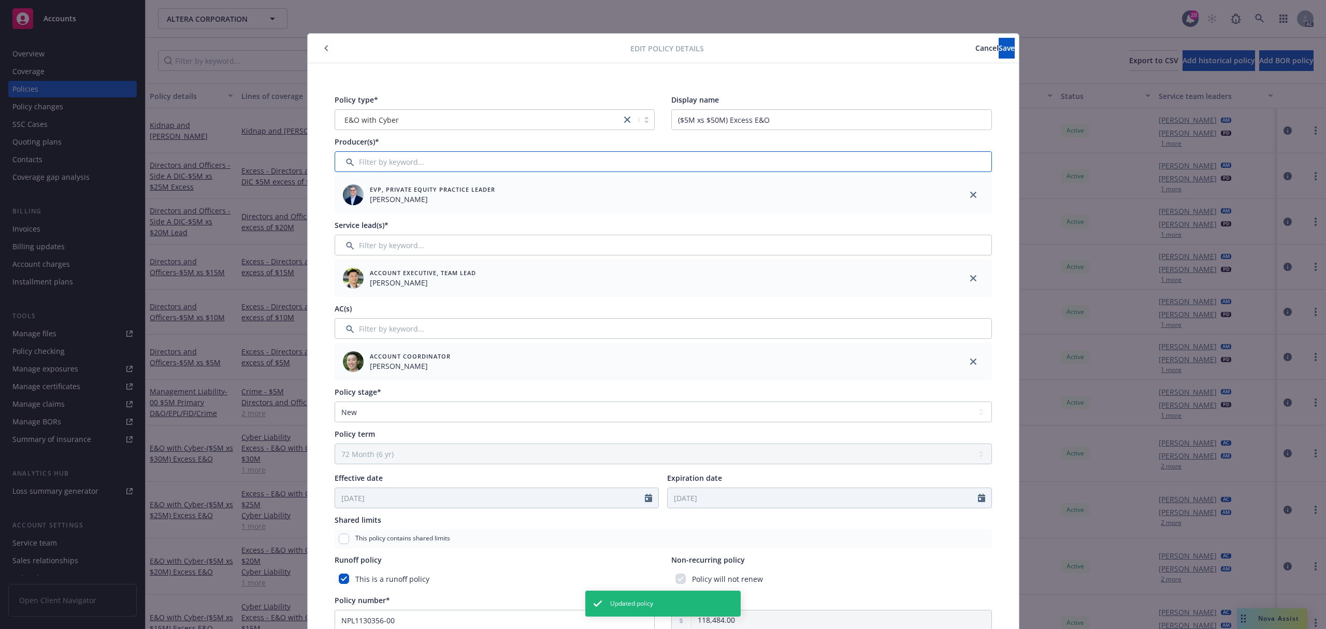
click at [417, 160] on input "Filter by keyword..." at bounding box center [662, 161] width 657 height 21
type input "as"
click at [343, 212] on input "checkbox" at bounding box center [348, 215] width 10 height 10
checkbox input "true"
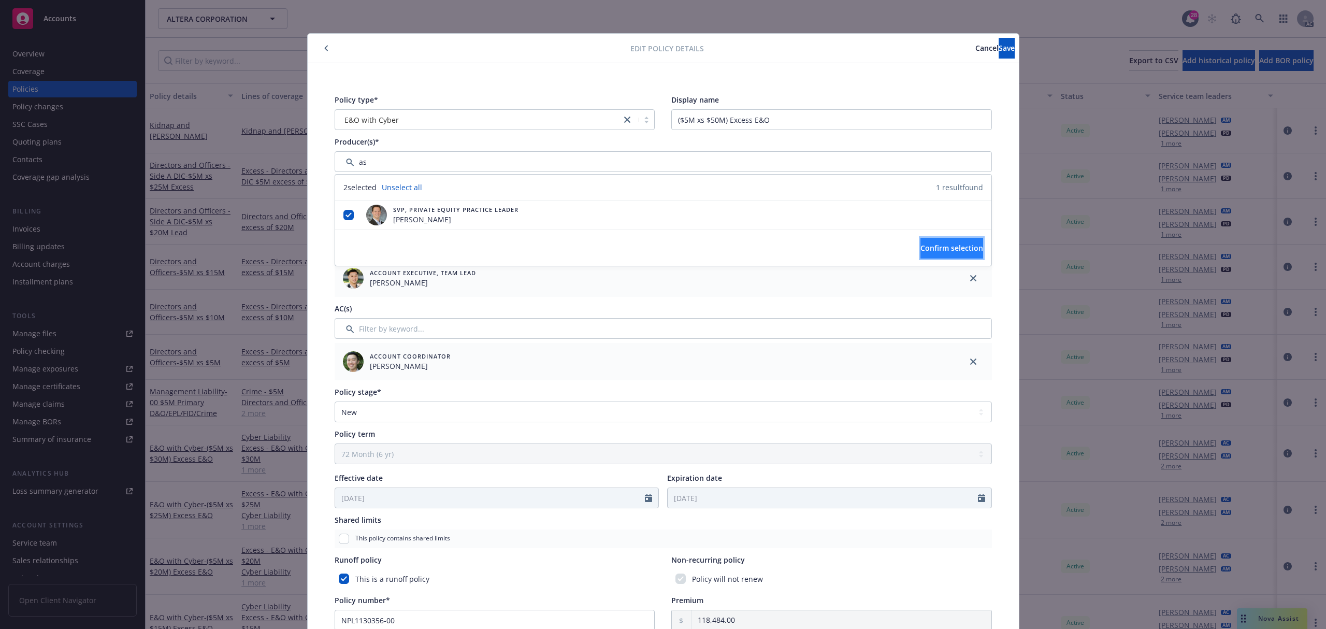
click at [922, 247] on span "Confirm selection" at bounding box center [951, 248] width 63 height 10
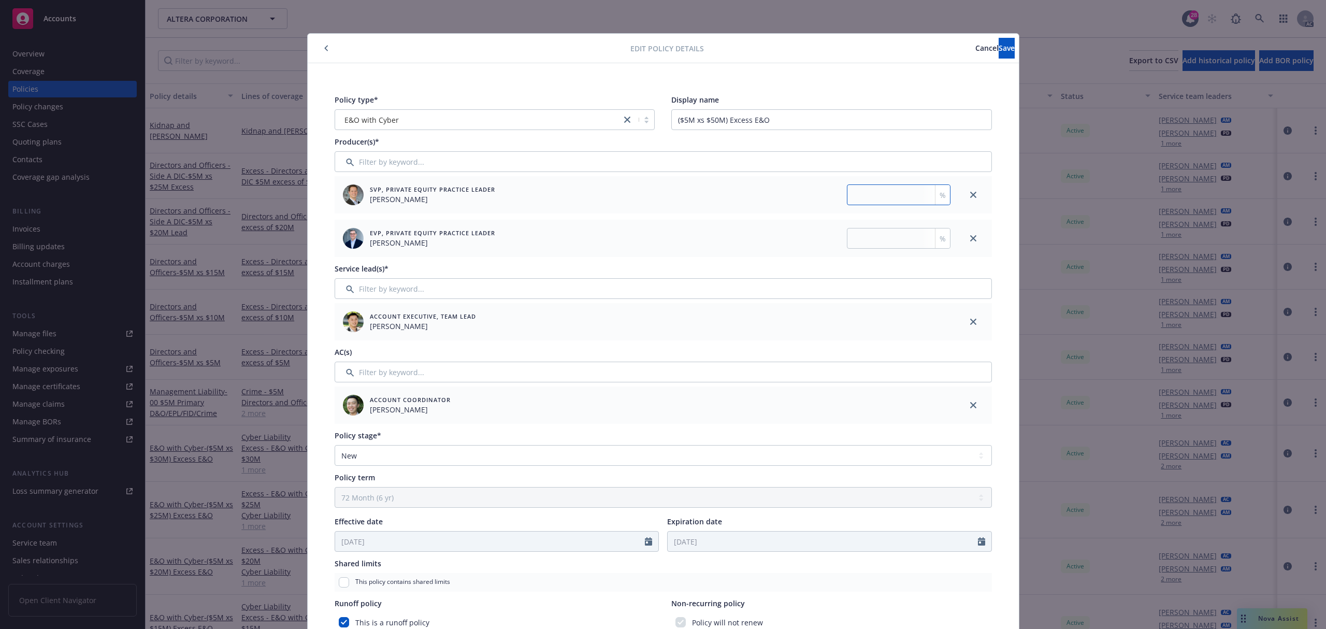
drag, startPoint x: 898, startPoint y: 199, endPoint x: 904, endPoint y: 197, distance: 6.5
click at [899, 199] on input "number" at bounding box center [899, 194] width 104 height 21
type input "35"
click at [896, 229] on input "number" at bounding box center [899, 238] width 104 height 21
type input "65"
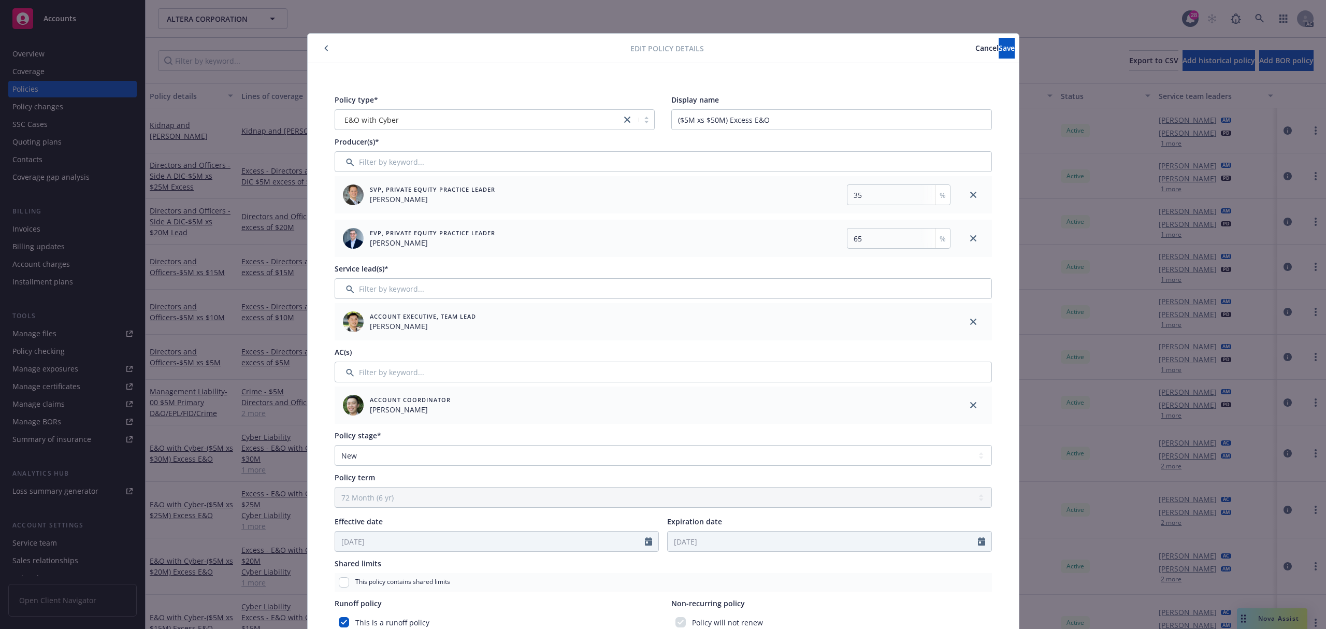
click at [983, 60] on div "Edit policy details Cancel Save" at bounding box center [663, 49] width 711 height 30
click at [998, 54] on button "Save" at bounding box center [1006, 48] width 16 height 21
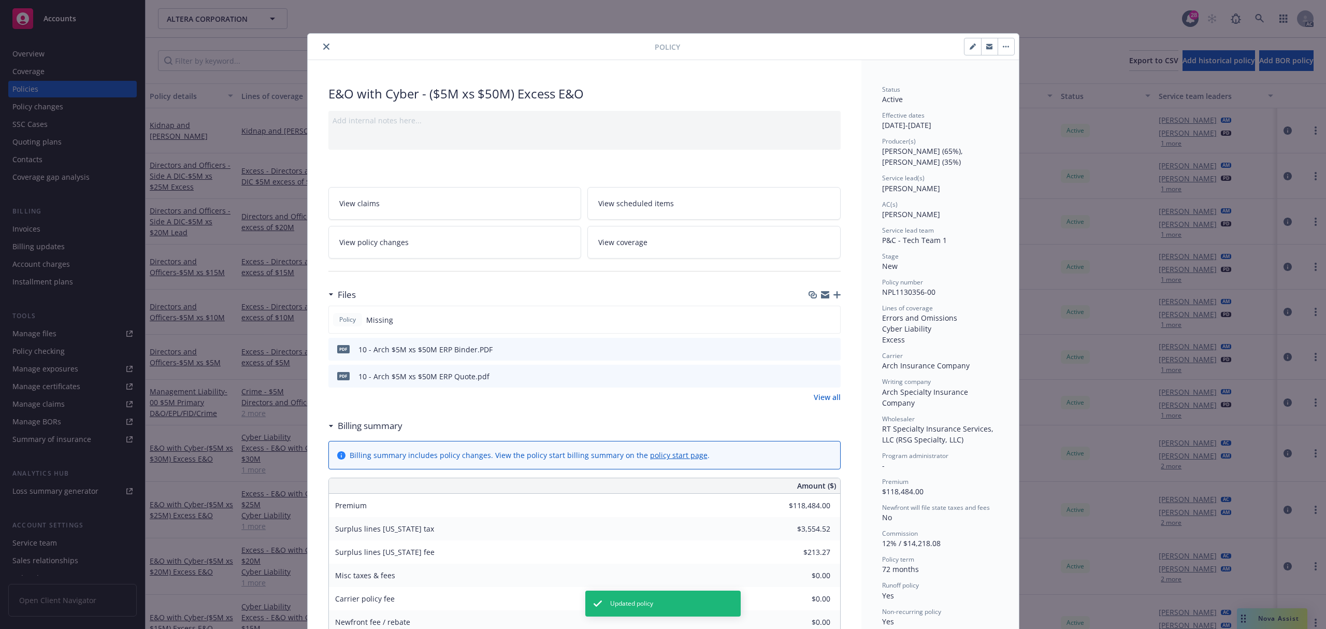
click at [320, 46] on button "close" at bounding box center [326, 46] width 12 height 12
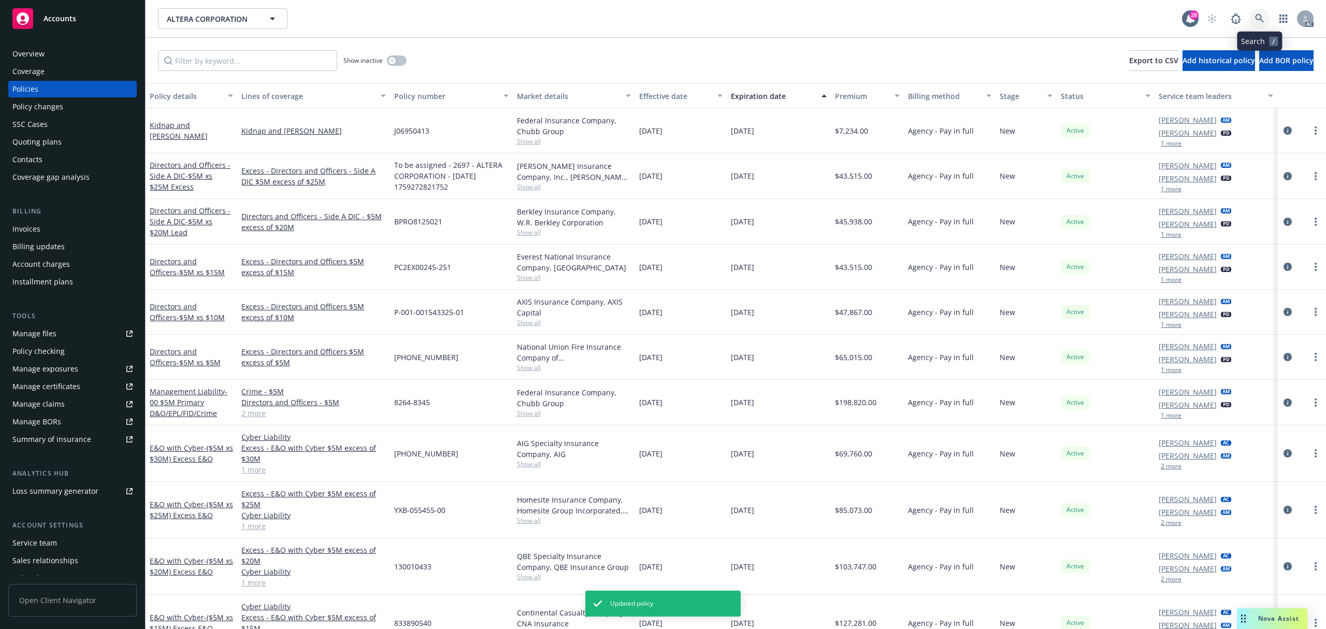
click at [1255, 18] on icon at bounding box center [1259, 18] width 9 height 9
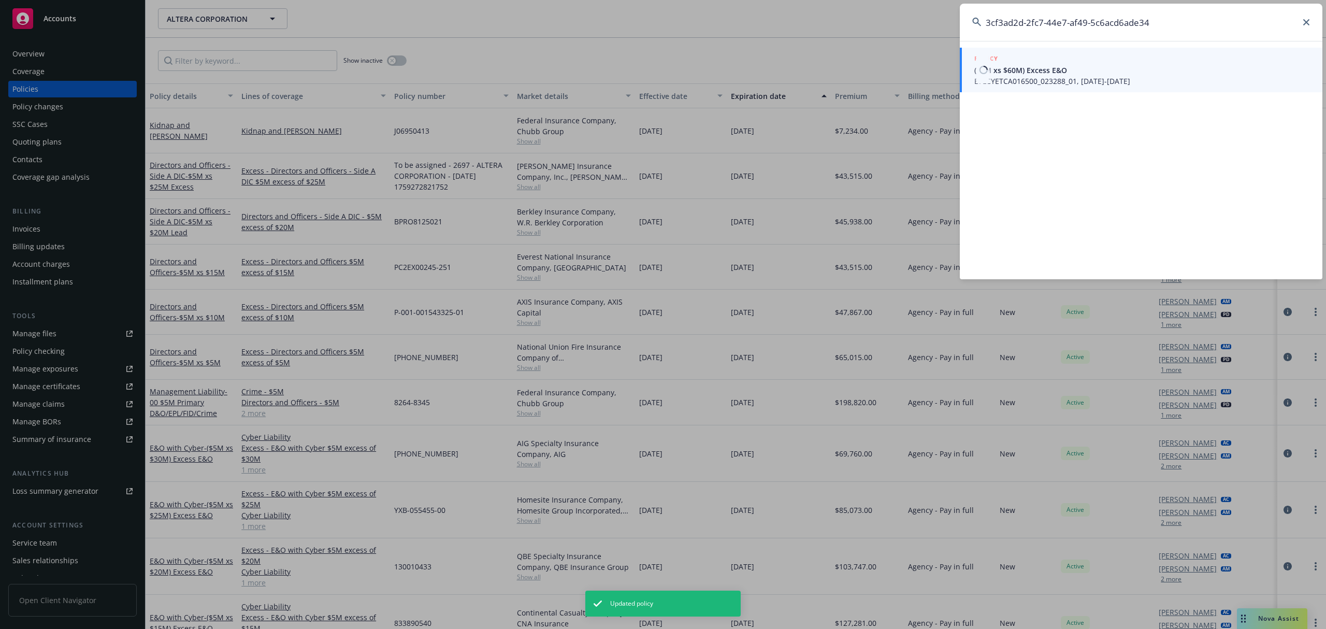
type input "3cf3ad2d-2fc7-44e7-af49-5c6acd6ade34"
click at [1026, 69] on span "($5M xs $60M) Excess E&O" at bounding box center [1142, 70] width 336 height 11
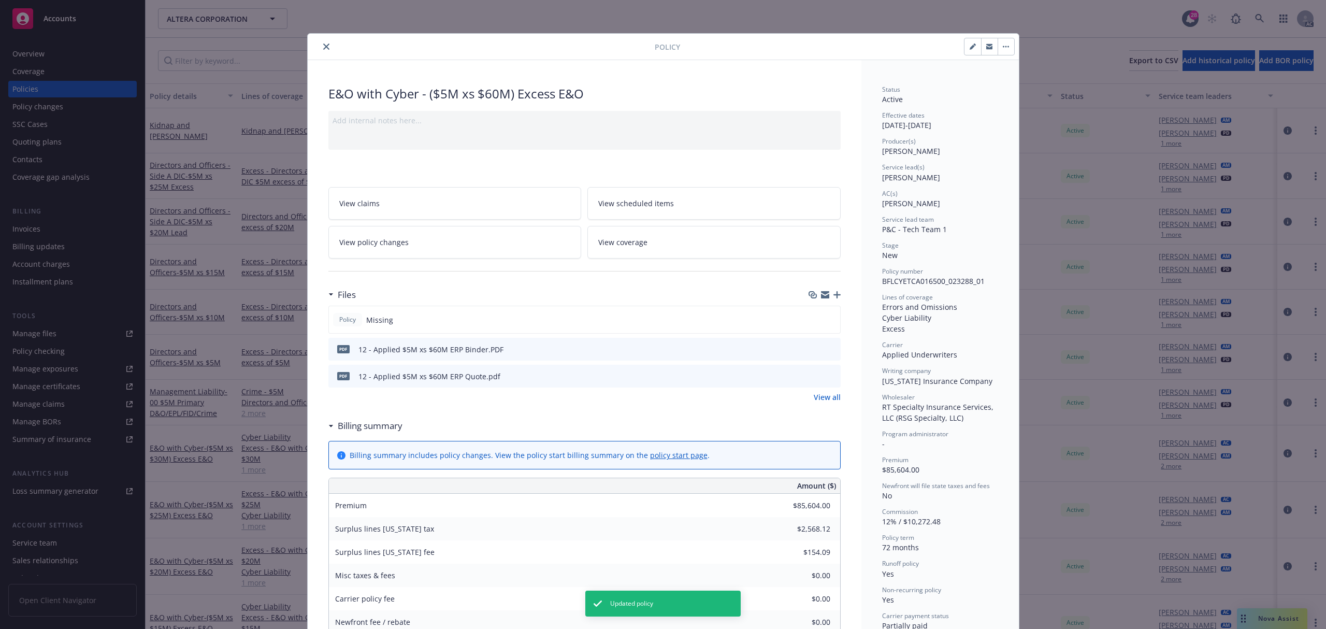
click at [964, 43] on button "button" at bounding box center [972, 46] width 17 height 17
select select "NEW"
select select "72"
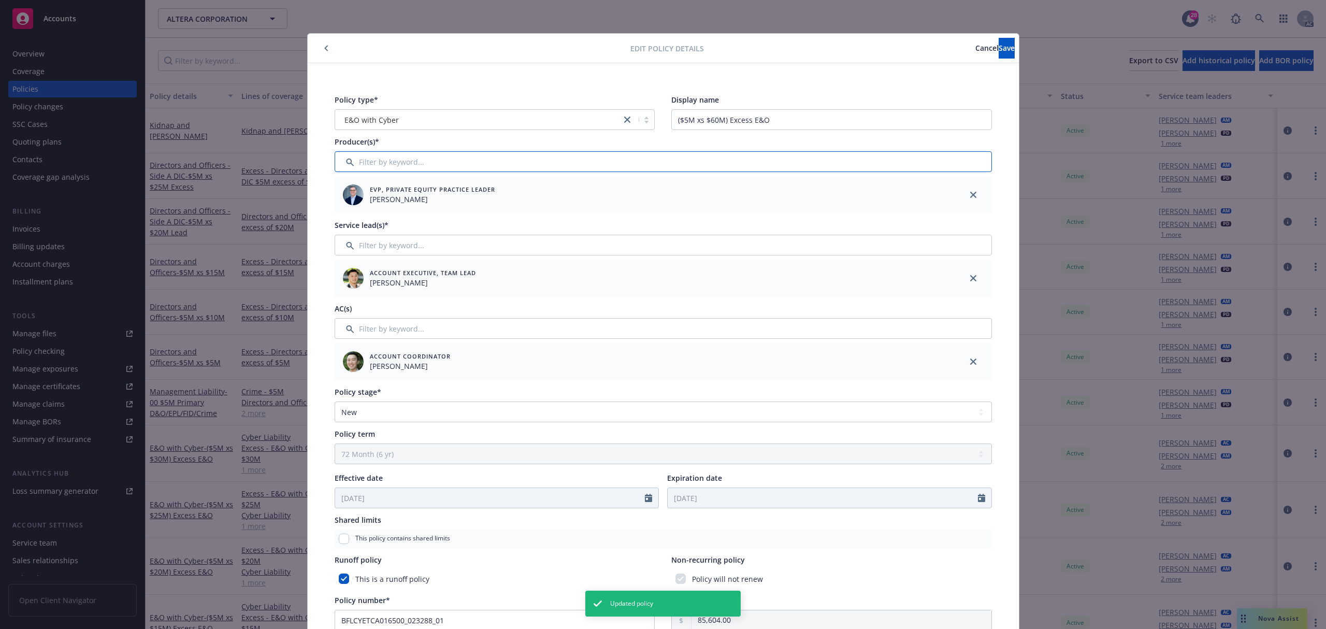
click at [396, 164] on input "Filter by keyword..." at bounding box center [662, 161] width 657 height 21
type input "as"
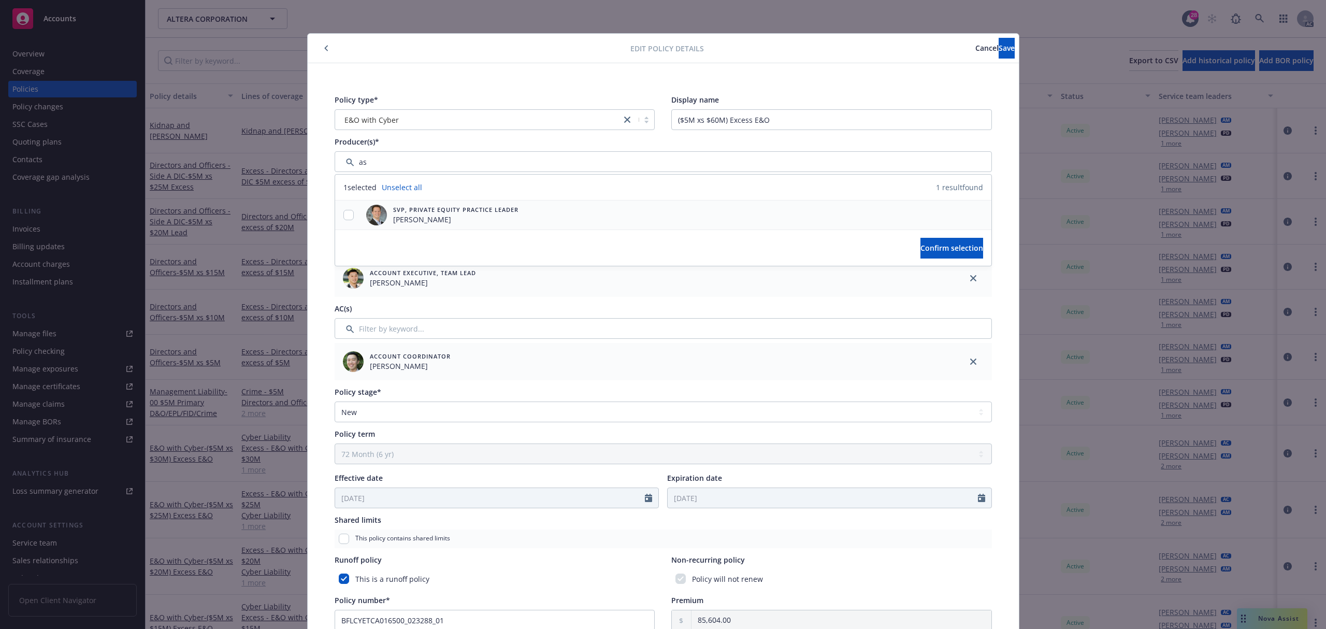
click at [336, 216] on div at bounding box center [348, 215] width 27 height 11
click at [445, 216] on span "Mason Moss" at bounding box center [455, 219] width 125 height 11
click at [352, 216] on div at bounding box center [348, 215] width 27 height 11
click at [346, 216] on input "checkbox" at bounding box center [348, 215] width 10 height 10
checkbox input "true"
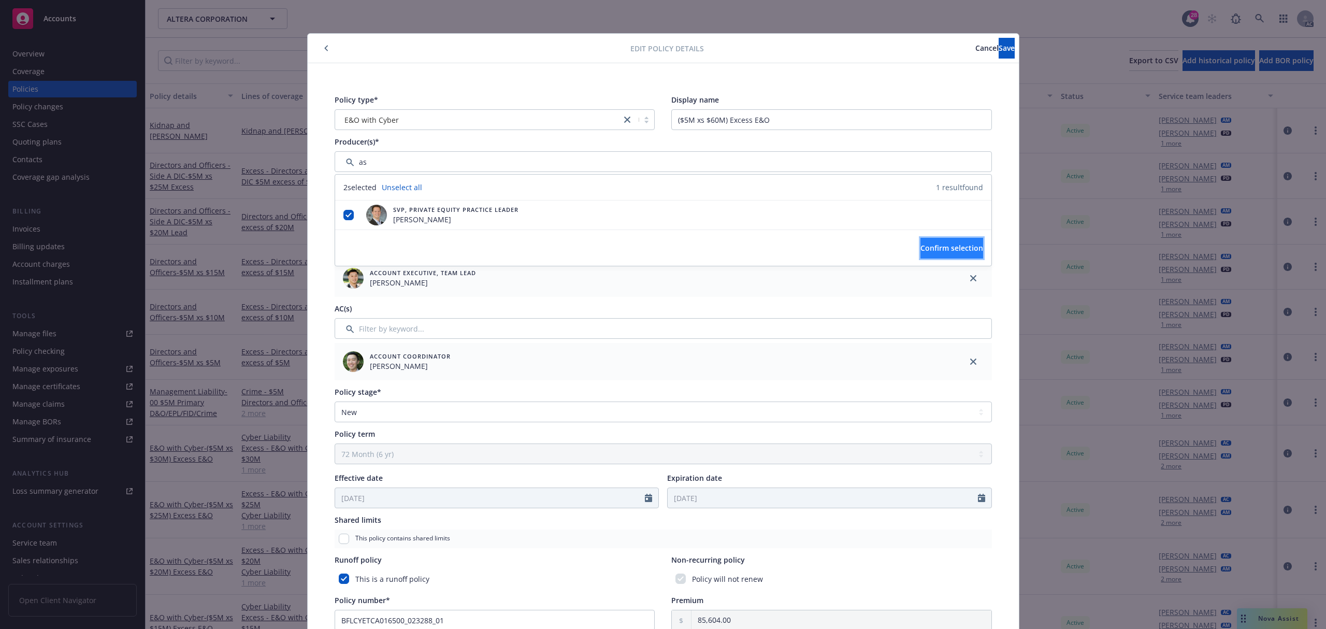
click at [920, 243] on span "Confirm selection" at bounding box center [951, 248] width 63 height 10
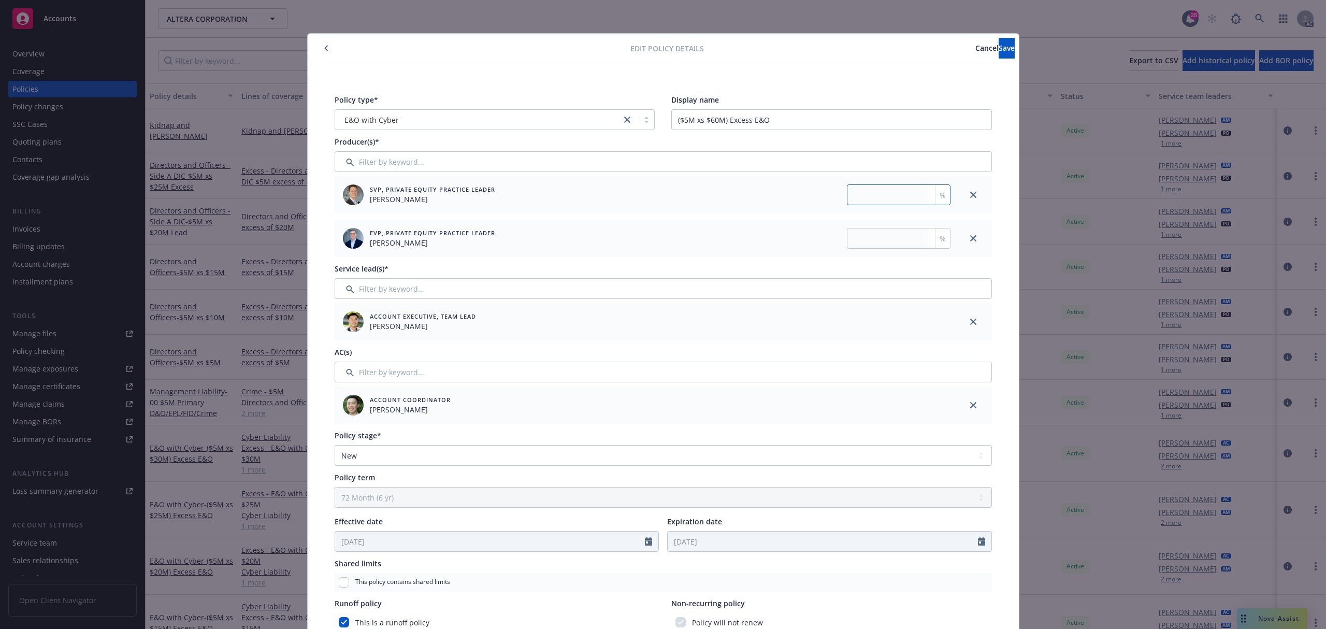
click at [875, 190] on input "number" at bounding box center [899, 194] width 104 height 21
type input "35"
click at [872, 230] on input "number" at bounding box center [899, 238] width 104 height 21
type input "65"
click at [998, 55] on button "Save" at bounding box center [1006, 48] width 16 height 21
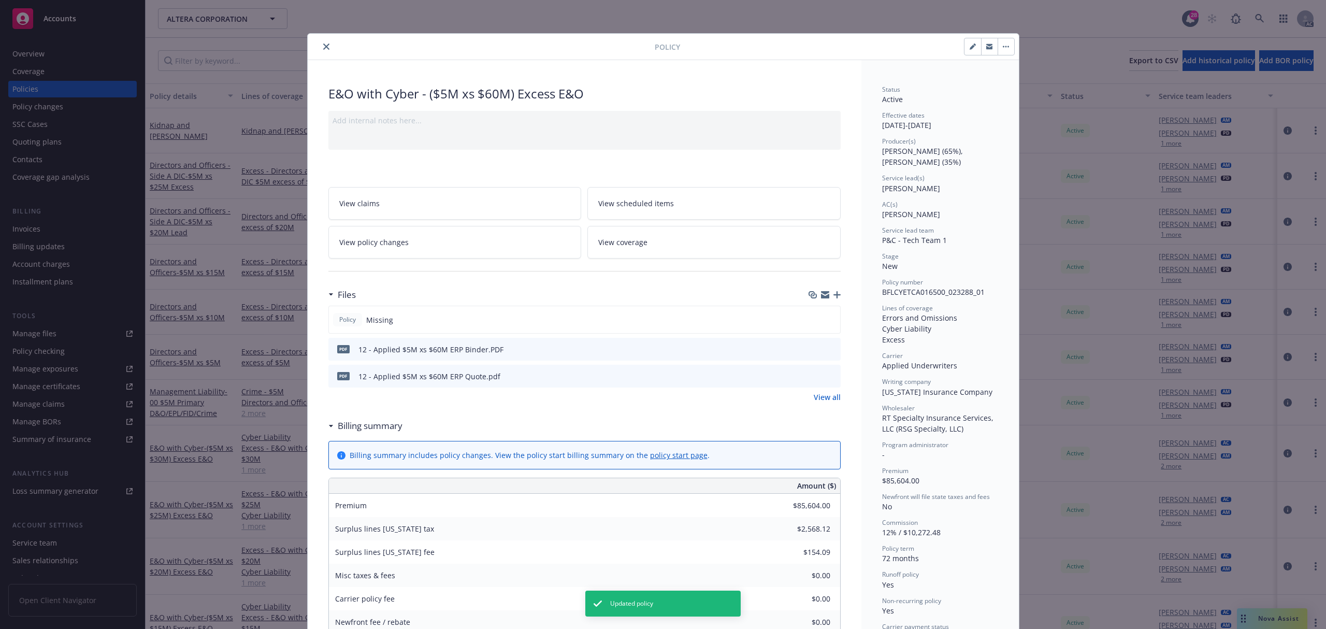
drag, startPoint x: 322, startPoint y: 46, endPoint x: 436, endPoint y: 63, distance: 115.7
click at [323, 46] on icon "close" at bounding box center [326, 46] width 6 height 6
click at [1268, 23] on div "Policy E&O with Cyber - ($5M xs $60M) Excess E&O Add internal notes here... Vie…" at bounding box center [663, 314] width 1326 height 629
click at [1258, 20] on div "Policy E&O with Cyber - ($5M xs $60M) Excess E&O Add internal notes here... Vie…" at bounding box center [663, 314] width 1326 height 629
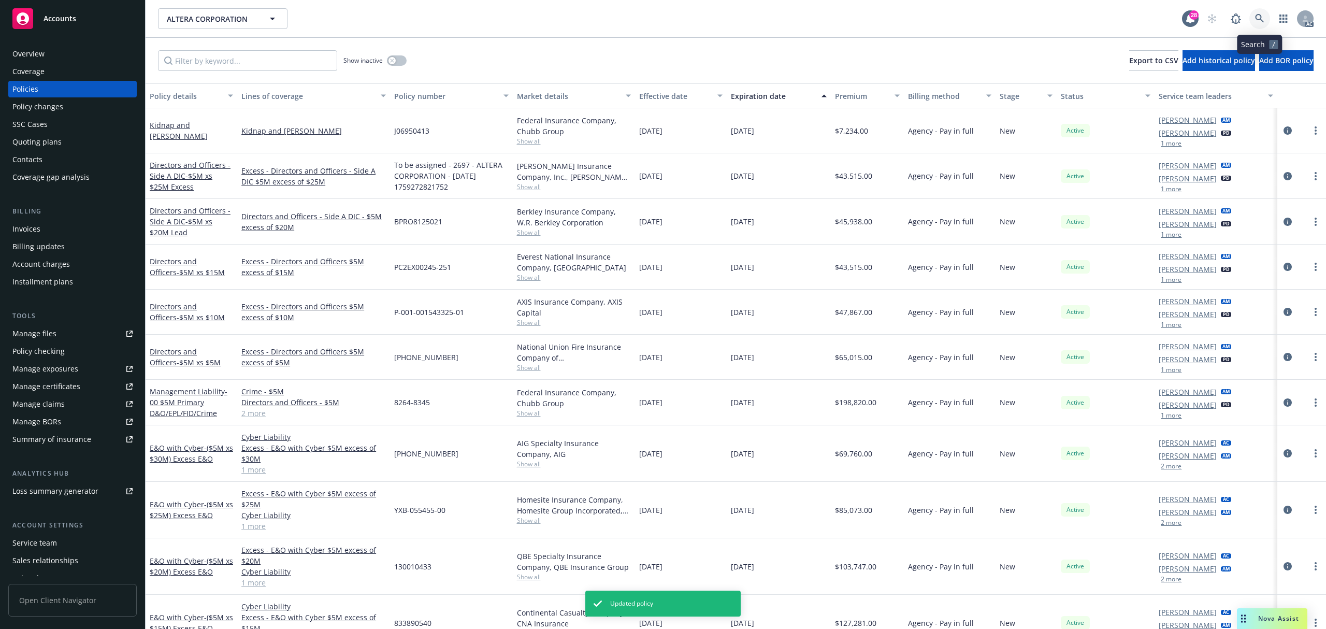
click at [1258, 16] on icon at bounding box center [1259, 18] width 9 height 9
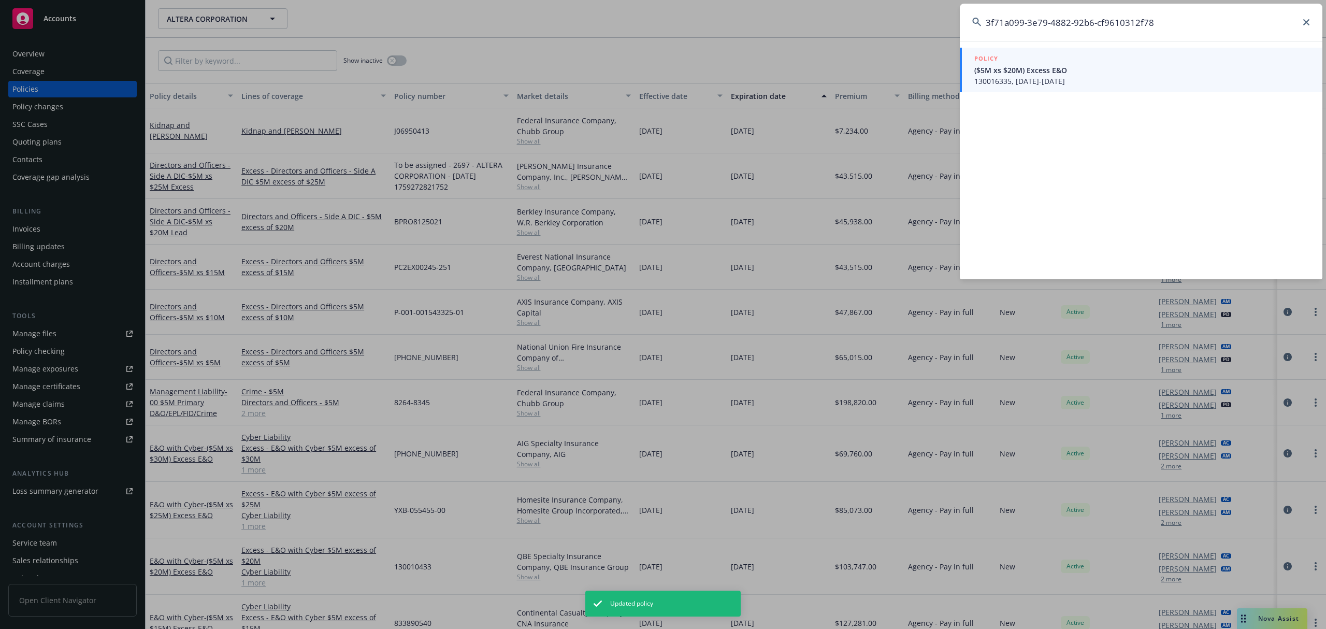
type input "3f71a099-3e79-4882-92b6-cf9610312f78"
click at [1013, 75] on span "($5M xs $20M) Excess E&O" at bounding box center [1142, 70] width 336 height 11
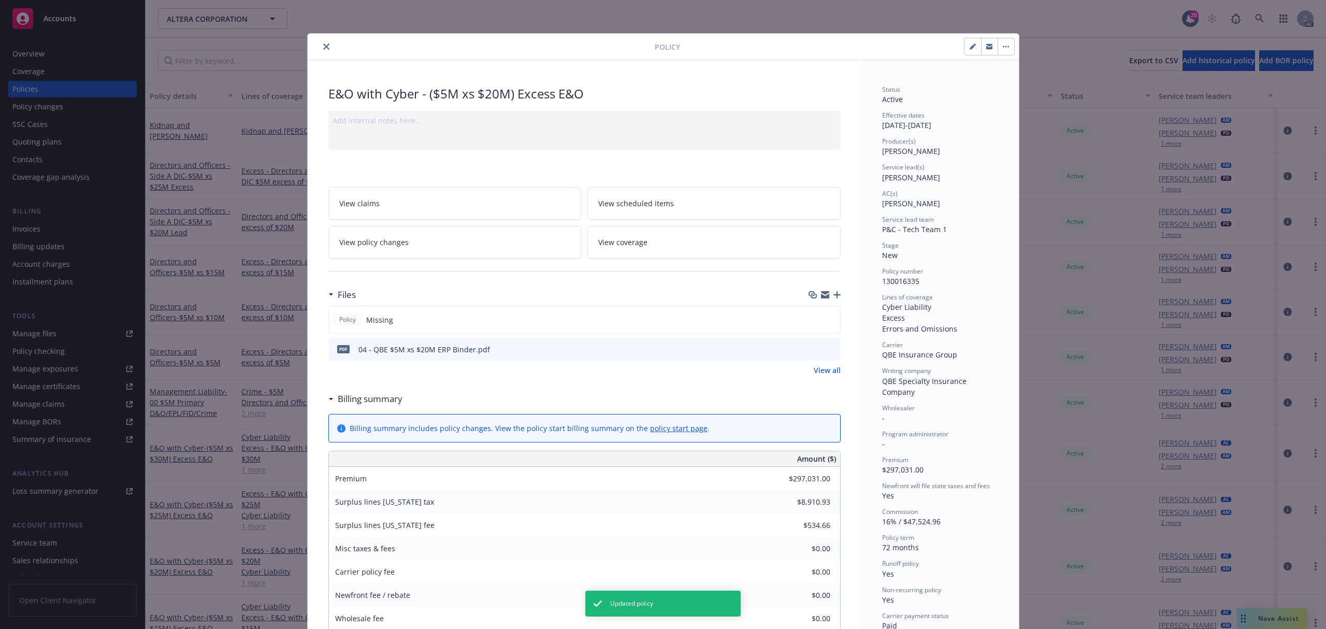
click at [964, 44] on button "button" at bounding box center [972, 46] width 17 height 17
select select "NEW"
select select "72"
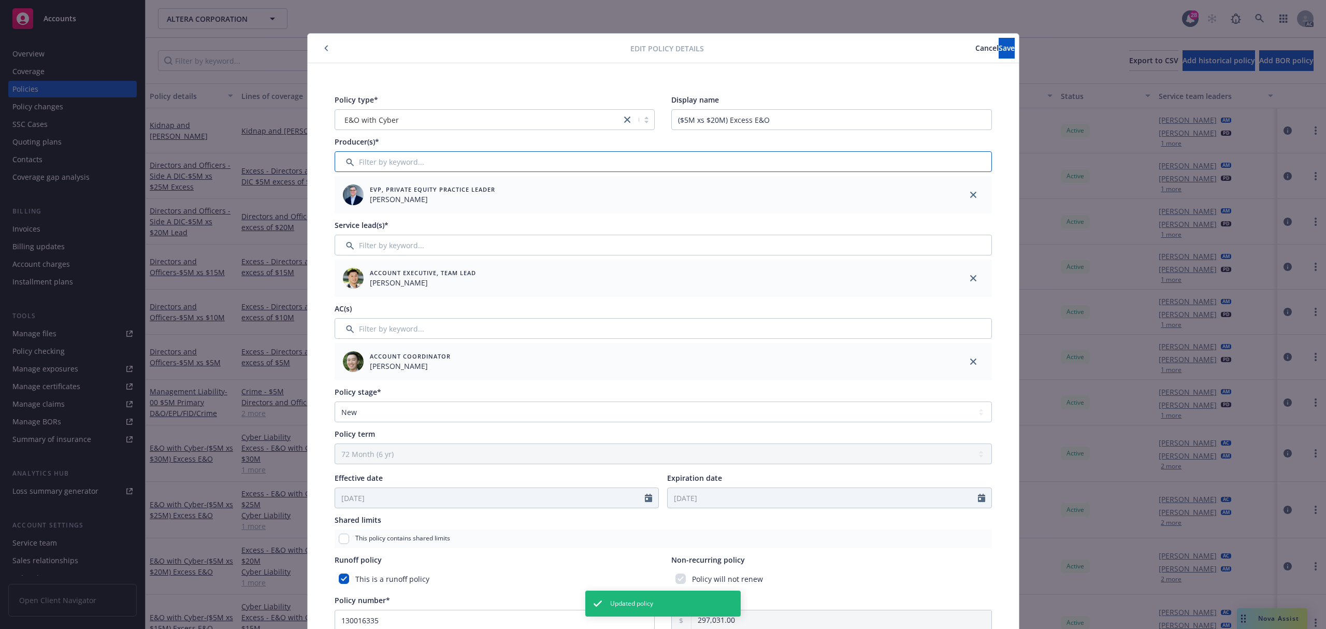
click at [411, 163] on input "Filter by keyword..." at bounding box center [662, 161] width 657 height 21
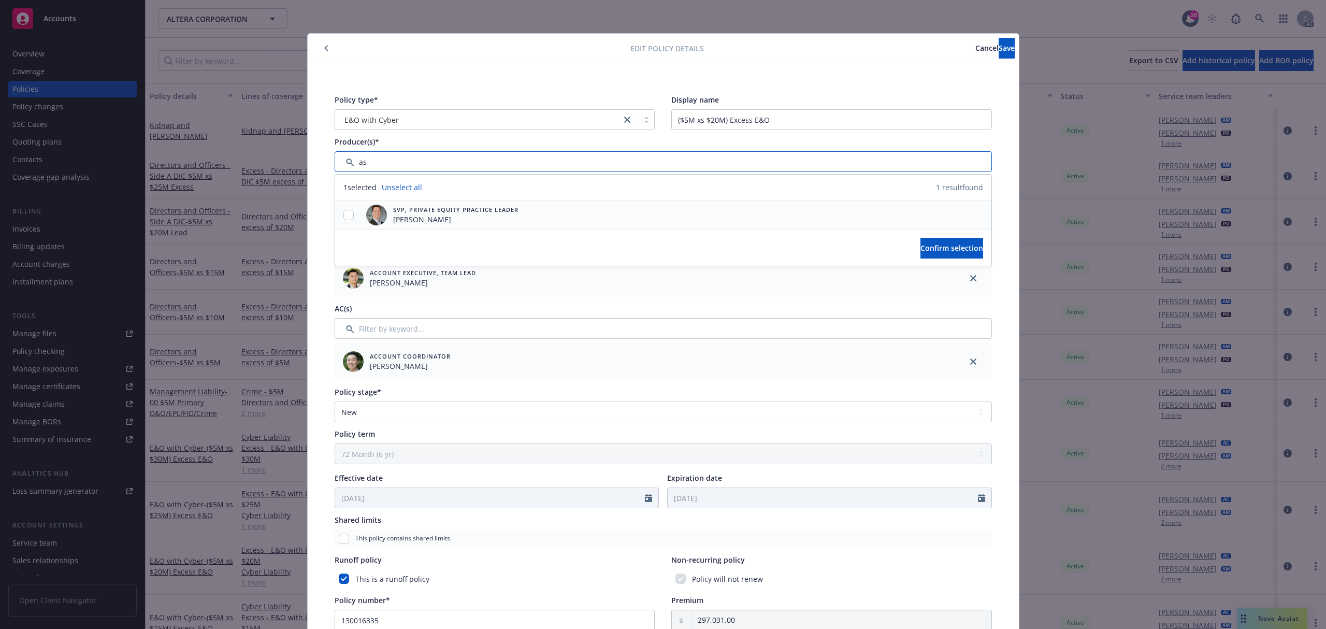
type input "as"
click at [343, 220] on input "checkbox" at bounding box center [348, 215] width 10 height 10
checkbox input "true"
click at [920, 253] on button "Confirm selection" at bounding box center [951, 248] width 63 height 21
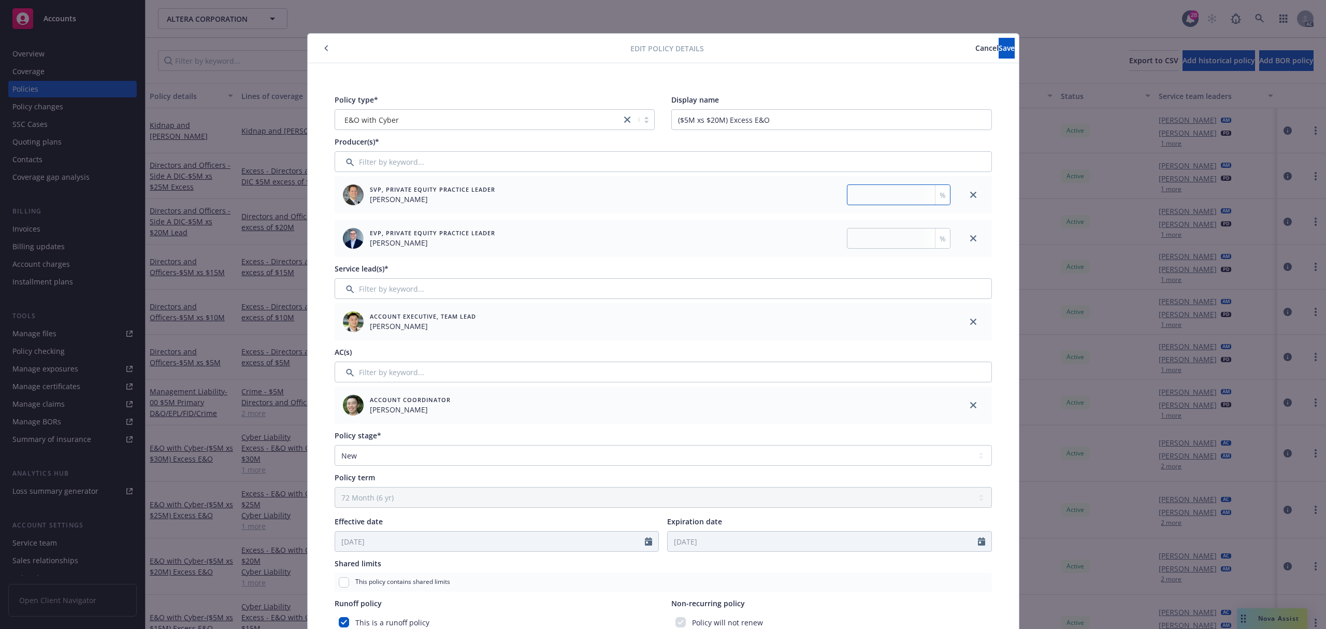
click at [861, 191] on input "number" at bounding box center [899, 194] width 104 height 21
type input "35"
click at [870, 219] on div "SVP, Private Equity Practice Leader Mason Moss 35 % EVP, Private Equity Practic…" at bounding box center [662, 216] width 657 height 81
click at [871, 230] on input "number" at bounding box center [899, 238] width 104 height 21
type input "65"
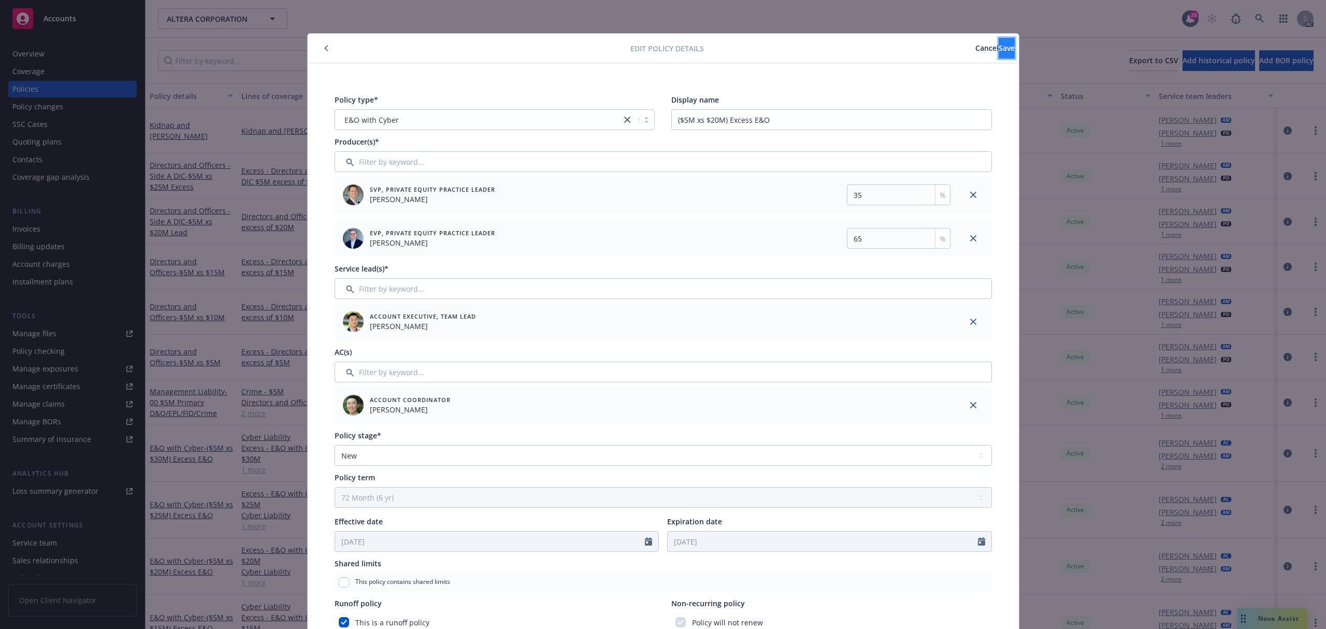
click at [998, 47] on button "Save" at bounding box center [1006, 48] width 16 height 21
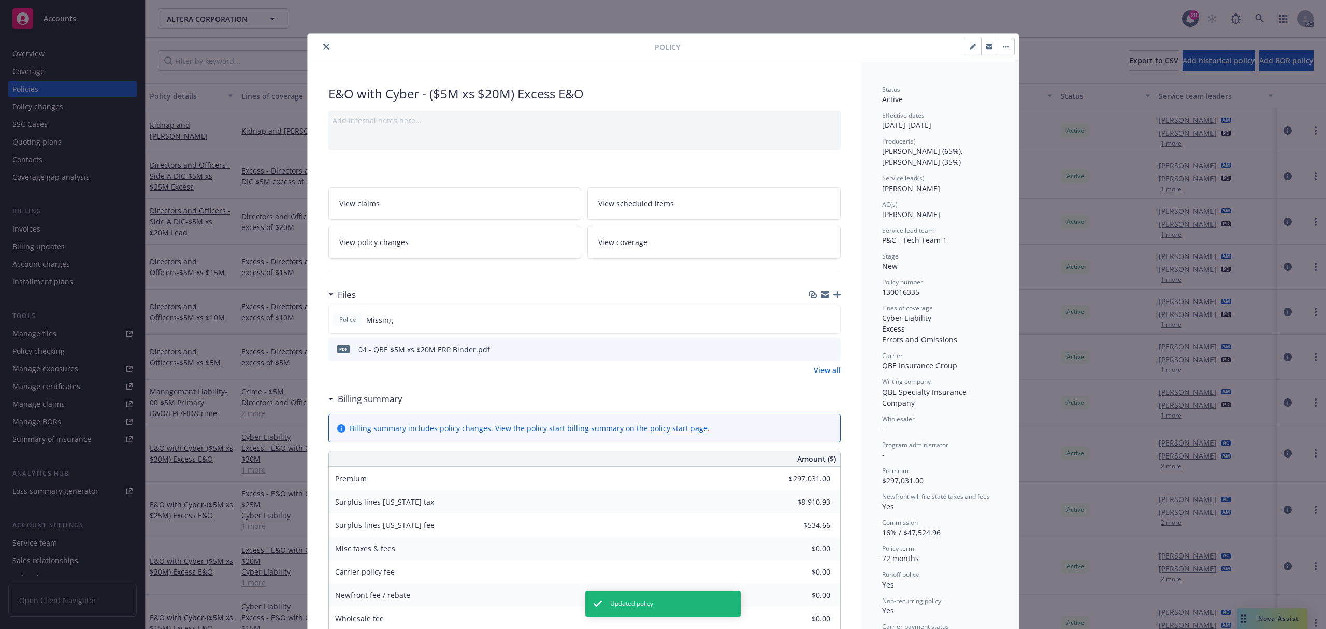
click at [323, 44] on icon "close" at bounding box center [326, 46] width 6 height 6
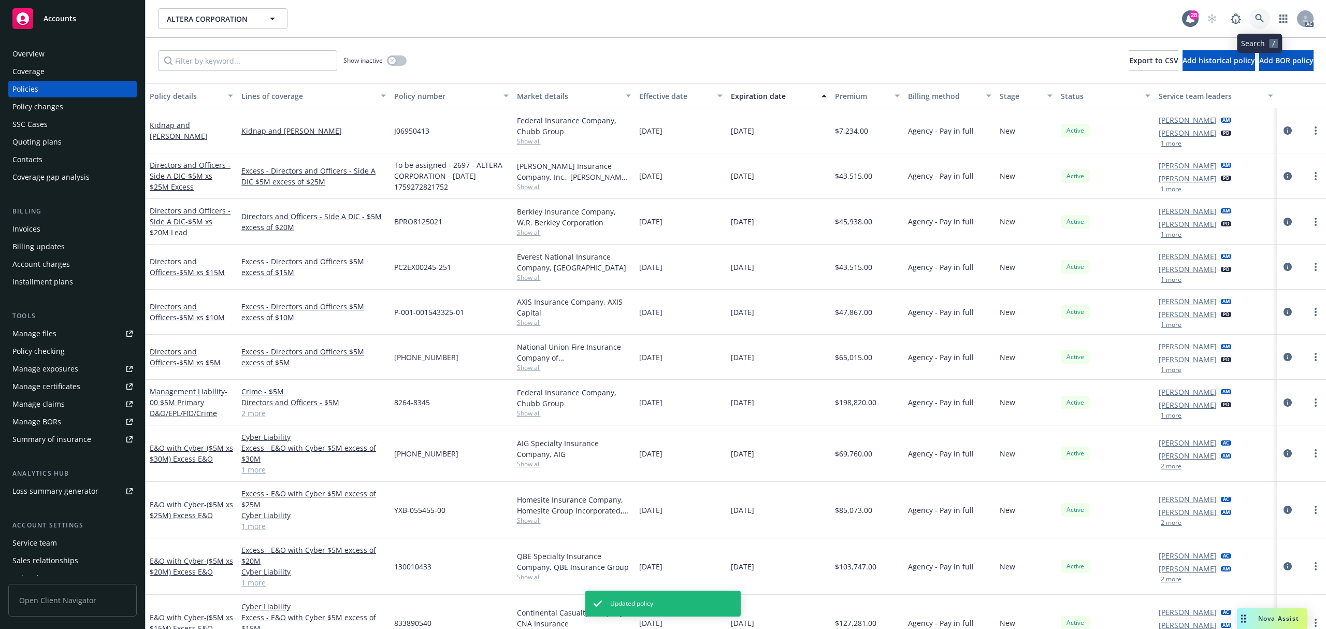
click at [1258, 20] on icon at bounding box center [1259, 18] width 9 height 9
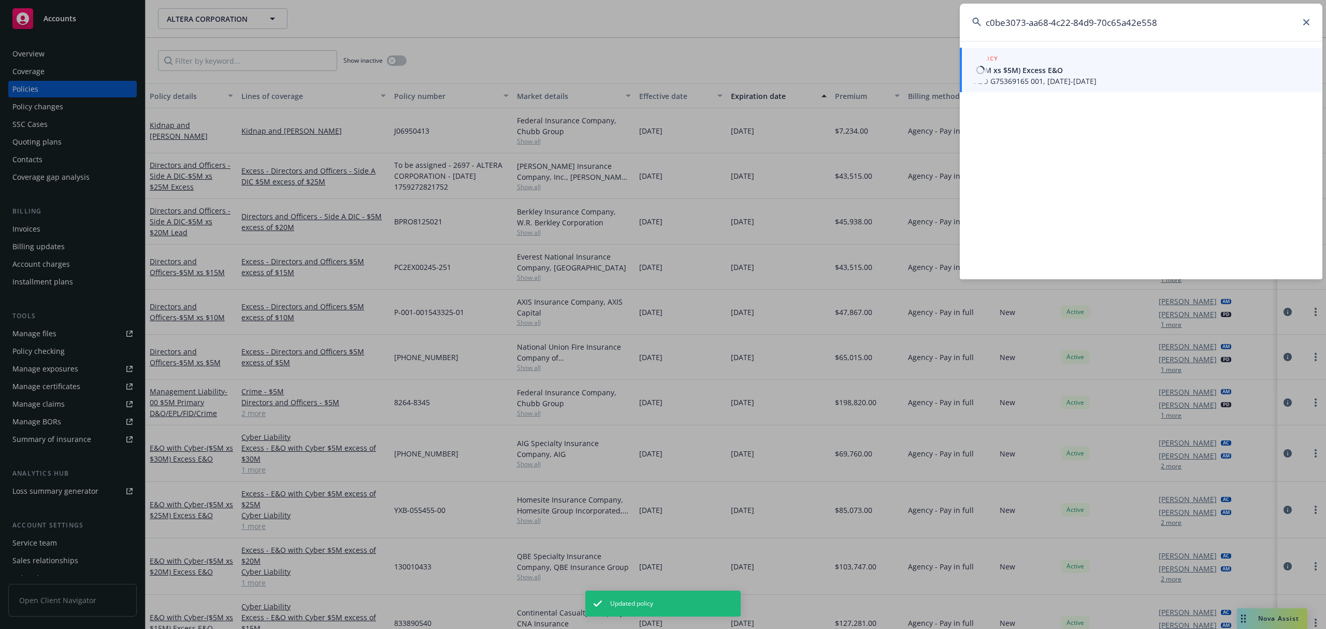
type input "c0be3073-aa68-4c22-84d9-70c65a42e558"
click at [1024, 69] on span "($5M xs $5M) Excess E&O" at bounding box center [1142, 70] width 336 height 11
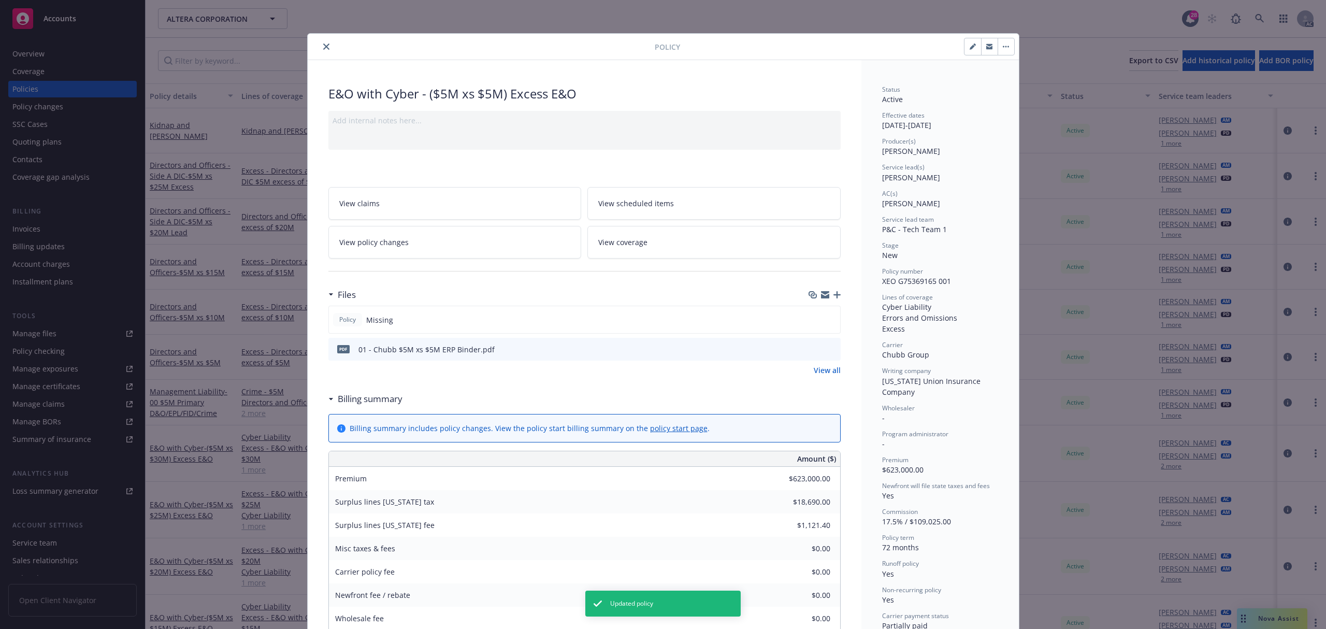
click at [964, 48] on button "button" at bounding box center [972, 46] width 17 height 17
select select "NEW"
select select "72"
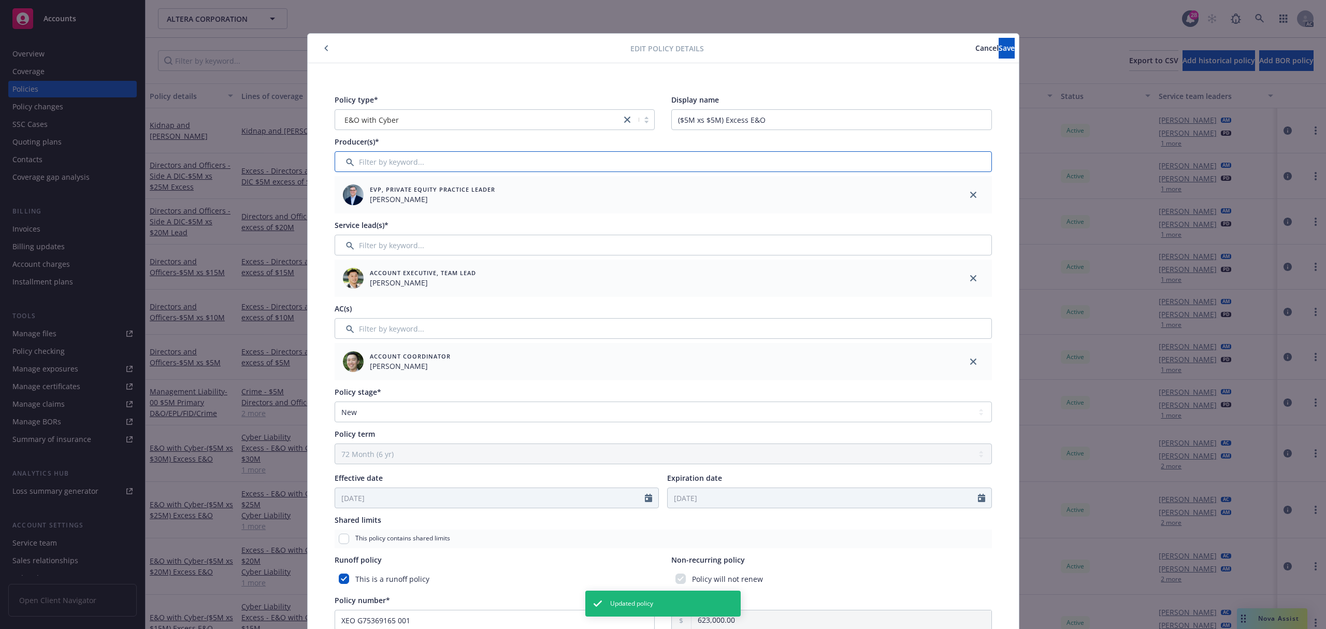
click at [442, 164] on input "Filter by keyword..." at bounding box center [662, 161] width 657 height 21
type input "as"
click at [344, 214] on input "checkbox" at bounding box center [348, 215] width 10 height 10
checkbox input "true"
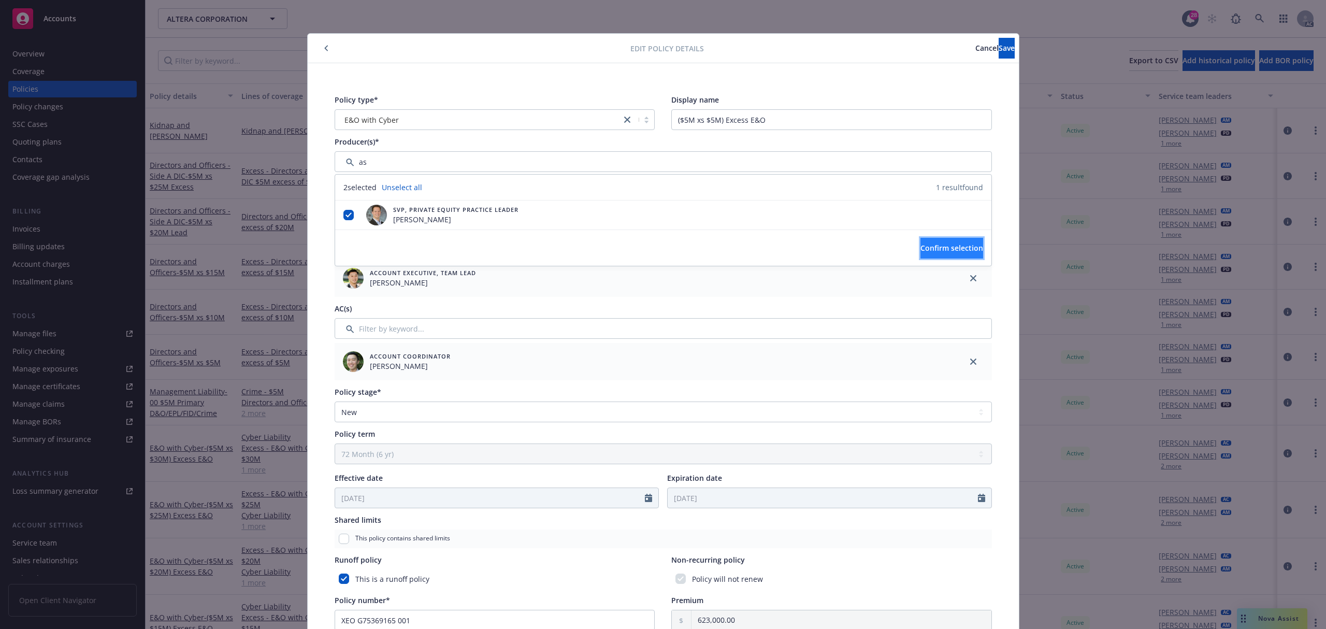
click at [934, 239] on button "Confirm selection" at bounding box center [951, 248] width 63 height 21
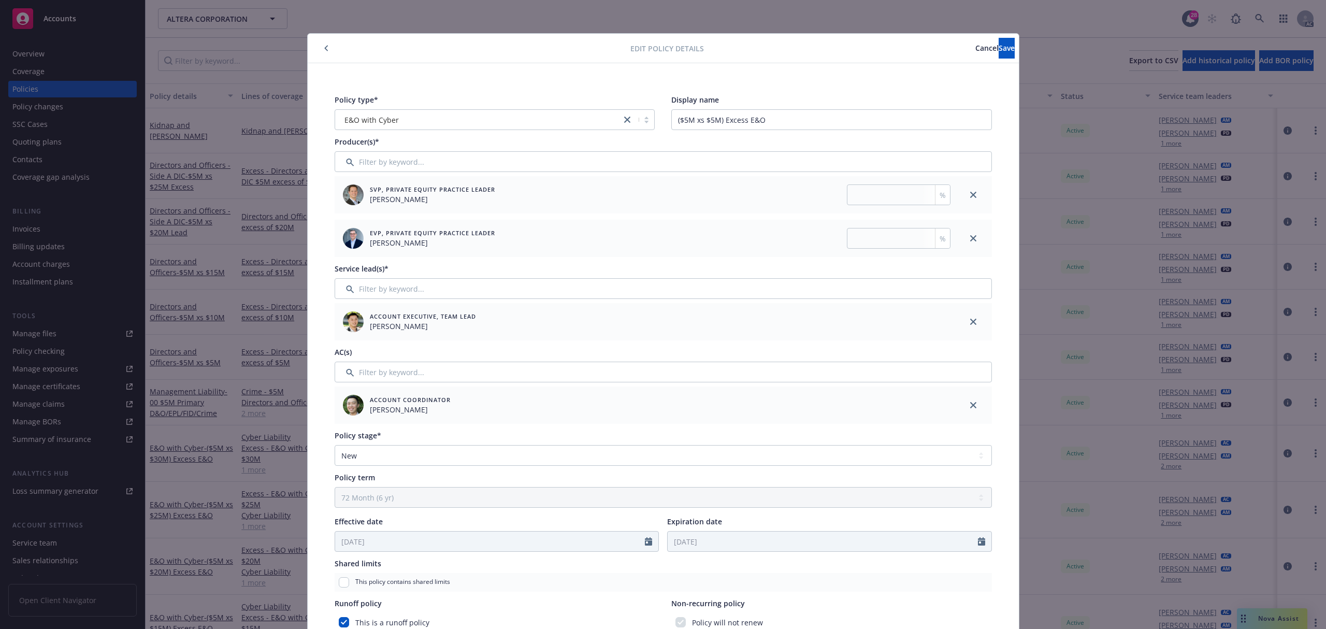
click at [935, 240] on div "%" at bounding box center [942, 238] width 15 height 20
click at [871, 193] on input "number" at bounding box center [899, 194] width 104 height 21
type input "35"
click at [881, 237] on input "number" at bounding box center [899, 238] width 104 height 21
type input "65"
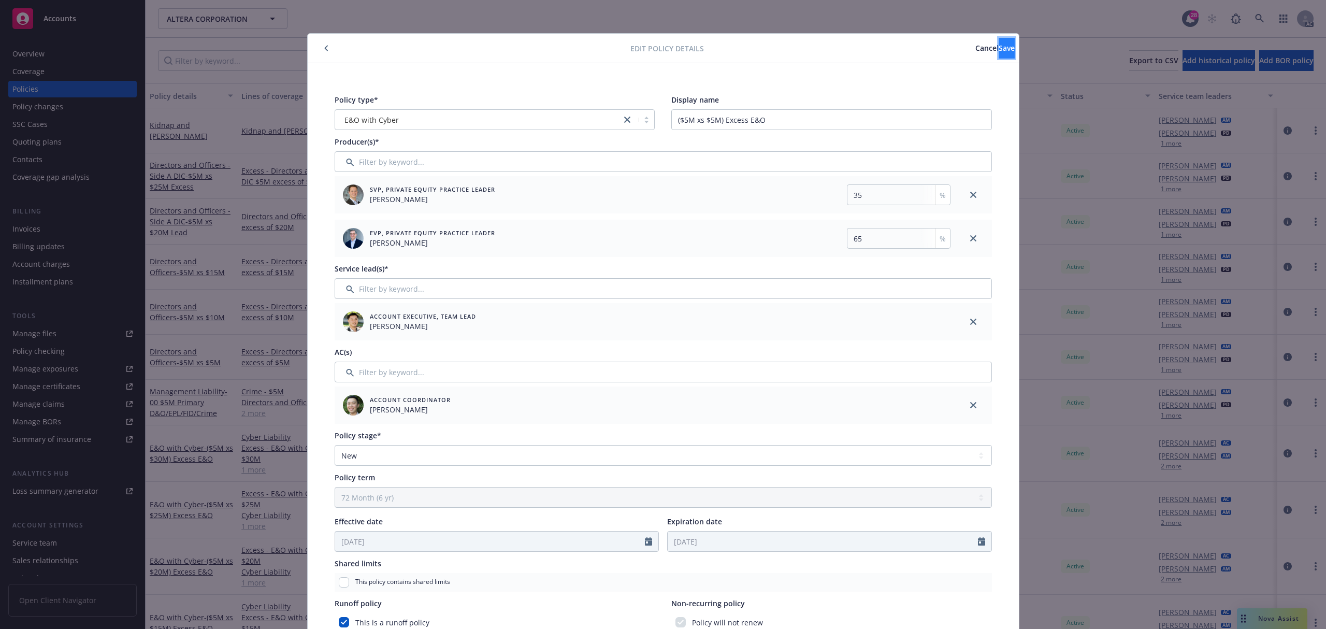
click at [998, 52] on span "Save" at bounding box center [1006, 48] width 16 height 10
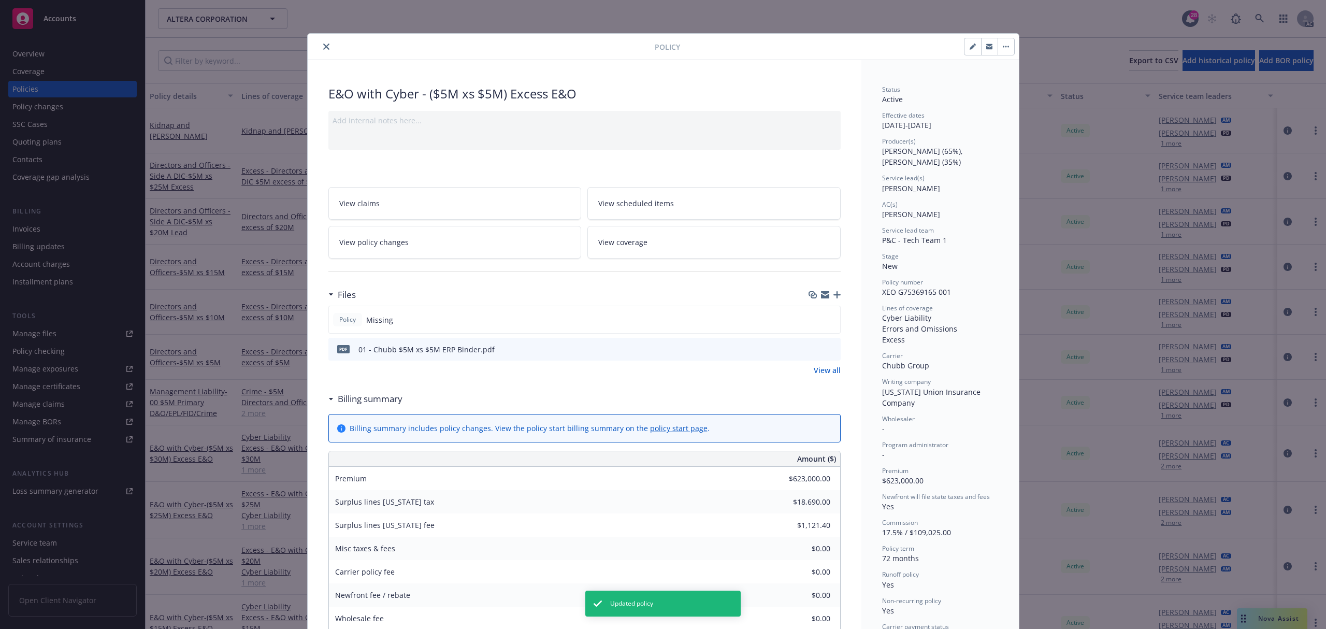
click at [323, 46] on icon "close" at bounding box center [326, 46] width 6 height 6
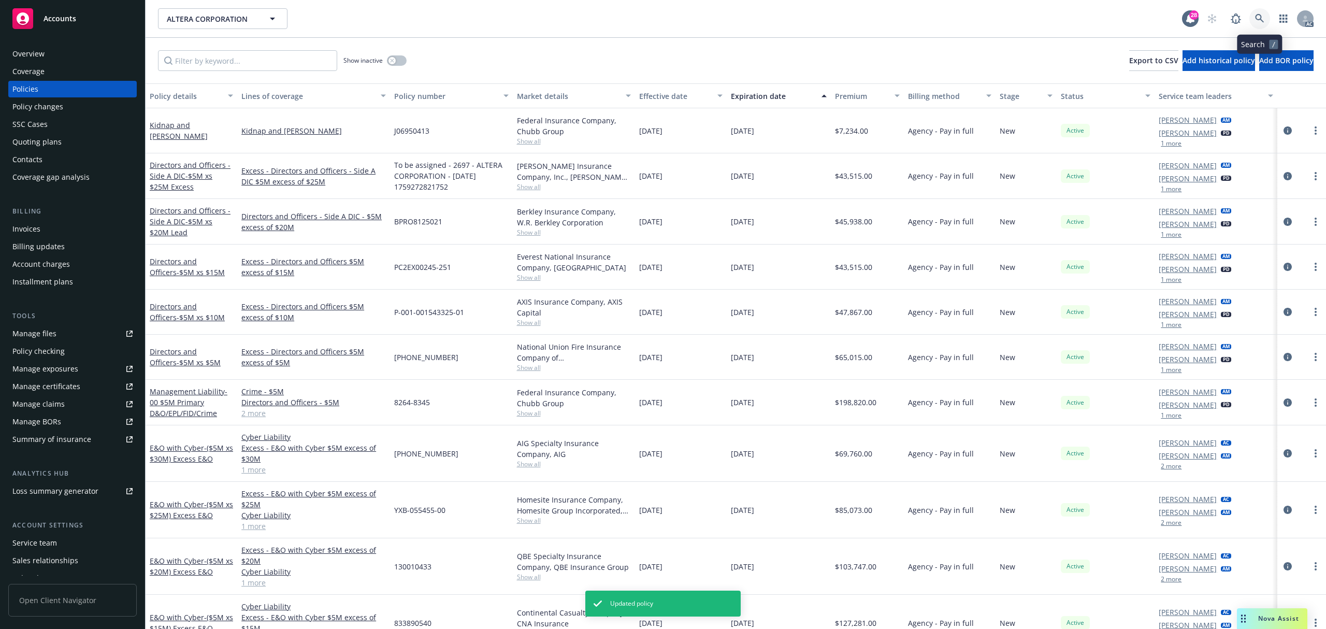
click at [1262, 15] on icon at bounding box center [1259, 18] width 9 height 9
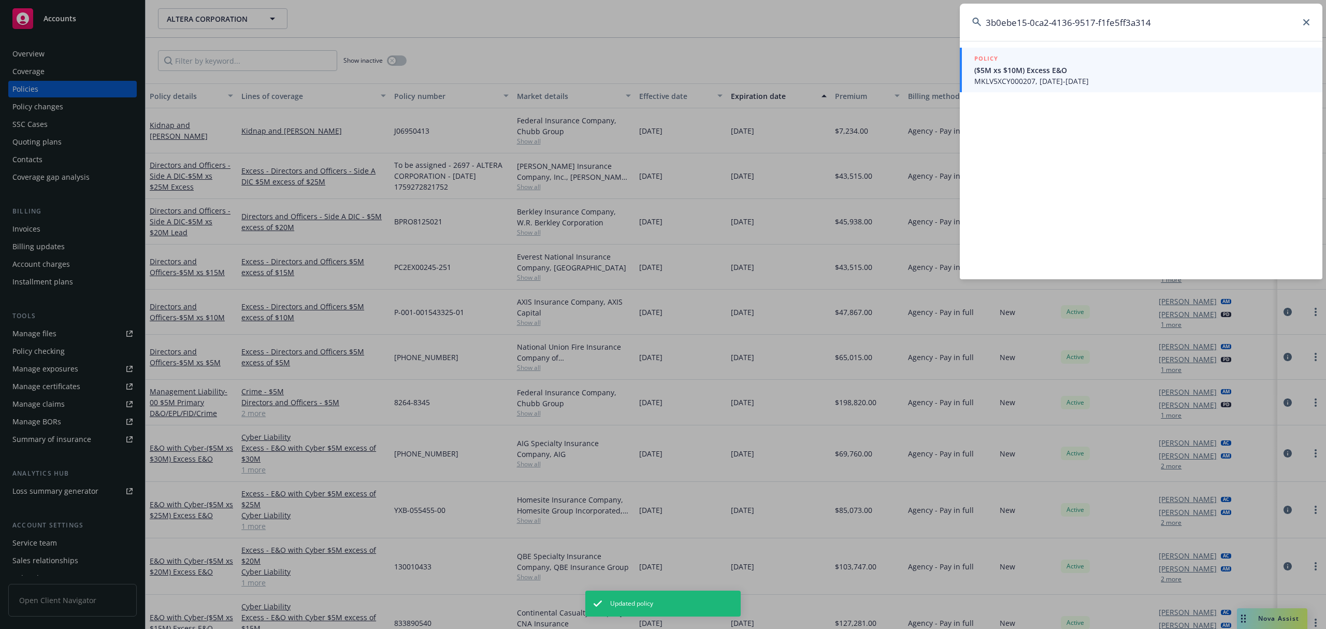
type input "3b0ebe15-0ca2-4136-9517-f1fe5ff3a314"
click at [1012, 64] on div "POLICY" at bounding box center [1142, 58] width 336 height 11
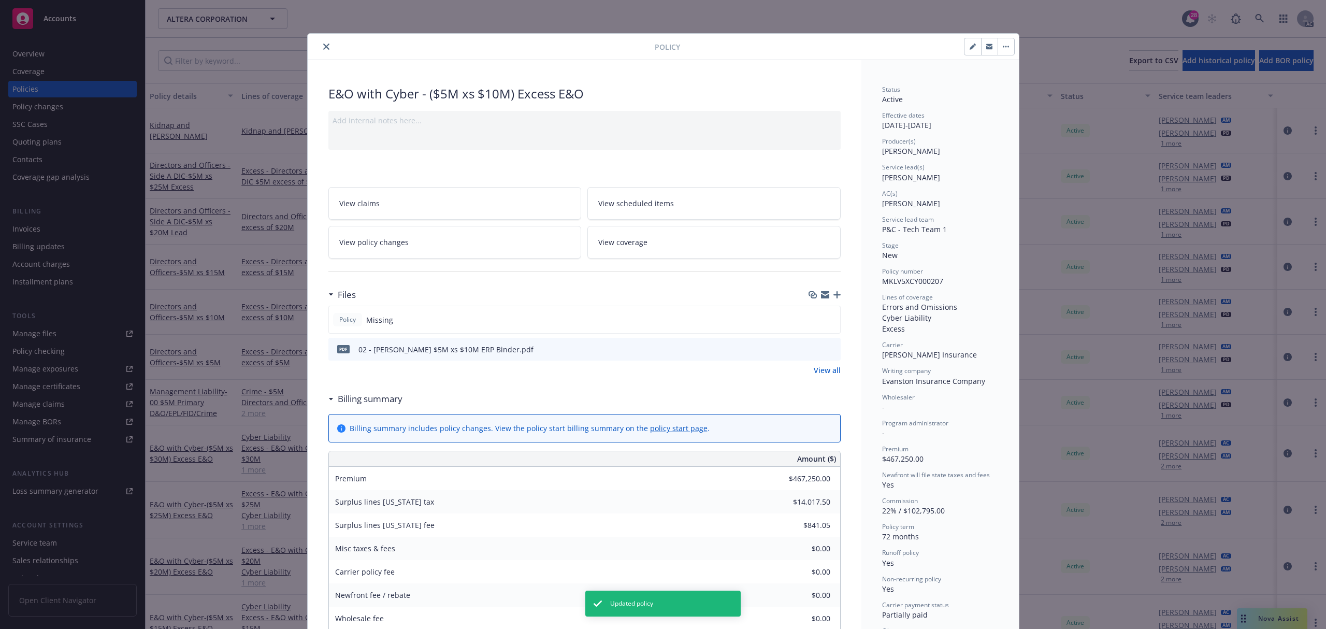
click at [964, 47] on button "button" at bounding box center [972, 46] width 17 height 17
select select "NEW"
select select "72"
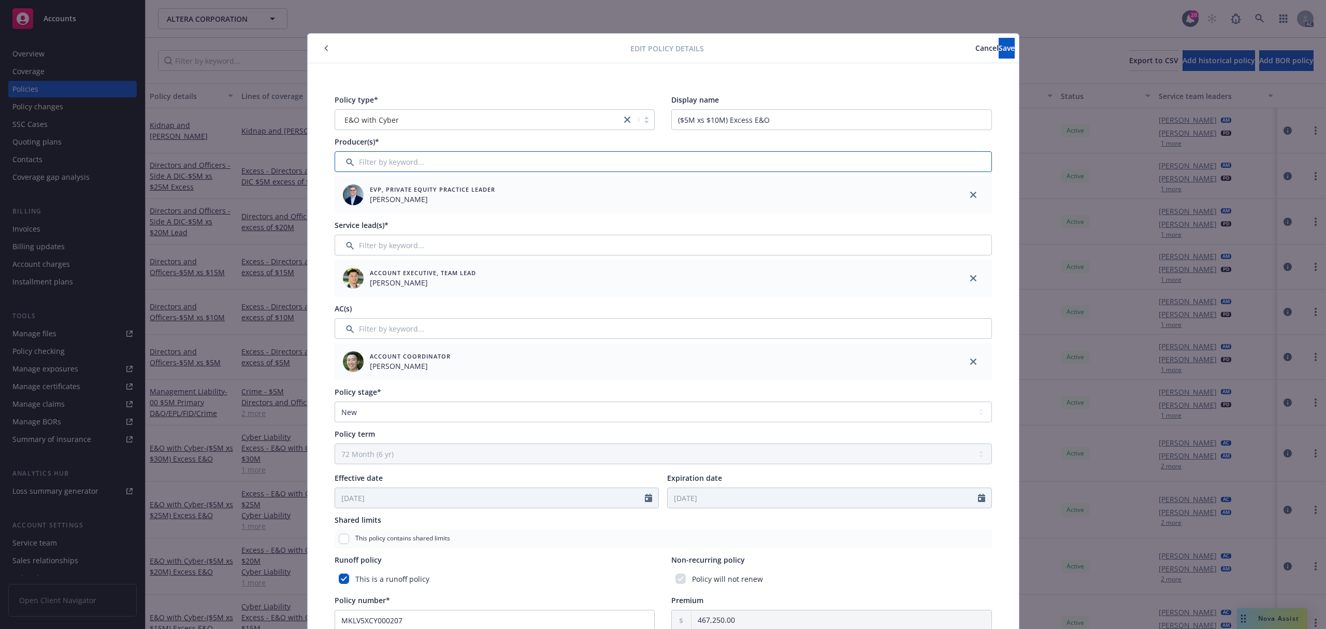
click at [426, 166] on input "Filter by keyword..." at bounding box center [662, 161] width 657 height 21
type input "as"
click at [351, 216] on div at bounding box center [348, 215] width 27 height 11
click at [622, 222] on div "SVP, Private Equity Practice Leader Mason Moss" at bounding box center [663, 214] width 656 height 29
click at [343, 216] on input "checkbox" at bounding box center [348, 215] width 10 height 10
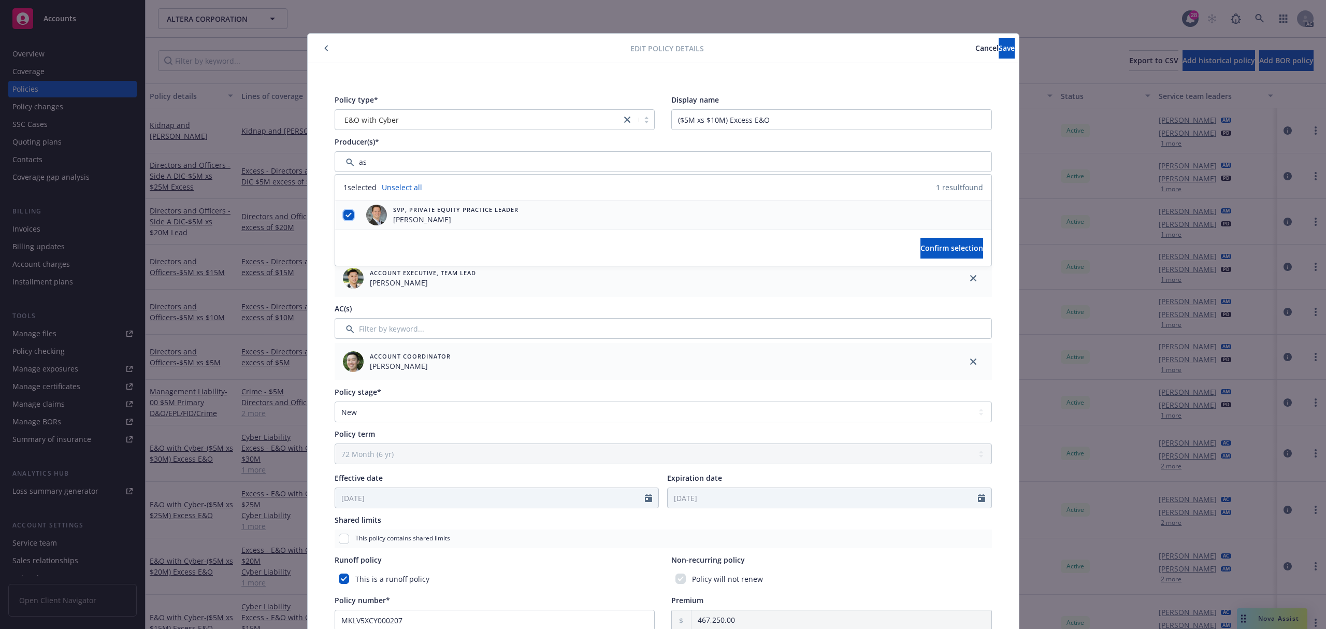
checkbox input "true"
click at [920, 245] on span "Confirm selection" at bounding box center [951, 248] width 63 height 10
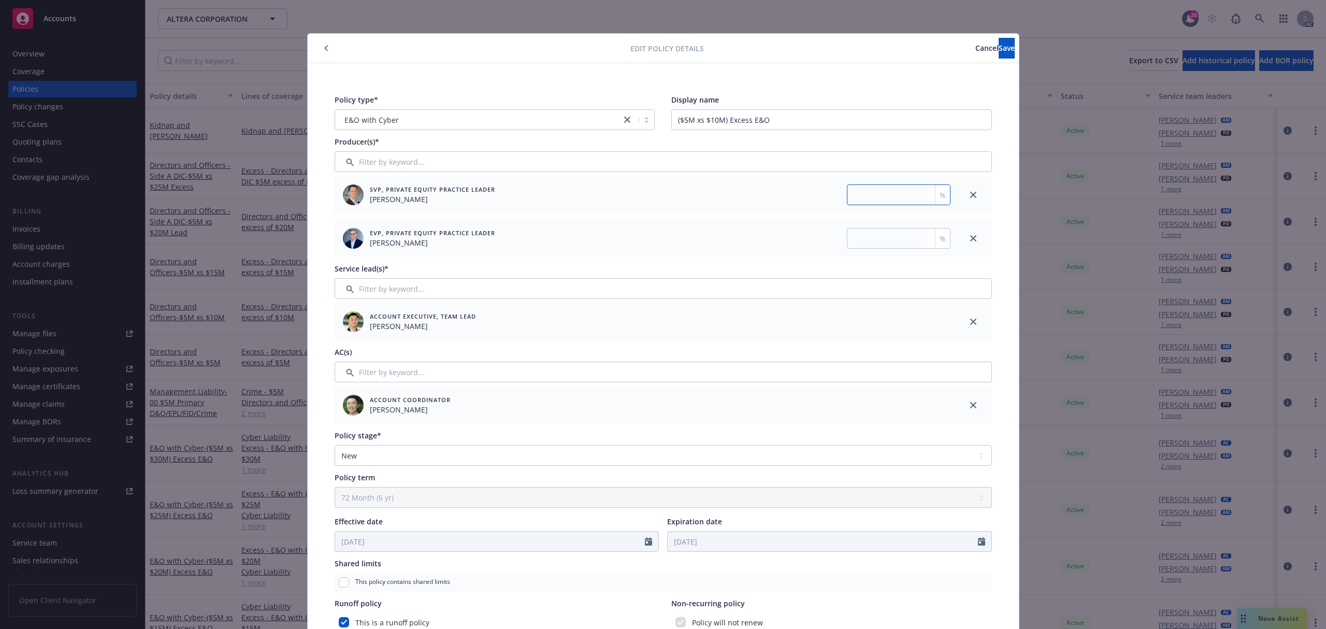
click at [853, 197] on input "number" at bounding box center [899, 194] width 104 height 21
type input "35"
click at [883, 232] on input "number" at bounding box center [899, 238] width 104 height 21
type input "65"
click at [998, 39] on button "Save" at bounding box center [1006, 48] width 16 height 21
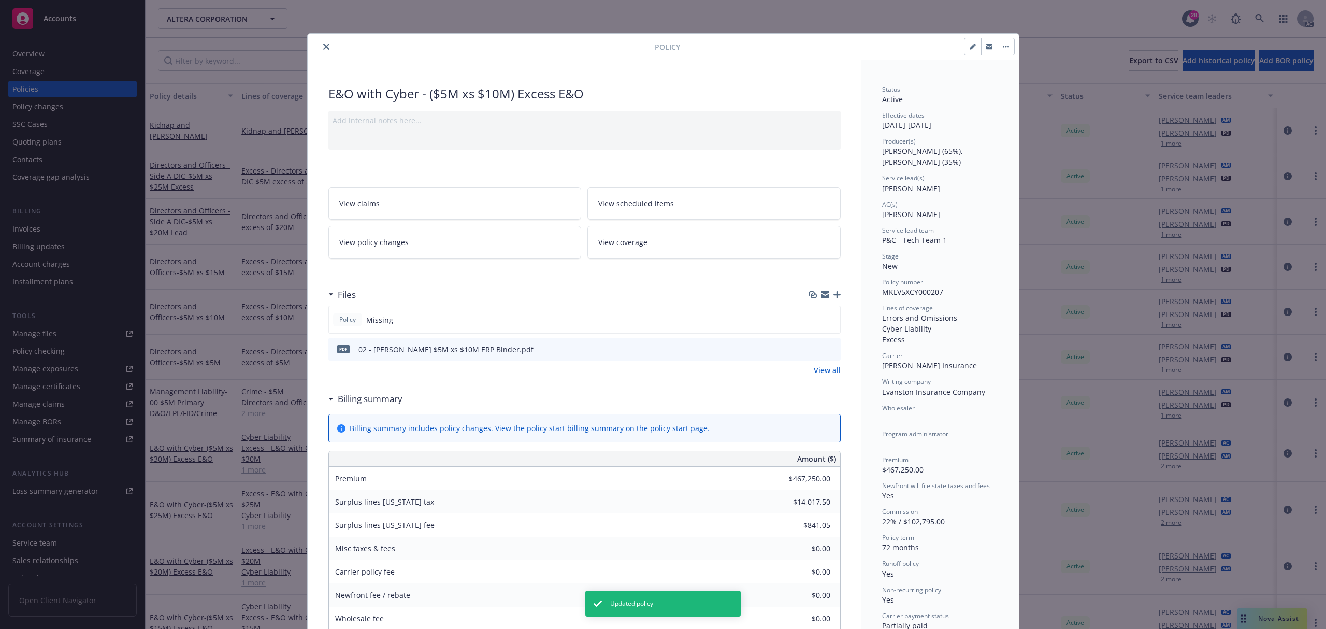
drag, startPoint x: 317, startPoint y: 42, endPoint x: 497, endPoint y: 54, distance: 180.6
click at [320, 42] on button "close" at bounding box center [326, 46] width 12 height 12
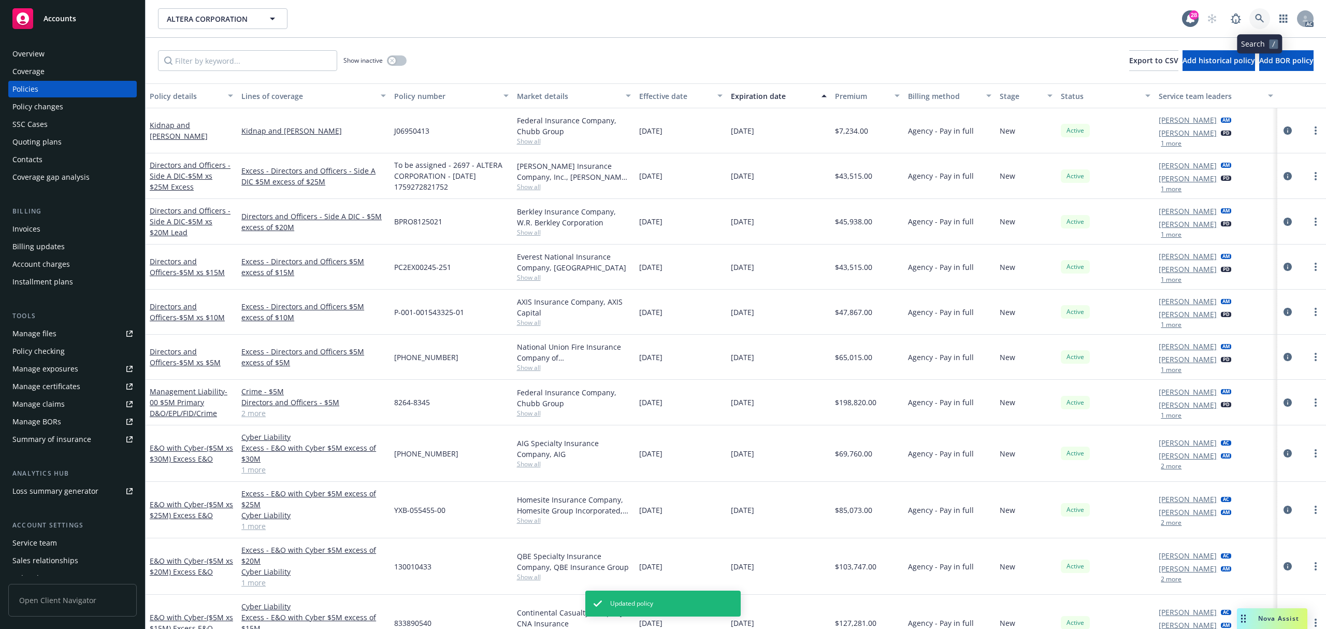
click at [1258, 19] on icon at bounding box center [1259, 18] width 9 height 9
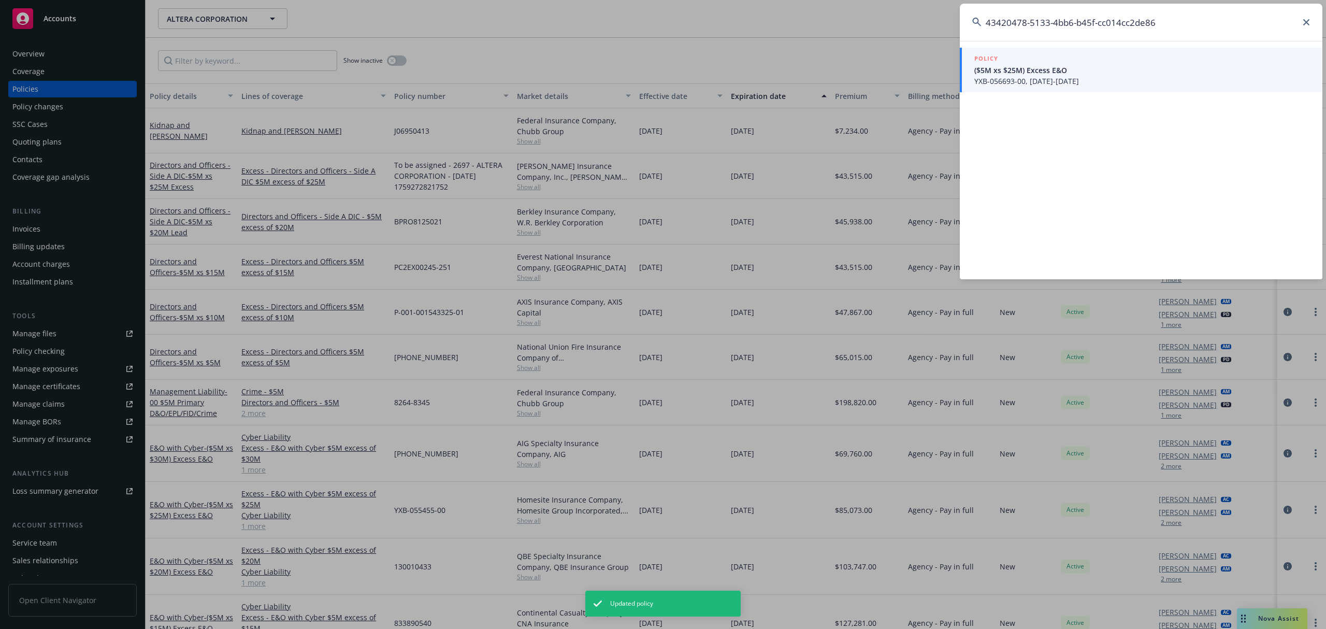
type input "43420478-5133-4bb6-b45f-cc014cc2de86"
click at [1060, 79] on span "YXB-056693-00, 09/12/2025-09/12/2031" at bounding box center [1142, 81] width 336 height 11
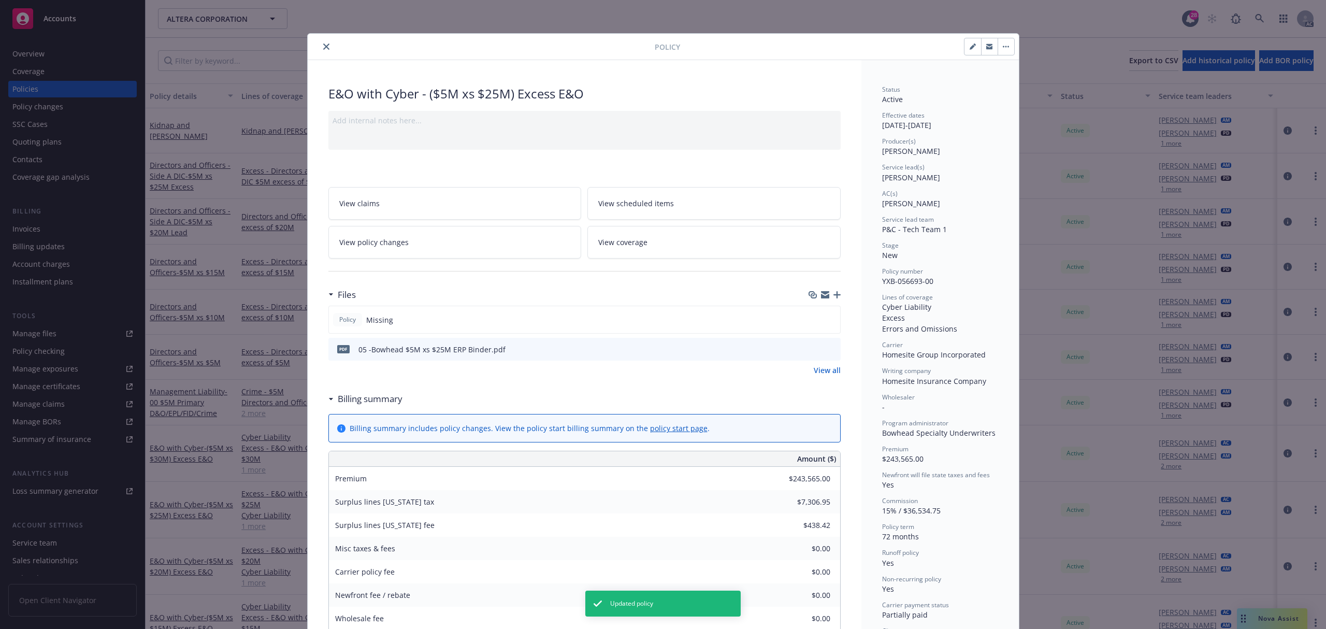
click at [957, 47] on div at bounding box center [847, 47] width 334 height 18
click at [964, 45] on button "button" at bounding box center [972, 46] width 17 height 17
select select "NEW"
select select "72"
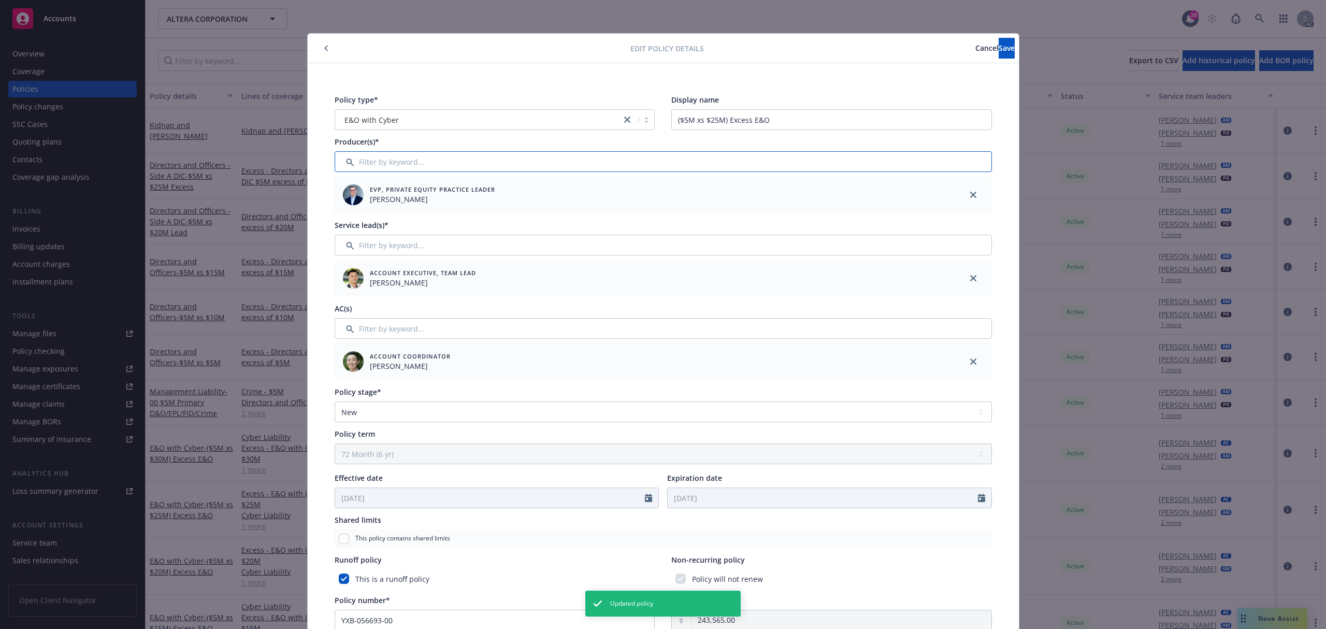
click at [385, 166] on input "Filter by keyword..." at bounding box center [662, 161] width 657 height 21
type input "as"
click at [335, 215] on div at bounding box center [348, 215] width 27 height 11
click at [343, 212] on input "checkbox" at bounding box center [348, 215] width 10 height 10
checkbox input "true"
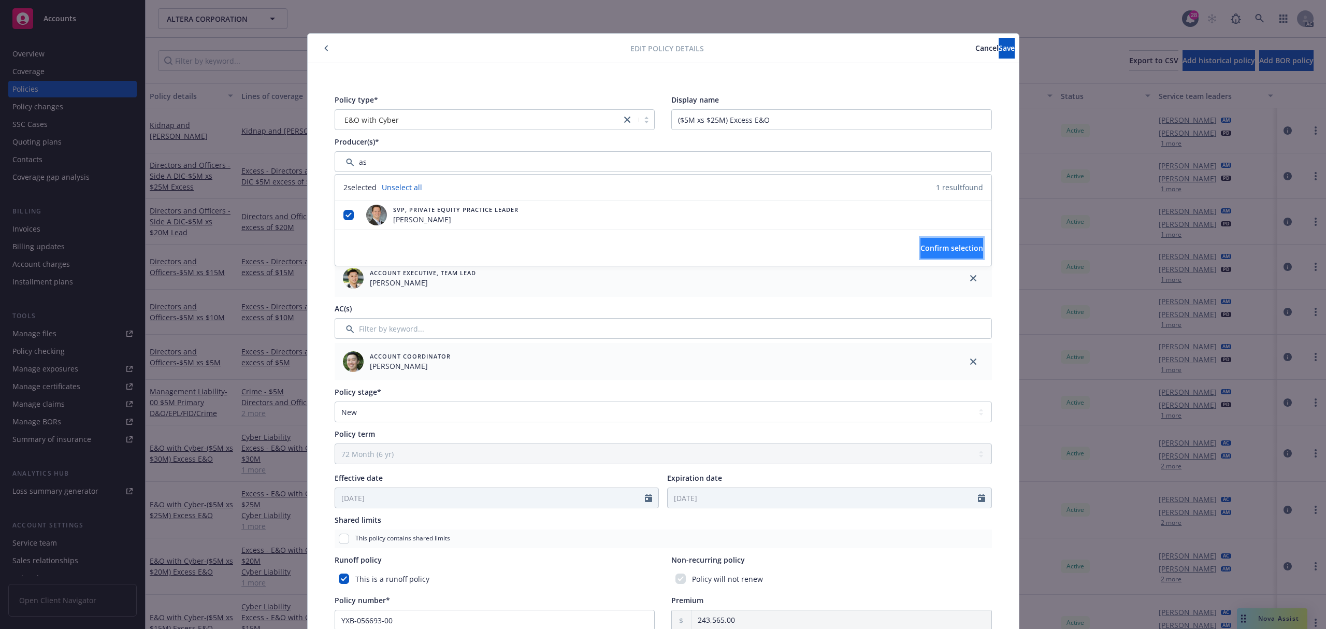
click at [925, 244] on span "Confirm selection" at bounding box center [951, 248] width 63 height 10
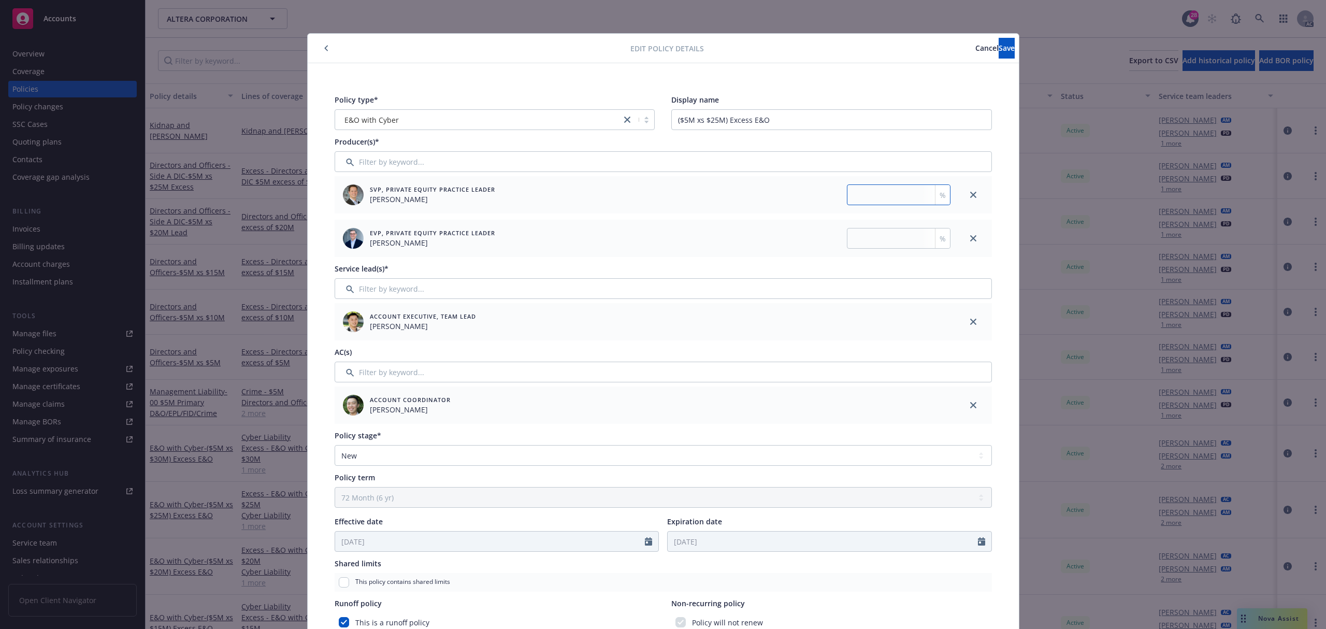
click at [899, 190] on input "number" at bounding box center [899, 194] width 104 height 21
type input "35"
click at [910, 226] on div "EVP, Private Equity Practice Leader Ted Dobos %" at bounding box center [644, 238] width 620 height 37
click at [902, 235] on input "number" at bounding box center [899, 238] width 104 height 21
type input "65"
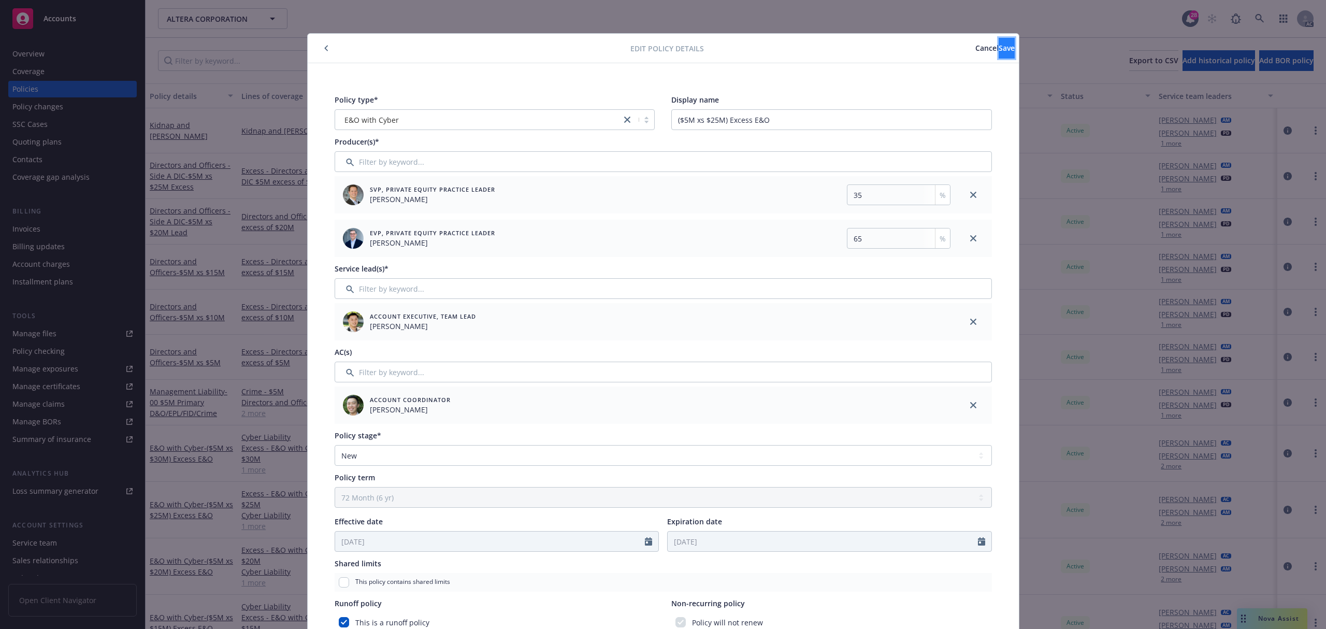
click at [998, 44] on span "Save" at bounding box center [1006, 48] width 16 height 10
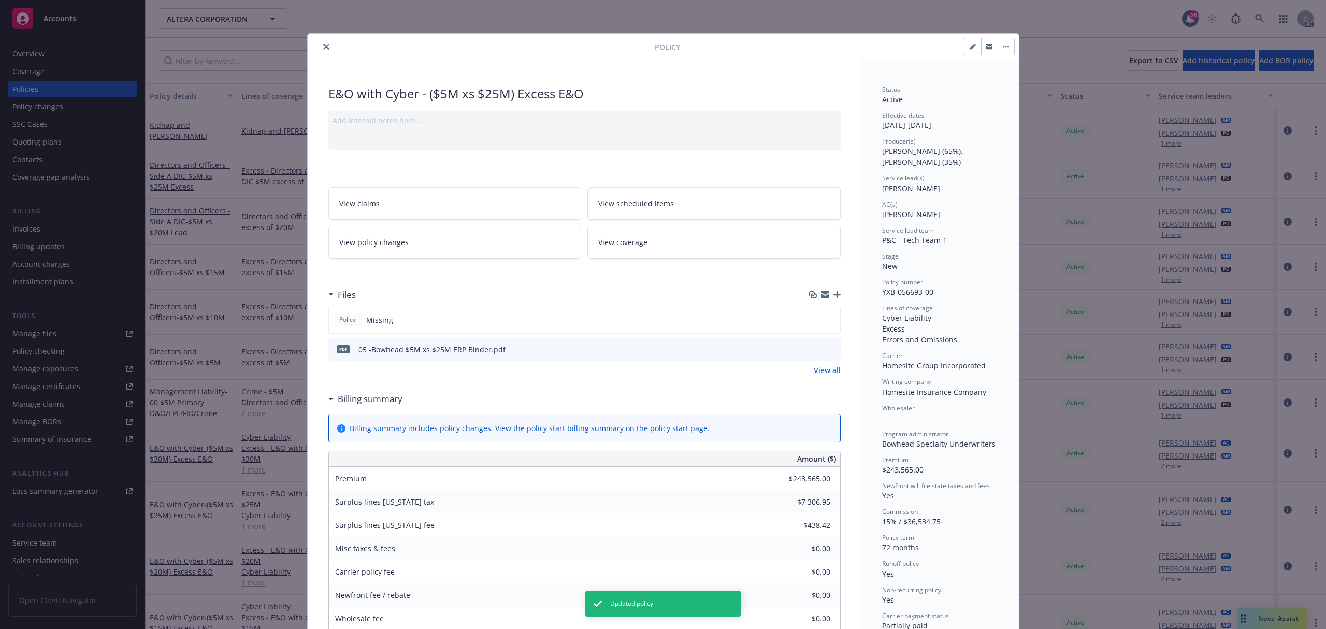
click at [323, 47] on icon "close" at bounding box center [326, 46] width 6 height 6
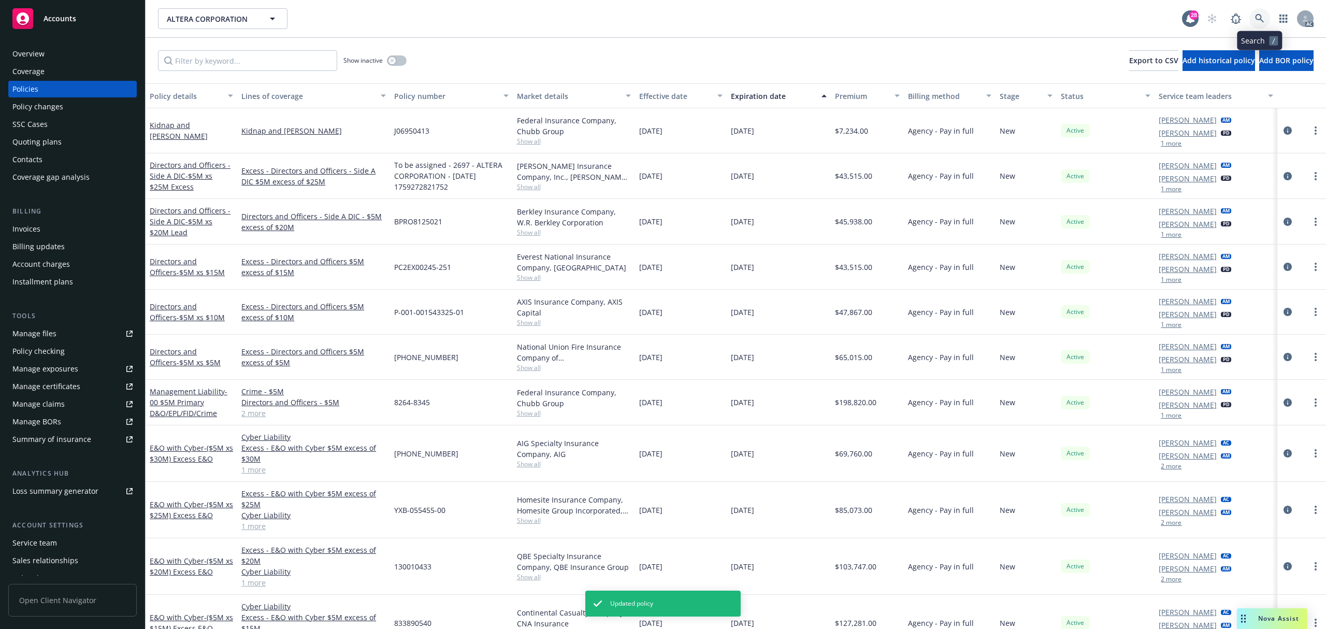
click at [1252, 21] on link at bounding box center [1259, 18] width 21 height 21
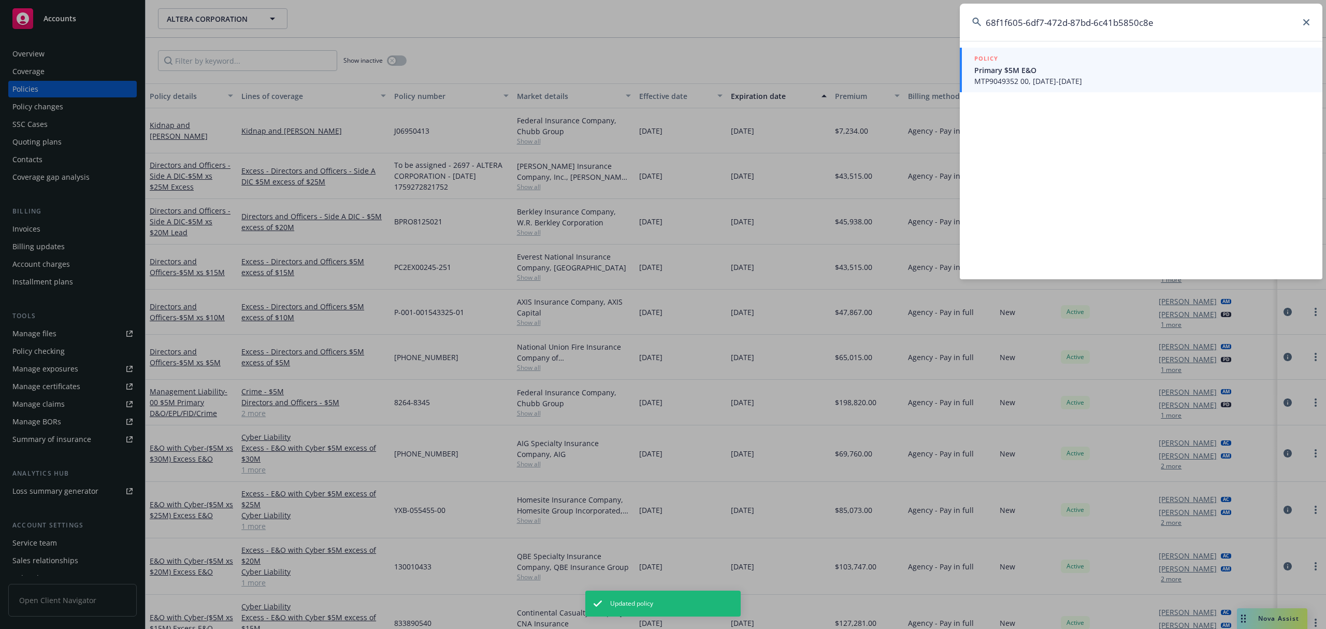
type input "68f1f605-6df7-472d-87bd-6c41b5850c8e"
click at [1034, 61] on div "POLICY" at bounding box center [1142, 58] width 336 height 11
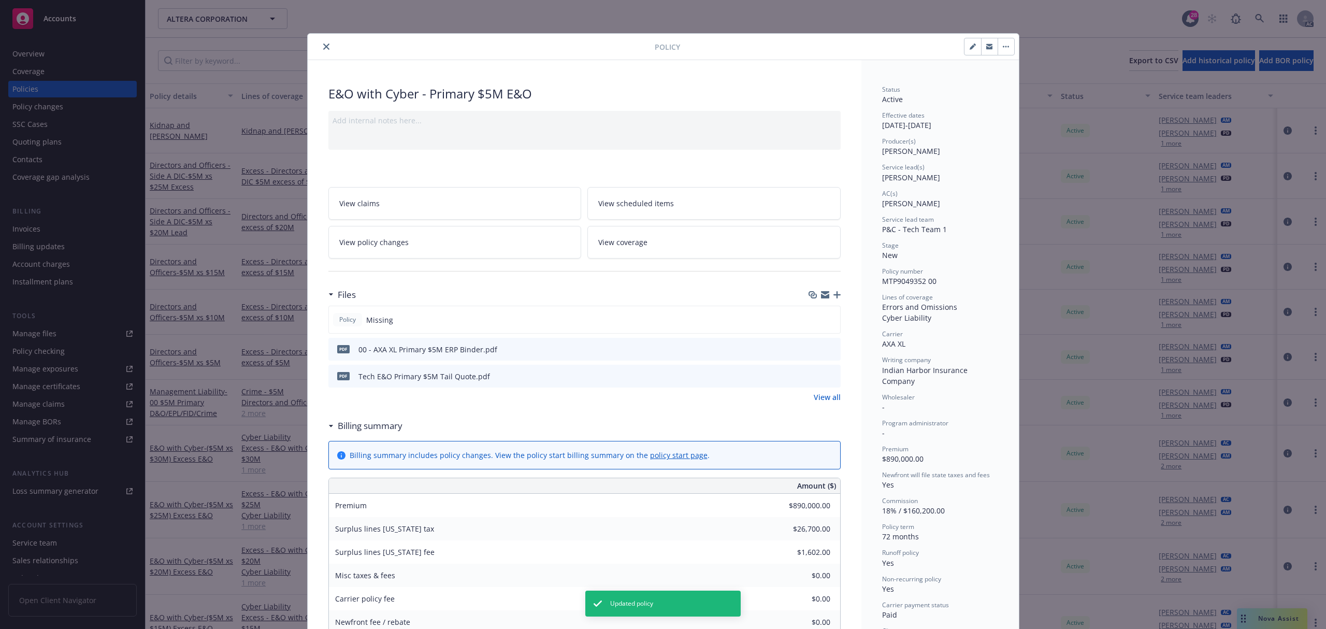
click at [969, 48] on icon "button" at bounding box center [971, 47] width 5 height 5
select select "NEW"
select select "72"
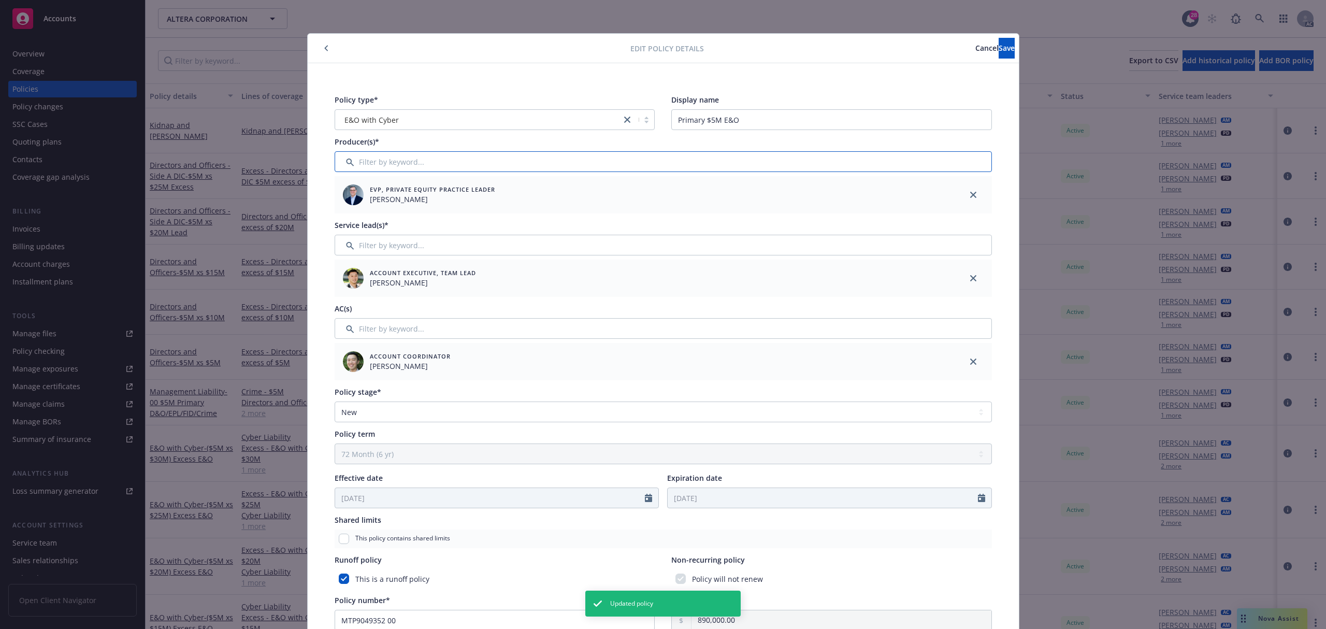
click at [429, 164] on input "Filter by keyword..." at bounding box center [662, 161] width 657 height 21
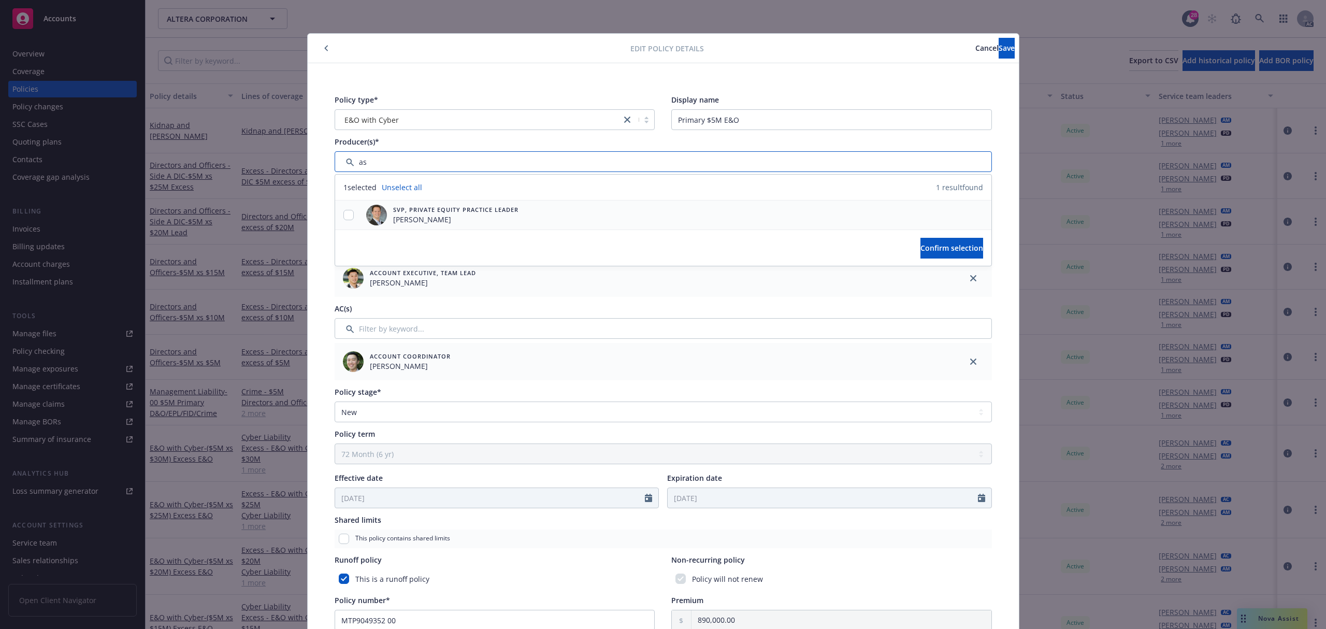
type input "as"
click at [346, 216] on input "checkbox" at bounding box center [348, 215] width 10 height 10
checkbox input "true"
click at [920, 244] on span "Confirm selection" at bounding box center [951, 248] width 63 height 10
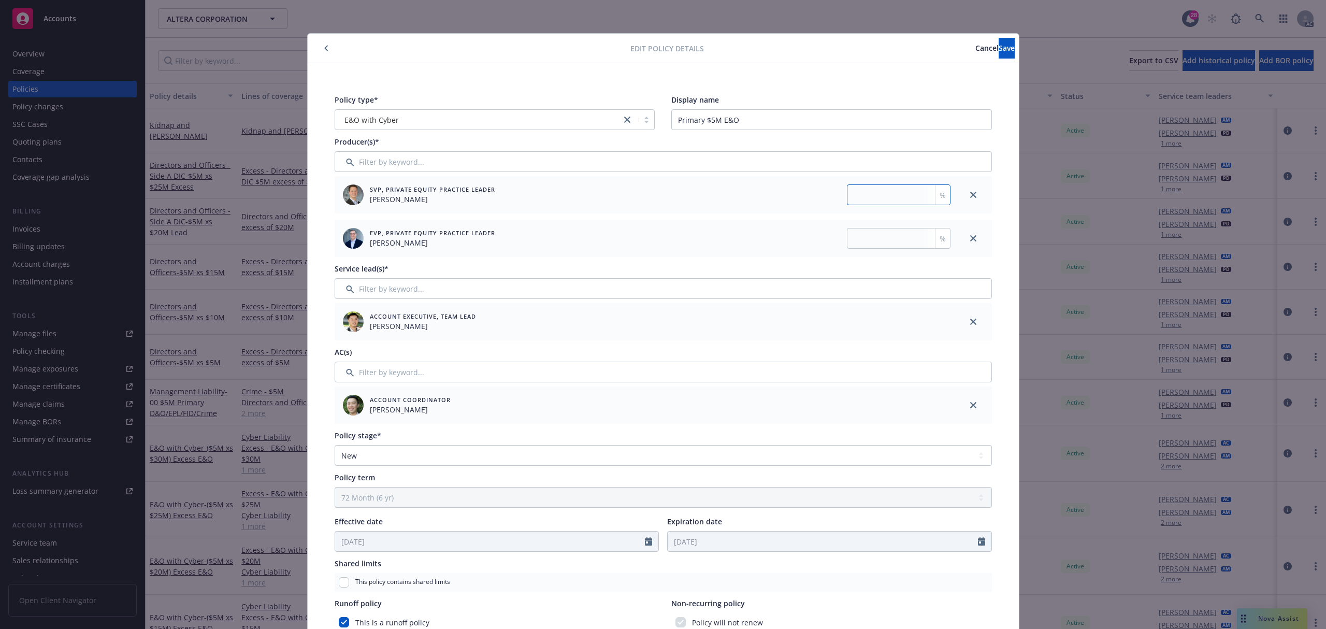
click at [881, 193] on input "number" at bounding box center [899, 194] width 104 height 21
type input "35"
click at [873, 222] on div "EVP, Private Equity Practice Leader Ted Dobos %" at bounding box center [644, 238] width 620 height 37
click at [868, 237] on input "number" at bounding box center [899, 238] width 104 height 21
type input "65"
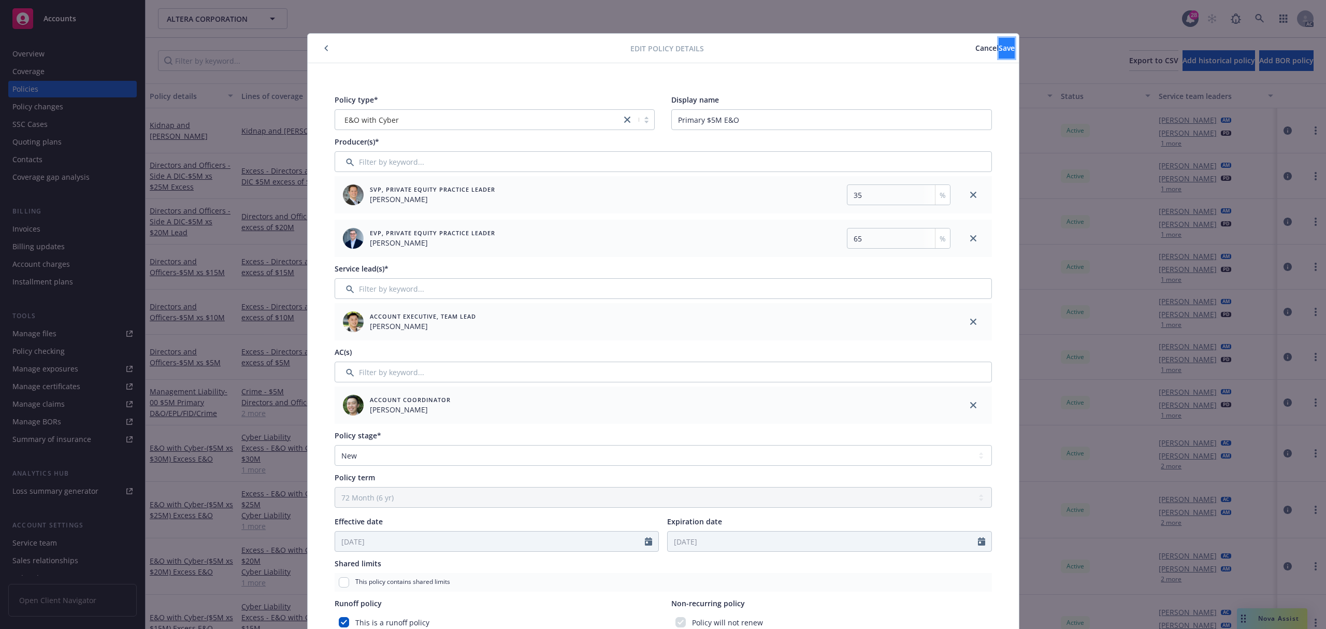
click at [998, 49] on span "Save" at bounding box center [1006, 48] width 16 height 10
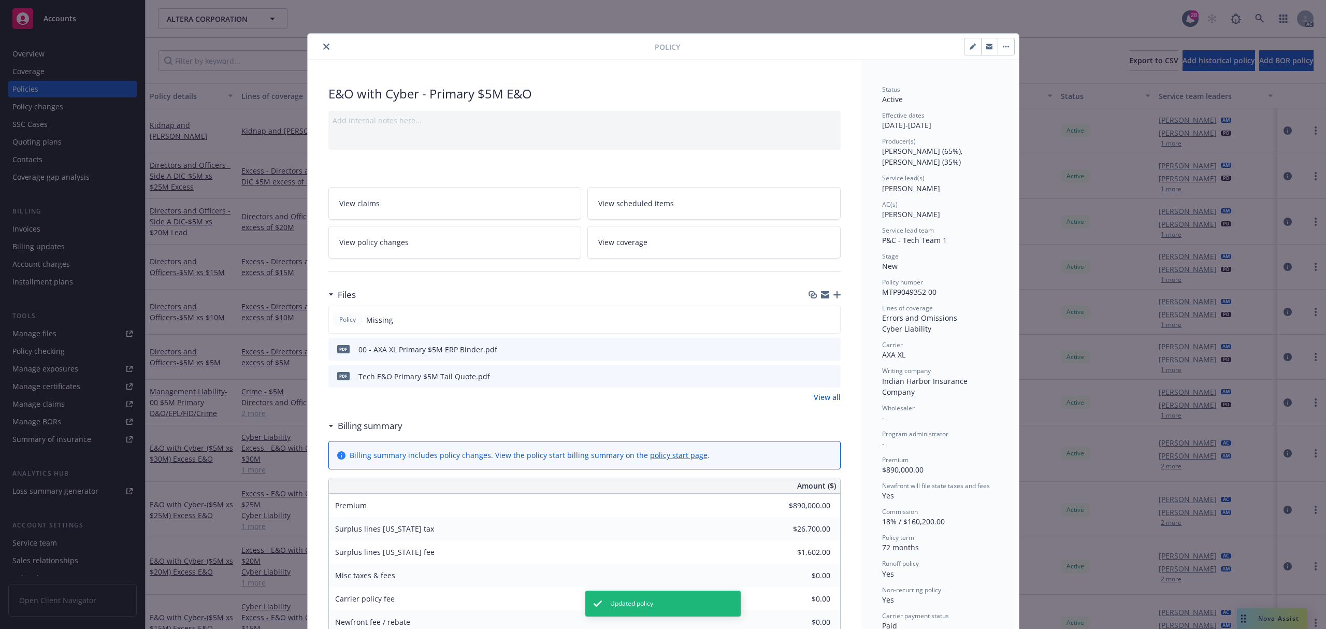
click at [323, 47] on icon "close" at bounding box center [326, 46] width 6 height 6
click at [1260, 25] on div "Policy E&O with Cyber - Primary $5M E&O Add internal notes here... View claims …" at bounding box center [663, 314] width 1326 height 629
click at [1258, 22] on div "Policy E&O with Cyber - Primary $5M E&O Add internal notes here... View claims …" at bounding box center [663, 314] width 1326 height 629
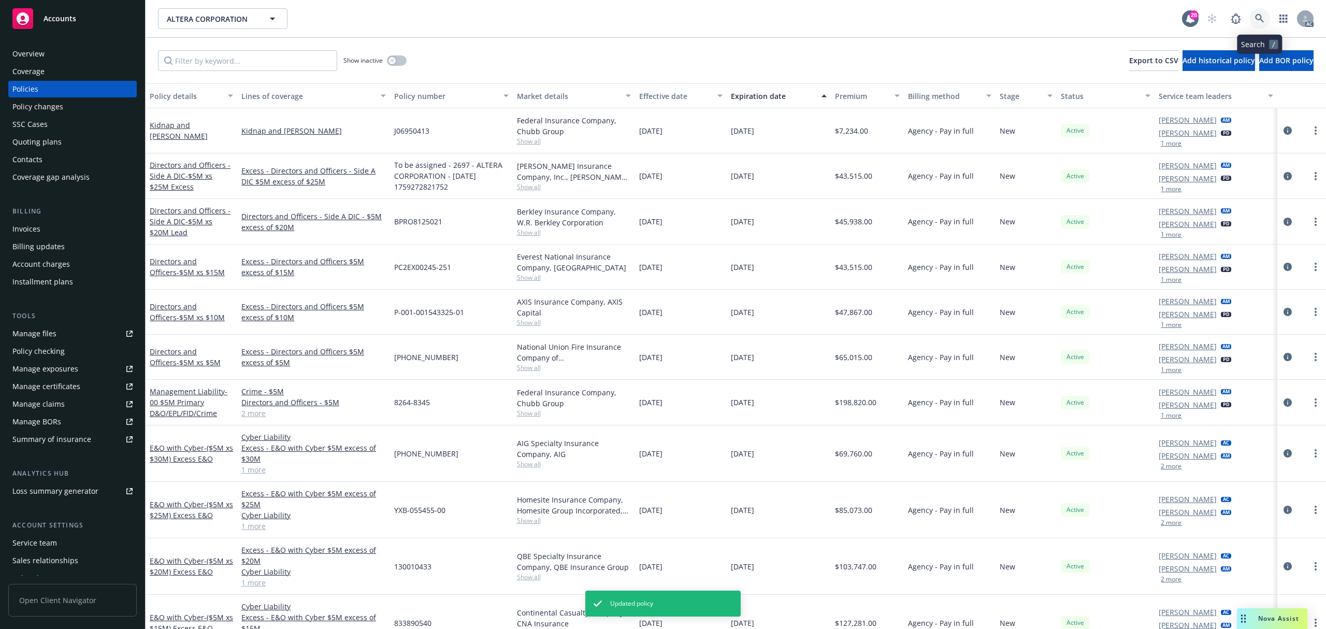
click at [1256, 19] on icon at bounding box center [1259, 18] width 9 height 9
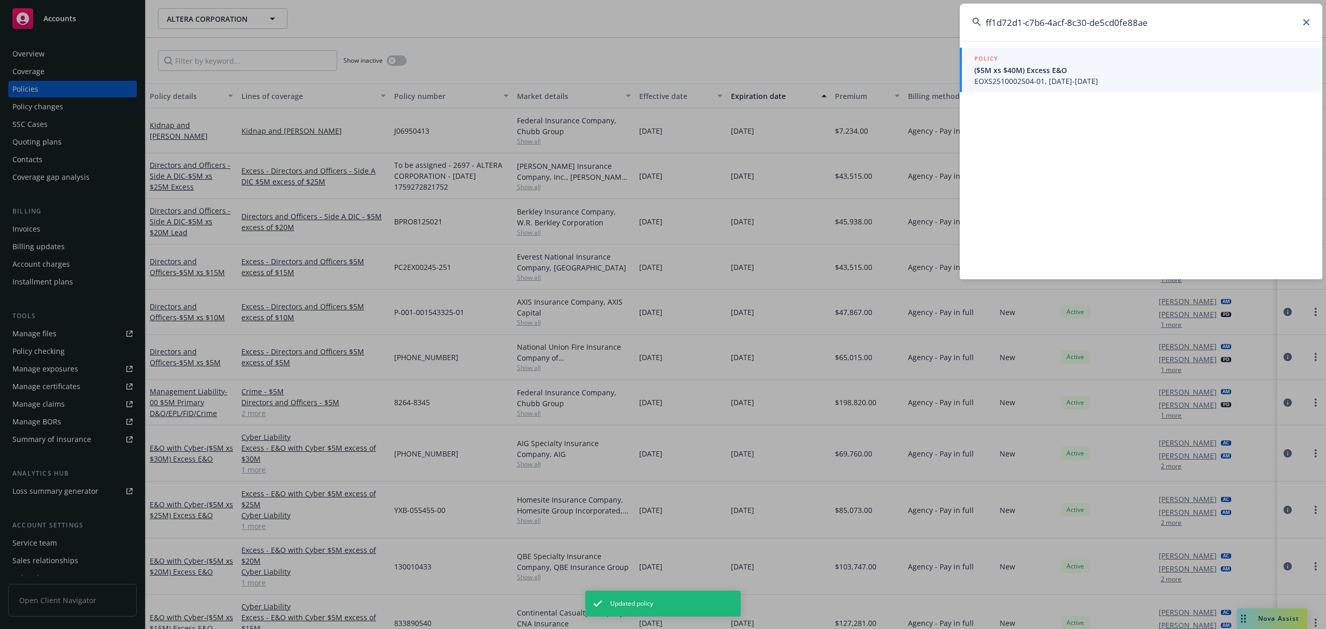
type input "ff1d72d1-c7b6-4acf-8c30-de5cd0fe88ae"
click at [1016, 65] on span "($5M xs $40M) Excess E&O" at bounding box center [1142, 70] width 336 height 11
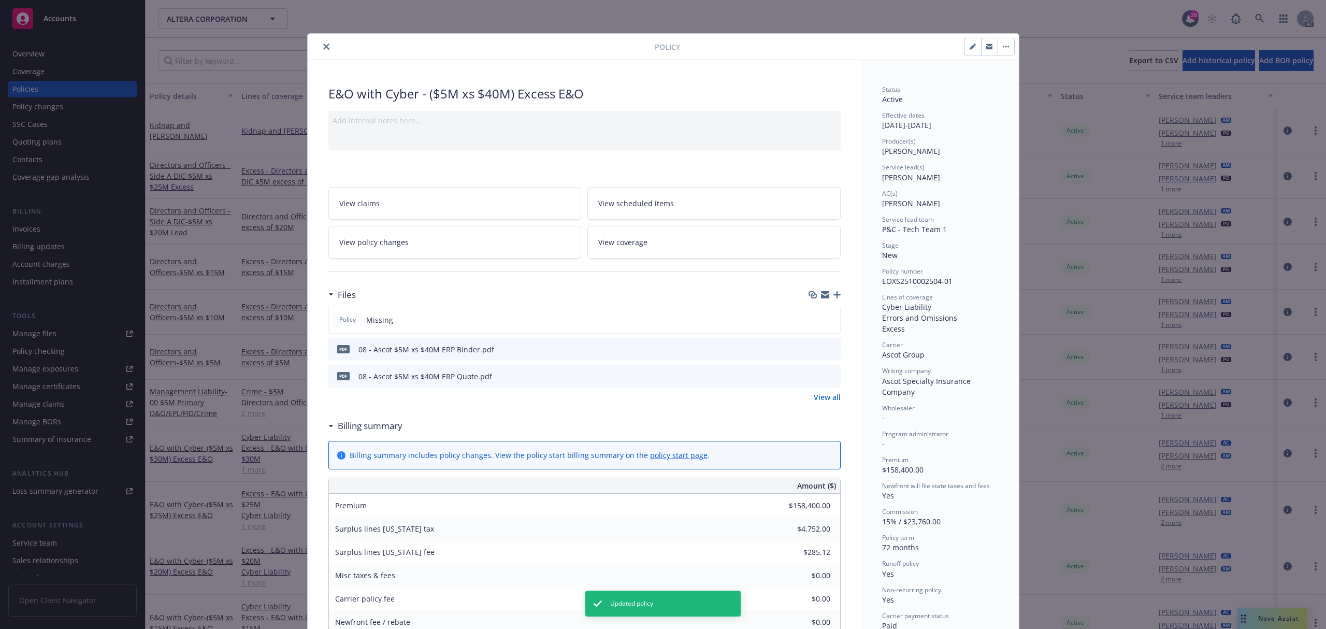
click at [964, 51] on button "button" at bounding box center [972, 46] width 17 height 17
select select "NEW"
select select "72"
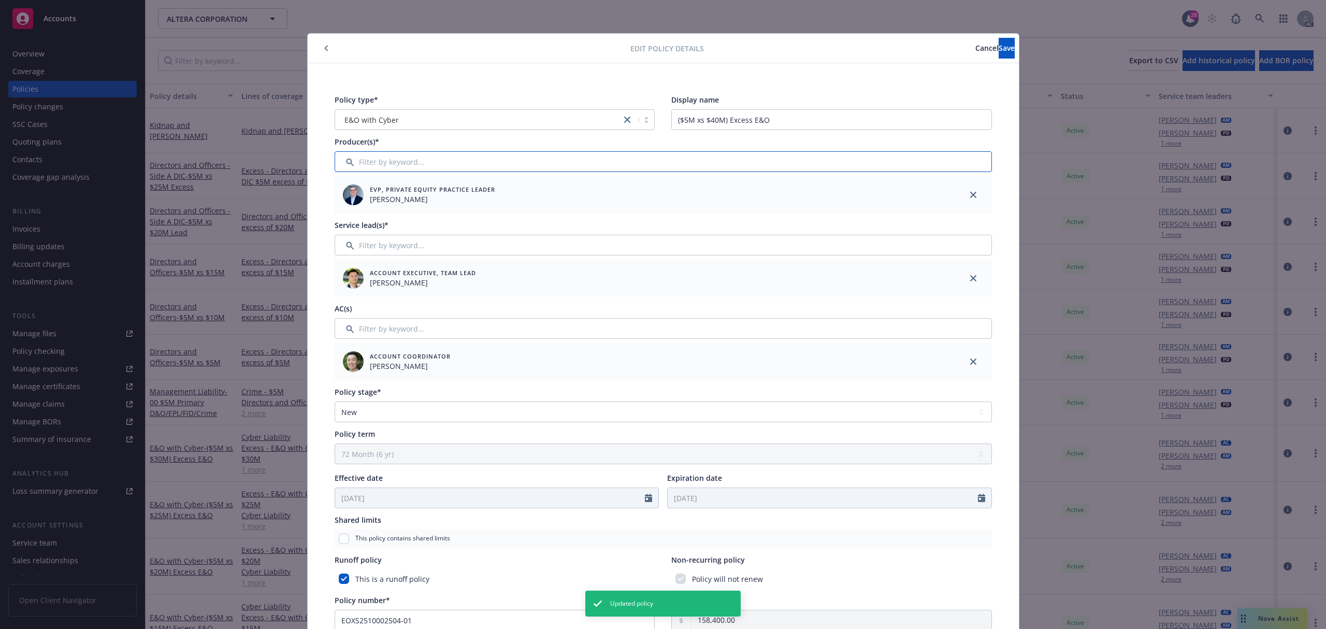
click at [421, 164] on input "Filter by keyword..." at bounding box center [662, 161] width 657 height 21
type input "as"
click at [336, 219] on div at bounding box center [348, 215] width 27 height 11
click at [343, 216] on input "checkbox" at bounding box center [348, 215] width 10 height 10
checkbox input "true"
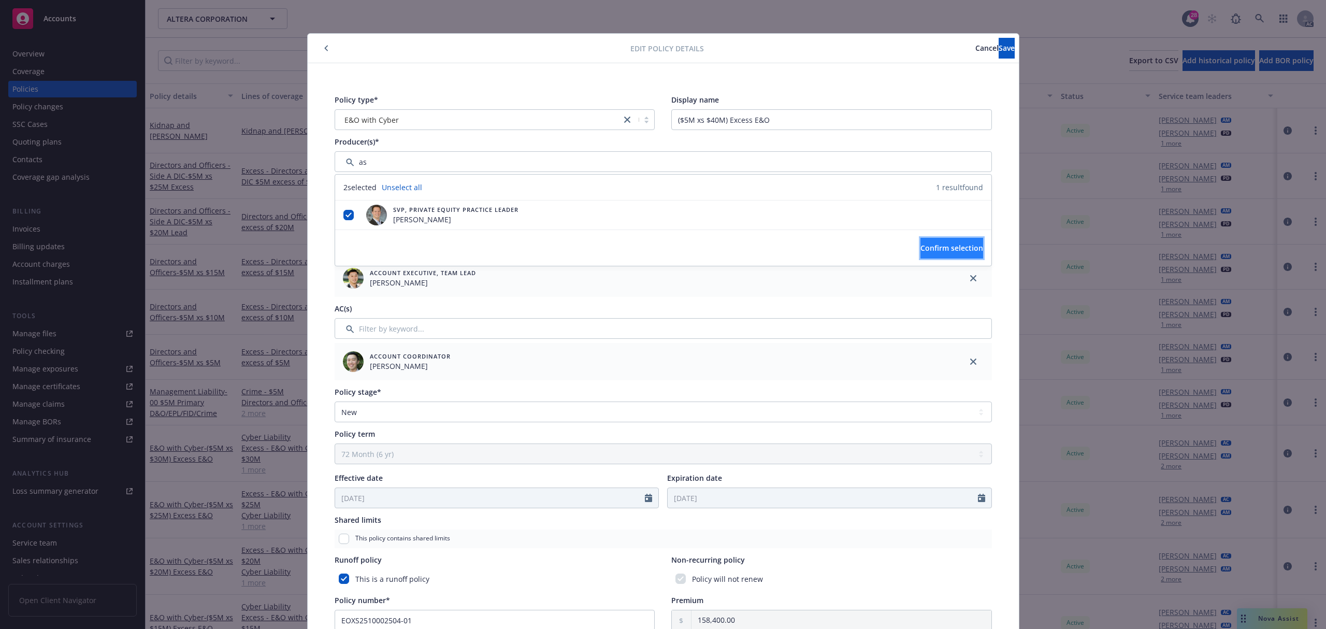
click at [955, 241] on button "Confirm selection" at bounding box center [951, 248] width 63 height 21
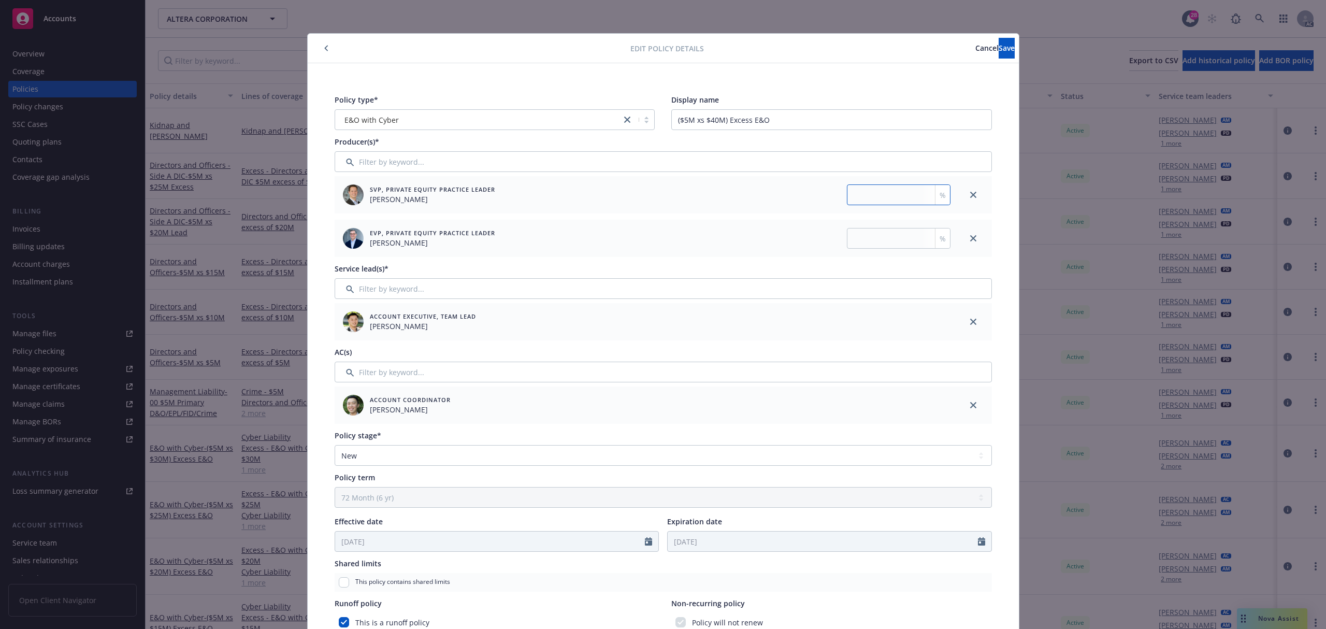
click at [882, 194] on input "number" at bounding box center [899, 194] width 104 height 21
type input "35"
click at [862, 252] on div "EVP, Private Equity Practice Leader Ted Dobos %" at bounding box center [644, 238] width 620 height 37
click at [868, 245] on input "number" at bounding box center [899, 238] width 104 height 21
type input "65"
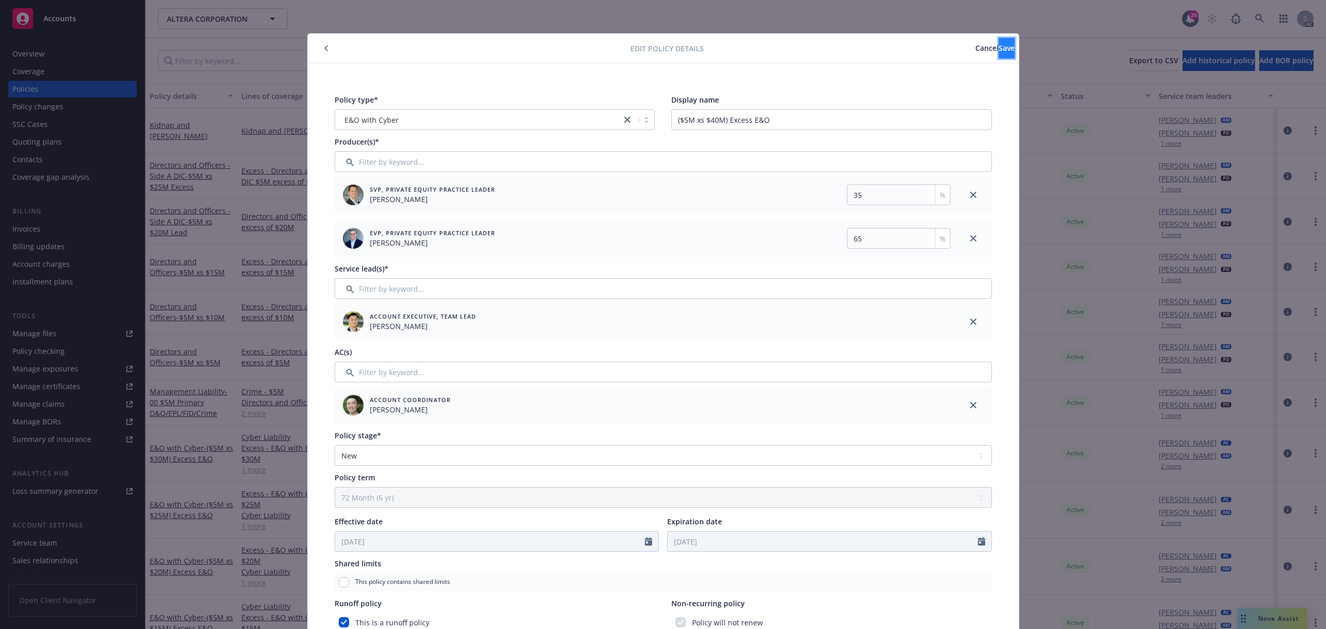
click at [998, 43] on span "Save" at bounding box center [1006, 48] width 16 height 10
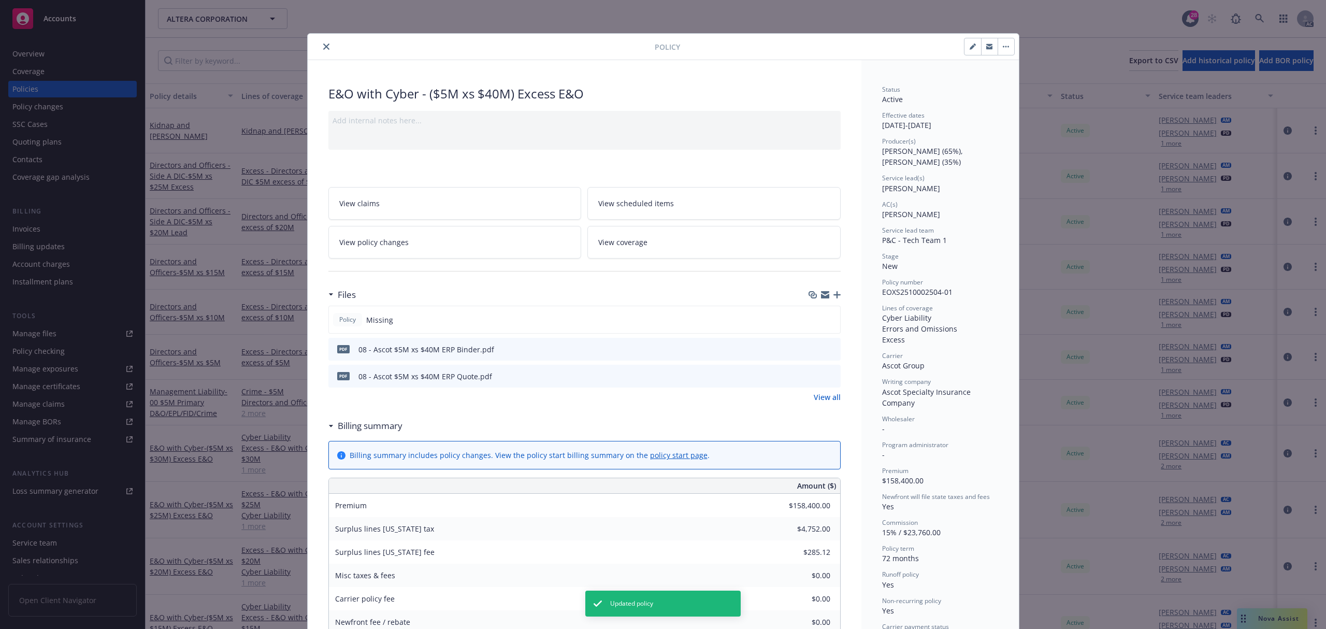
click at [323, 47] on icon "close" at bounding box center [326, 46] width 6 height 6
drag, startPoint x: 1258, startPoint y: 21, endPoint x: 1264, endPoint y: 16, distance: 8.1
click at [1260, 20] on div "Policy E&O with Cyber - ($5M xs $40M) Excess E&O Add internal notes here... Vie…" at bounding box center [663, 314] width 1326 height 629
click at [1264, 16] on div "Policy E&O with Cyber - ($5M xs $40M) Excess E&O Add internal notes here... Vie…" at bounding box center [663, 314] width 1326 height 629
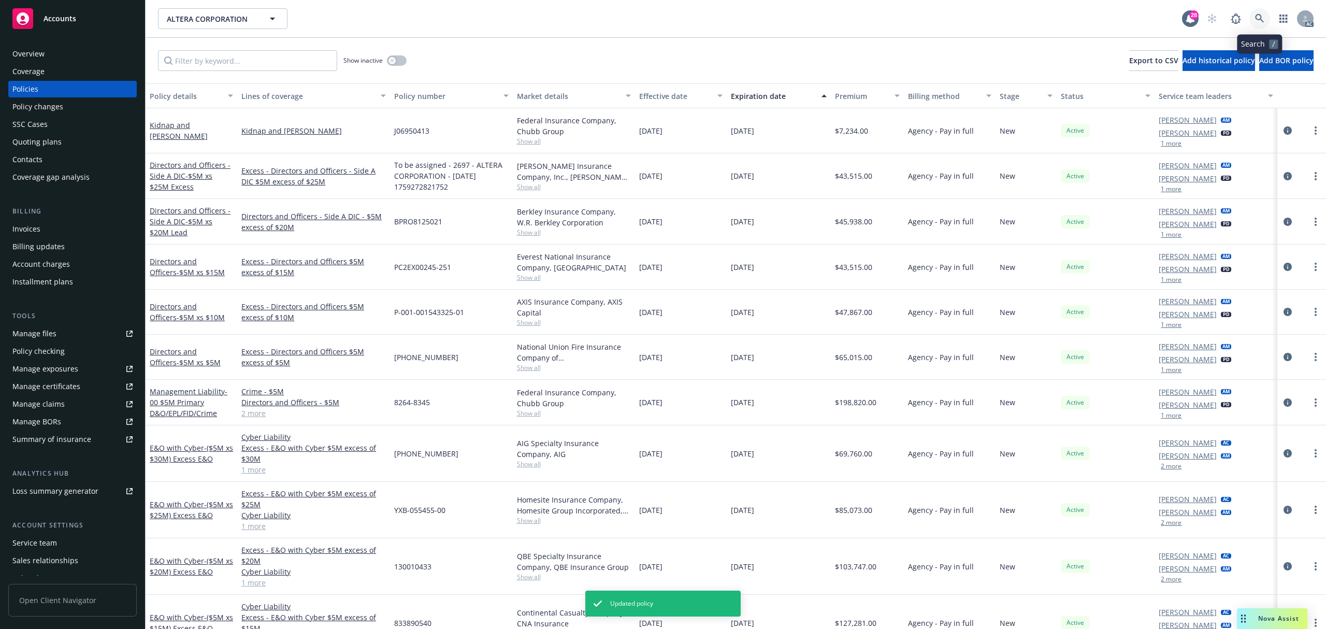
click at [1259, 18] on icon at bounding box center [1259, 18] width 9 height 9
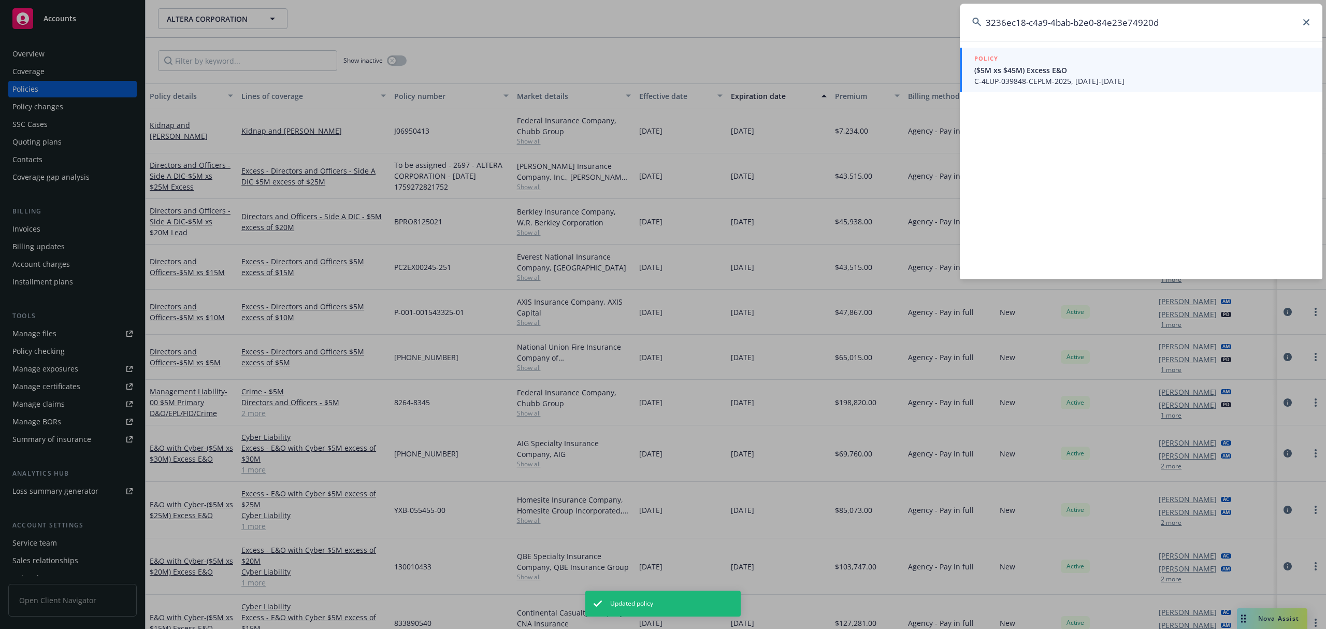
type input "3236ec18-c4a9-4bab-b2e0-84e23e74920d"
click at [998, 78] on span "C-4LUP-039848-CEPLM-2025, 09/12/2025-09/12/2031" at bounding box center [1142, 81] width 336 height 11
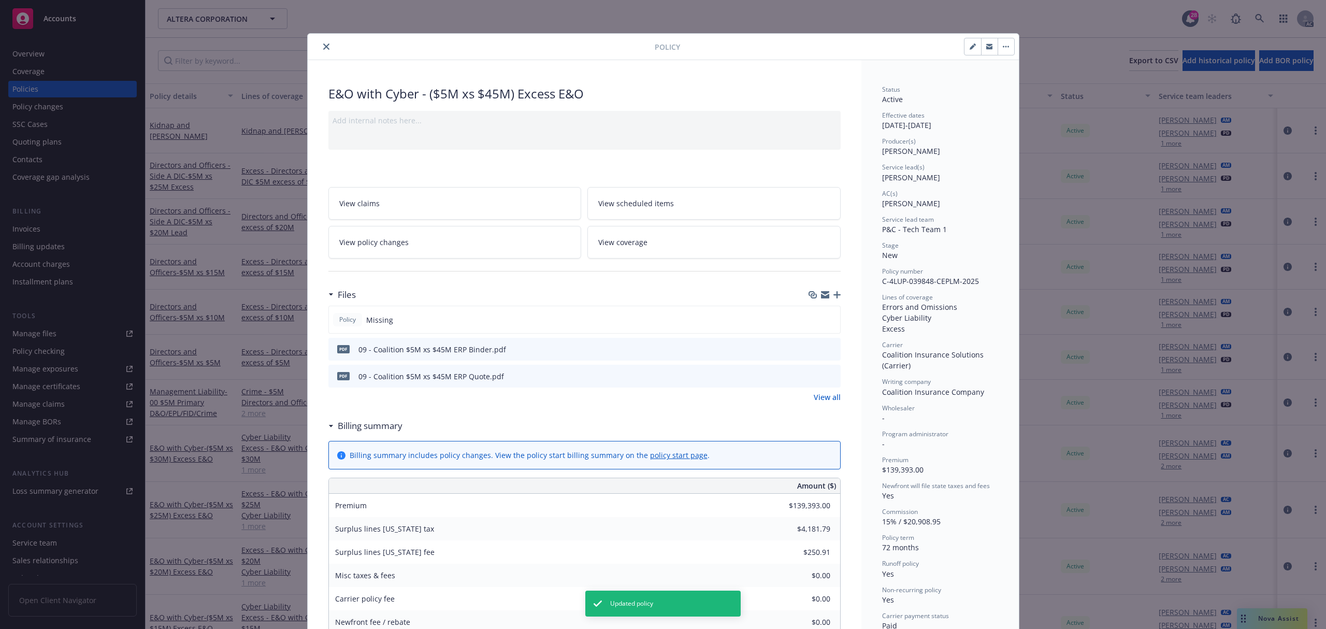
click at [969, 43] on icon "button" at bounding box center [972, 46] width 6 height 6
select select "NEW"
select select "72"
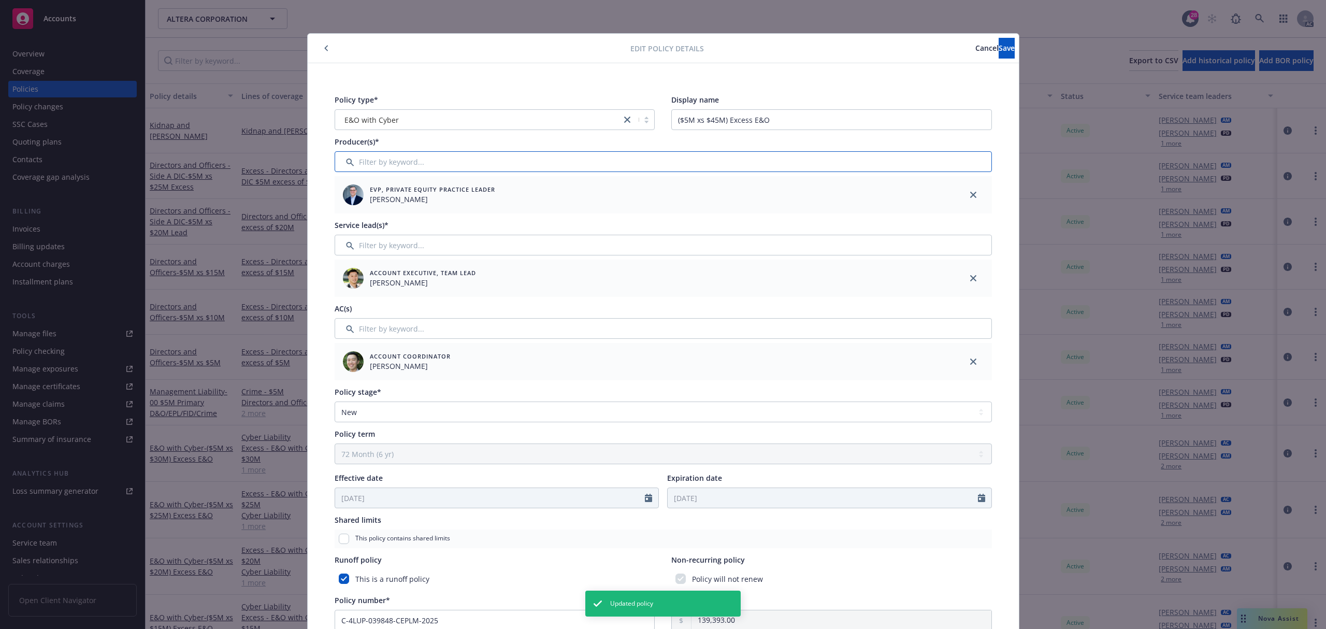
click at [446, 166] on input "Filter by keyword..." at bounding box center [662, 161] width 657 height 21
type input "as"
click at [350, 212] on div at bounding box center [348, 215] width 27 height 11
click at [347, 212] on input "checkbox" at bounding box center [348, 215] width 10 height 10
checkbox input "true"
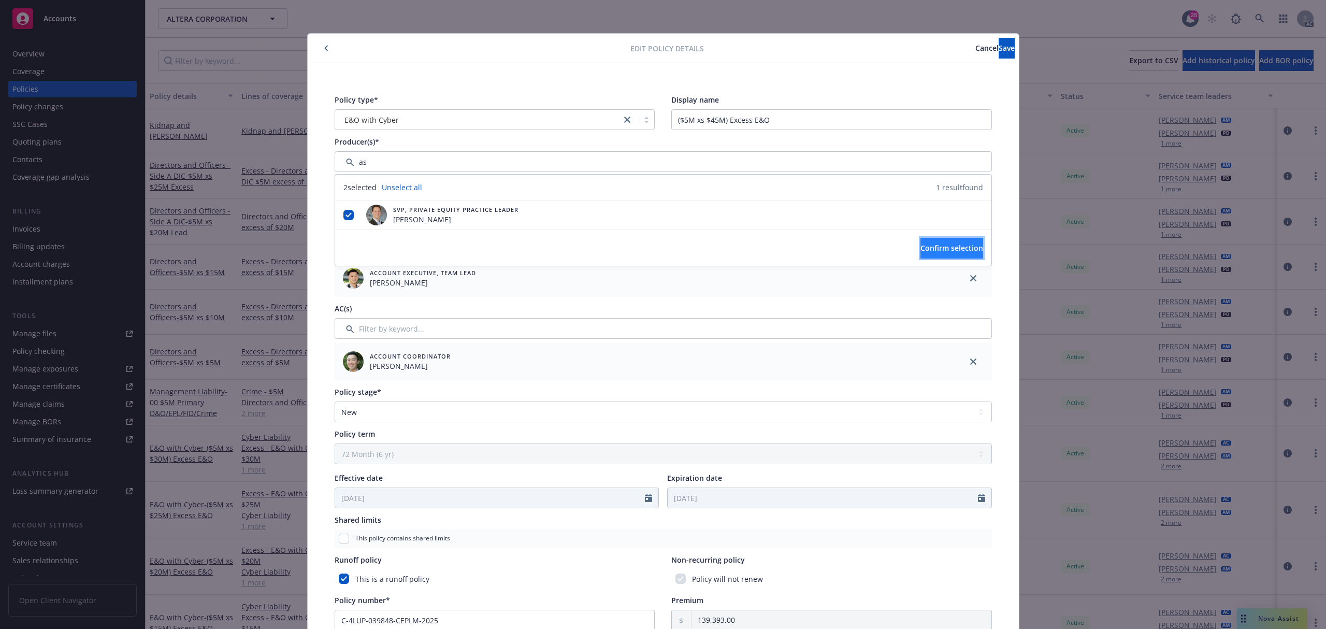
click at [942, 243] on span "Confirm selection" at bounding box center [951, 248] width 63 height 10
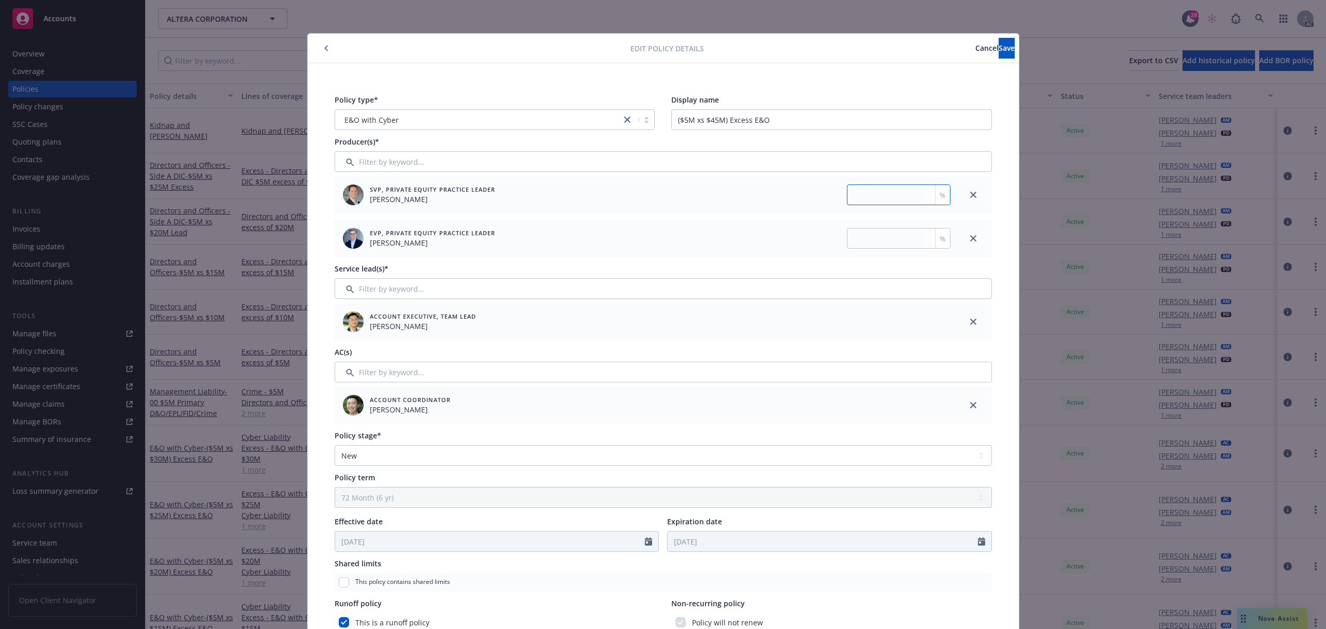
click at [897, 196] on input "number" at bounding box center [899, 194] width 104 height 21
type input "35"
click at [892, 232] on input "number" at bounding box center [899, 238] width 104 height 21
type input "65"
drag, startPoint x: 991, startPoint y: 54, endPoint x: 46, endPoint y: 170, distance: 952.0
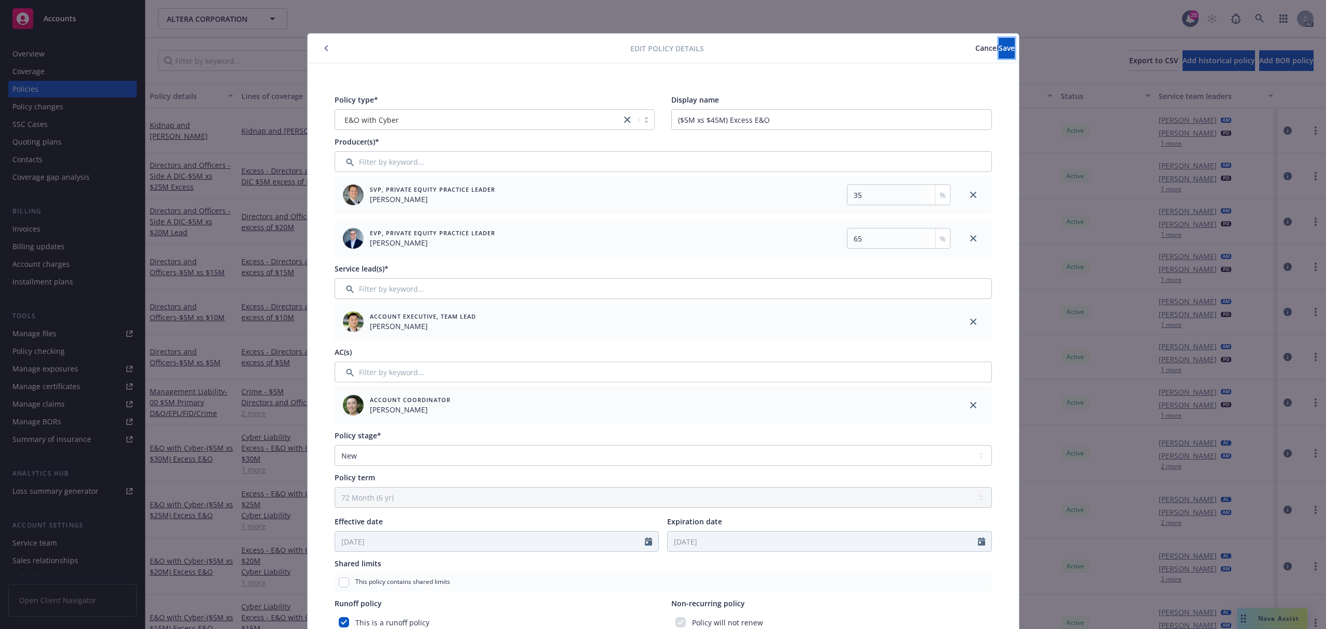
click at [998, 54] on button "Save" at bounding box center [1006, 48] width 16 height 21
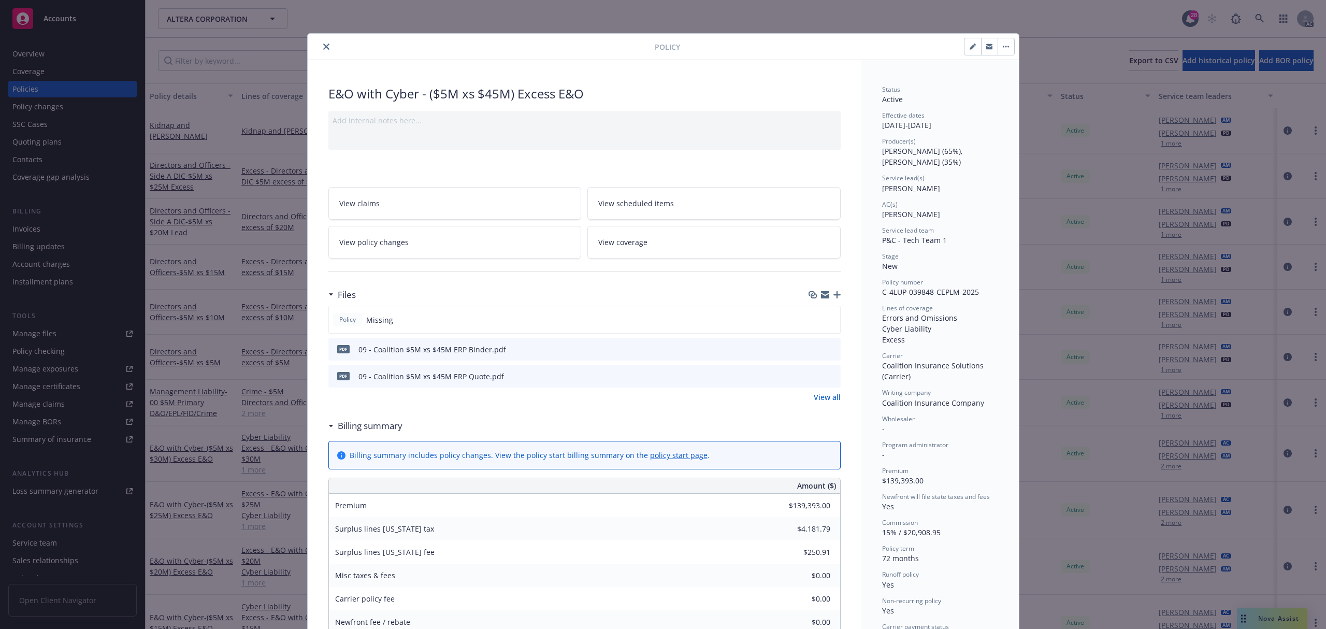
click at [324, 48] on button "close" at bounding box center [326, 46] width 12 height 12
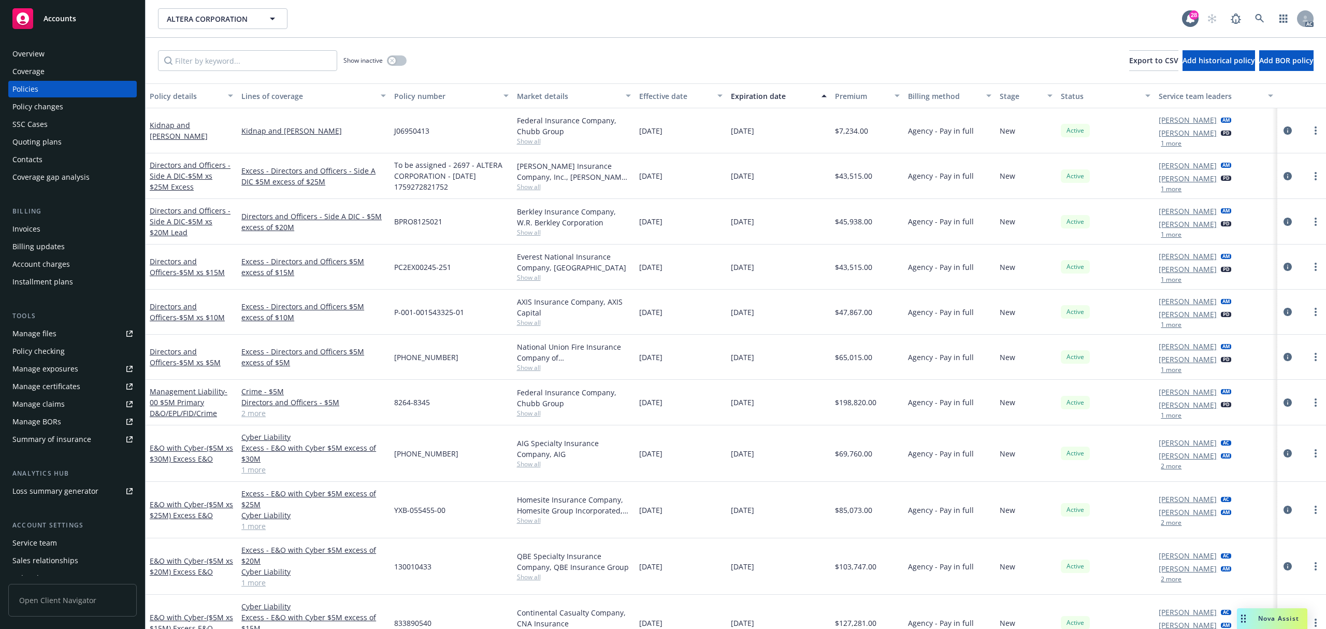
click at [63, 233] on div "Invoices" at bounding box center [72, 229] width 120 height 17
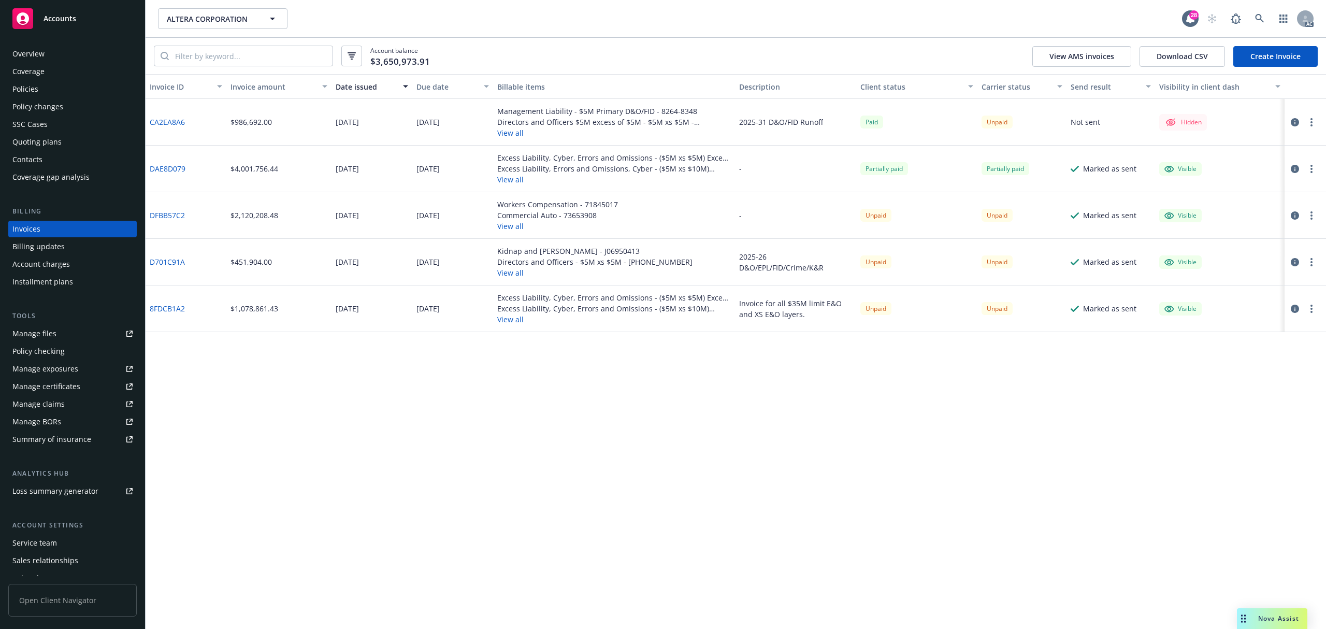
click at [514, 180] on button "View all" at bounding box center [614, 179] width 234 height 11
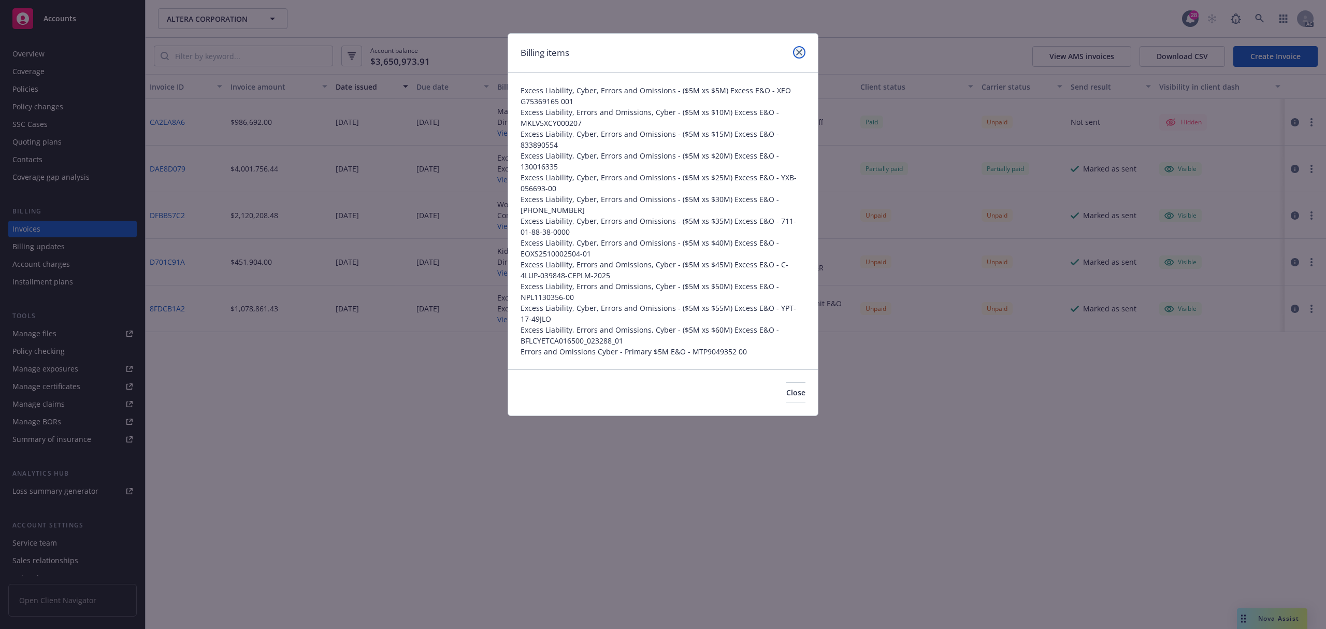
click at [798, 53] on icon "close" at bounding box center [799, 52] width 6 height 6
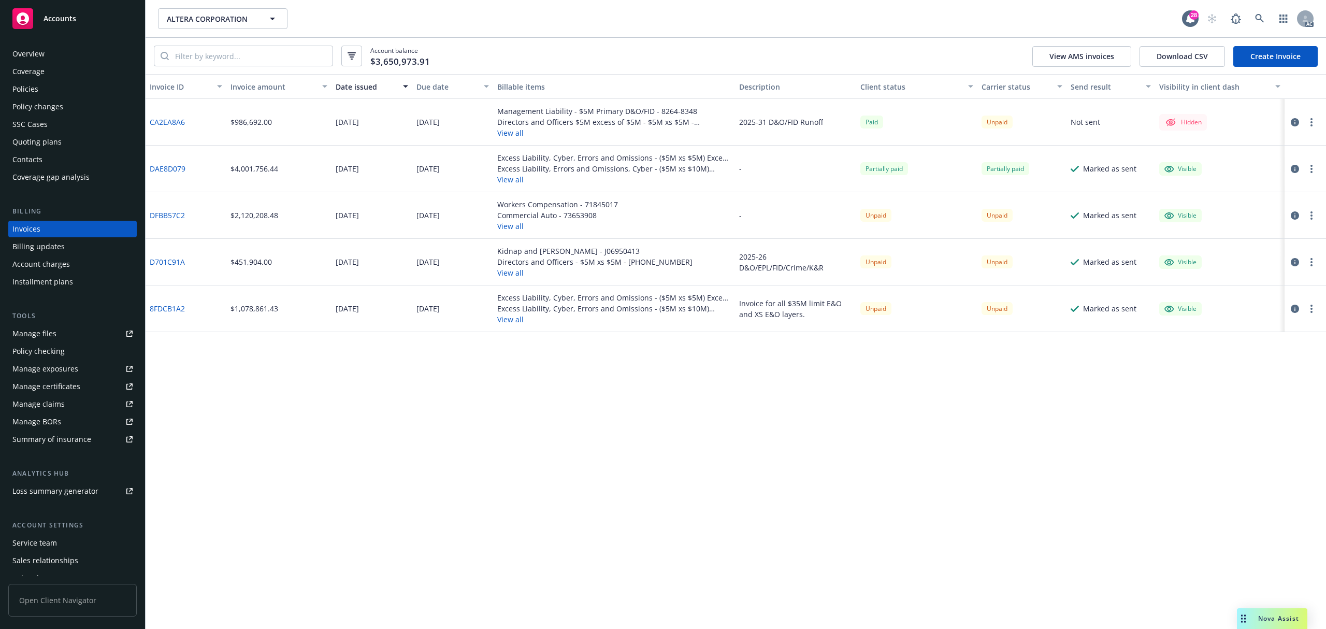
click at [46, 89] on div "Policies" at bounding box center [72, 89] width 120 height 17
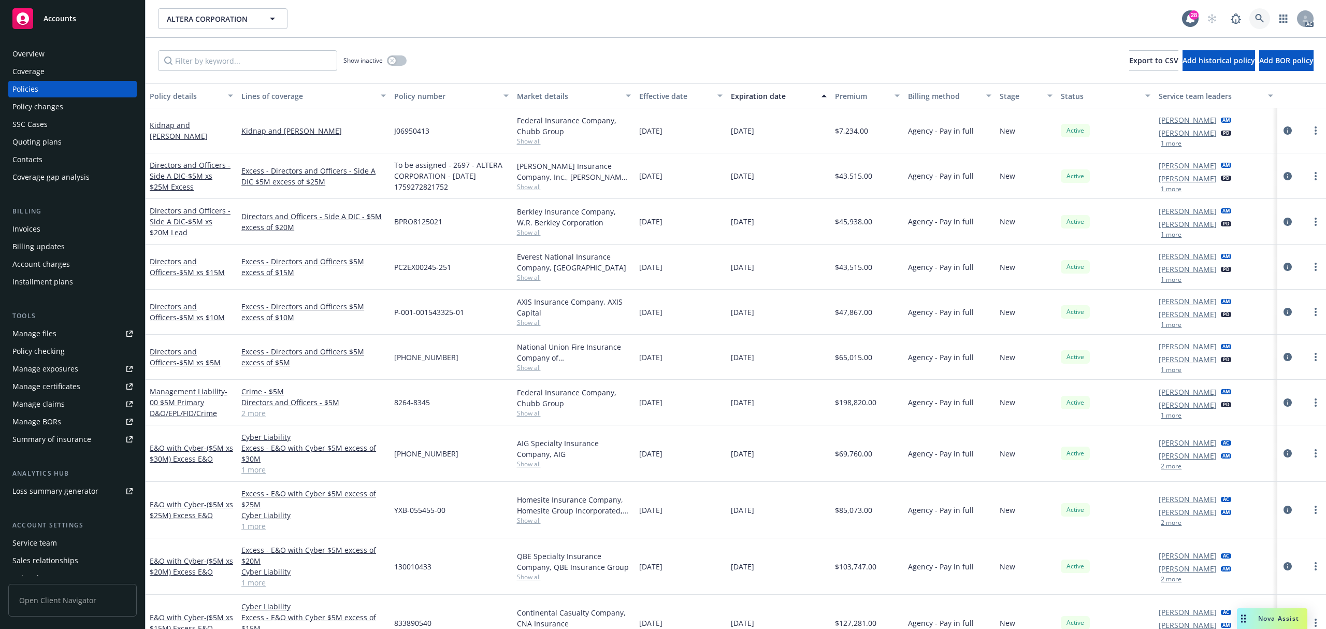
click at [1254, 13] on link at bounding box center [1259, 18] width 21 height 21
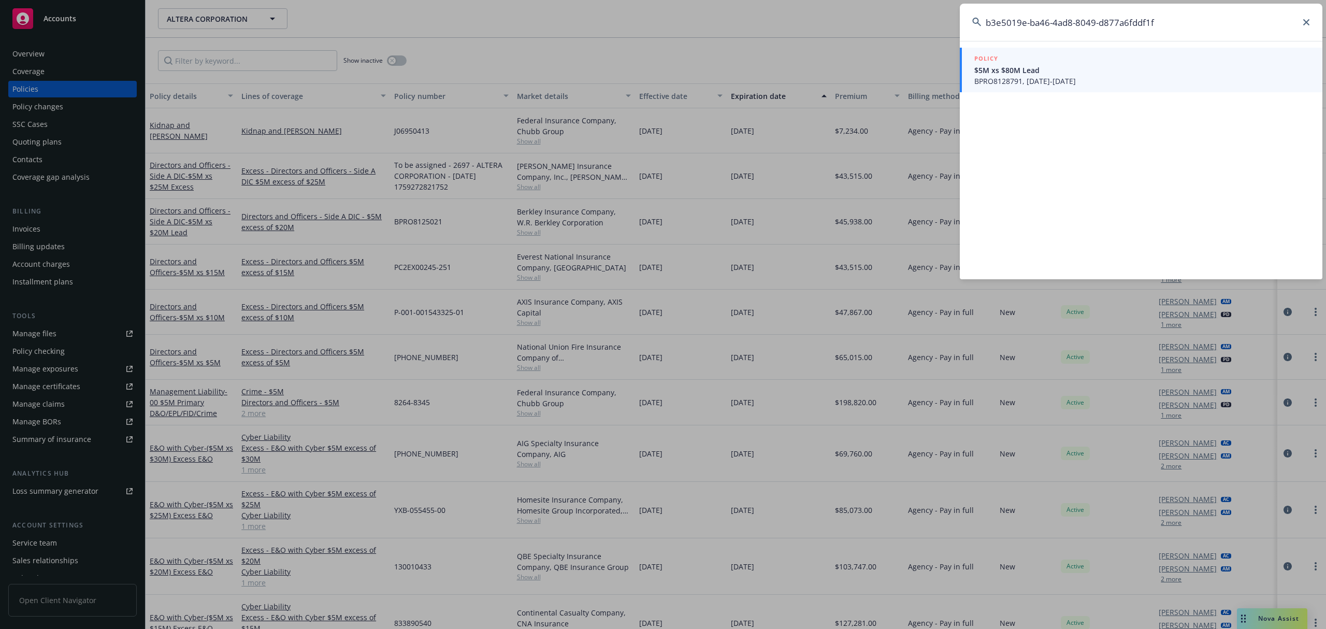
type input "b3e5019e-ba46-4ad8-8049-d877a6fddf1f"
click at [1011, 79] on span "BPRO8128791, 09/12/2025-09/12/2031" at bounding box center [1142, 81] width 336 height 11
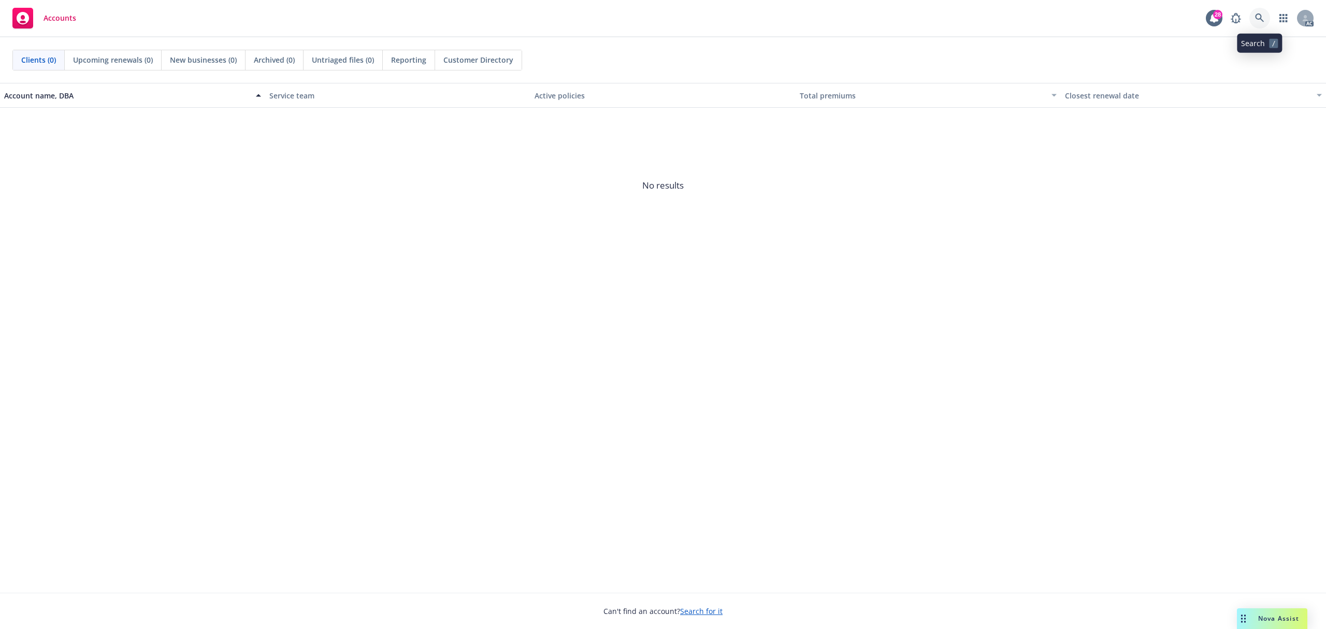
click at [1262, 17] on icon at bounding box center [1259, 17] width 9 height 9
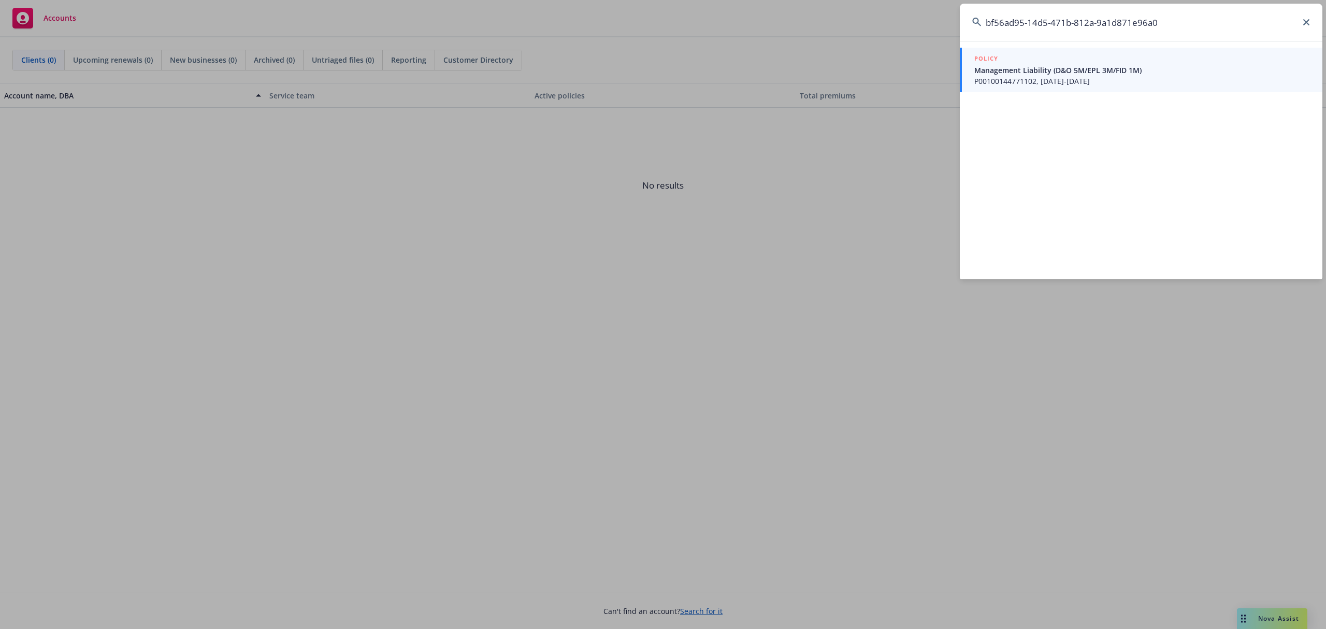
type input "bf56ad95-14d5-471b-812a-9a1d871e96a0"
click at [1076, 78] on span "P00100144771102, [DATE]-[DATE]" at bounding box center [1142, 81] width 336 height 11
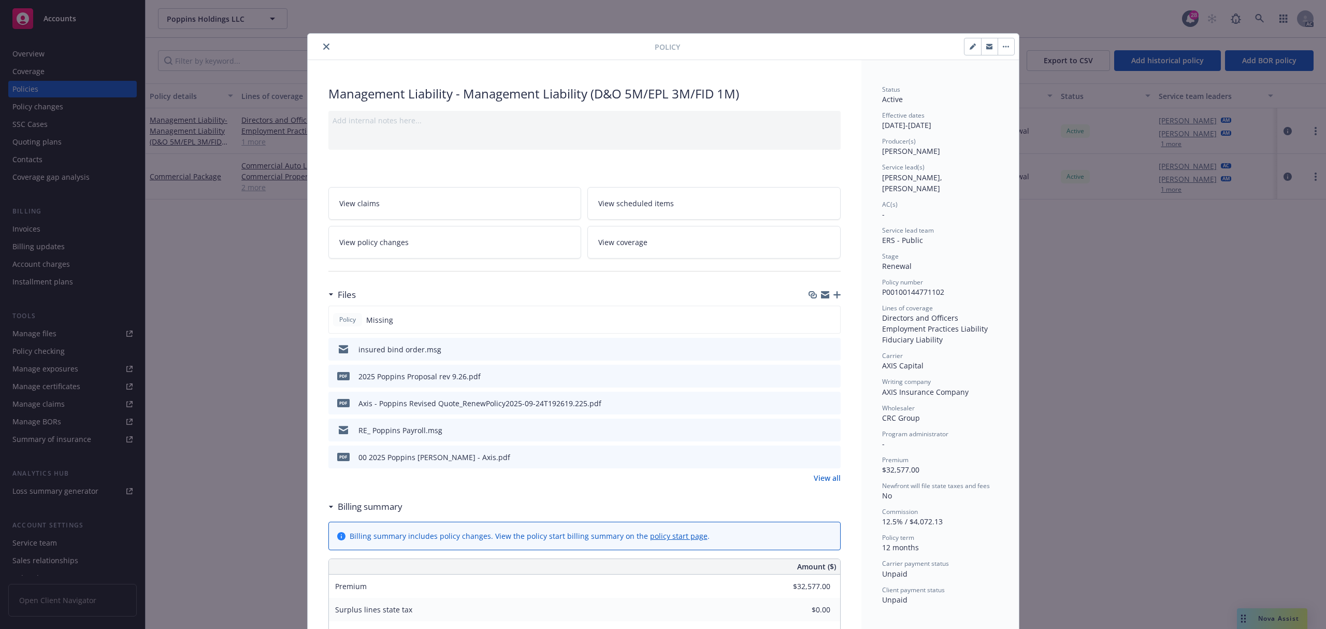
click at [323, 50] on icon "close" at bounding box center [326, 46] width 6 height 6
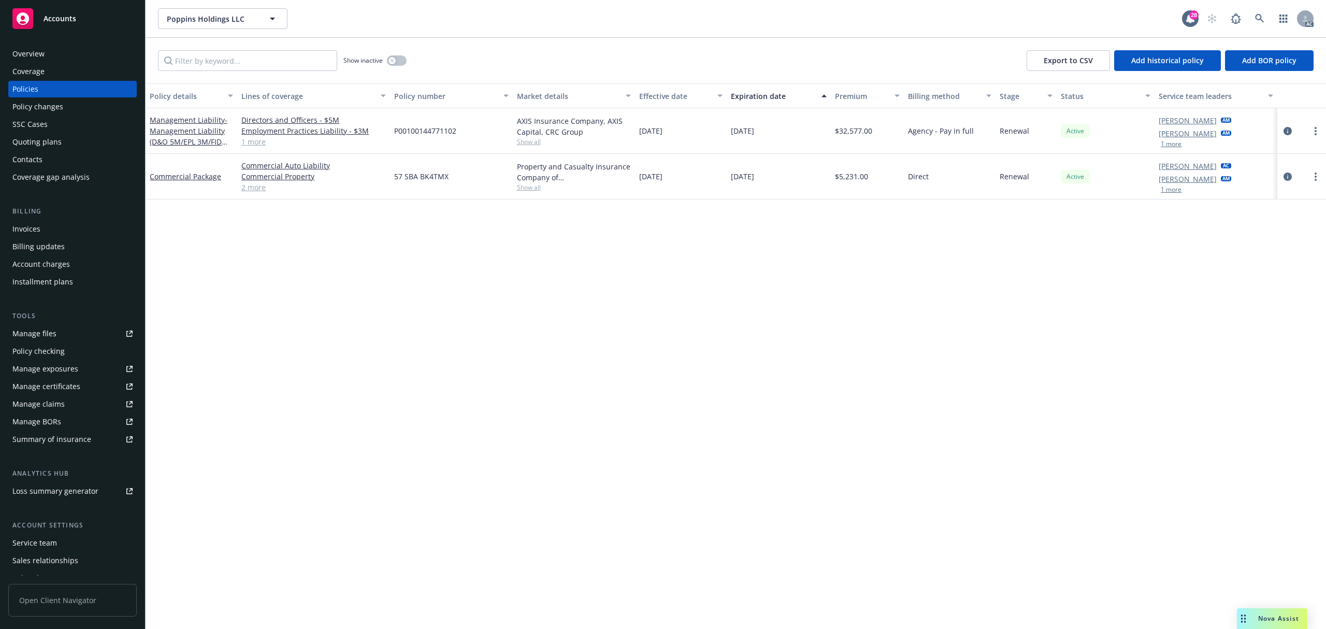
click at [1169, 191] on button "1 more" at bounding box center [1170, 189] width 21 height 6
click at [1174, 145] on button "1 more" at bounding box center [1170, 144] width 21 height 6
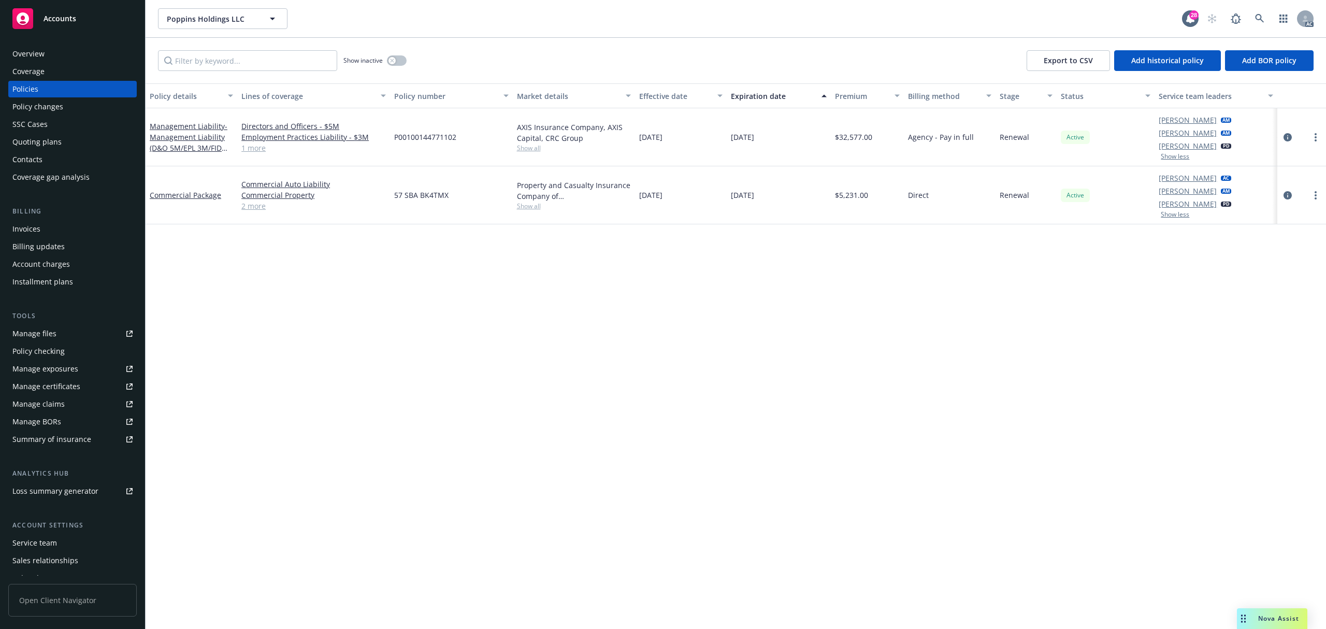
click at [55, 545] on div "Service team" at bounding box center [34, 542] width 45 height 17
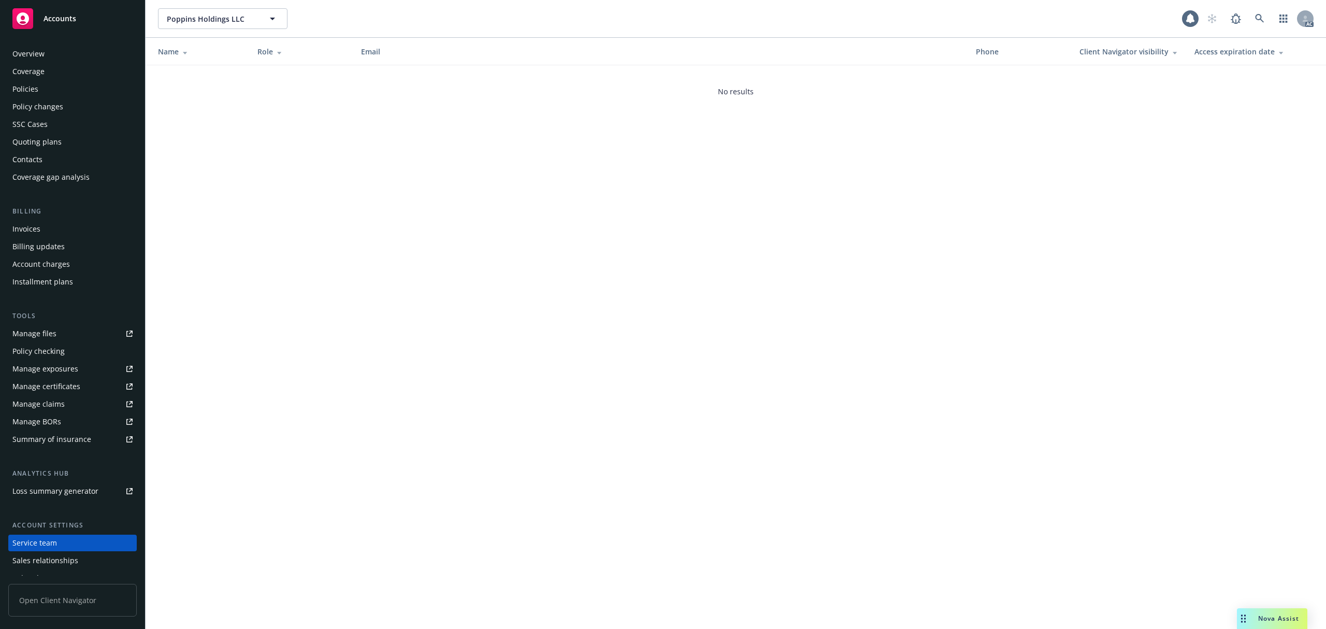
scroll to position [46, 0]
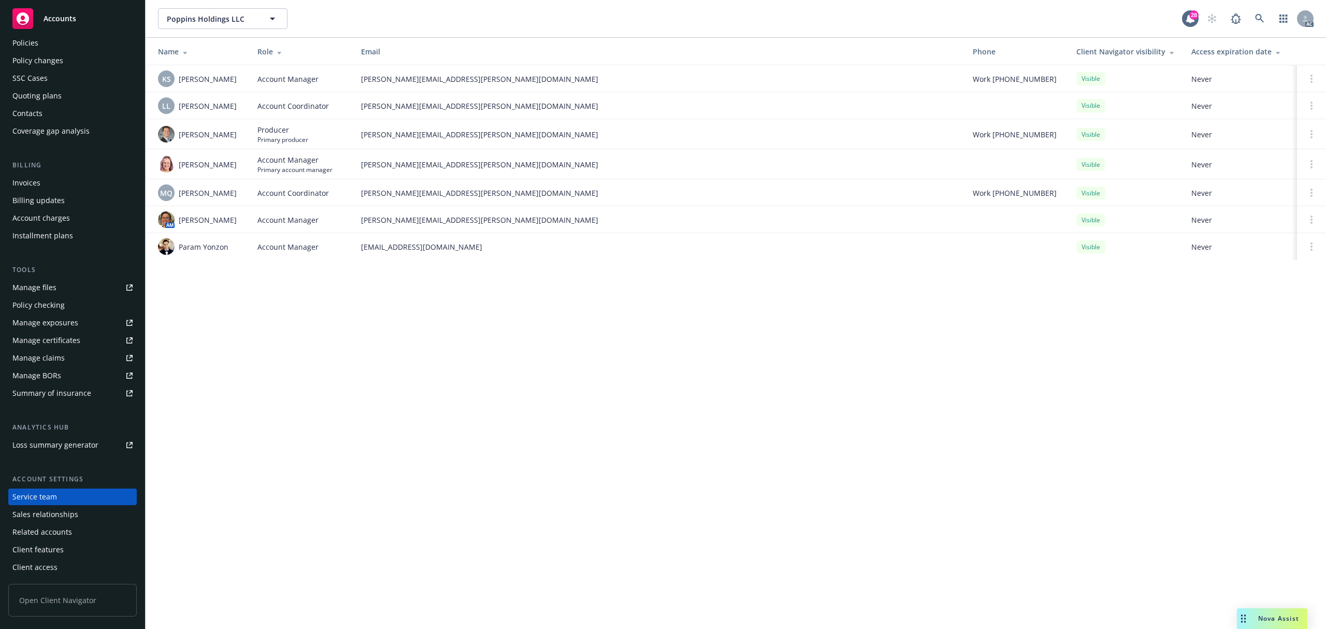
click at [56, 45] on div "Policies" at bounding box center [72, 43] width 120 height 17
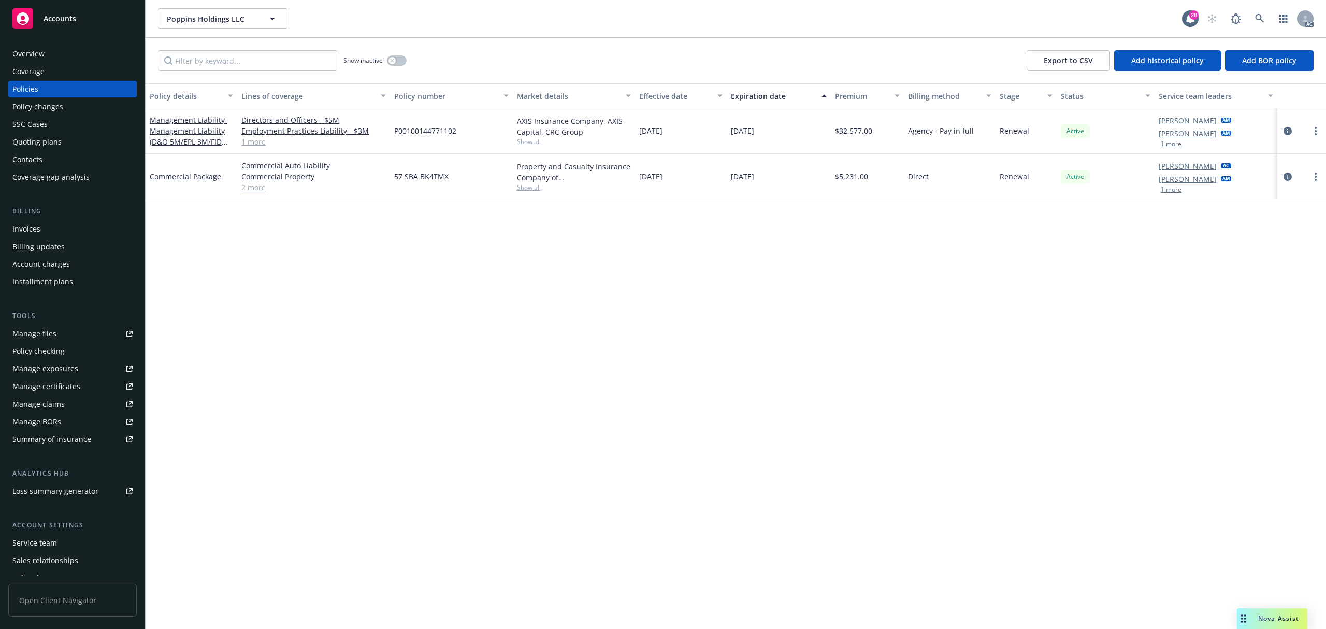
drag, startPoint x: 588, startPoint y: 391, endPoint x: 402, endPoint y: 257, distance: 229.2
click at [587, 390] on div "Policy details Lines of coverage Policy number Market details Effective date Ex…" at bounding box center [736, 355] width 1180 height 545
click at [259, 145] on link "1 more" at bounding box center [313, 141] width 144 height 11
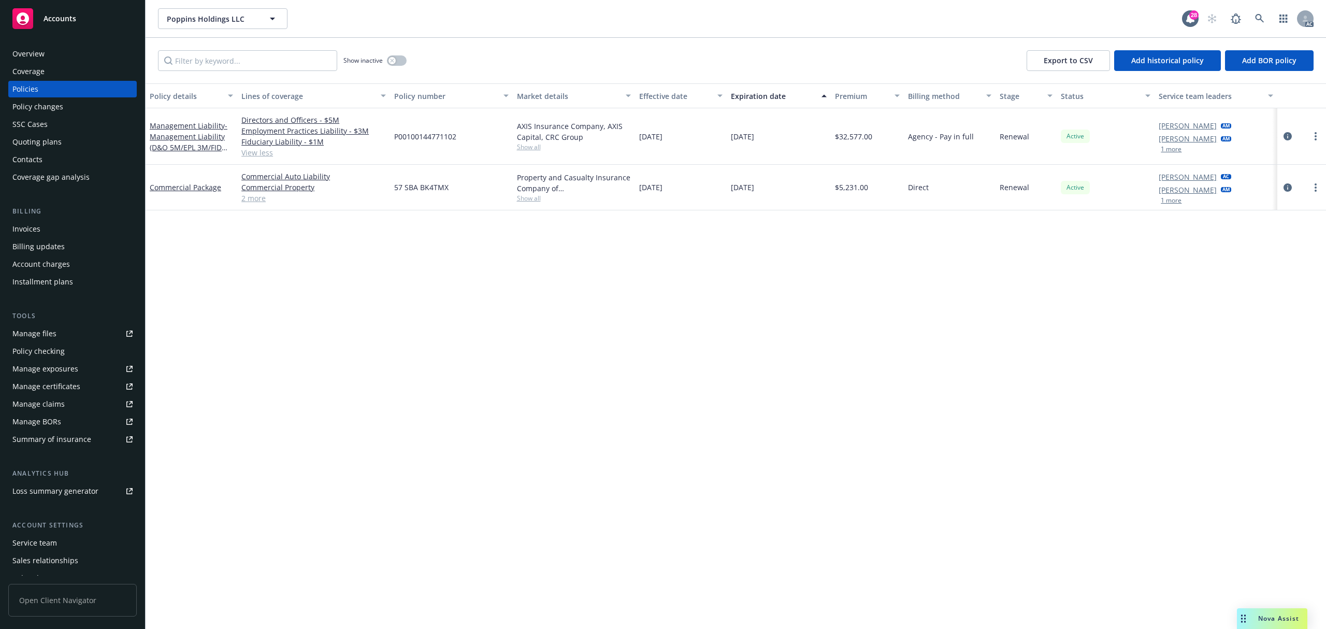
click at [257, 196] on link "2 more" at bounding box center [313, 198] width 144 height 11
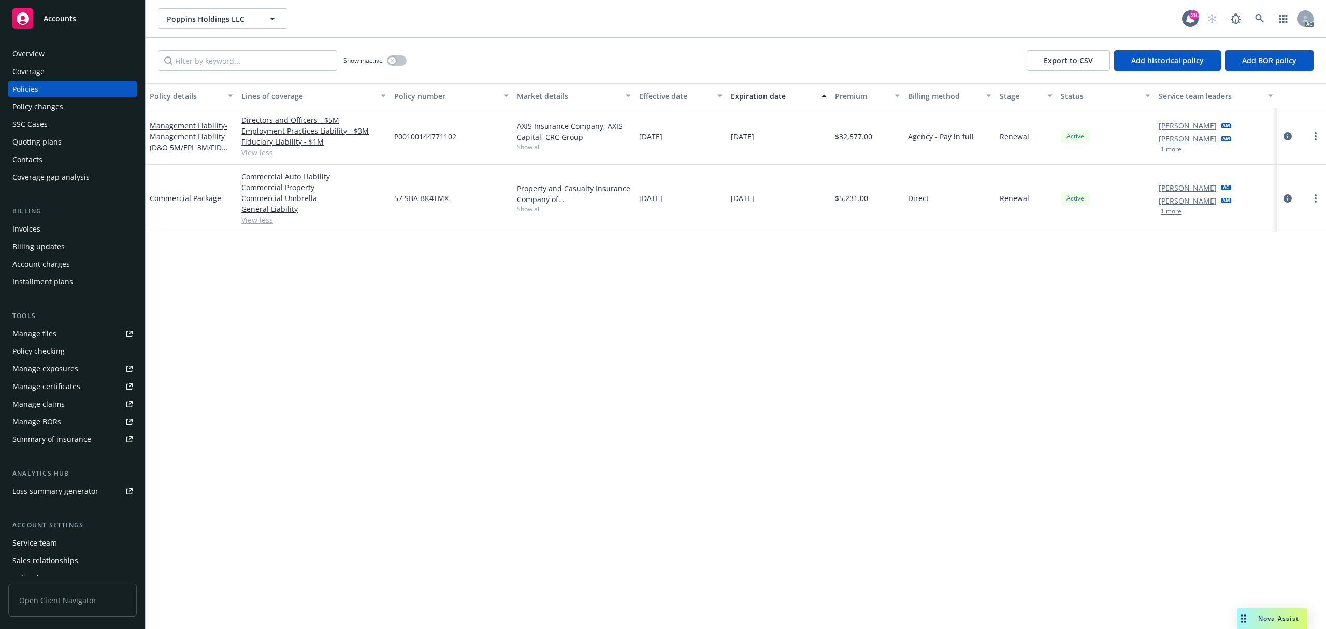
click at [41, 59] on div "Overview" at bounding box center [28, 54] width 32 height 17
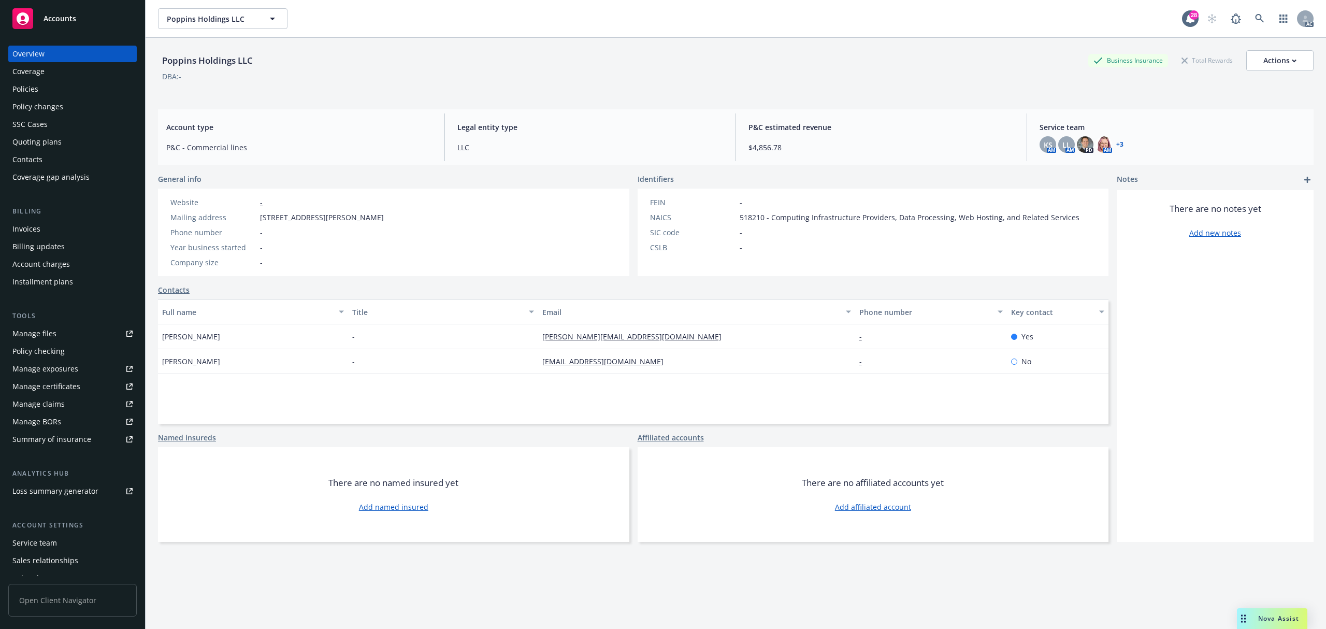
click at [37, 84] on div "Policies" at bounding box center [25, 89] width 26 height 17
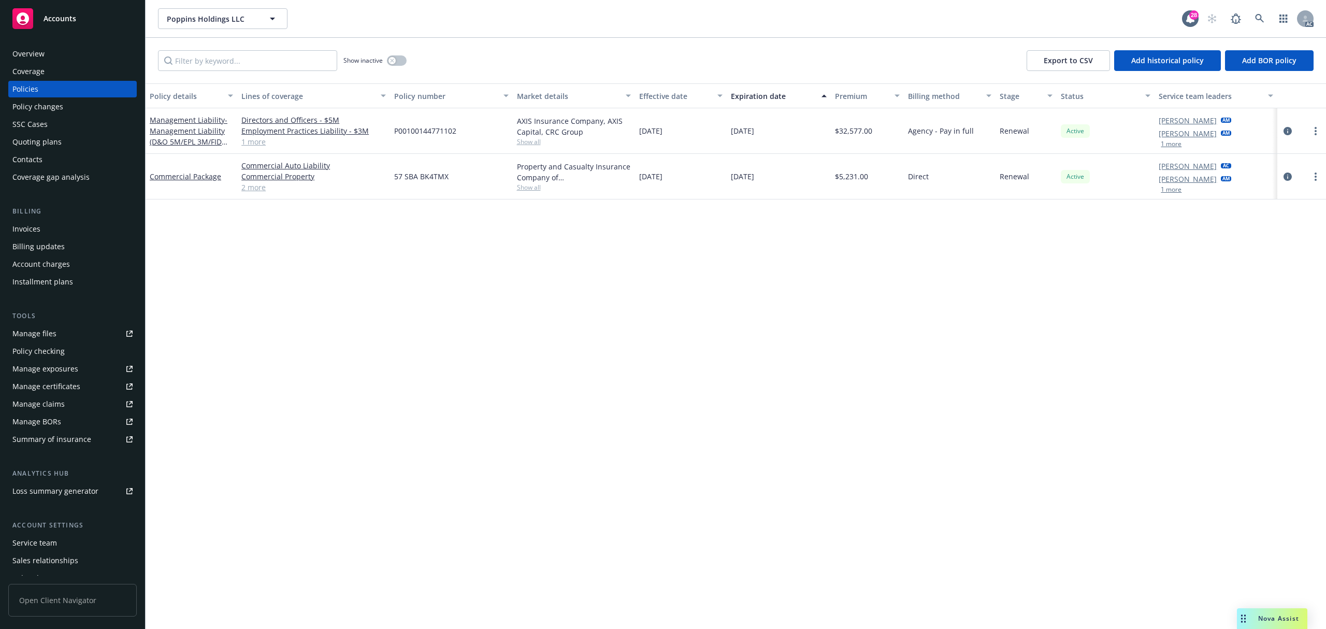
click at [1180, 146] on button "1 more" at bounding box center [1170, 144] width 21 height 6
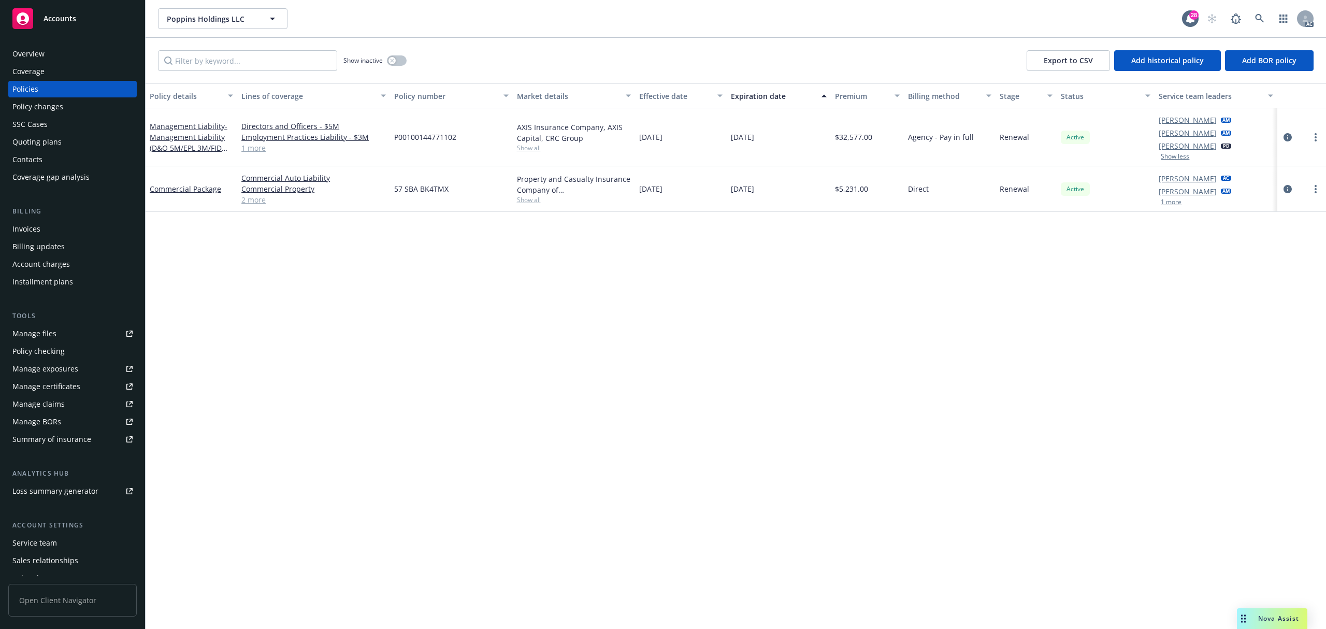
click at [1171, 200] on button "1 more" at bounding box center [1170, 202] width 21 height 6
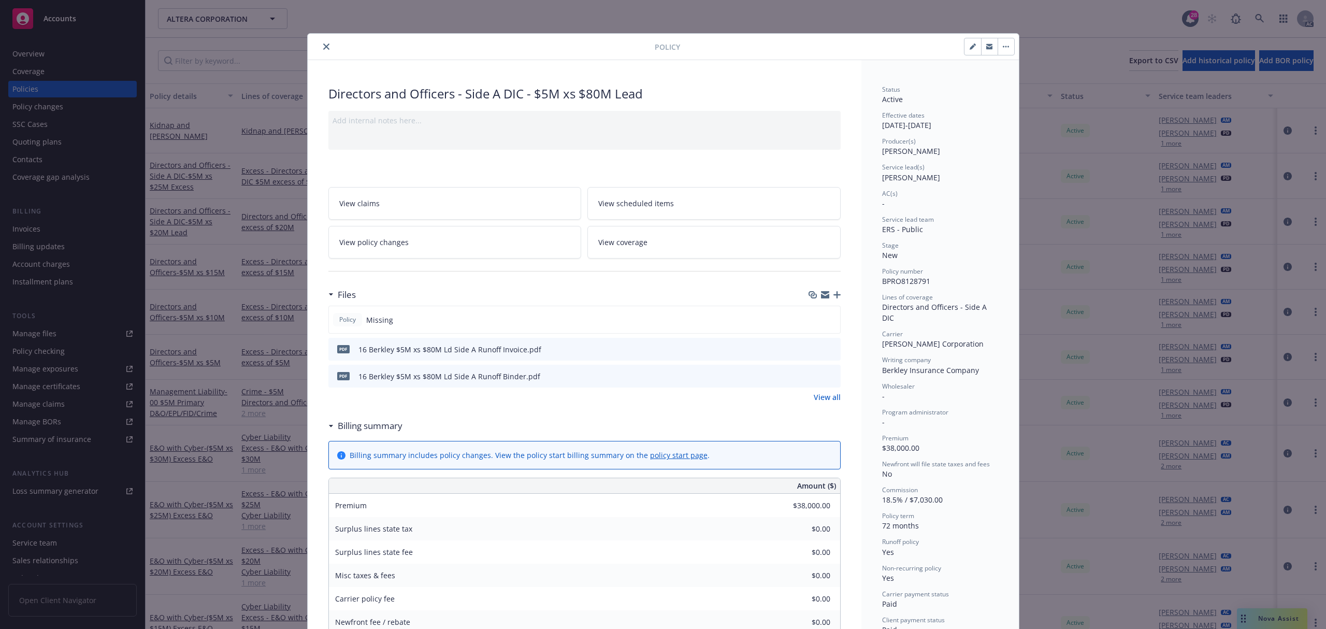
click at [320, 46] on button "close" at bounding box center [326, 46] width 12 height 12
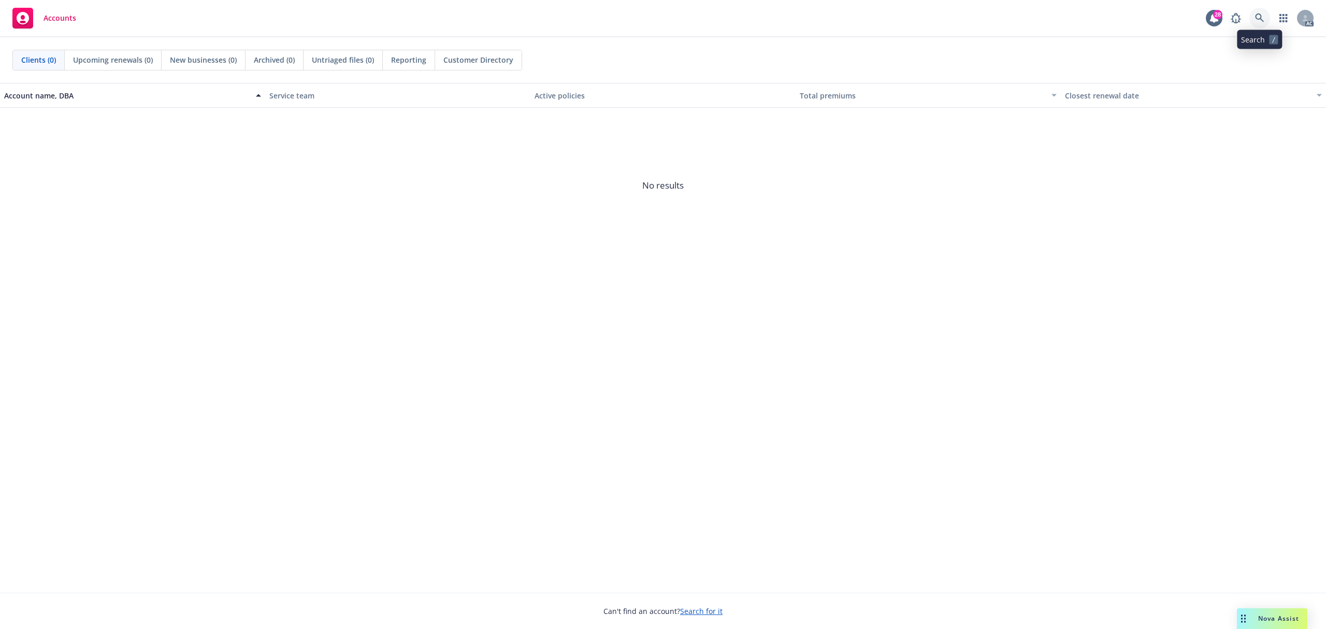
click at [1258, 19] on icon at bounding box center [1259, 17] width 9 height 9
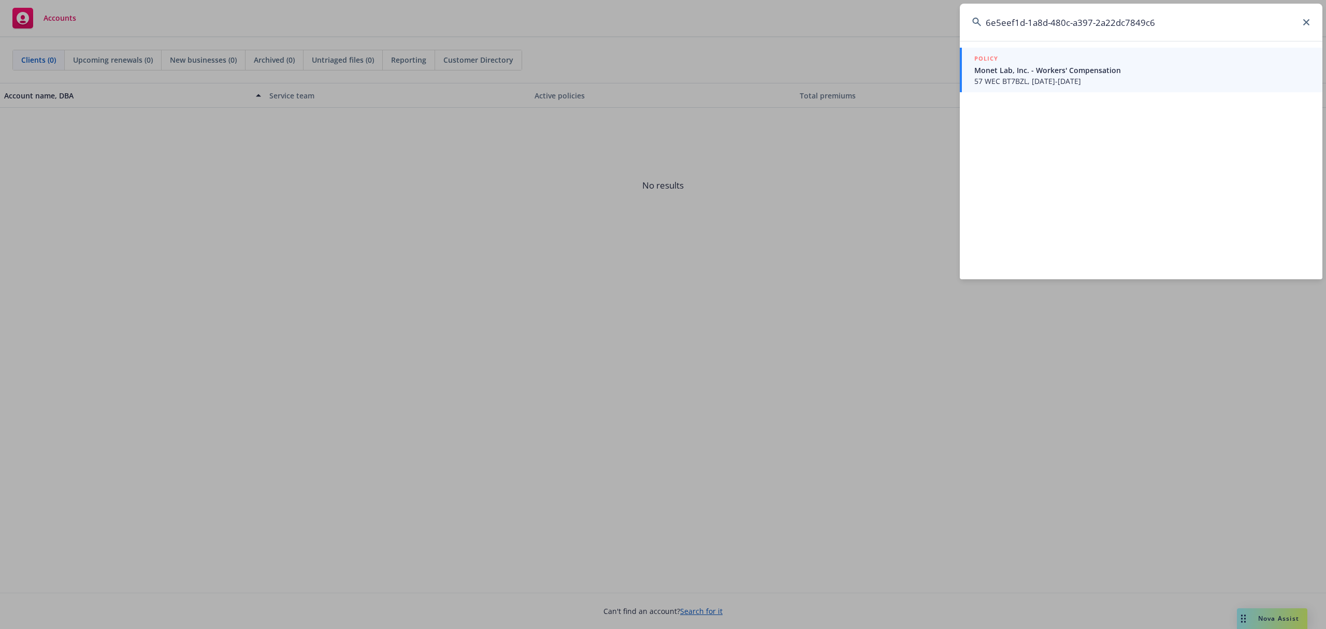
type input "6e5eef1d-1a8d-480c-a397-2a22dc7849c6"
click at [1015, 81] on span "57 WEC BT7BZL, 06/25/2025-06/25/2026" at bounding box center [1142, 81] width 336 height 11
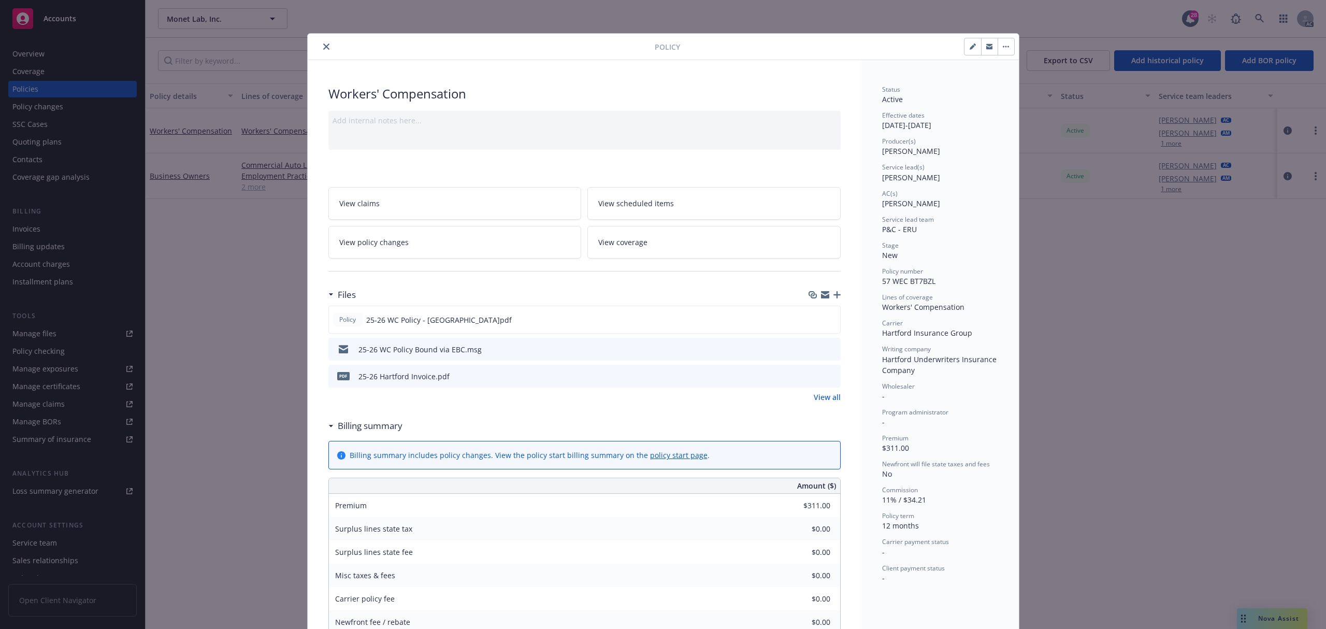
click at [968, 50] on button "button" at bounding box center [972, 46] width 17 height 17
select select "NEW"
select select "12"
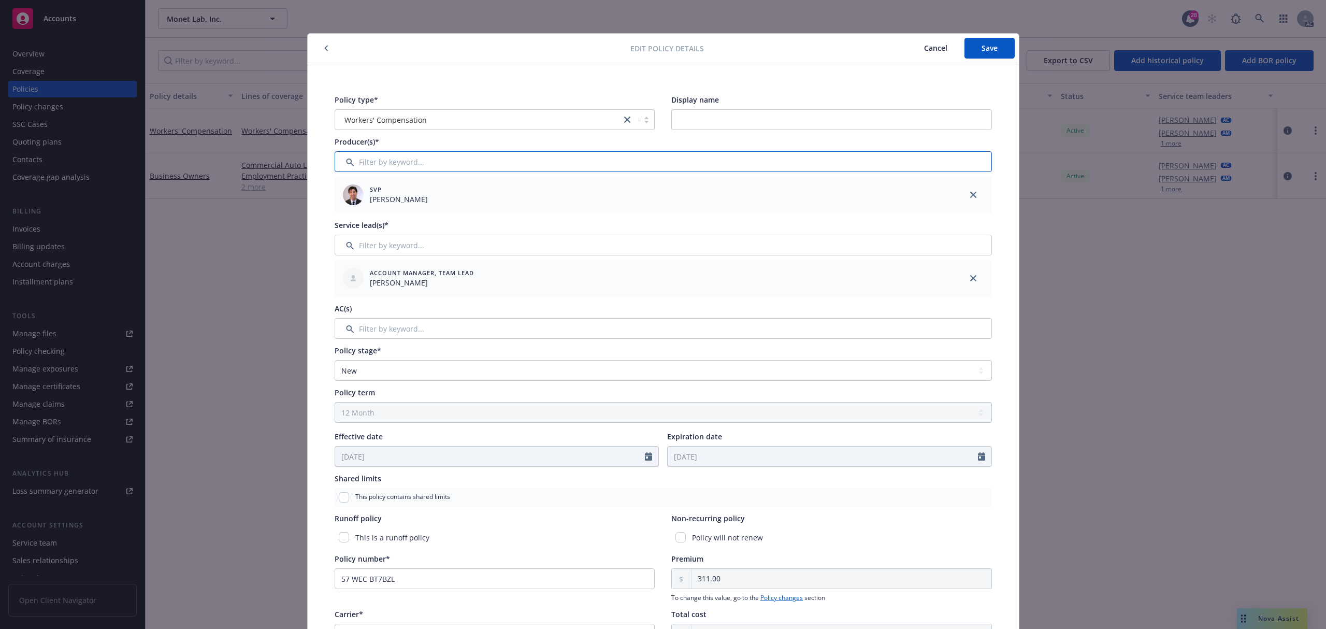
click at [384, 164] on input "Filter by keyword..." at bounding box center [662, 161] width 657 height 21
type input "t"
type input "a"
drag, startPoint x: 935, startPoint y: 50, endPoint x: 1026, endPoint y: 158, distance: 141.1
click at [935, 50] on span "Cancel" at bounding box center [935, 48] width 23 height 10
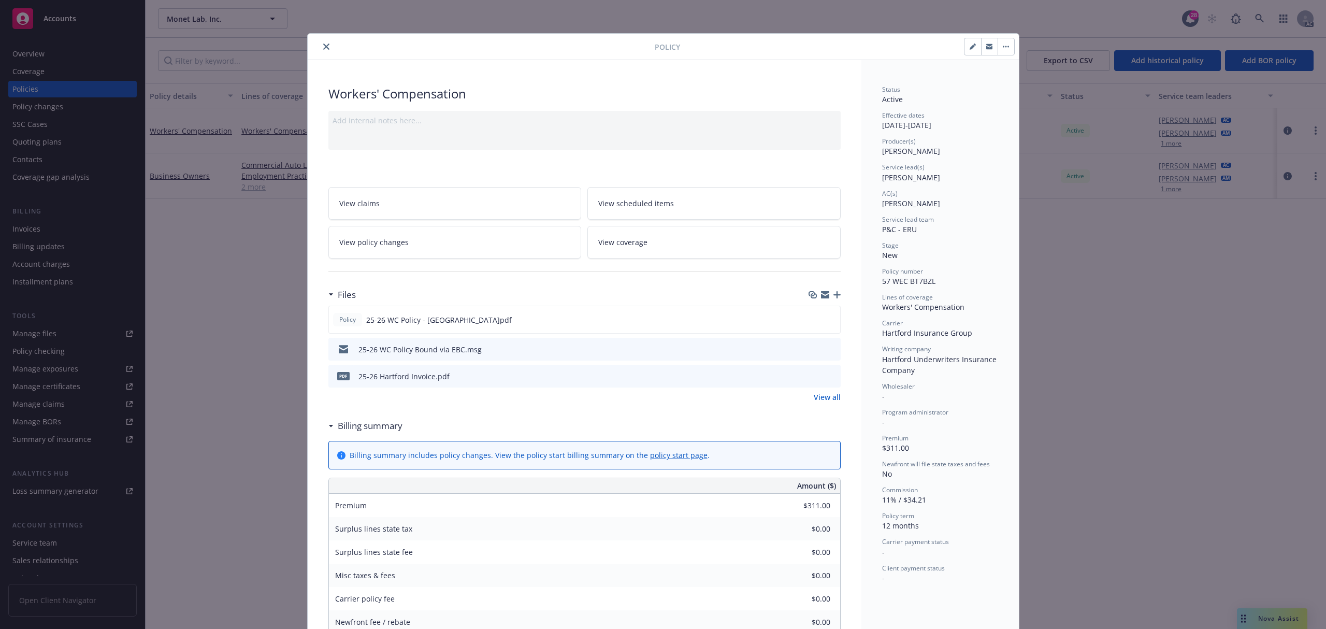
click at [320, 47] on button "close" at bounding box center [326, 46] width 12 height 12
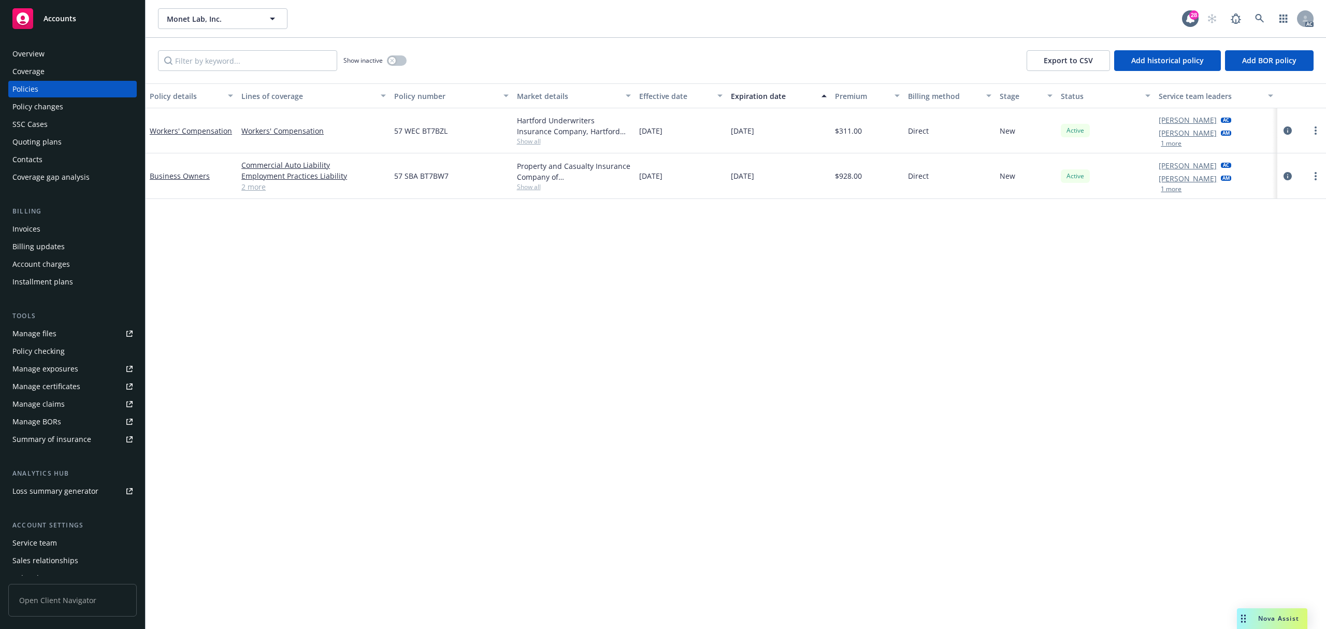
click at [1171, 141] on button "1 more" at bounding box center [1170, 143] width 21 height 6
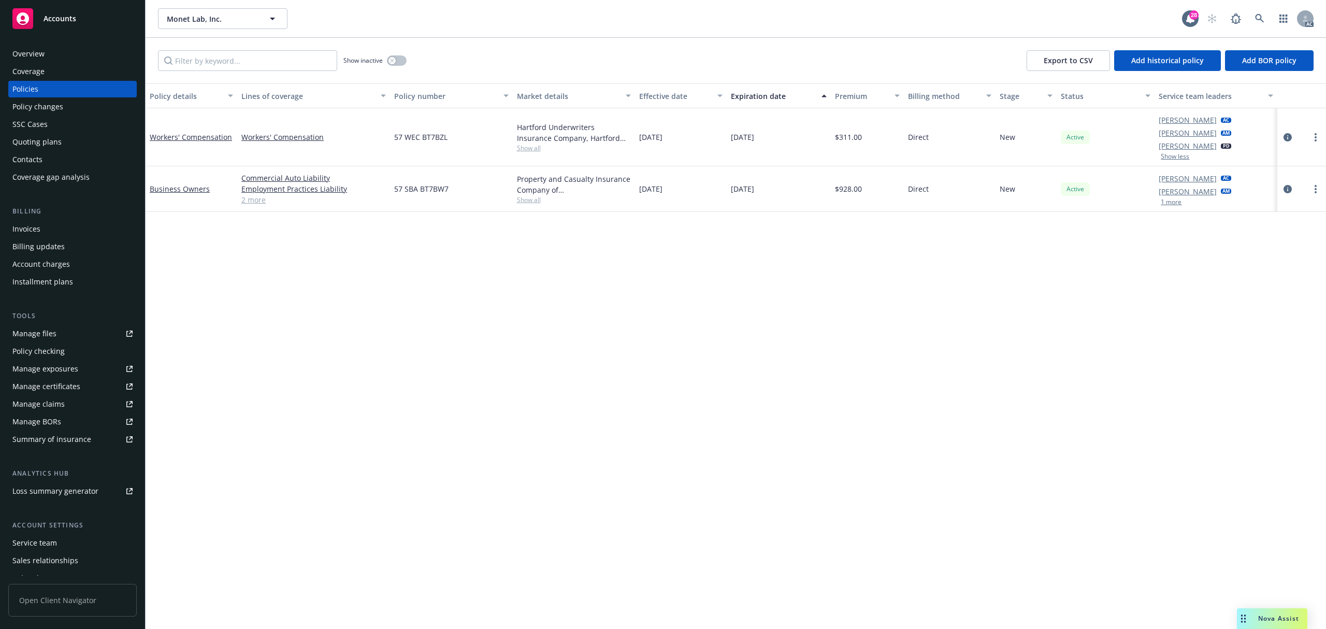
click at [1176, 199] on button "1 more" at bounding box center [1170, 202] width 21 height 6
click at [1167, 158] on button "Show less" at bounding box center [1174, 156] width 28 height 6
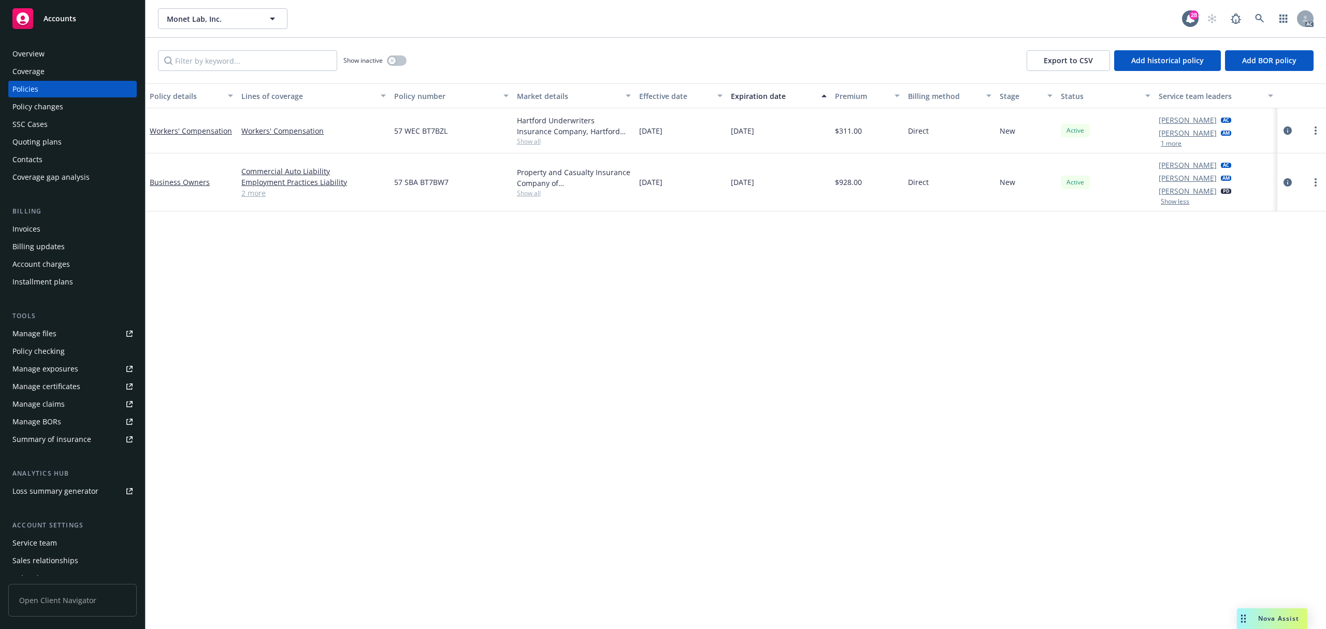
click at [1167, 143] on button "1 more" at bounding box center [1170, 143] width 21 height 6
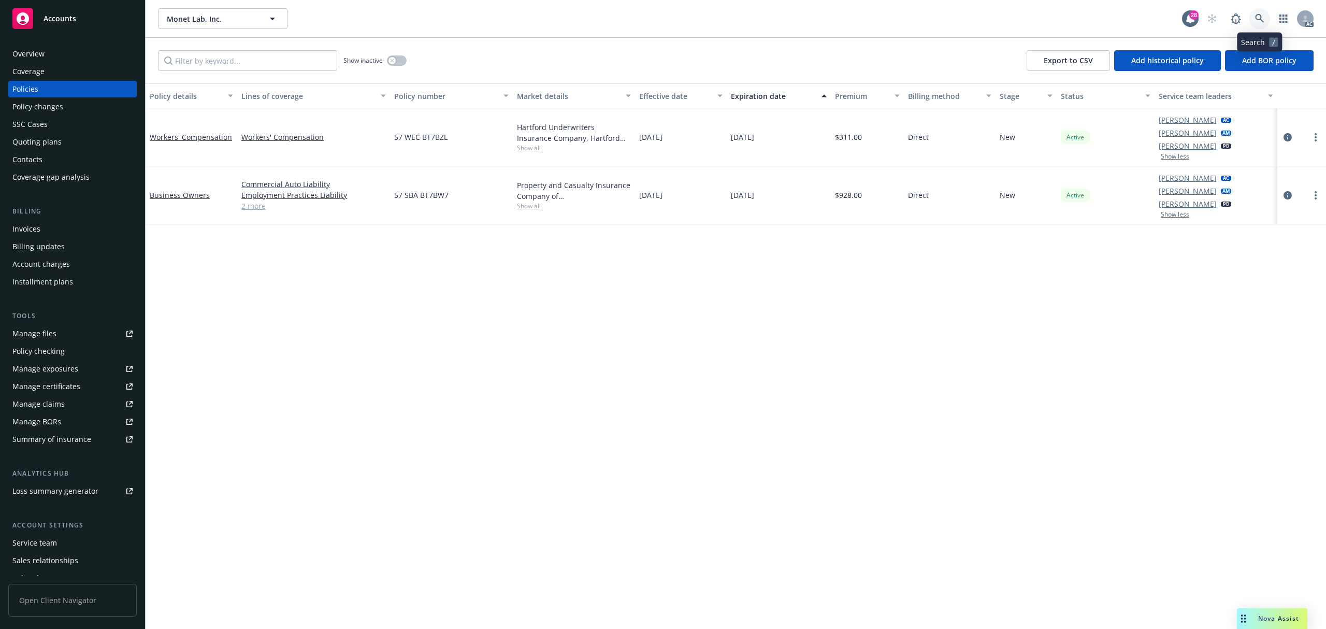
click at [1259, 14] on icon at bounding box center [1259, 18] width 9 height 9
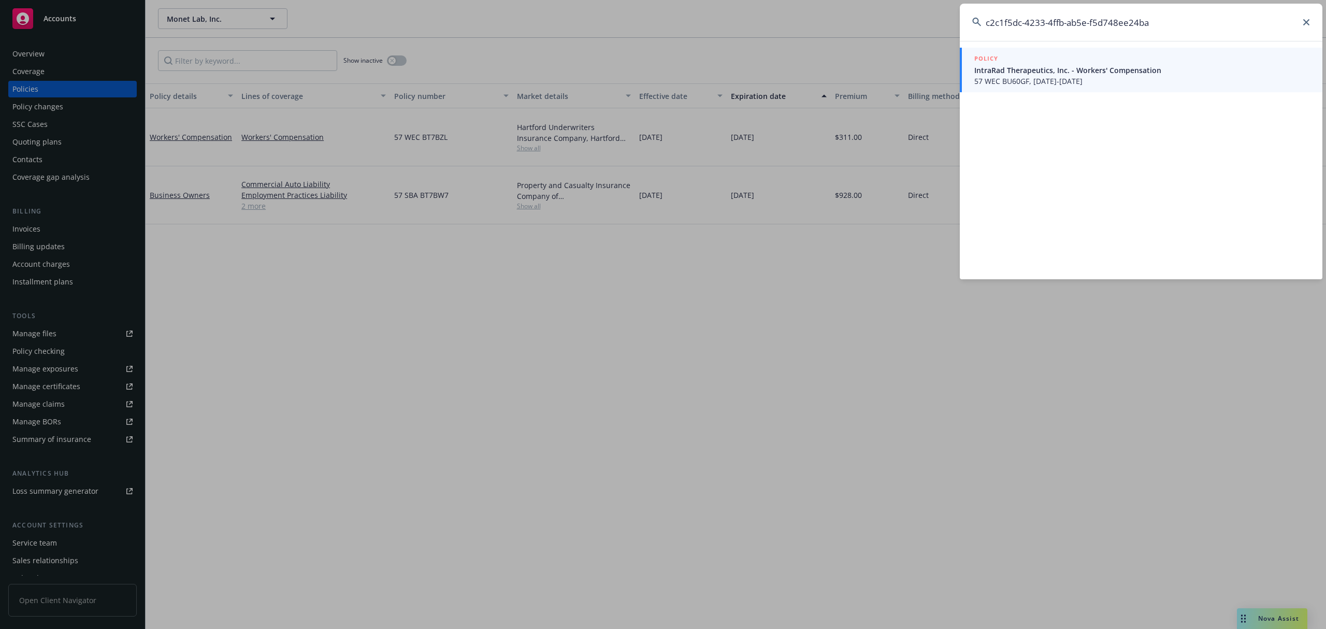
type input "c2c1f5dc-4233-4ffb-ab5e-f5d748ee24ba"
click at [1018, 76] on span "57 WEC BU60GF, 07/28/2025-07/28/2026" at bounding box center [1142, 81] width 336 height 11
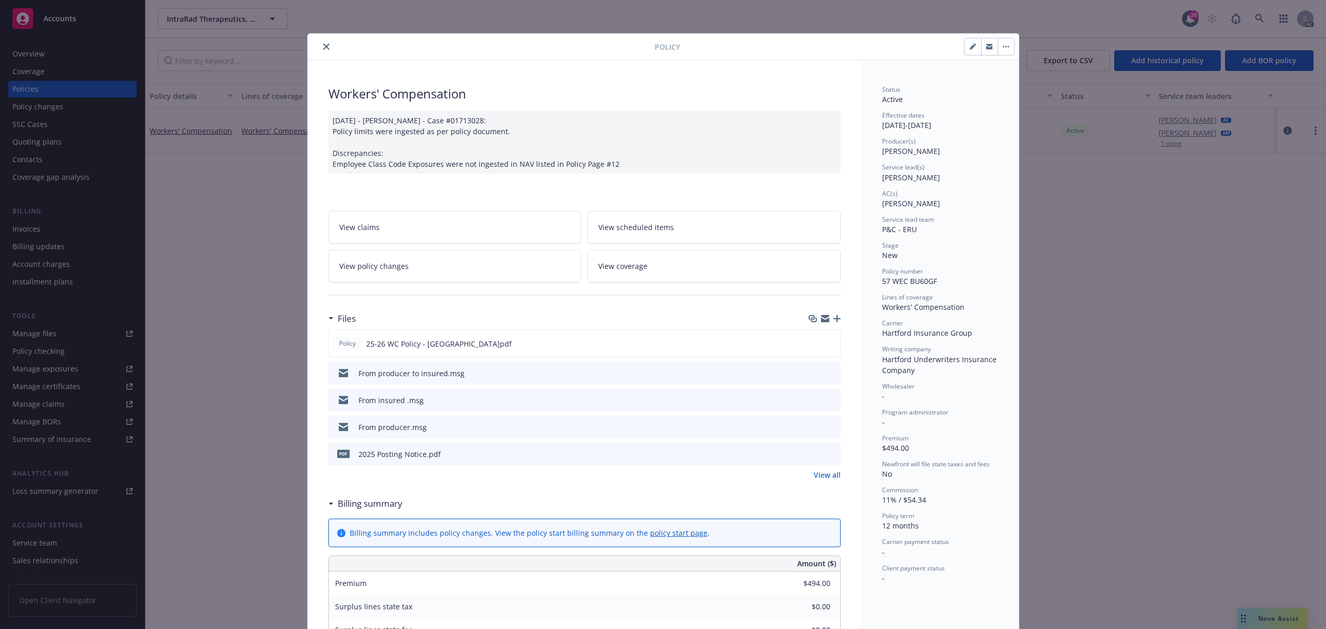
click at [969, 46] on icon "button" at bounding box center [972, 46] width 6 height 6
select select "NEW"
select select "12"
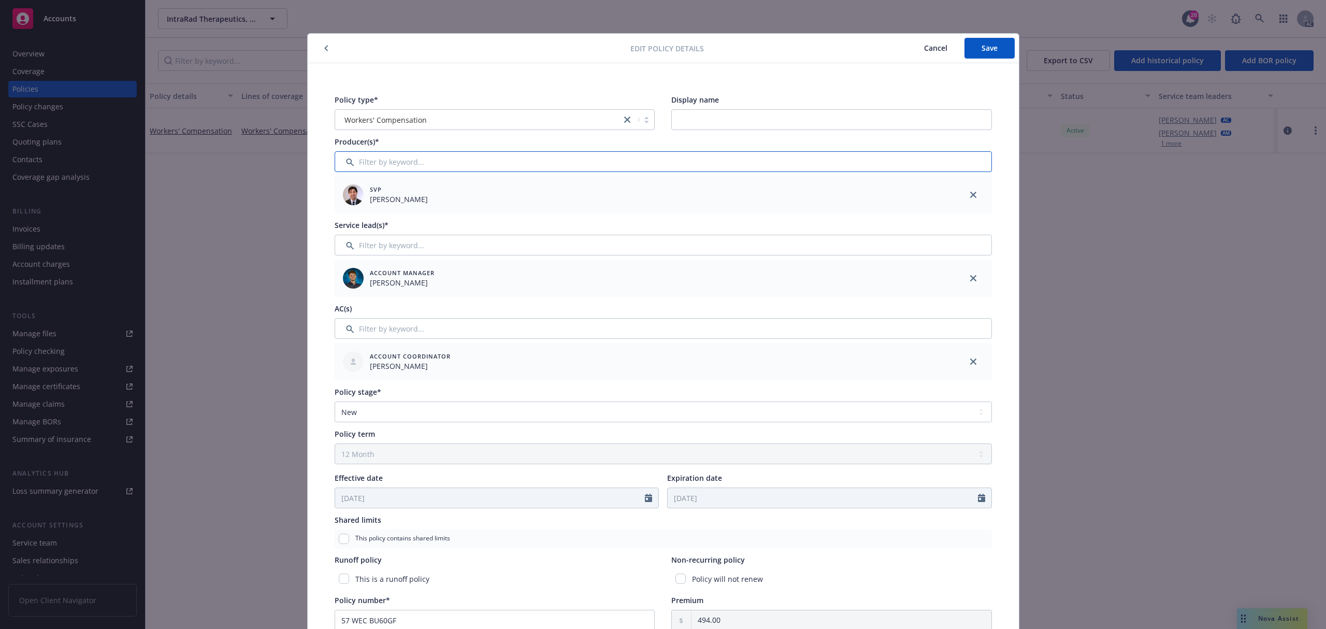
click at [411, 159] on input "Filter by keyword..." at bounding box center [662, 161] width 657 height 21
type input "t"
click at [928, 51] on span "Cancel" at bounding box center [935, 48] width 23 height 10
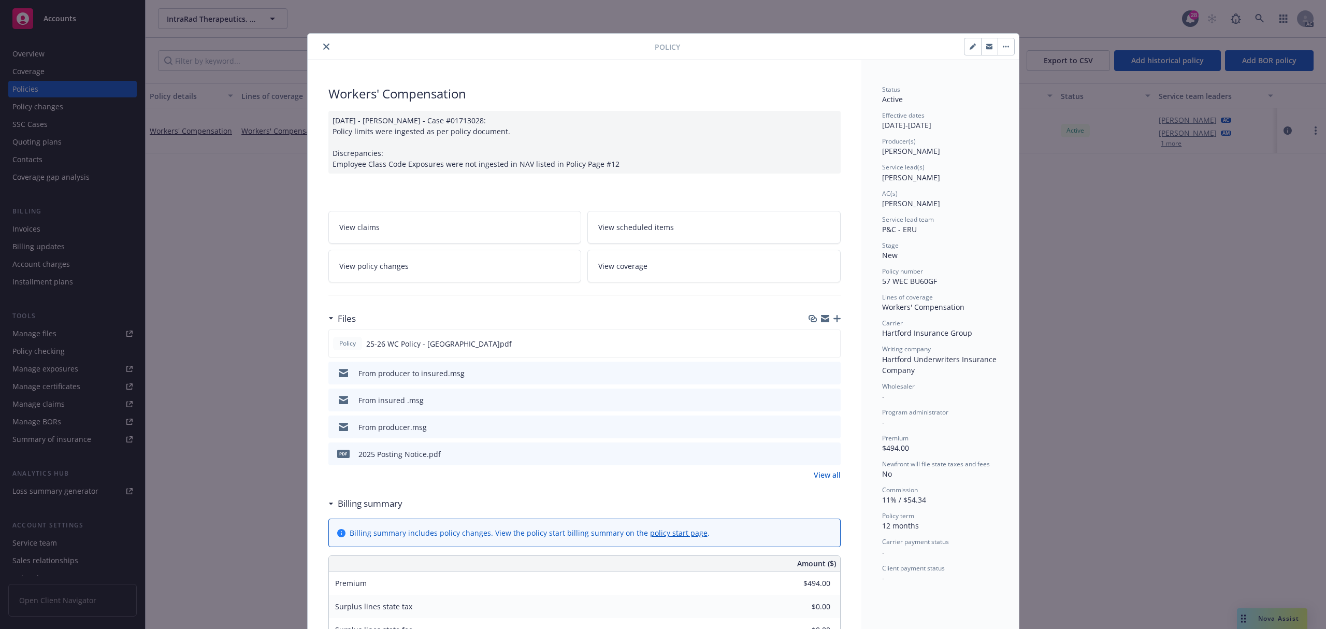
click at [323, 46] on icon "close" at bounding box center [326, 46] width 6 height 6
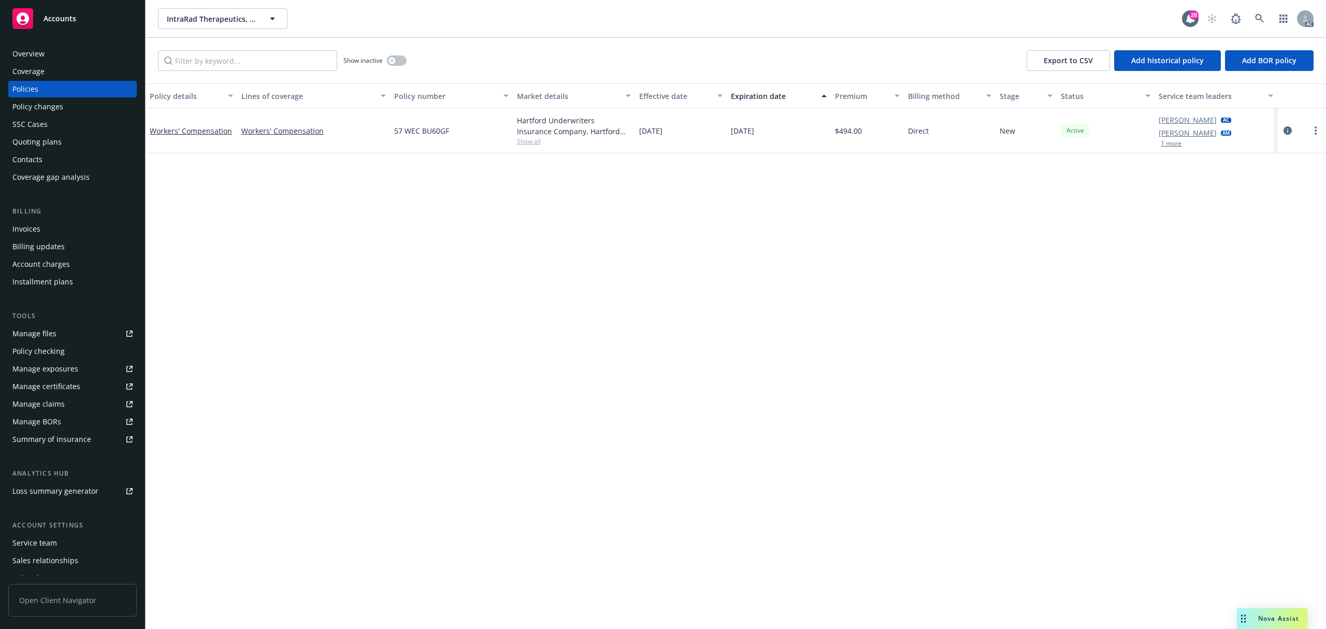
click at [1171, 145] on button "1 more" at bounding box center [1170, 143] width 21 height 6
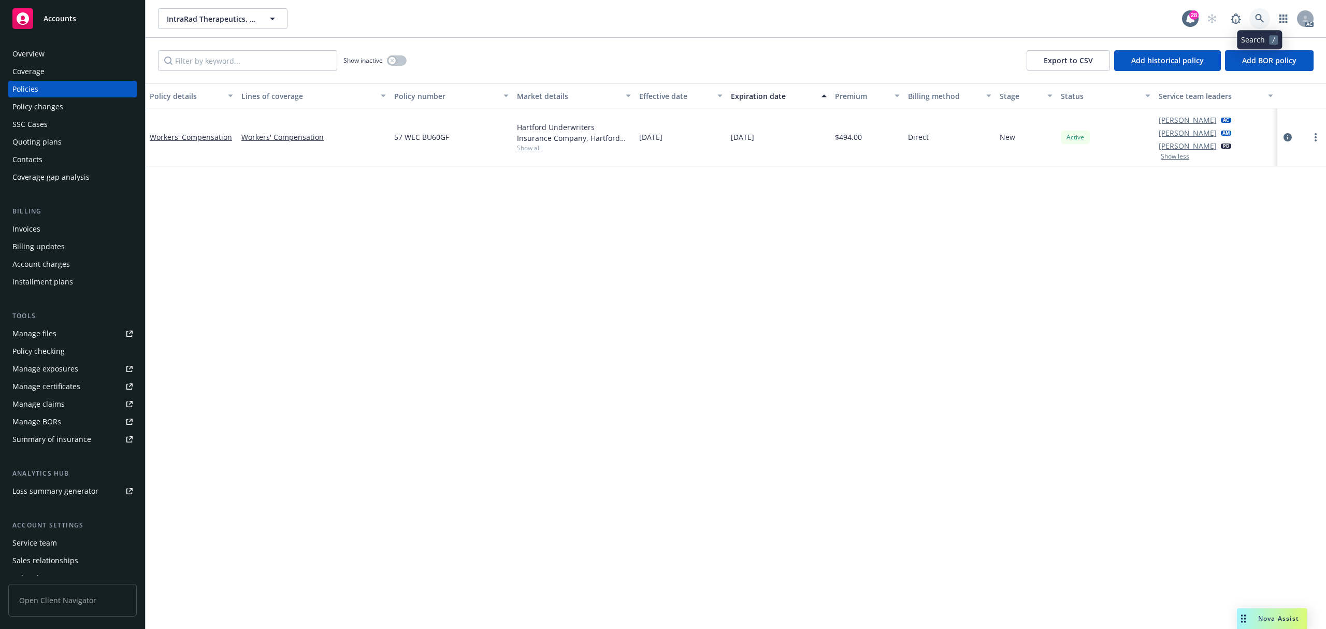
click at [1262, 19] on icon at bounding box center [1259, 18] width 9 height 9
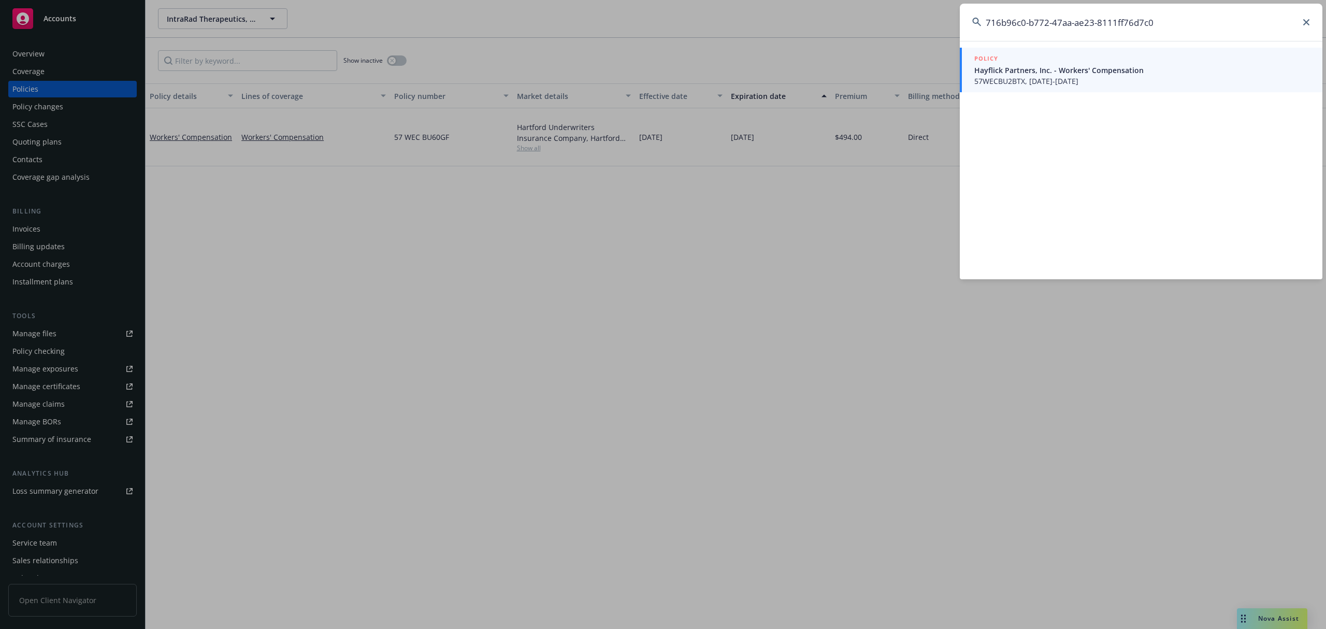
type input "716b96c0-b772-47aa-ae23-8111ff76d7c0"
click at [1039, 74] on span "Hayflick Partners, Inc. - Workers' Compensation" at bounding box center [1142, 70] width 336 height 11
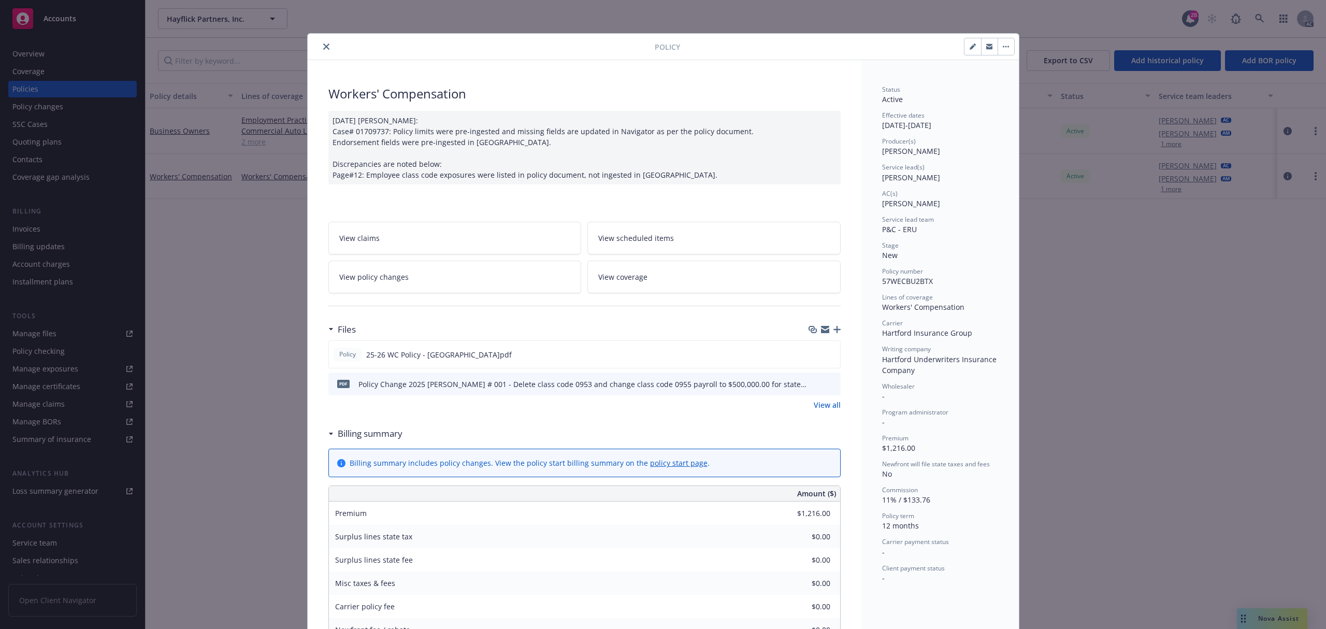
click at [969, 47] on icon "button" at bounding box center [971, 47] width 5 height 5
select select "NEW"
select select "12"
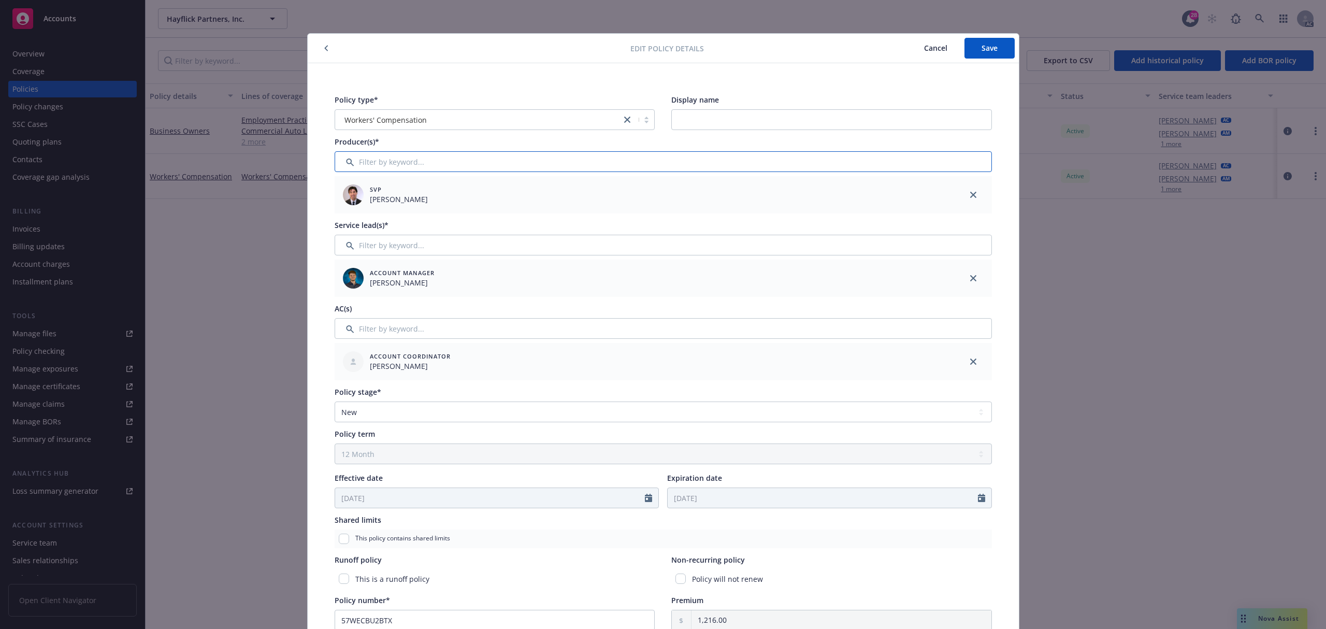
click at [406, 157] on input "Filter by keyword..." at bounding box center [662, 161] width 657 height 21
type input "t"
click at [924, 45] on span "Cancel" at bounding box center [935, 48] width 23 height 10
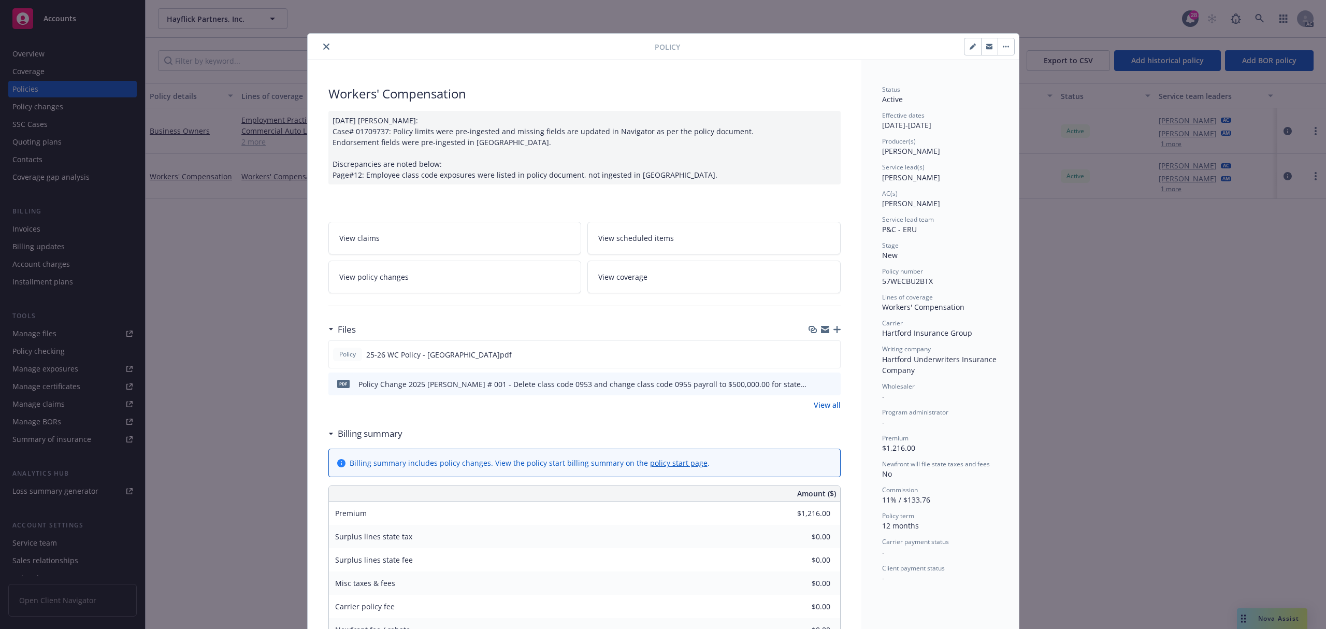
click at [323, 47] on icon "close" at bounding box center [326, 46] width 6 height 6
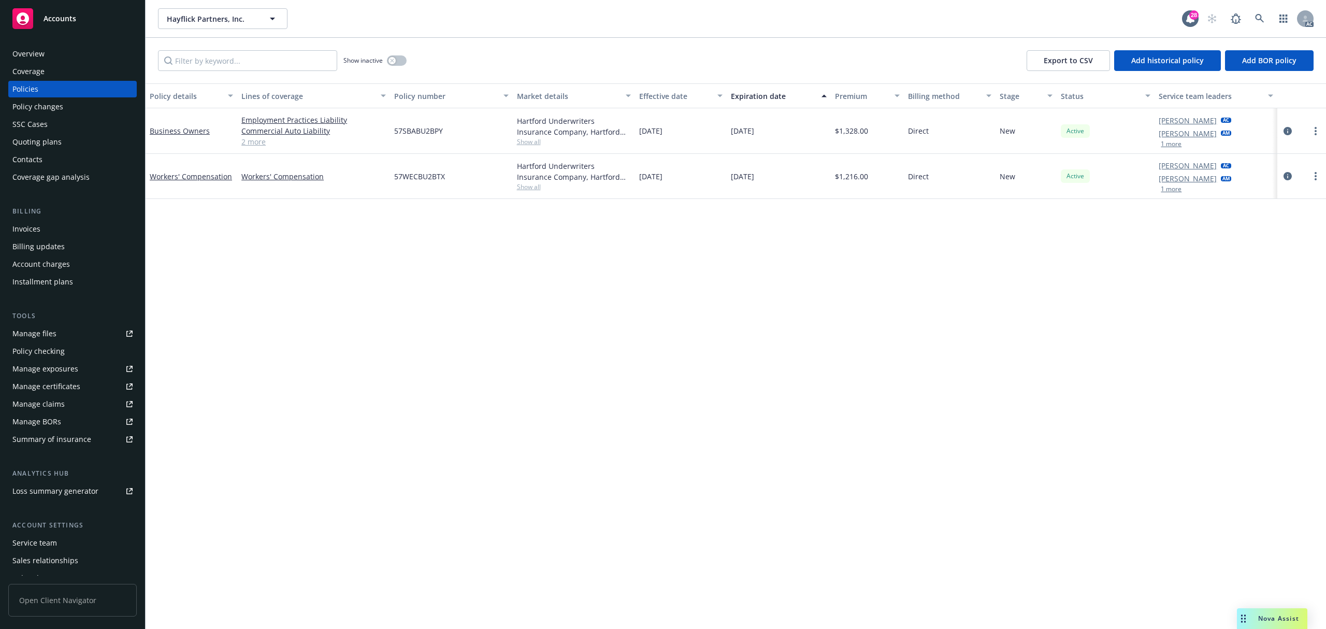
click at [1172, 194] on div "Anna Guard AC Harrison Kepp AM 1 more" at bounding box center [1215, 176] width 122 height 45
click at [1172, 190] on button "1 more" at bounding box center [1170, 189] width 21 height 6
click at [1177, 147] on button "1 more" at bounding box center [1170, 144] width 21 height 6
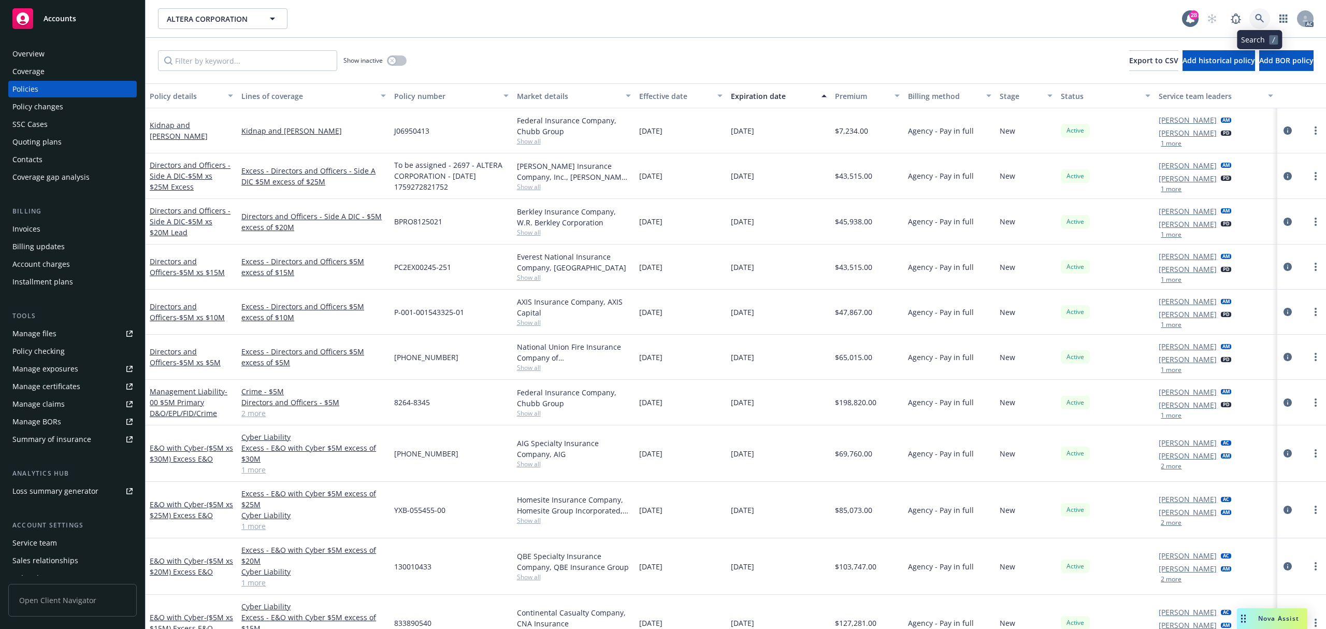
click at [1266, 21] on link at bounding box center [1259, 18] width 21 height 21
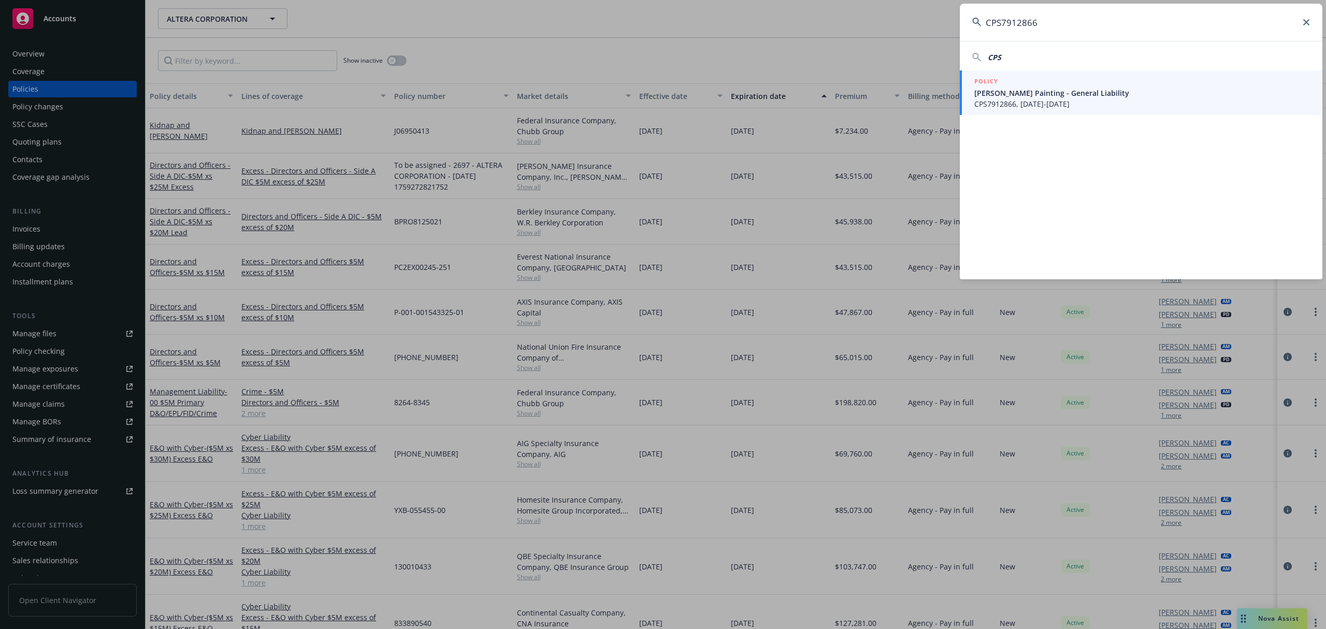
type input "CPS7912866"
click at [1035, 94] on span "[PERSON_NAME] Painting - General Liability" at bounding box center [1142, 93] width 336 height 11
